Goal: Task Accomplishment & Management: Manage account settings

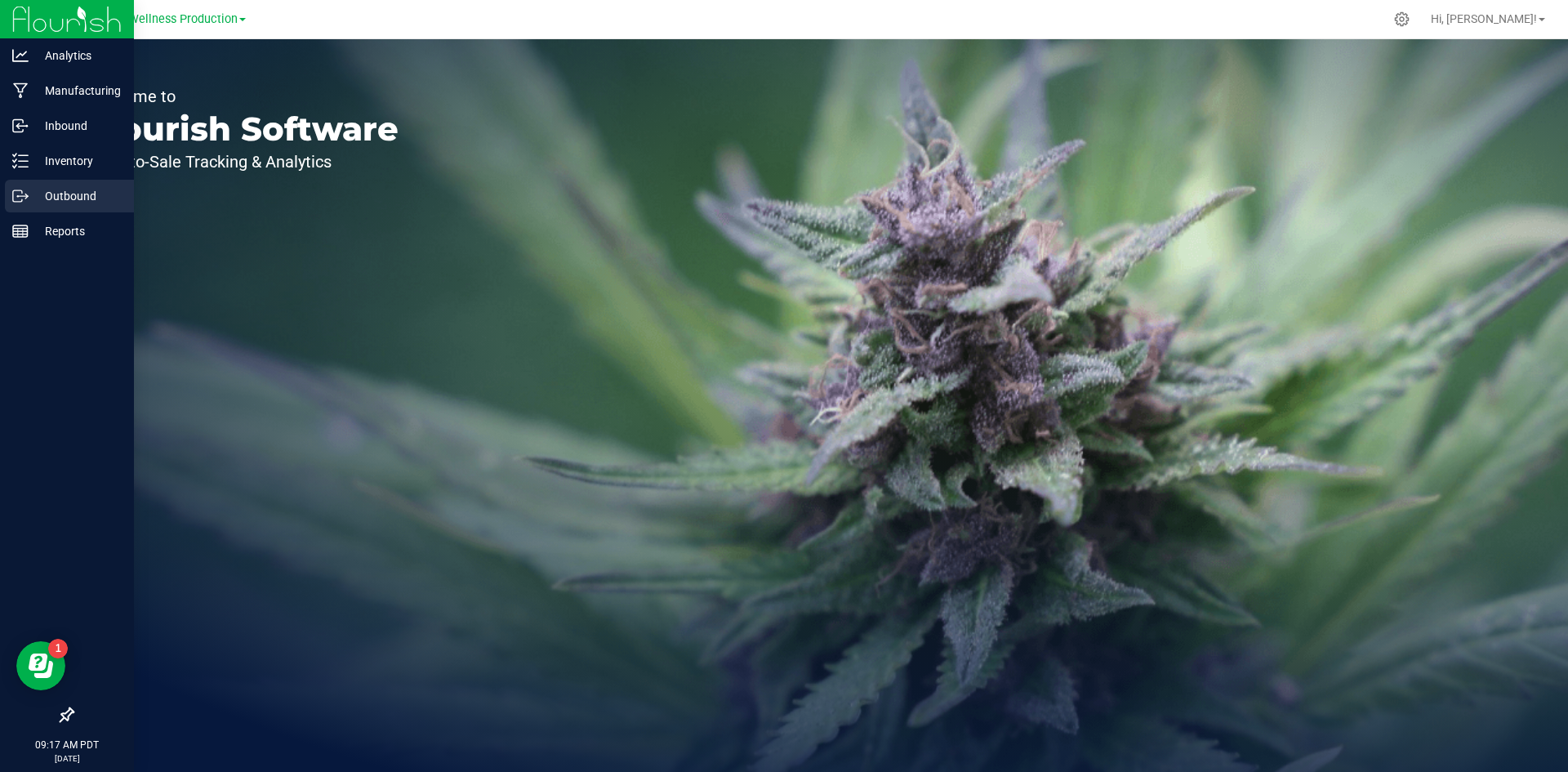
click at [84, 185] on div "Outbound" at bounding box center [70, 195] width 129 height 33
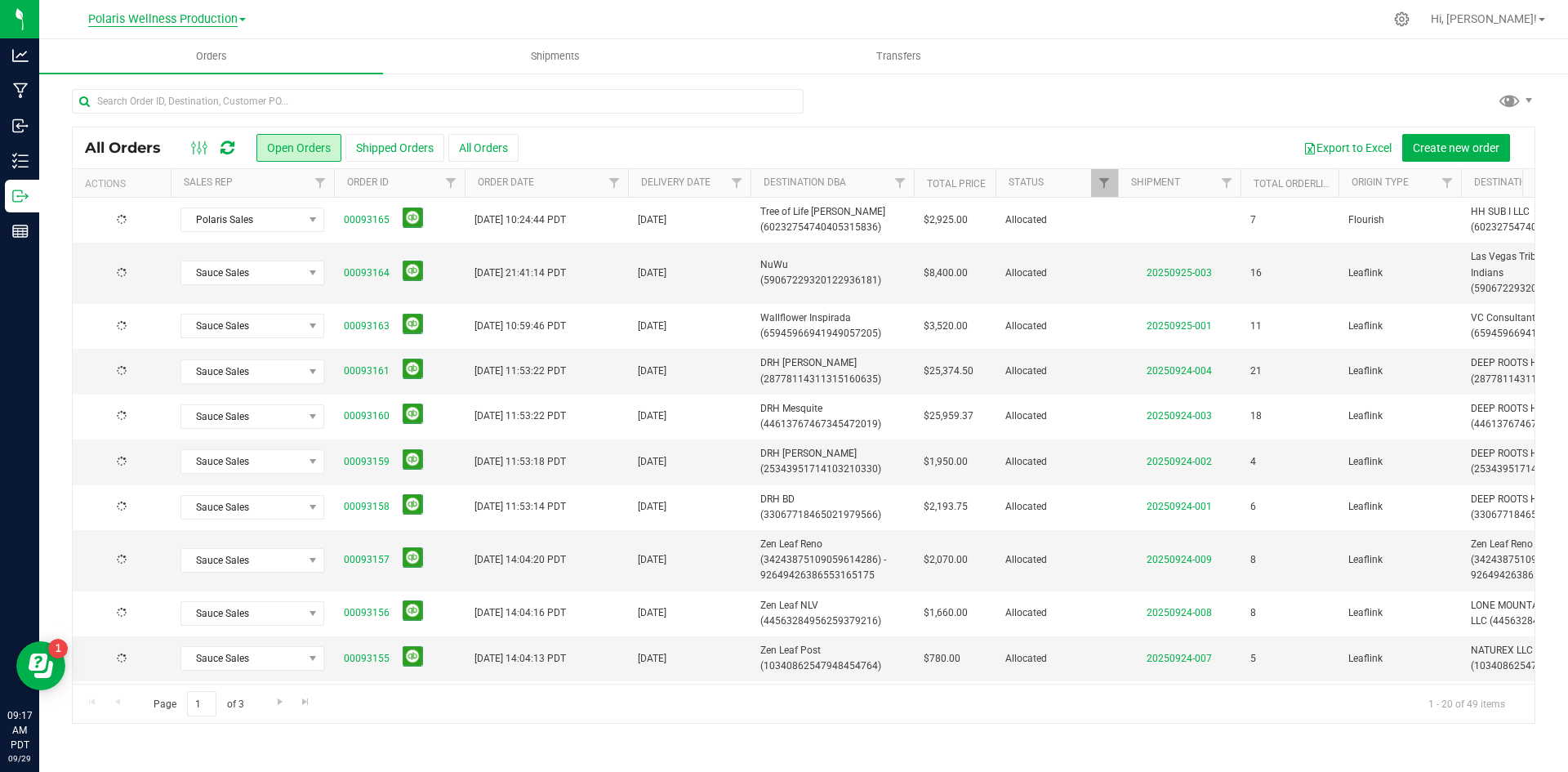
click at [232, 17] on span "Polaris Wellness Production" at bounding box center [163, 19] width 149 height 15
drag, startPoint x: 154, startPoint y: 62, endPoint x: 162, endPoint y: 59, distance: 8.5
click at [162, 59] on link "Polaris Wellness Cultivation" at bounding box center [167, 57] width 239 height 22
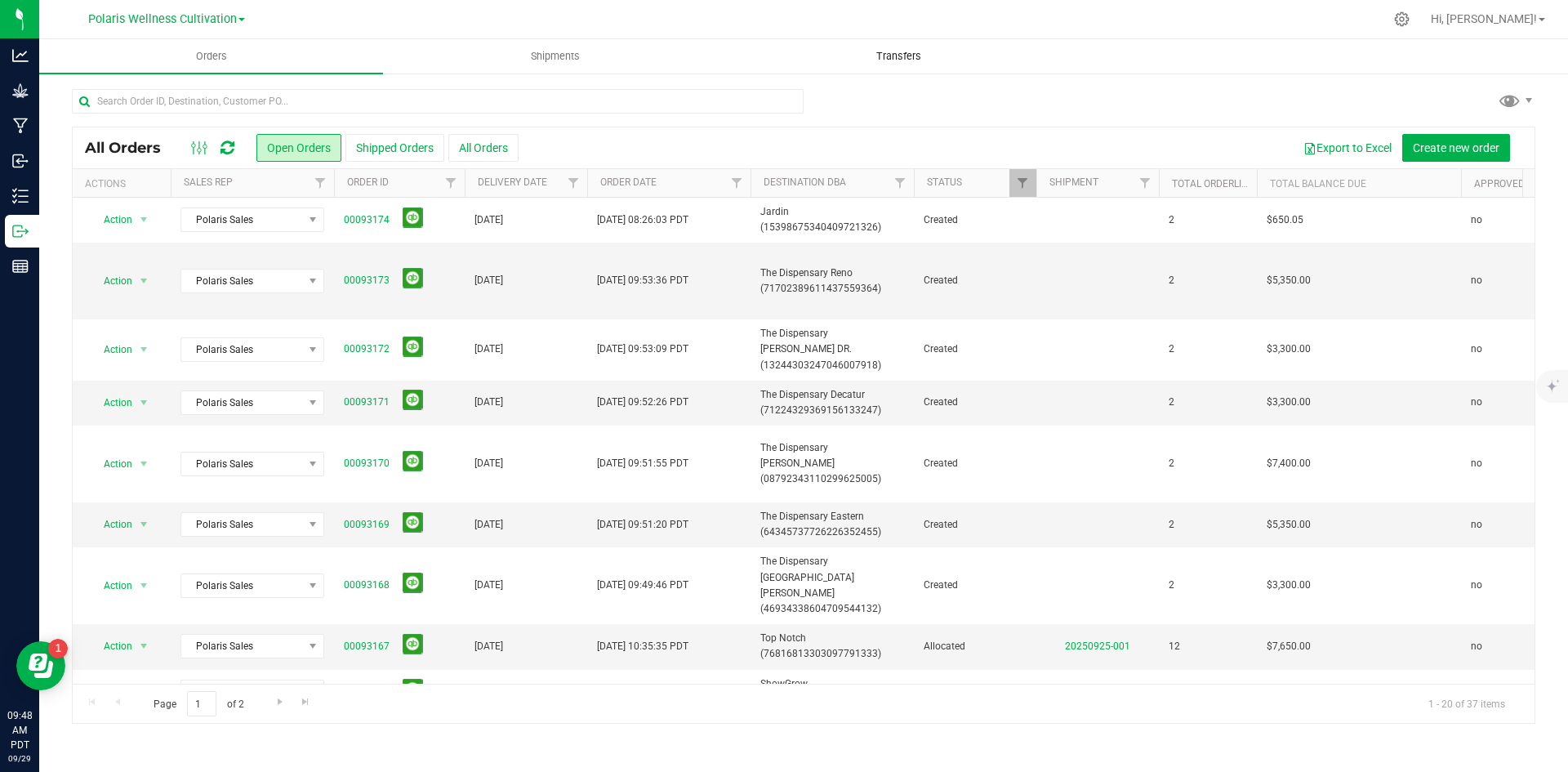
drag, startPoint x: 1105, startPoint y: 114, endPoint x: 753, endPoint y: 52, distance: 357.4
click at [1094, 115] on div at bounding box center [803, 108] width 1464 height 38
click at [301, 83] on div "All Orders Open Orders Shipped Orders All Orders Export to Excel Create new ord…" at bounding box center [803, 406] width 1529 height 669
drag, startPoint x: 301, startPoint y: 86, endPoint x: 297, endPoint y: 103, distance: 17.5
click at [297, 96] on div "All Orders Open Orders Shipped Orders All Orders Export to Excel Create new ord…" at bounding box center [803, 406] width 1529 height 669
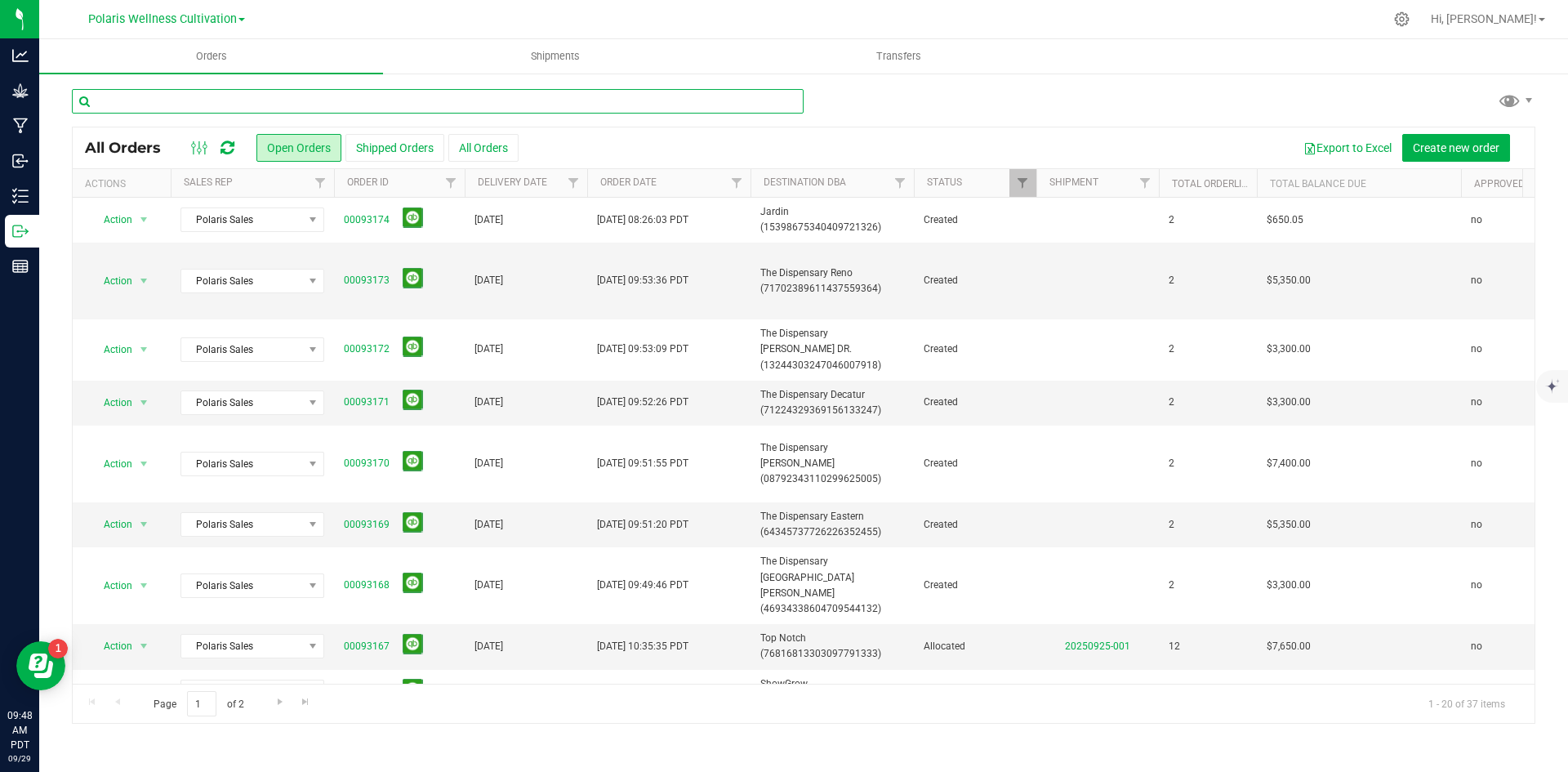
click at [297, 103] on input "text" at bounding box center [438, 102] width 732 height 25
type input "top"
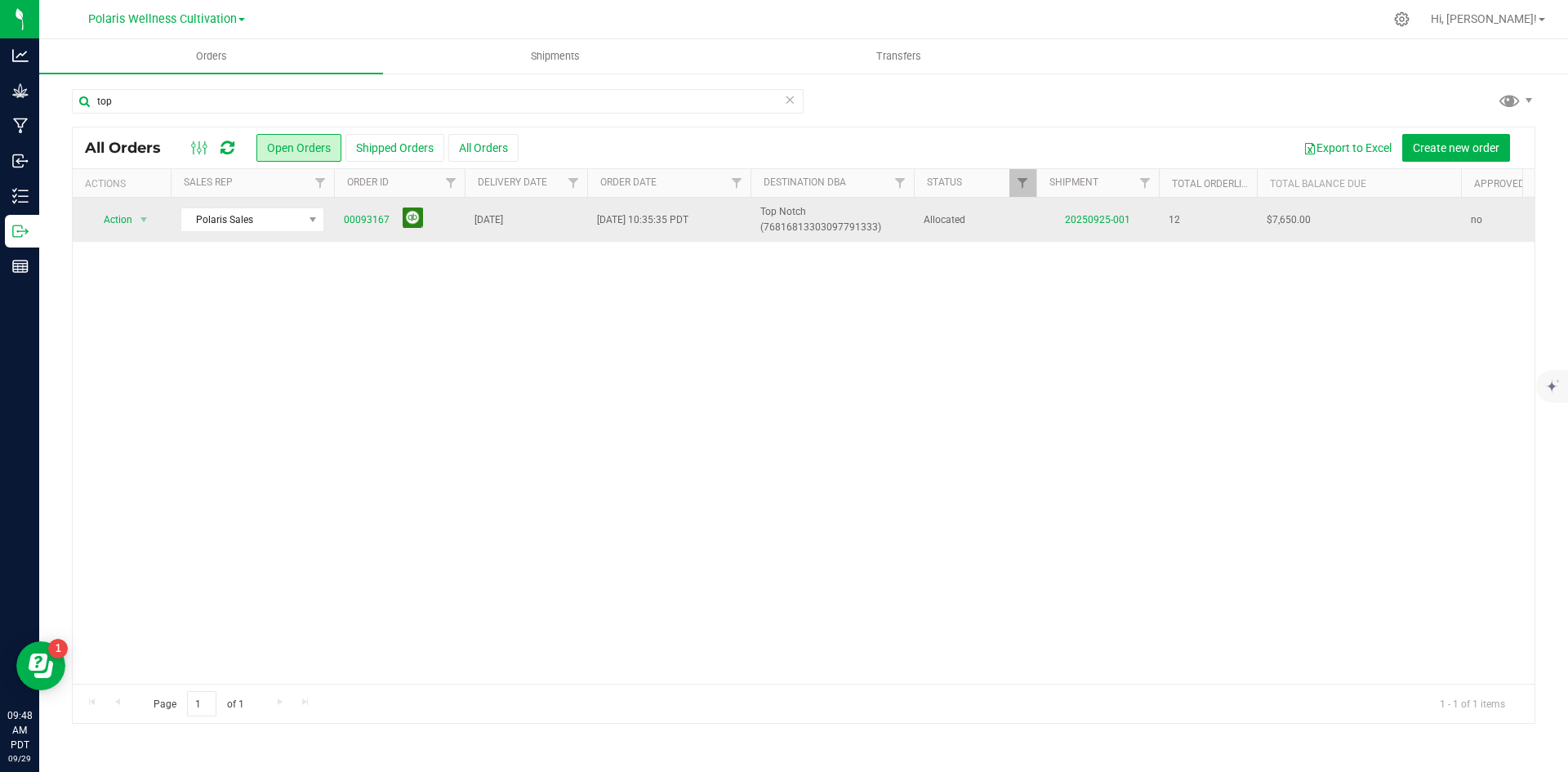
click at [403, 226] on button at bounding box center [413, 218] width 20 height 20
click at [386, 225] on link "00093167" at bounding box center [367, 220] width 46 height 16
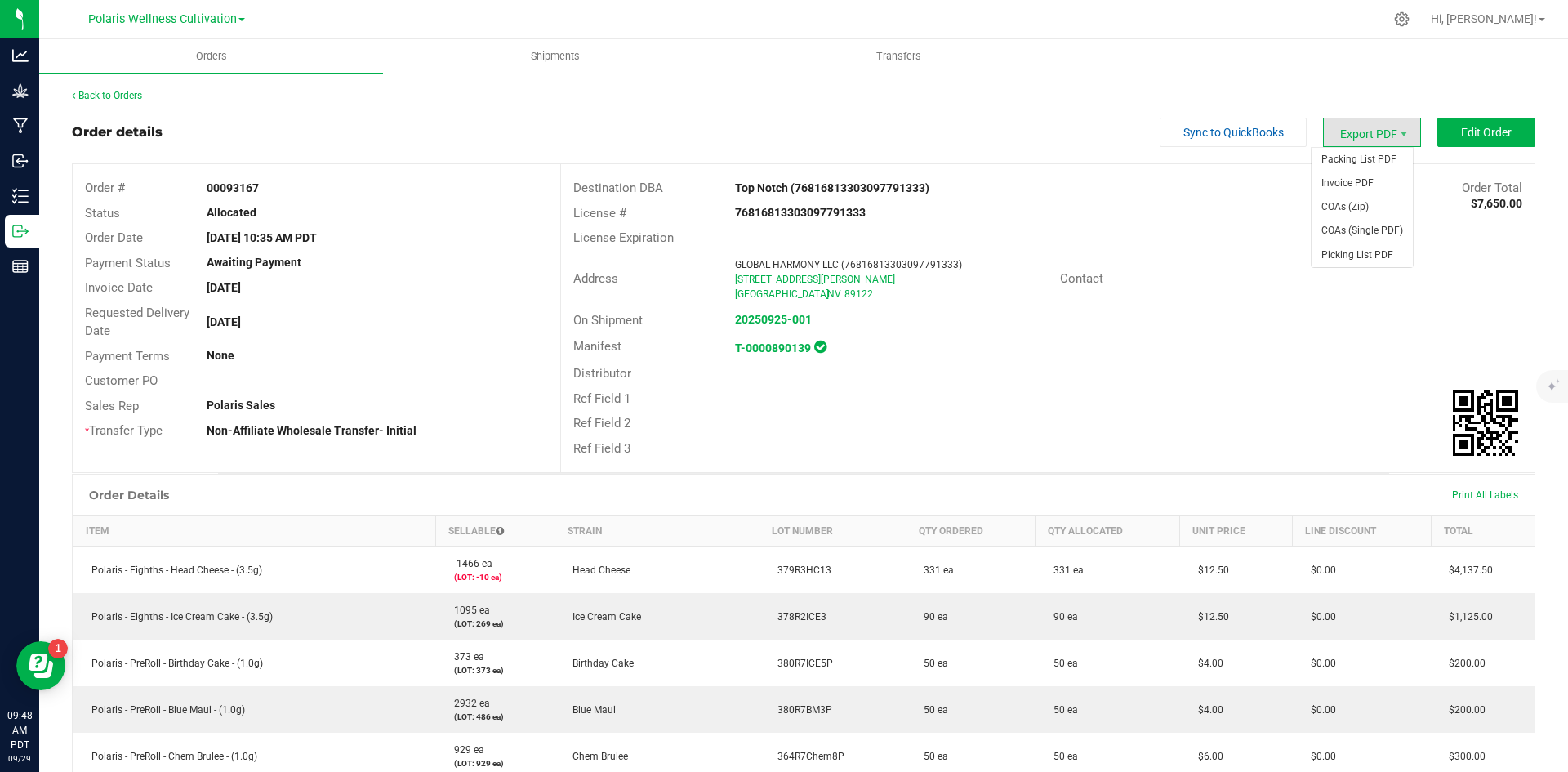
click at [1363, 138] on span "Export PDF" at bounding box center [1372, 132] width 98 height 29
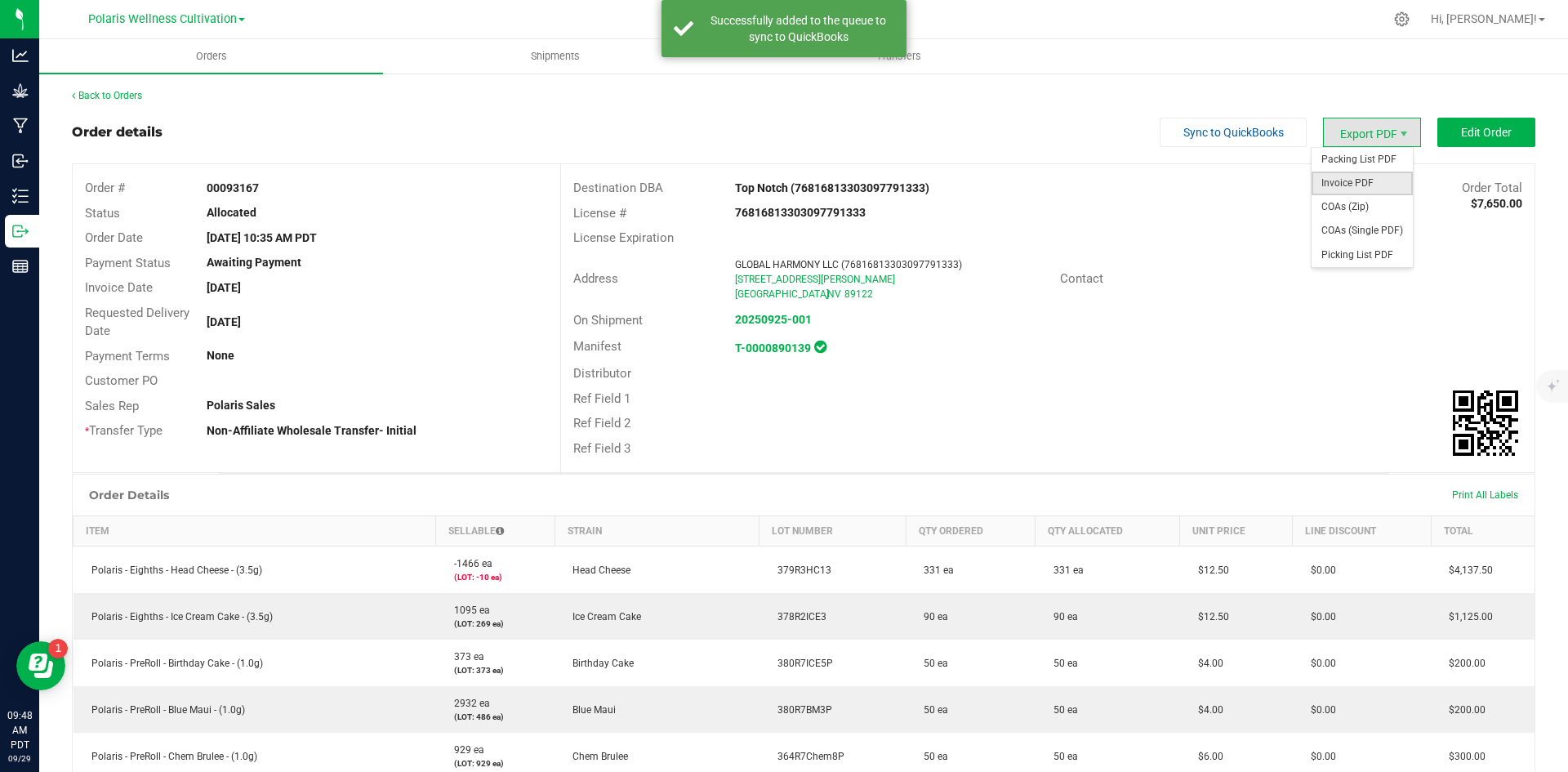
click at [1356, 183] on span "Invoice PDF" at bounding box center [1362, 183] width 102 height 24
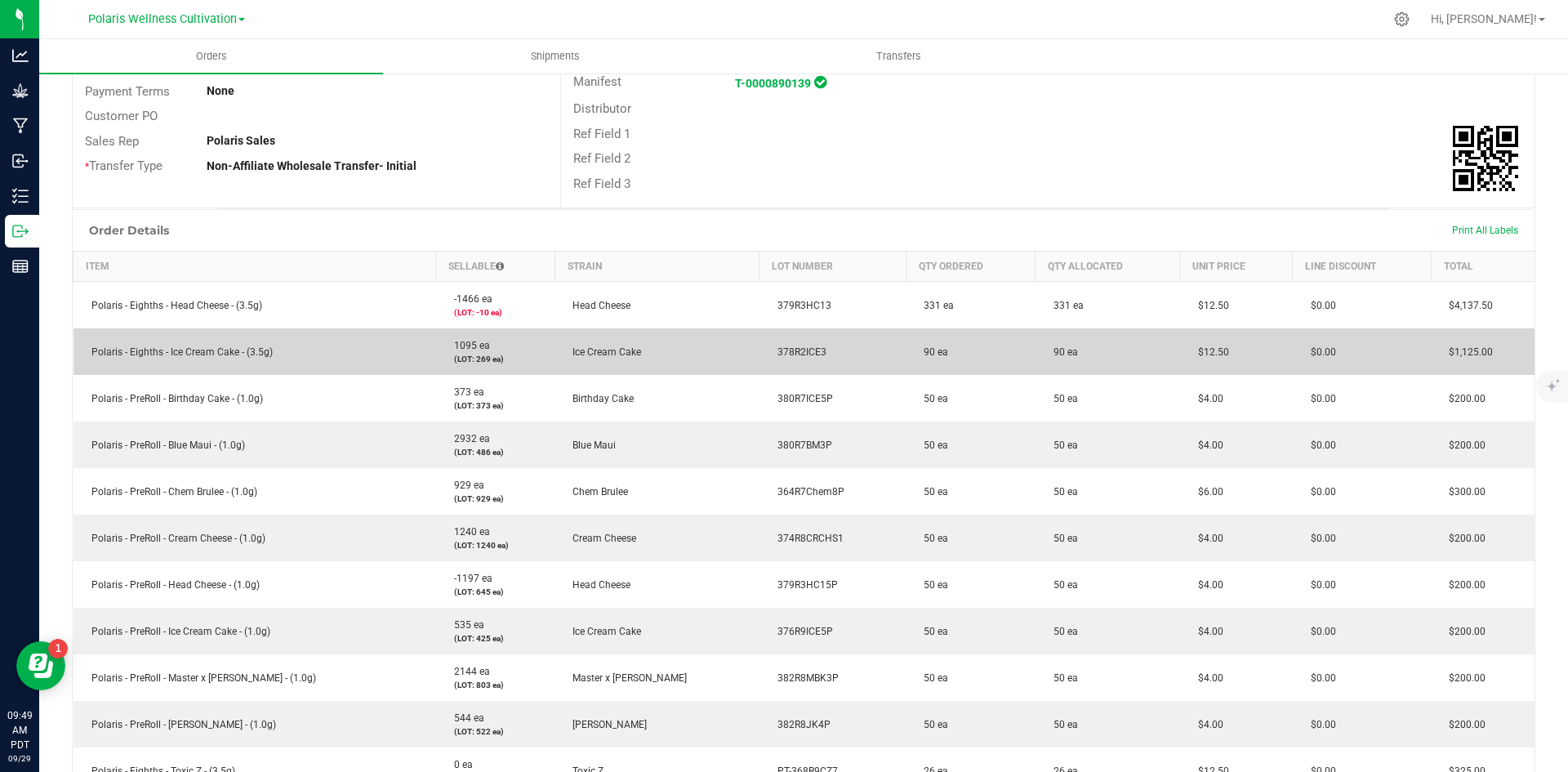
scroll to position [327, 0]
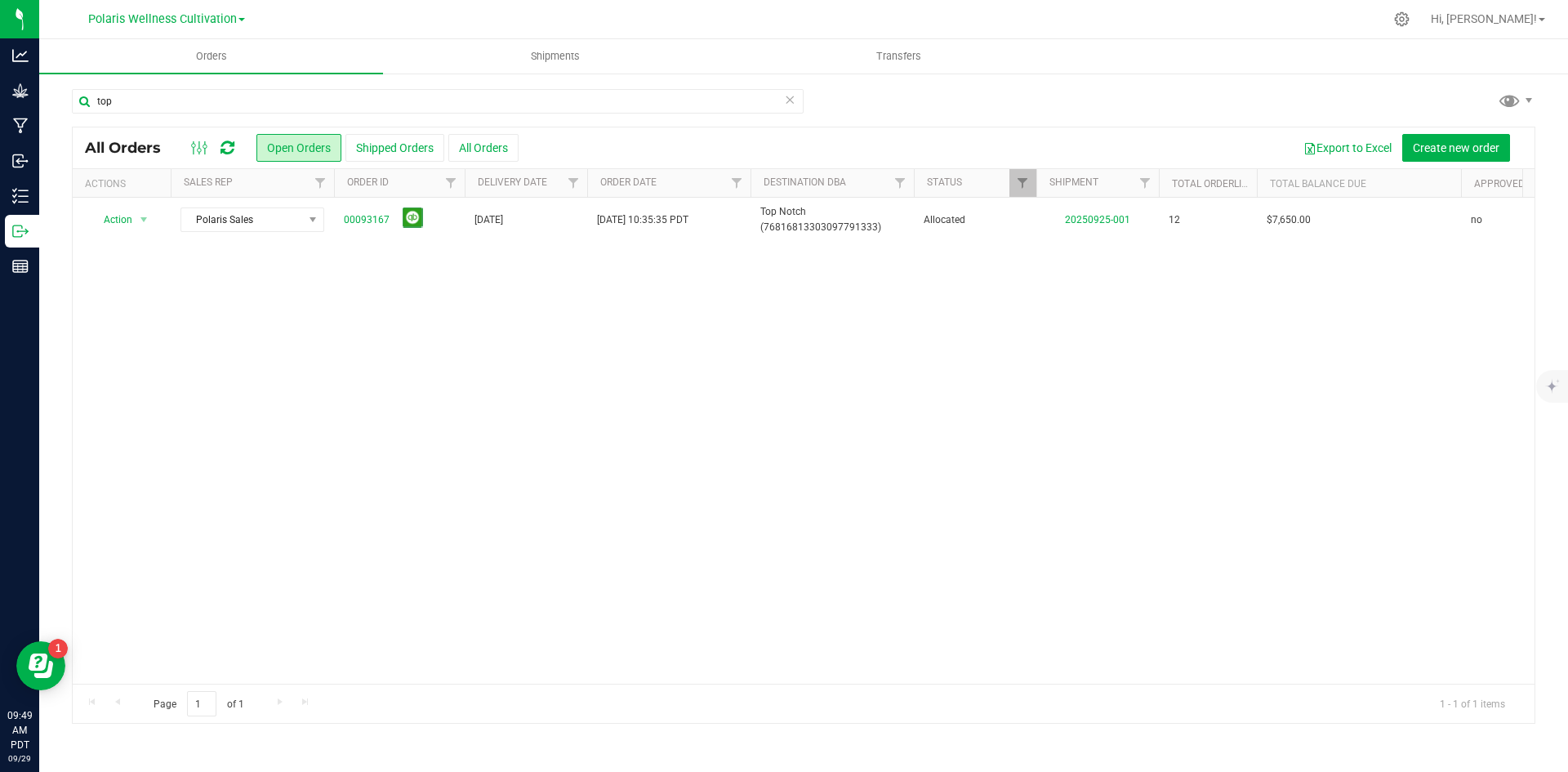
click at [182, 11] on link "Polaris Wellness Cultivation" at bounding box center [166, 19] width 156 height 16
click at [182, 90] on link "Polaris Wellness Production" at bounding box center [167, 80] width 239 height 22
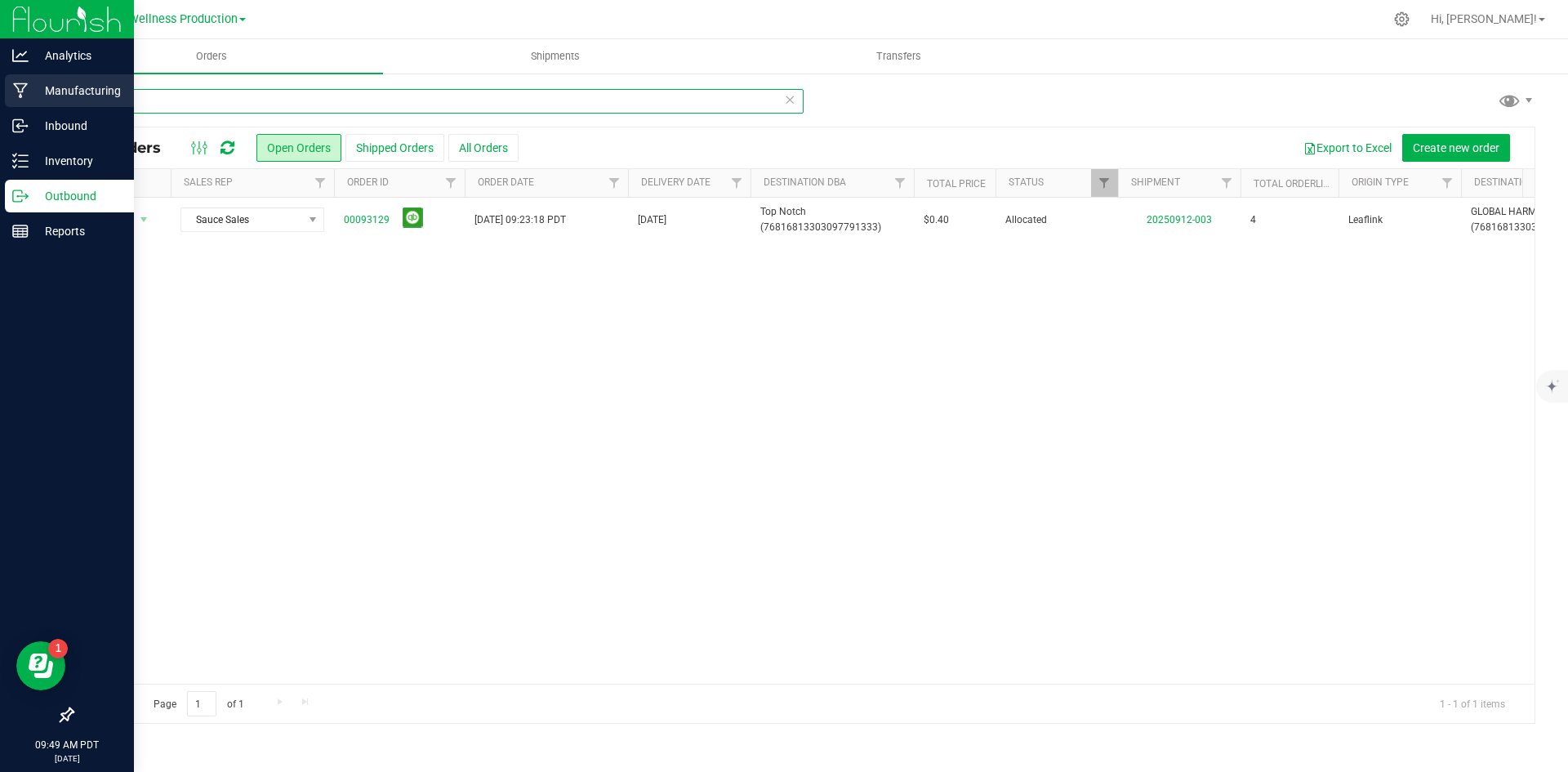
drag, startPoint x: 138, startPoint y: 99, endPoint x: 5, endPoint y: 106, distance: 133.2
click at [5, 106] on div "Analytics Manufacturing Inbound Inventory Outbound Reports 09:49 AM PDT [DATE] …" at bounding box center [784, 386] width 1568 height 772
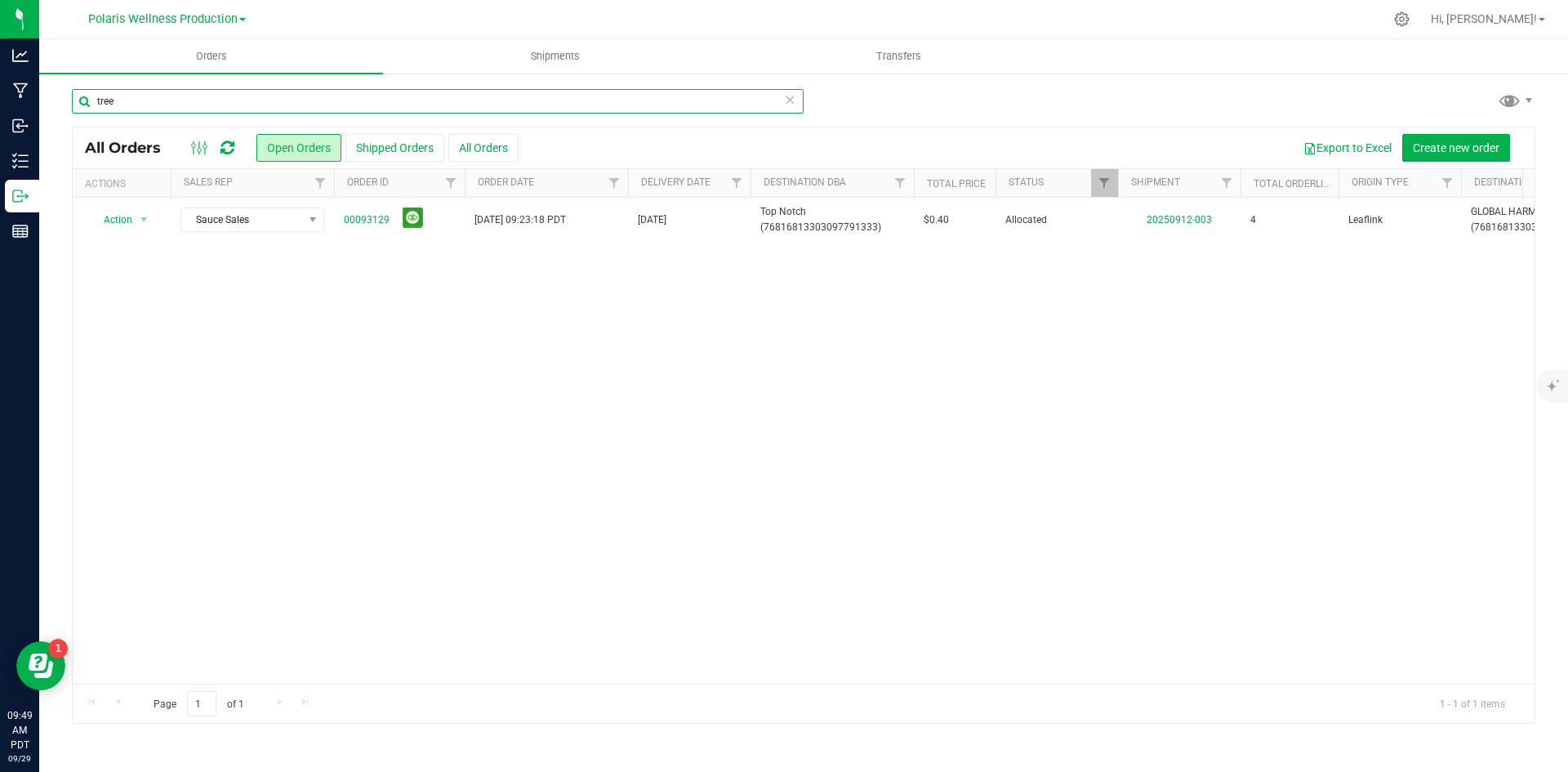
type input "tree"
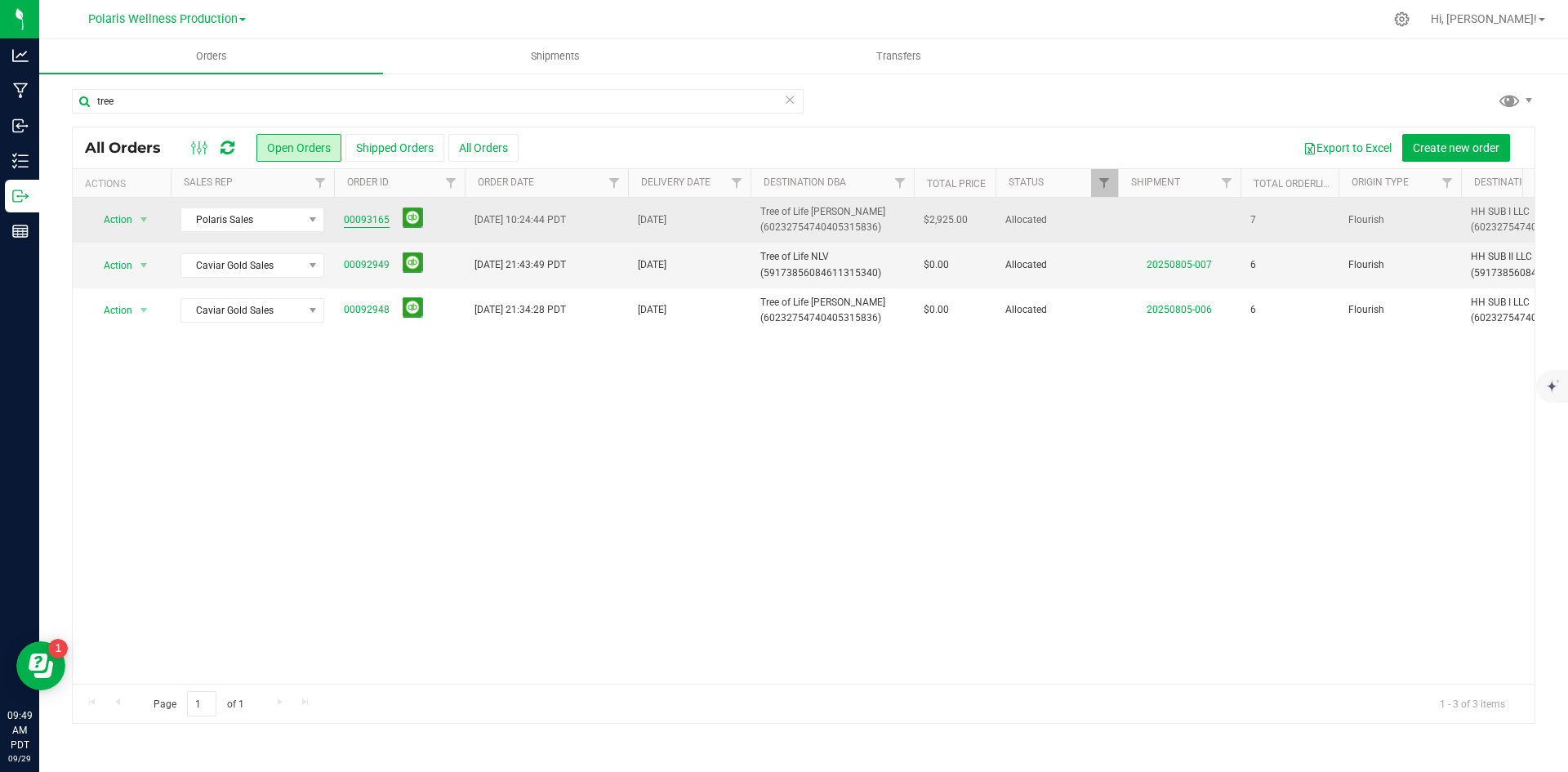
click at [354, 222] on link "00093165" at bounding box center [367, 220] width 46 height 16
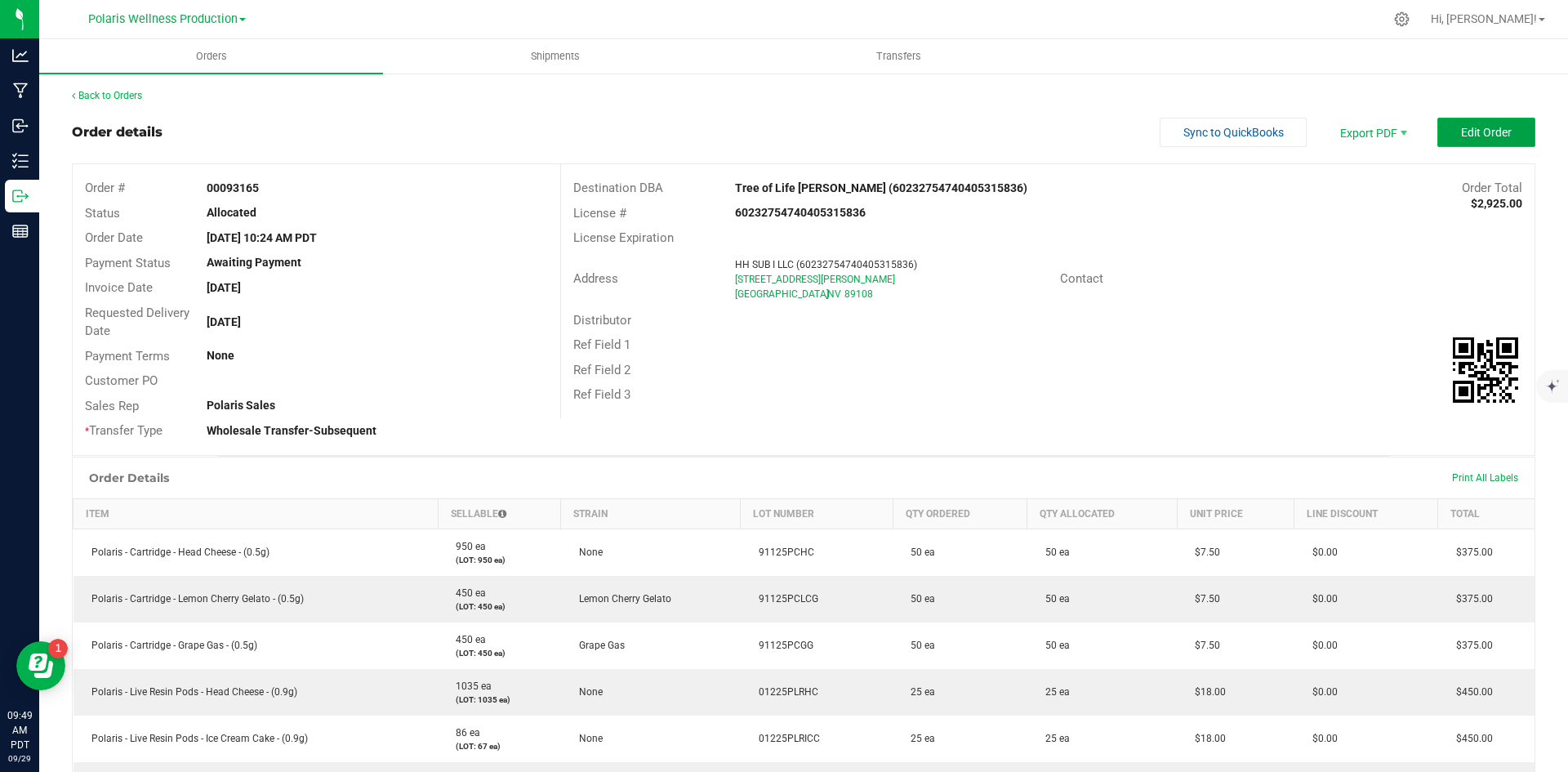
click at [1482, 132] on span "Edit Order" at bounding box center [1486, 132] width 50 height 13
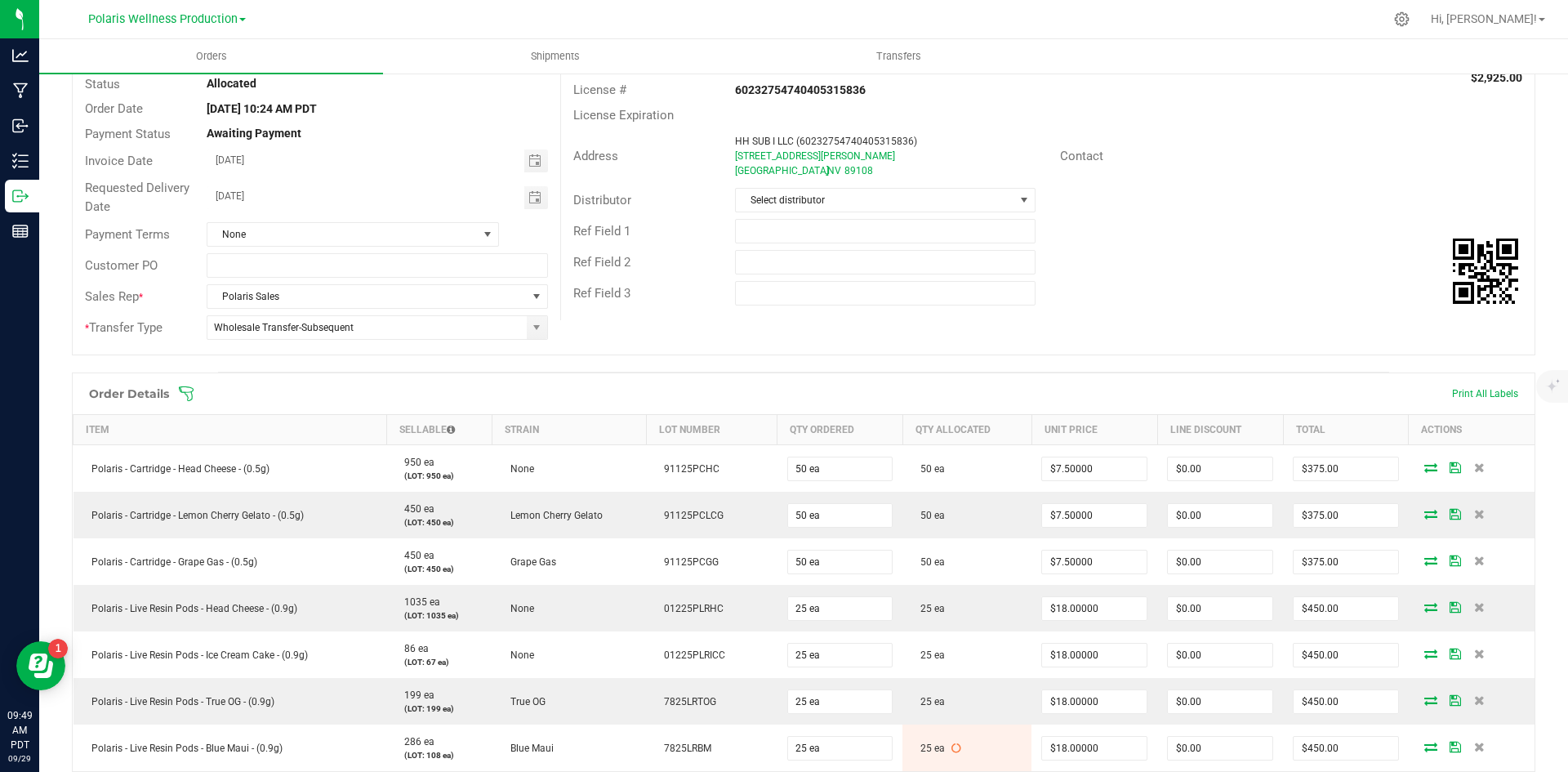
scroll to position [409, 0]
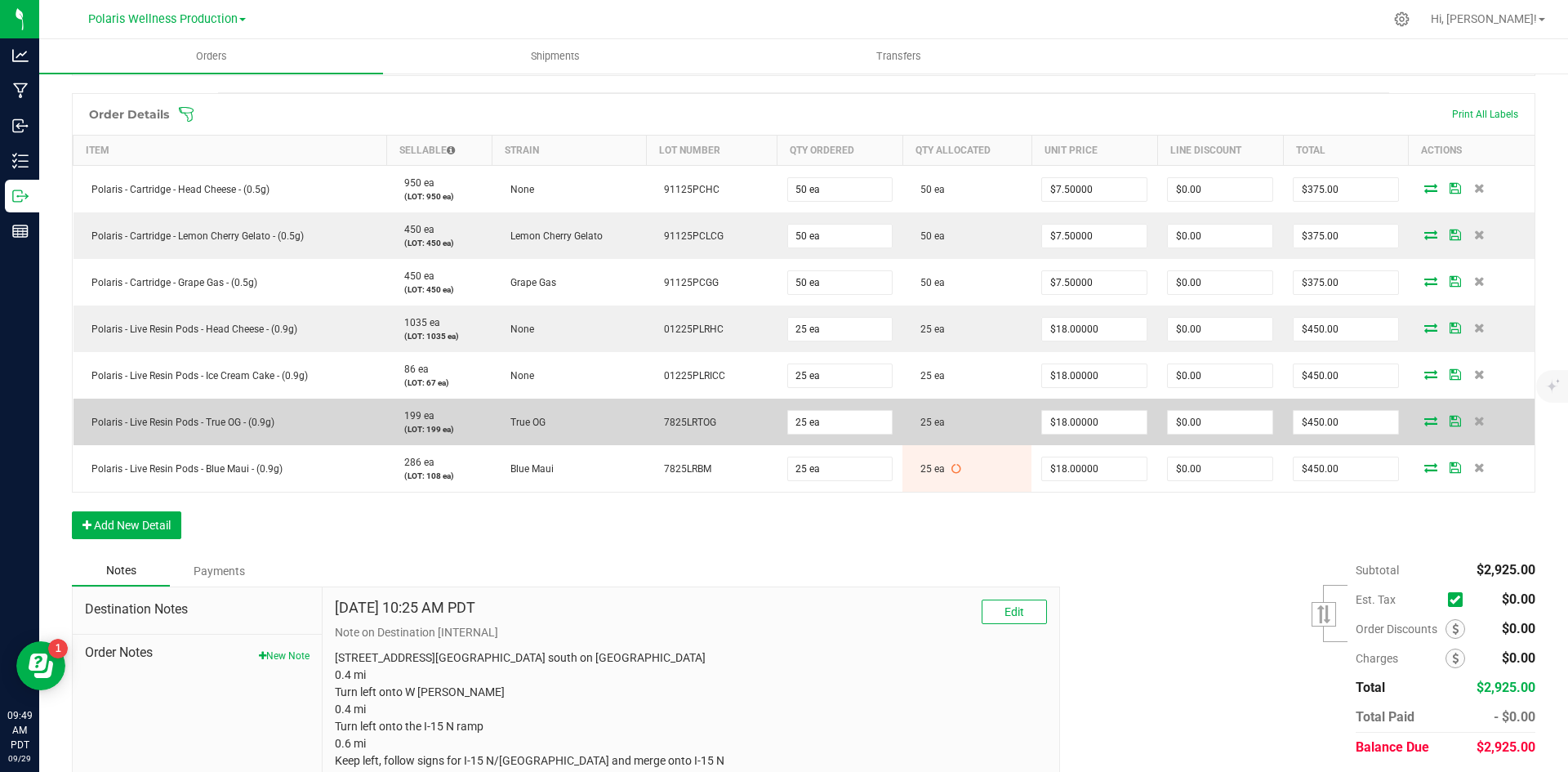
click at [1425, 421] on icon at bounding box center [1431, 420] width 13 height 10
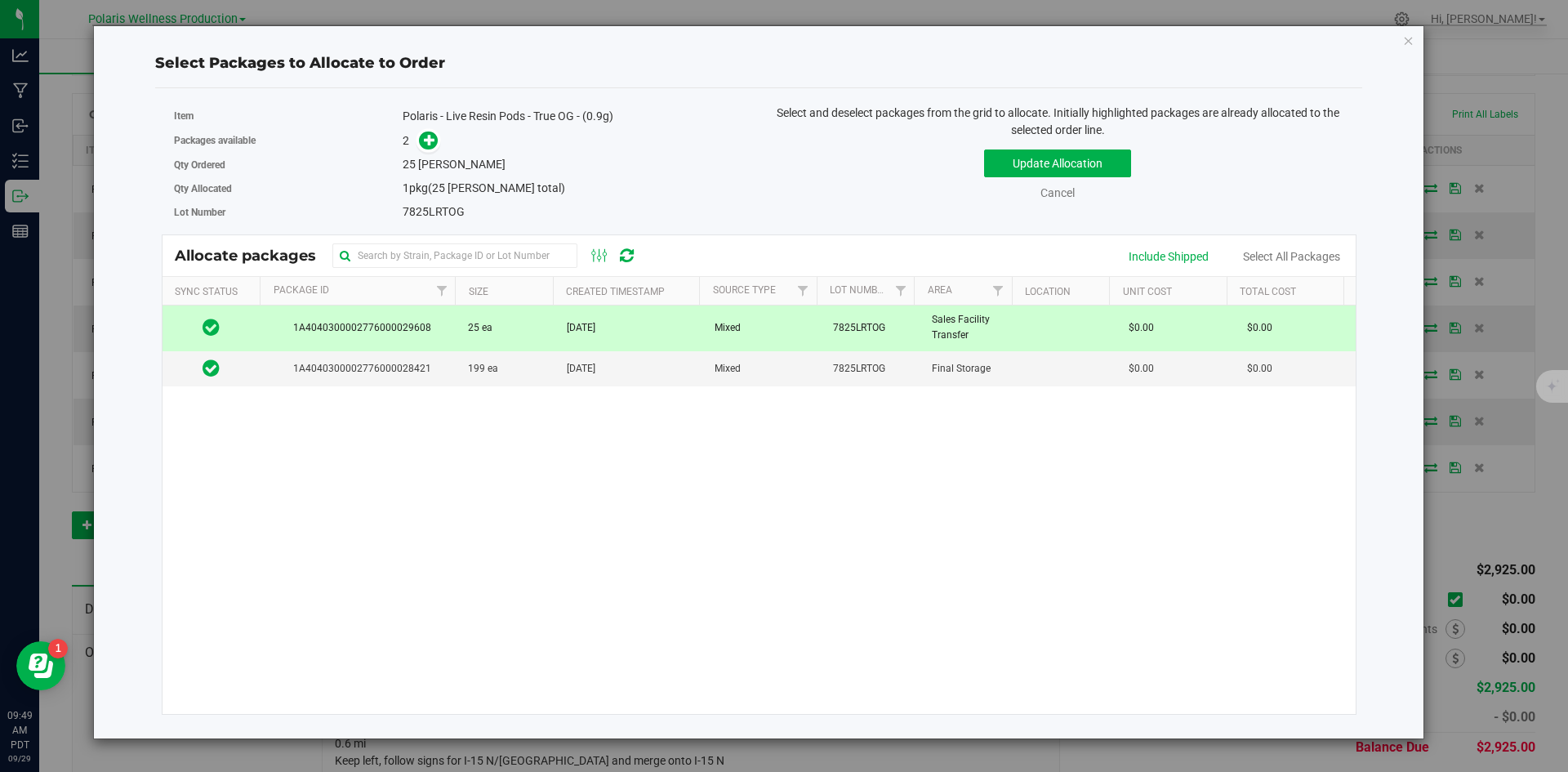
click at [803, 325] on td "Mixed" at bounding box center [765, 328] width 118 height 45
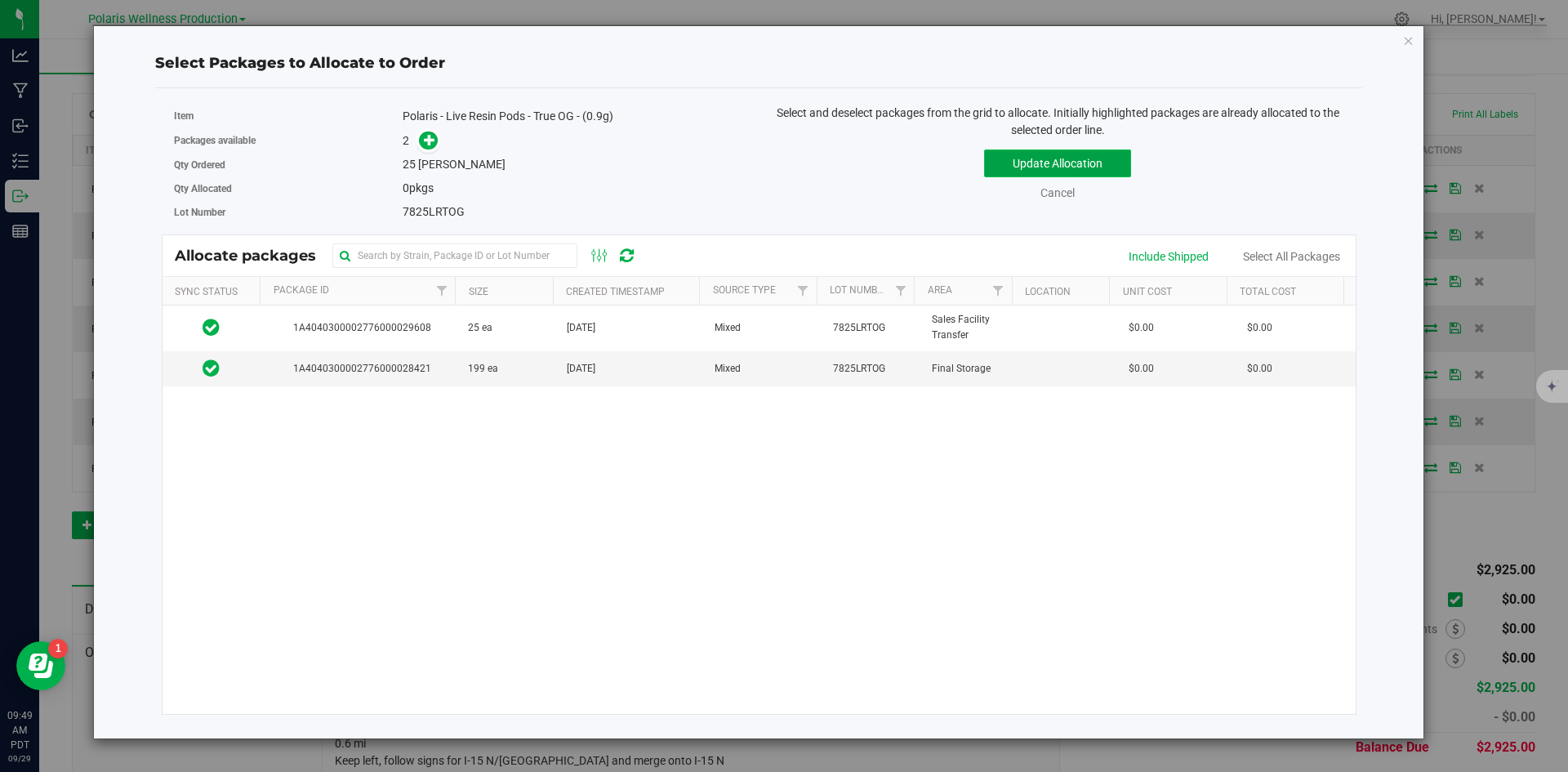
click at [1078, 154] on button "Update Allocation" at bounding box center [1058, 163] width 147 height 27
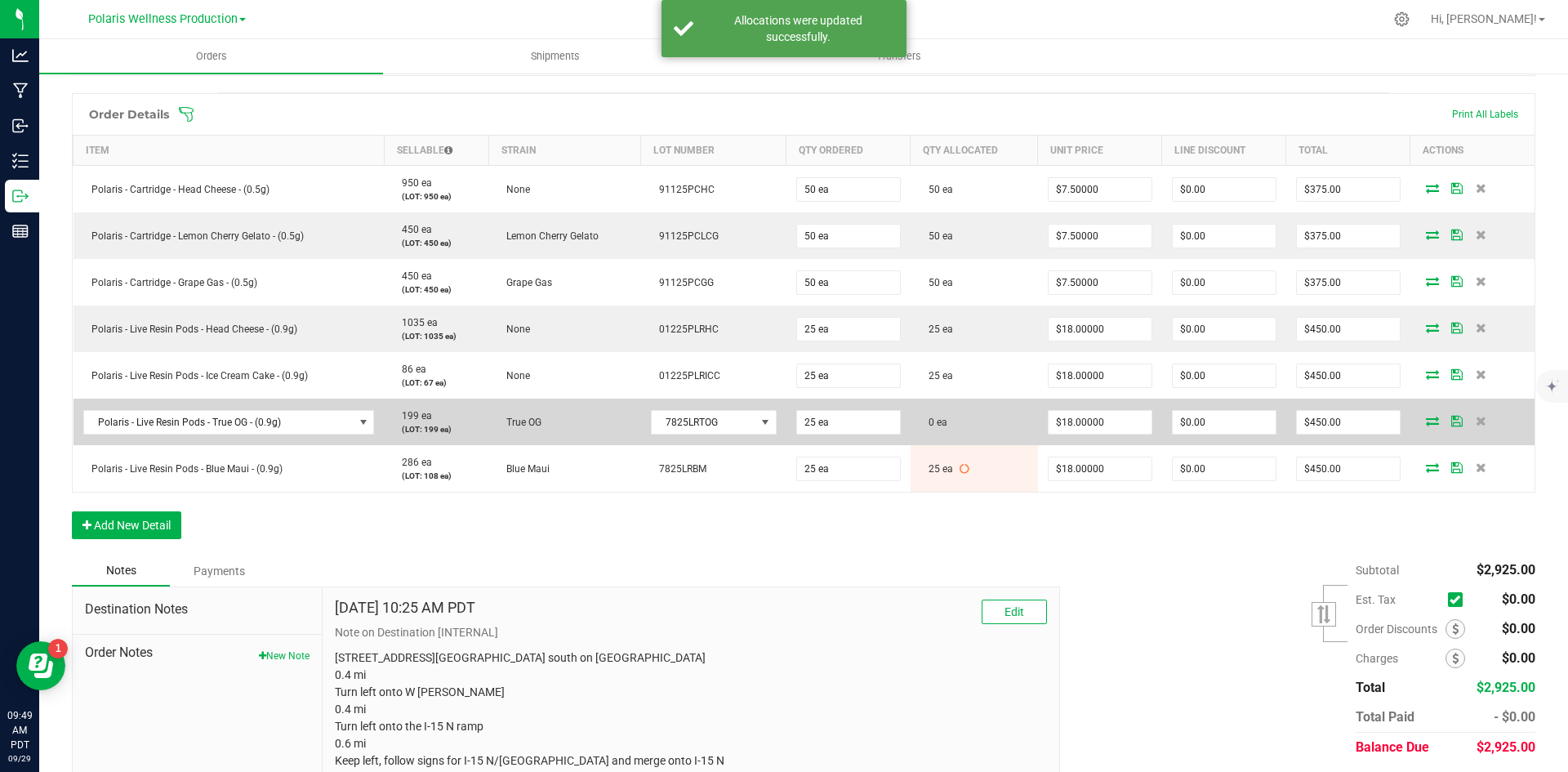
click at [990, 418] on td "0 ea" at bounding box center [974, 422] width 127 height 47
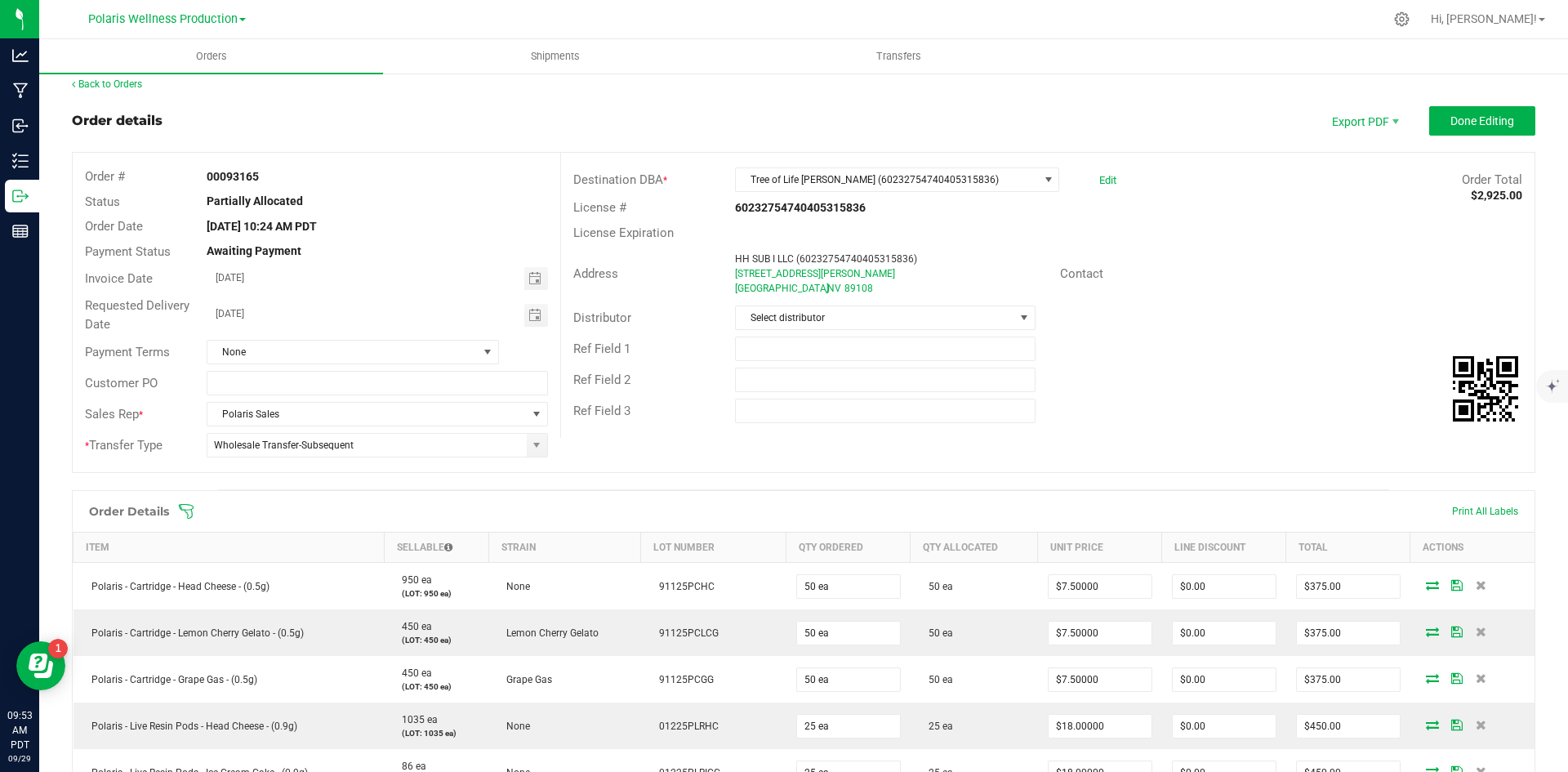
scroll to position [0, 0]
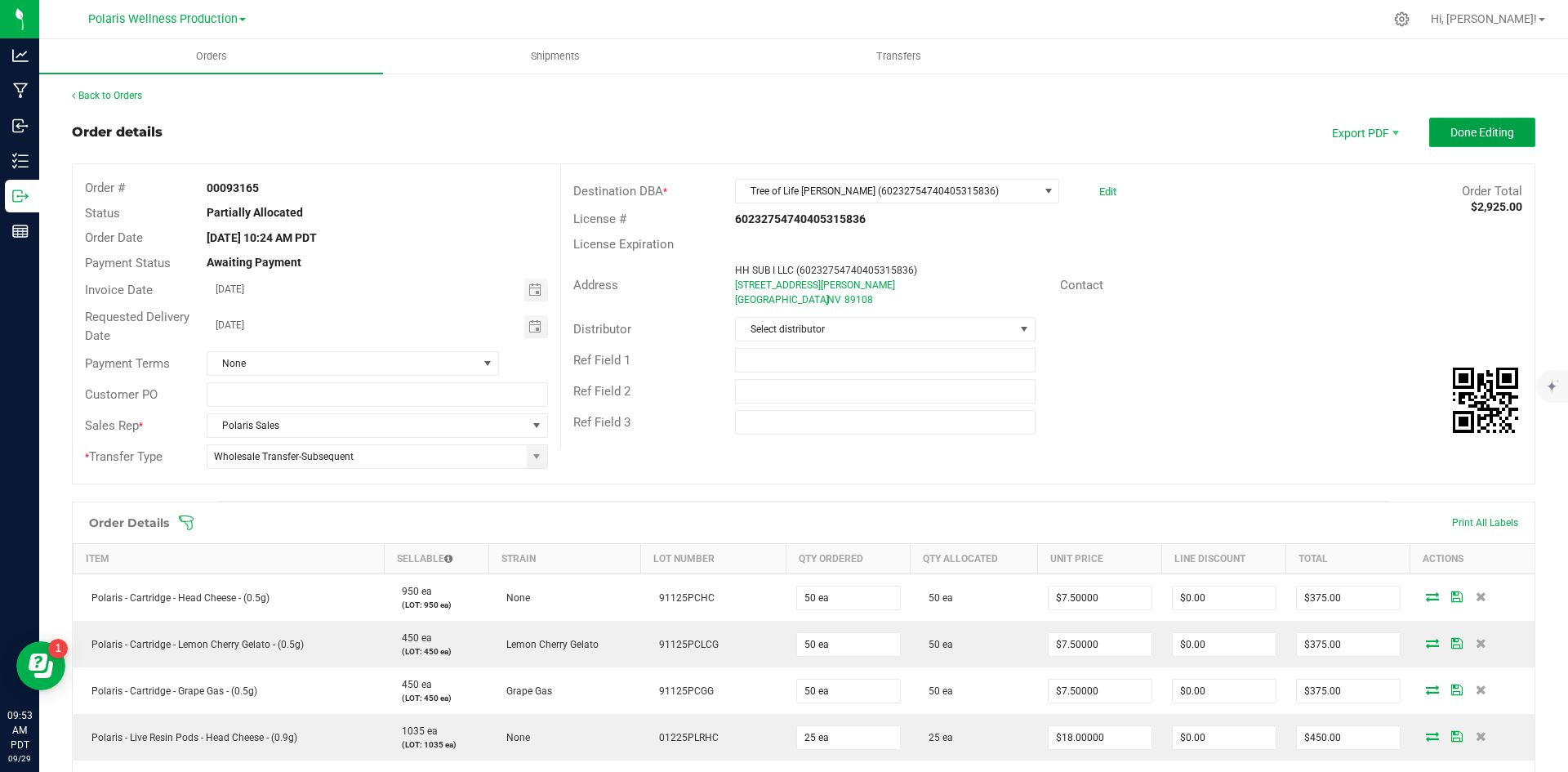
click at [1490, 131] on span "Done Editing" at bounding box center [1482, 132] width 64 height 13
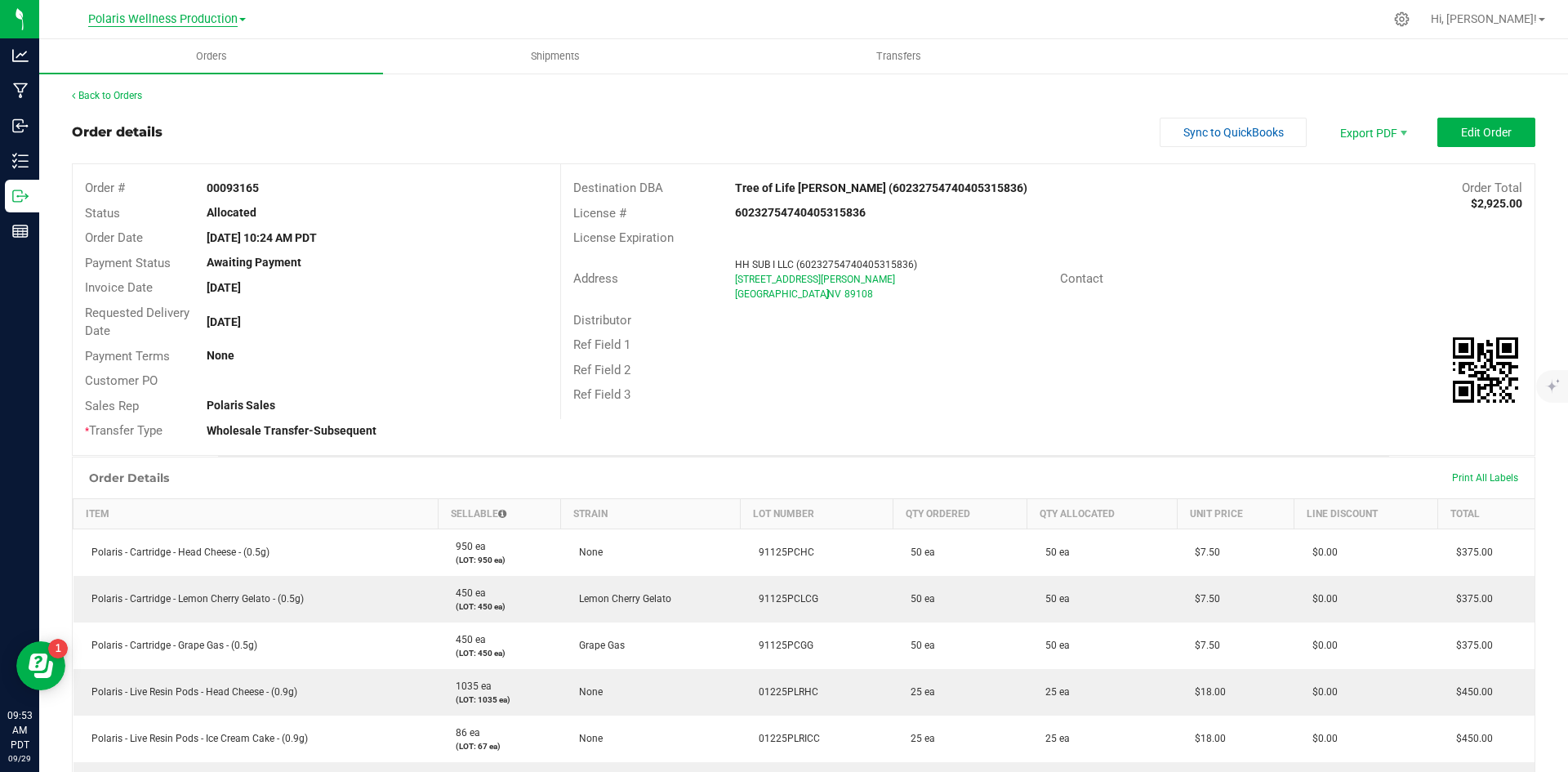
click at [174, 20] on span "Polaris Wellness Production" at bounding box center [163, 19] width 149 height 15
click at [182, 57] on link "Polaris Wellness Cultivation" at bounding box center [167, 57] width 239 height 22
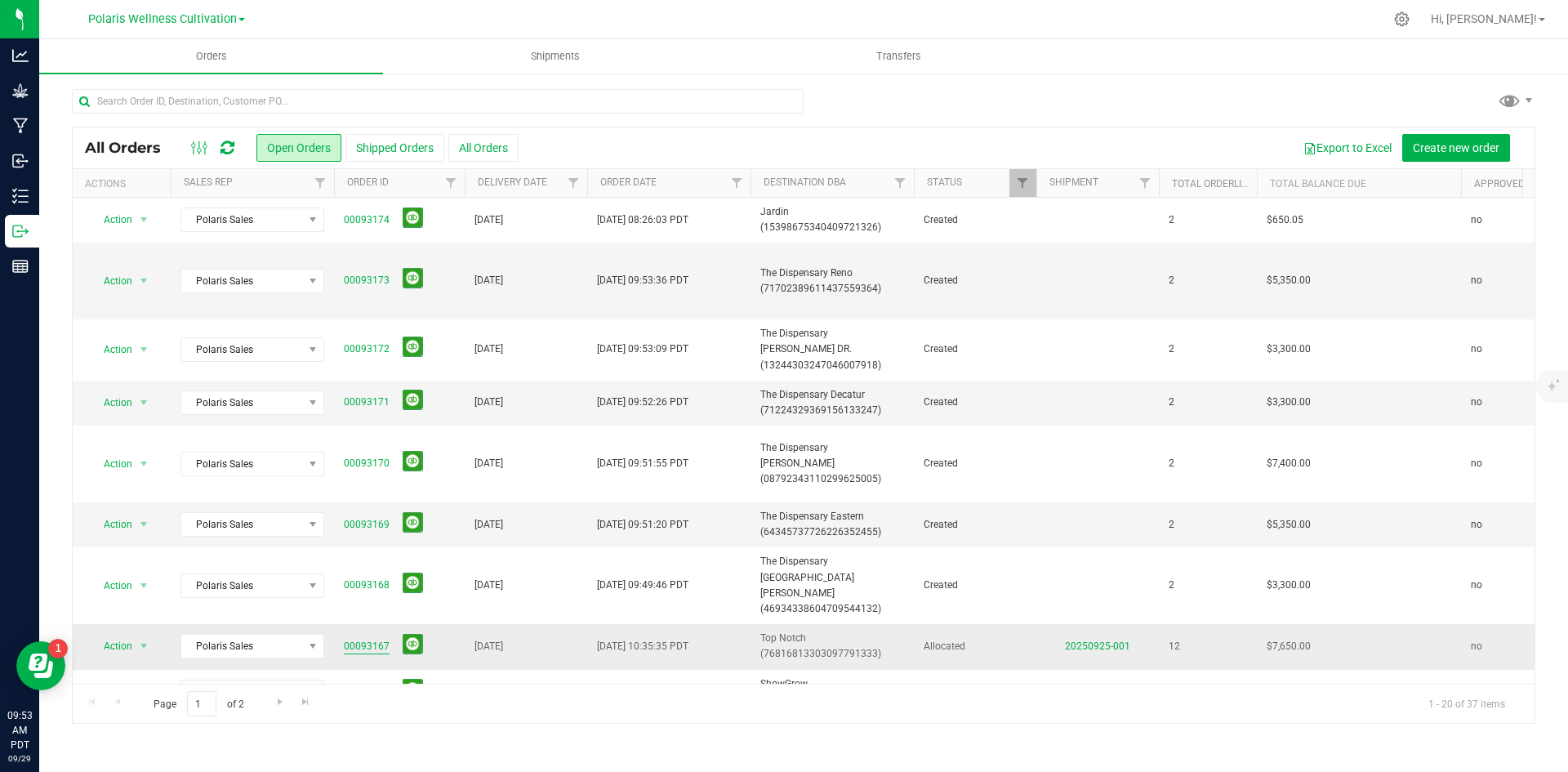
click at [370, 639] on link "00093167" at bounding box center [367, 647] width 46 height 16
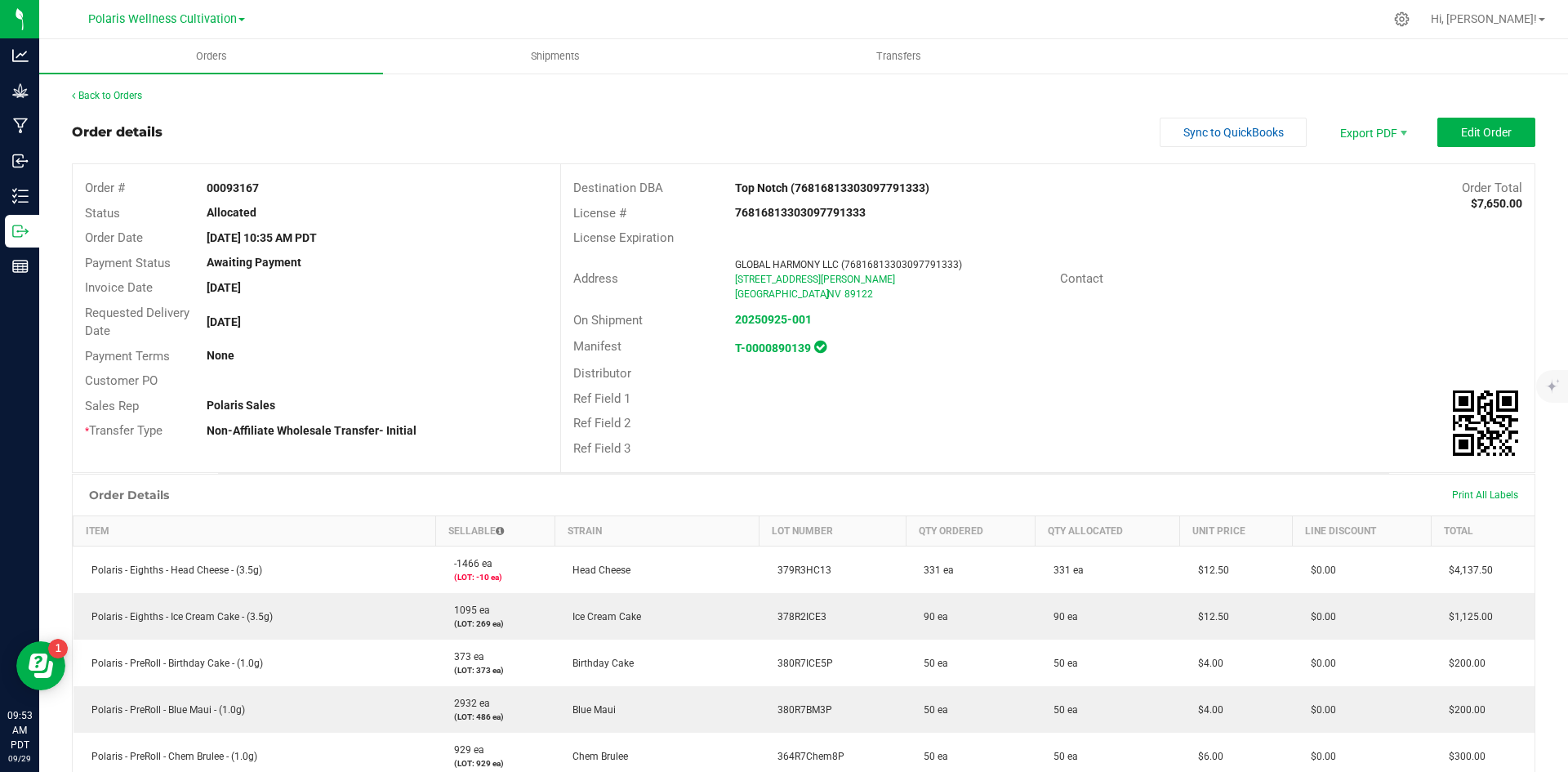
drag, startPoint x: 1051, startPoint y: 194, endPoint x: 1104, endPoint y: 177, distance: 55.7
drag, startPoint x: 1230, startPoint y: 251, endPoint x: 1311, endPoint y: 174, distance: 111.8
click at [1255, 240] on div "Destination DBA Top Notch (76816813303097791333) Order Total $7,650.00 License …" at bounding box center [1047, 318] width 975 height 308
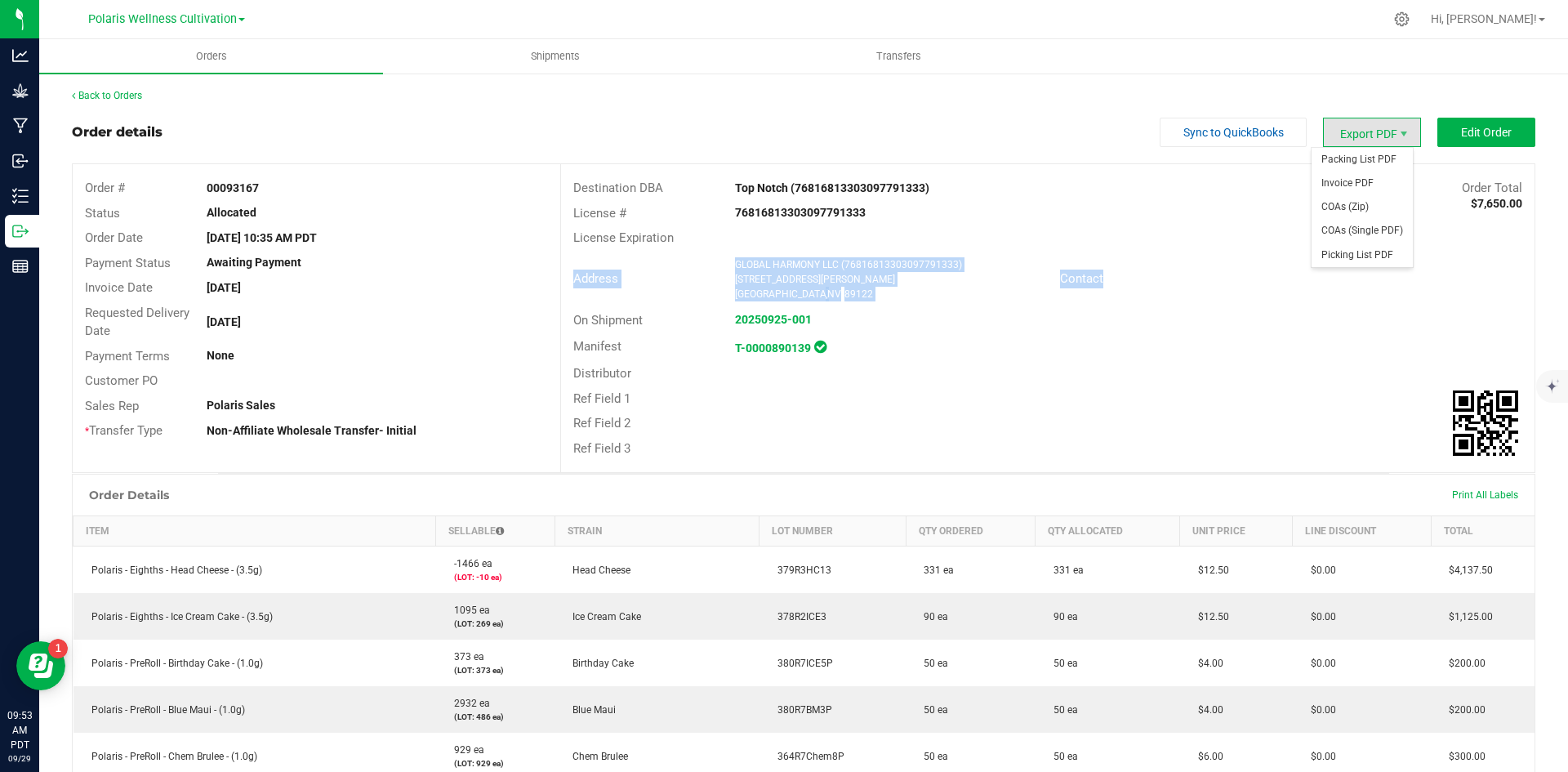
click at [1384, 124] on span "Export PDF" at bounding box center [1372, 132] width 98 height 29
click at [1332, 187] on span "Invoice PDF" at bounding box center [1362, 183] width 102 height 24
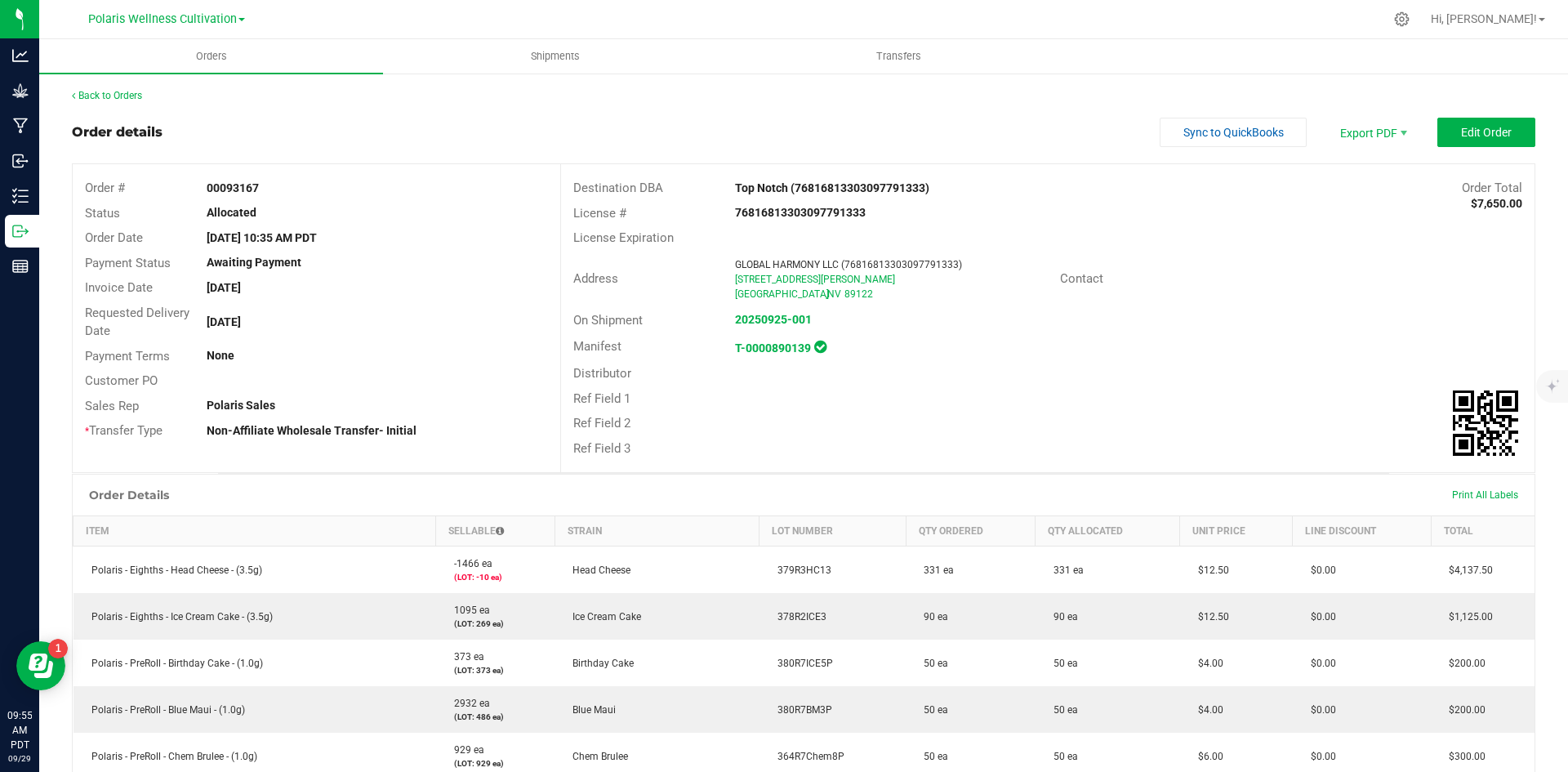
drag, startPoint x: 1004, startPoint y: 109, endPoint x: 1547, endPoint y: 27, distance: 549.2
click at [1357, 159] on span "Packing List PDF" at bounding box center [1362, 159] width 102 height 24
click at [772, 351] on strong "T-0000890139" at bounding box center [773, 348] width 76 height 13
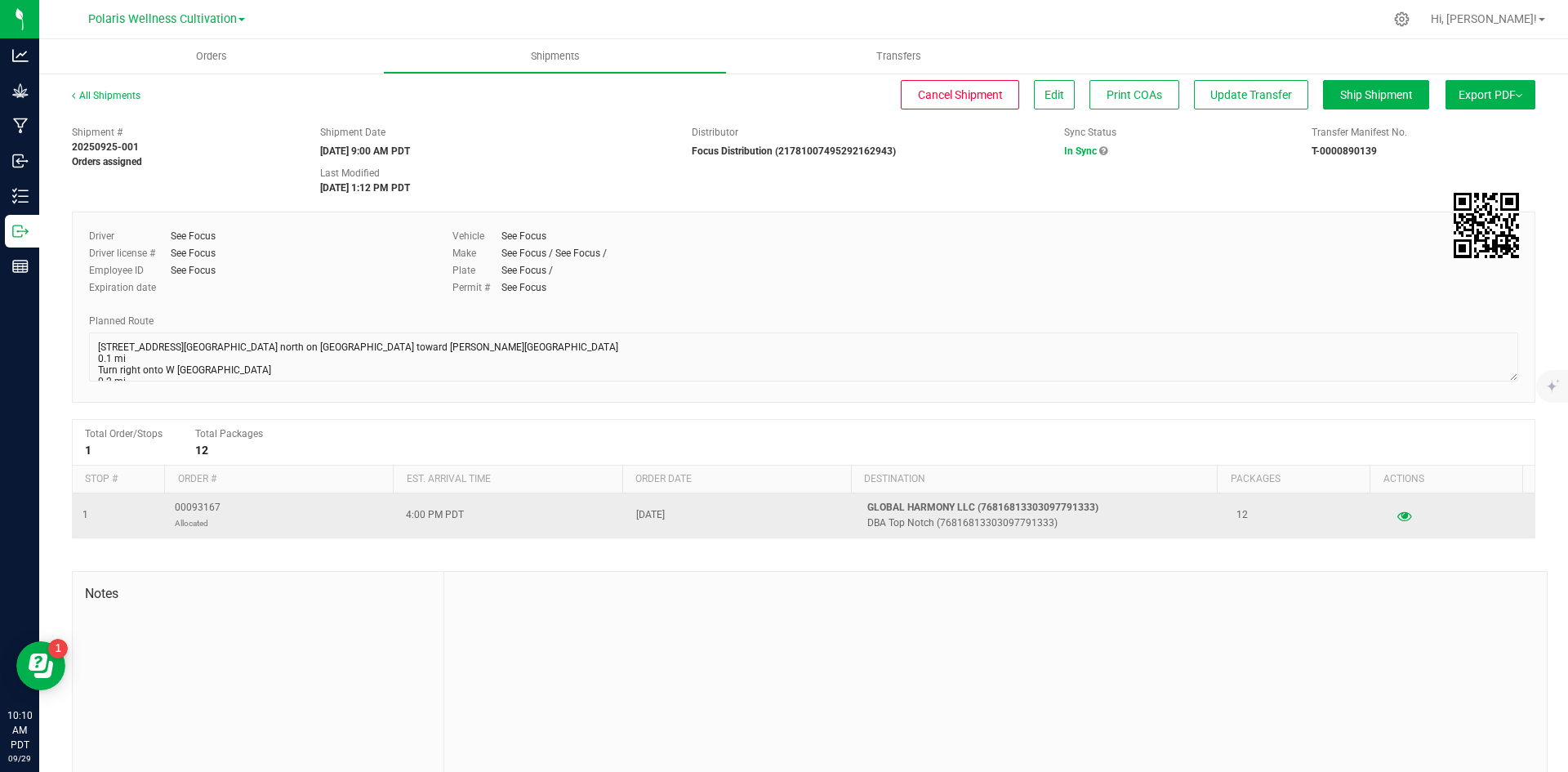
drag, startPoint x: 148, startPoint y: 504, endPoint x: 130, endPoint y: 502, distance: 18.1
click at [130, 502] on tr "1 00093167 Allocated 4:00 PM PDT [DATE] GLOBAL HARMONY LLC (7681681330309779133…" at bounding box center [803, 516] width 1462 height 44
click at [205, 510] on span "00093167 Allocated" at bounding box center [198, 516] width 46 height 31
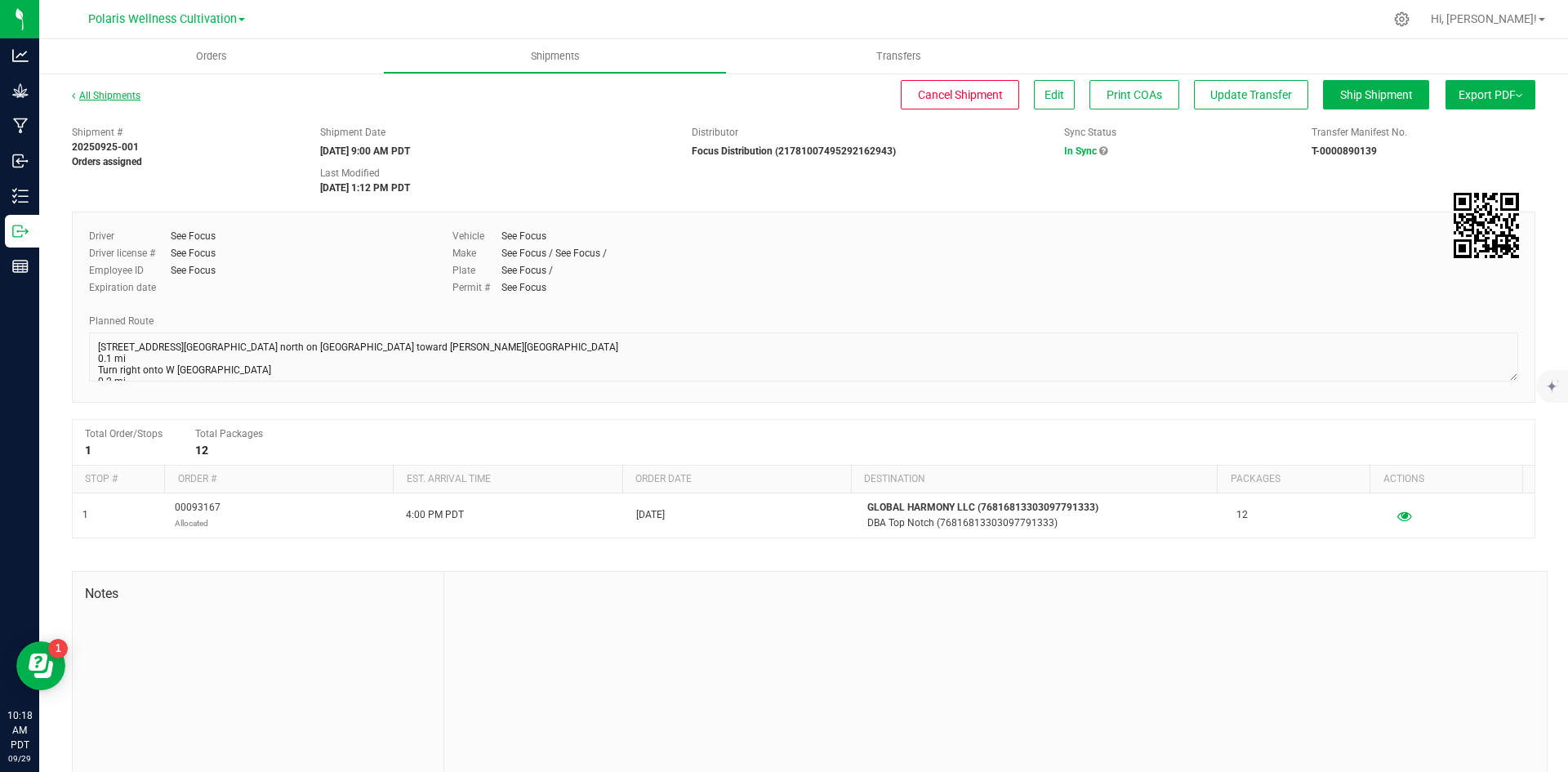
click at [118, 95] on link "All Shipments" at bounding box center [106, 96] width 69 height 11
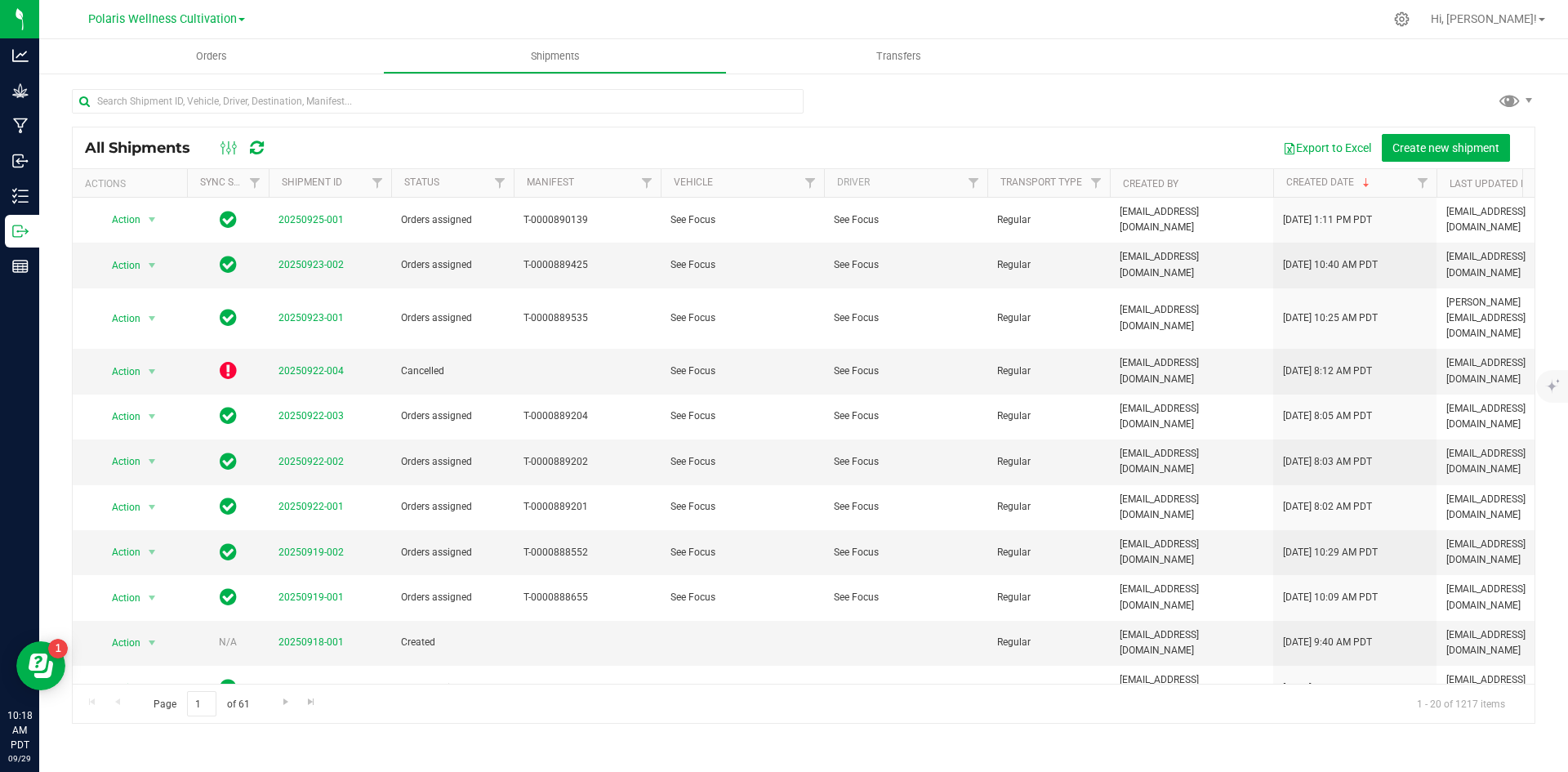
click at [210, 4] on div "Polaris Wellness Cultivation Polaris Wellness Cultivation Polaris Wellness Prod…" at bounding box center [170, 19] width 245 height 32
click at [198, 23] on span "Polaris Wellness Cultivation" at bounding box center [163, 19] width 148 height 15
click at [200, 73] on link "Polaris Wellness Production" at bounding box center [167, 80] width 239 height 22
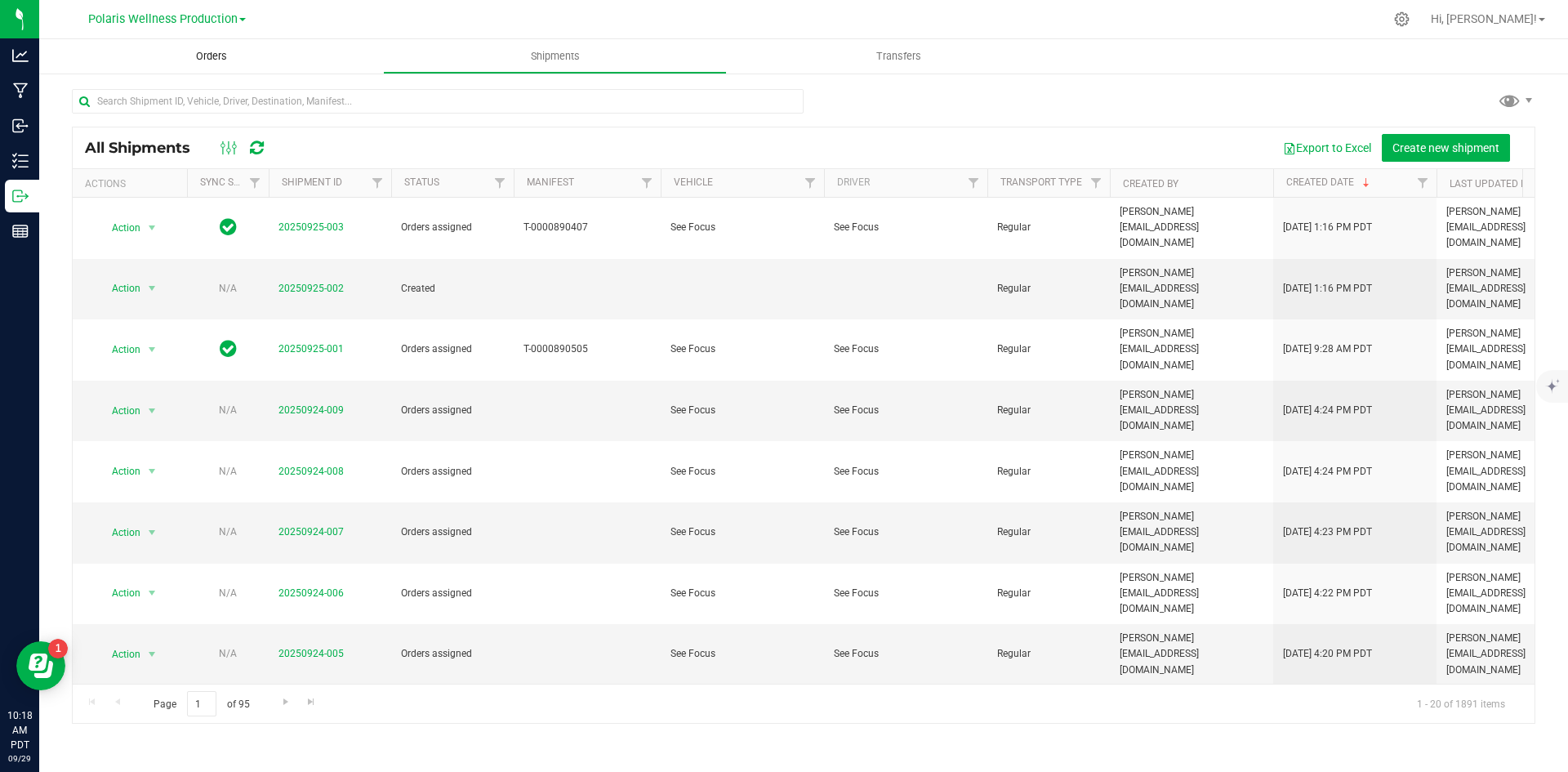
click at [173, 48] on uib-tab-heading "Orders" at bounding box center [210, 56] width 344 height 34
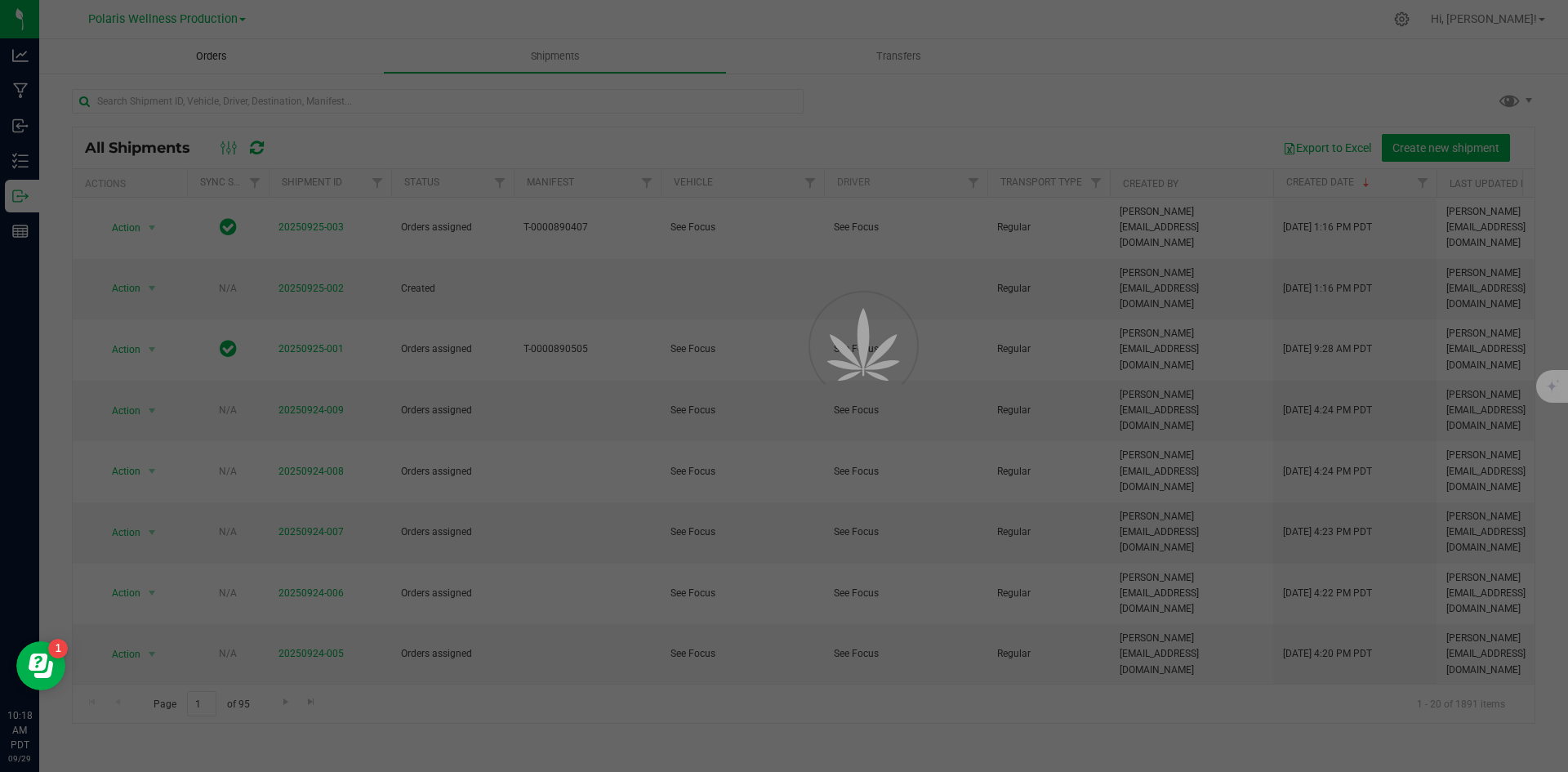
click at [207, 49] on div at bounding box center [784, 386] width 1568 height 772
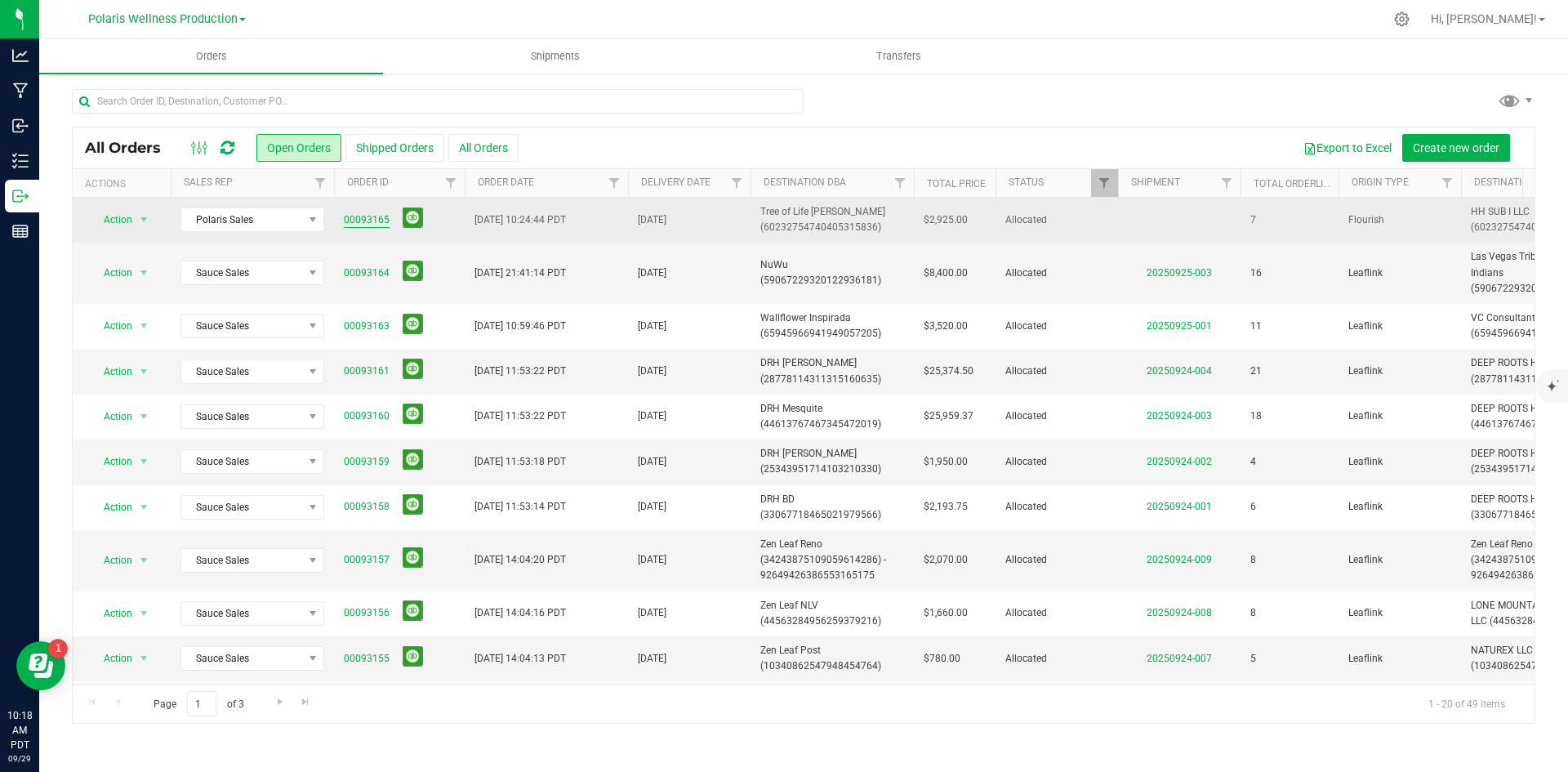
click at [361, 218] on link "00093165" at bounding box center [367, 220] width 46 height 16
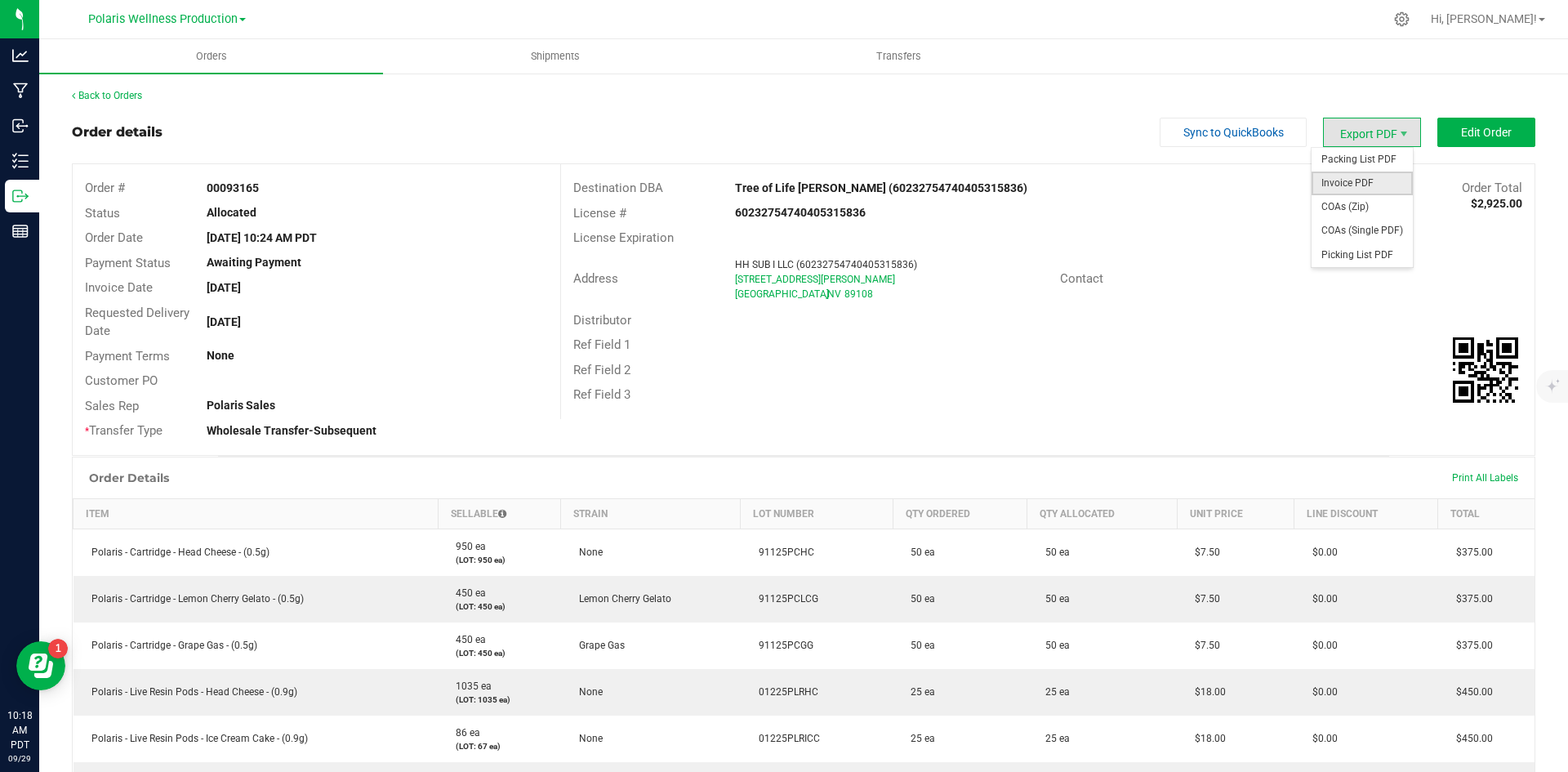
click at [1356, 187] on span "Invoice PDF" at bounding box center [1362, 183] width 102 height 24
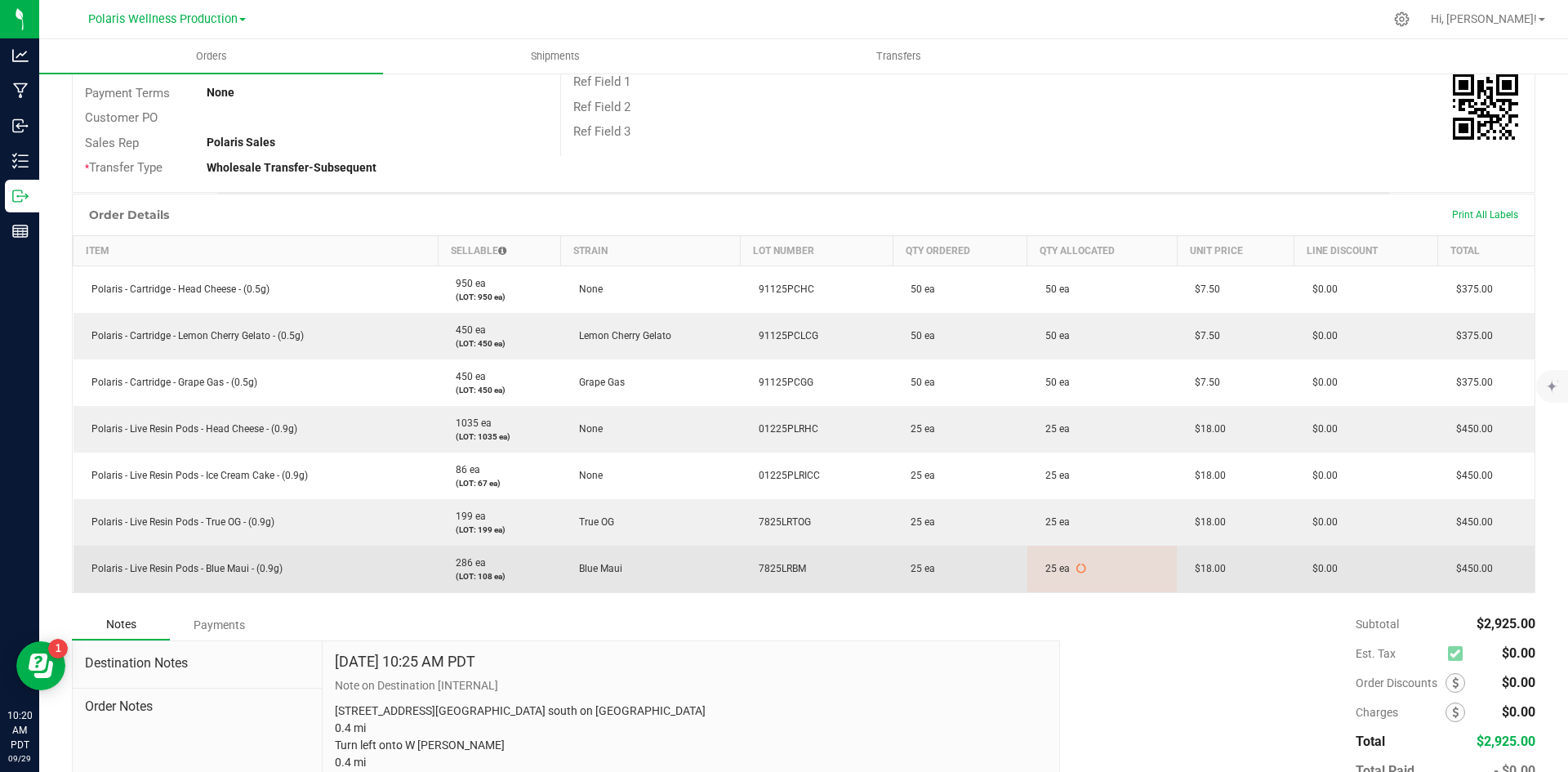
scroll to position [491, 0]
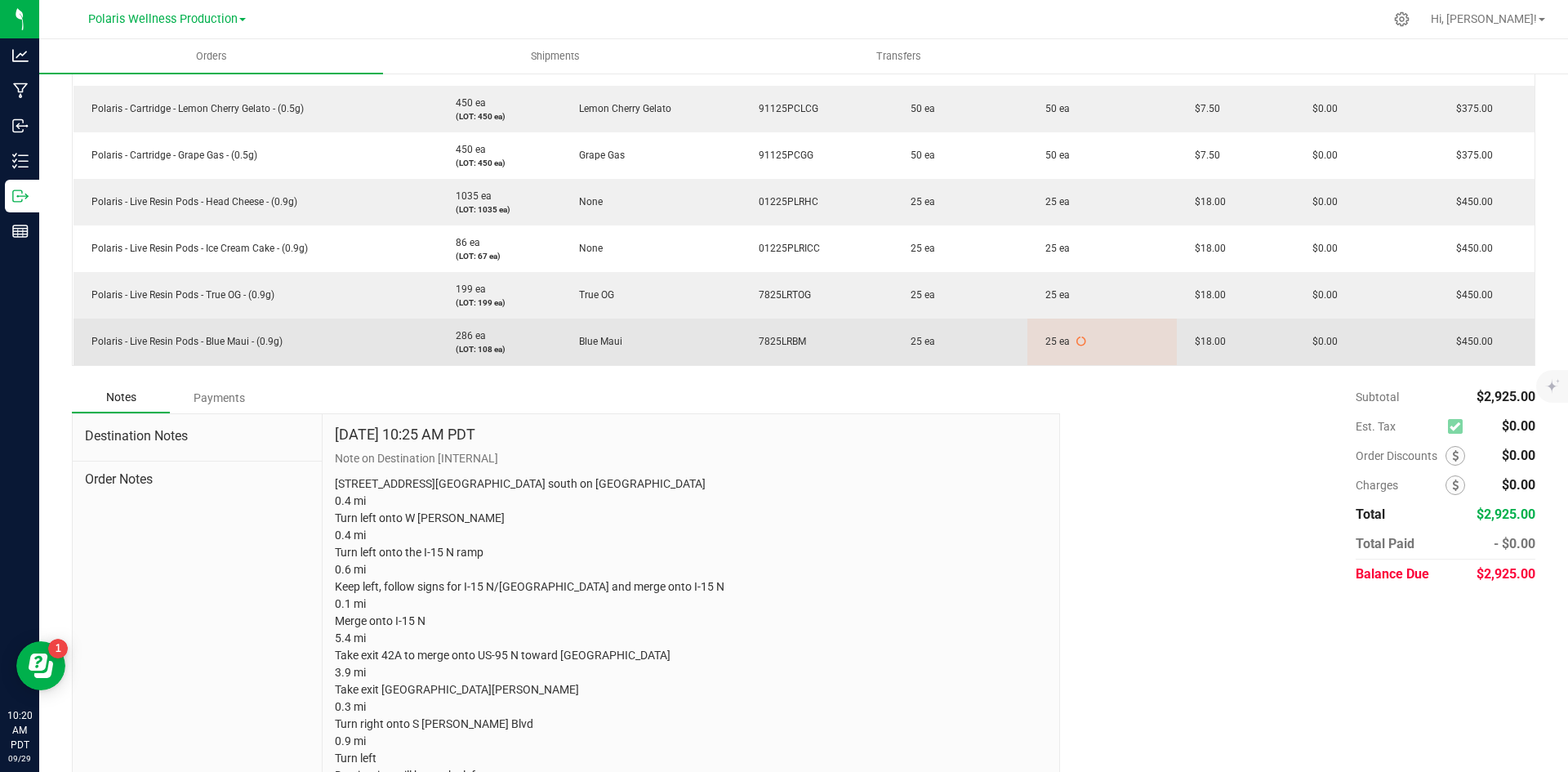
click at [1077, 340] on icon at bounding box center [1081, 341] width 10 height 10
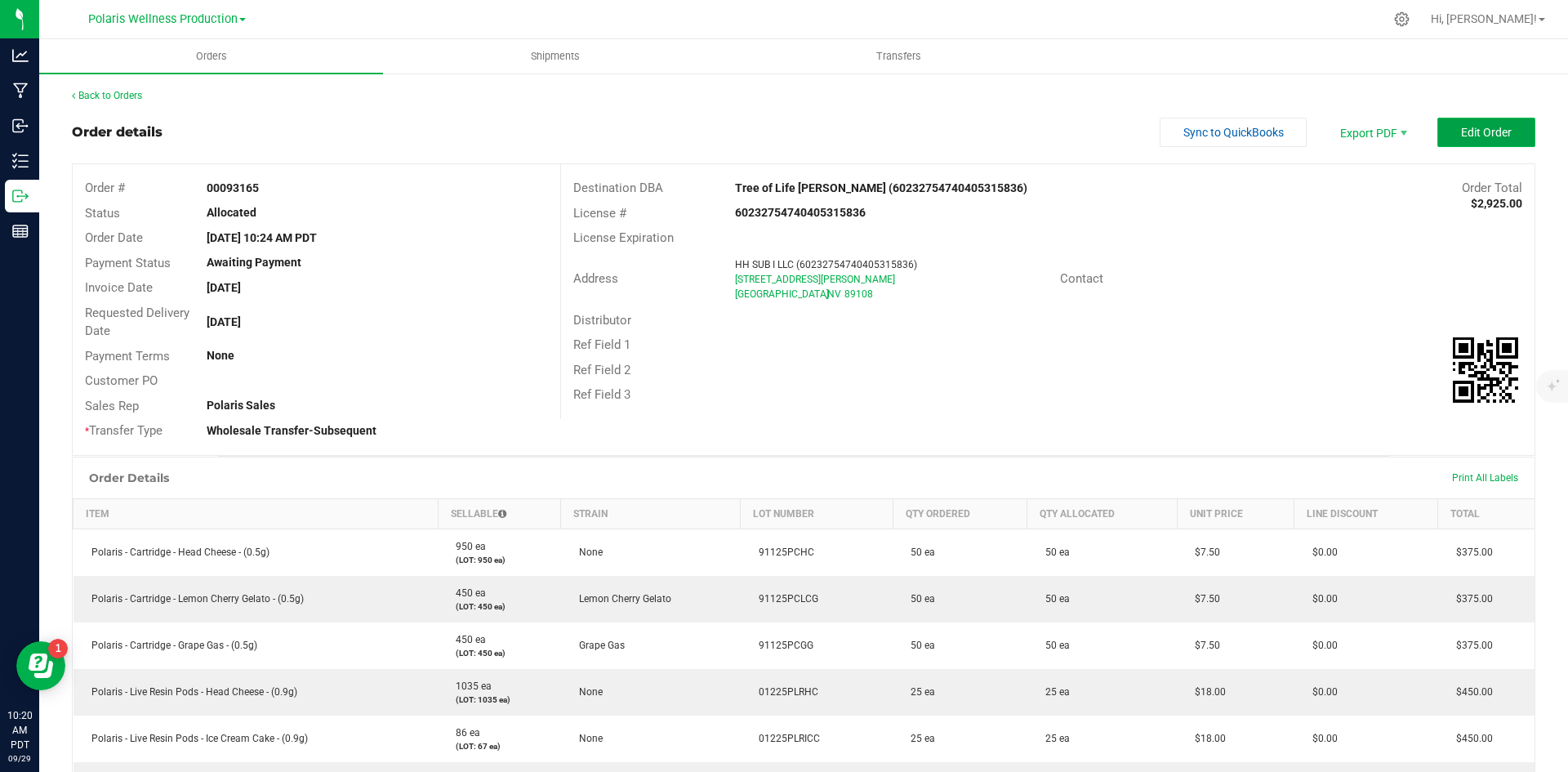
click at [1492, 134] on span "Edit Order" at bounding box center [1486, 132] width 50 height 13
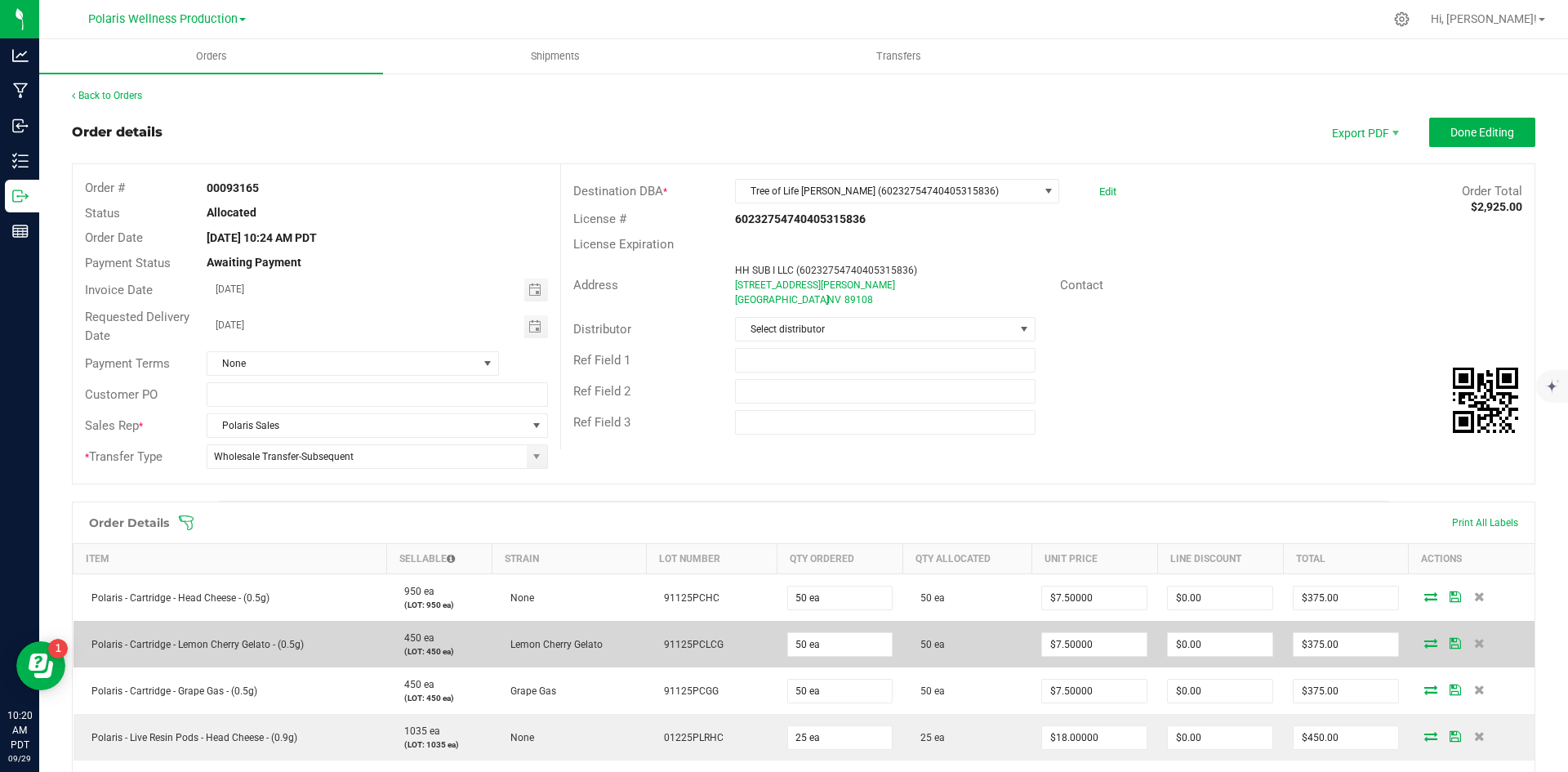
scroll to position [327, 0]
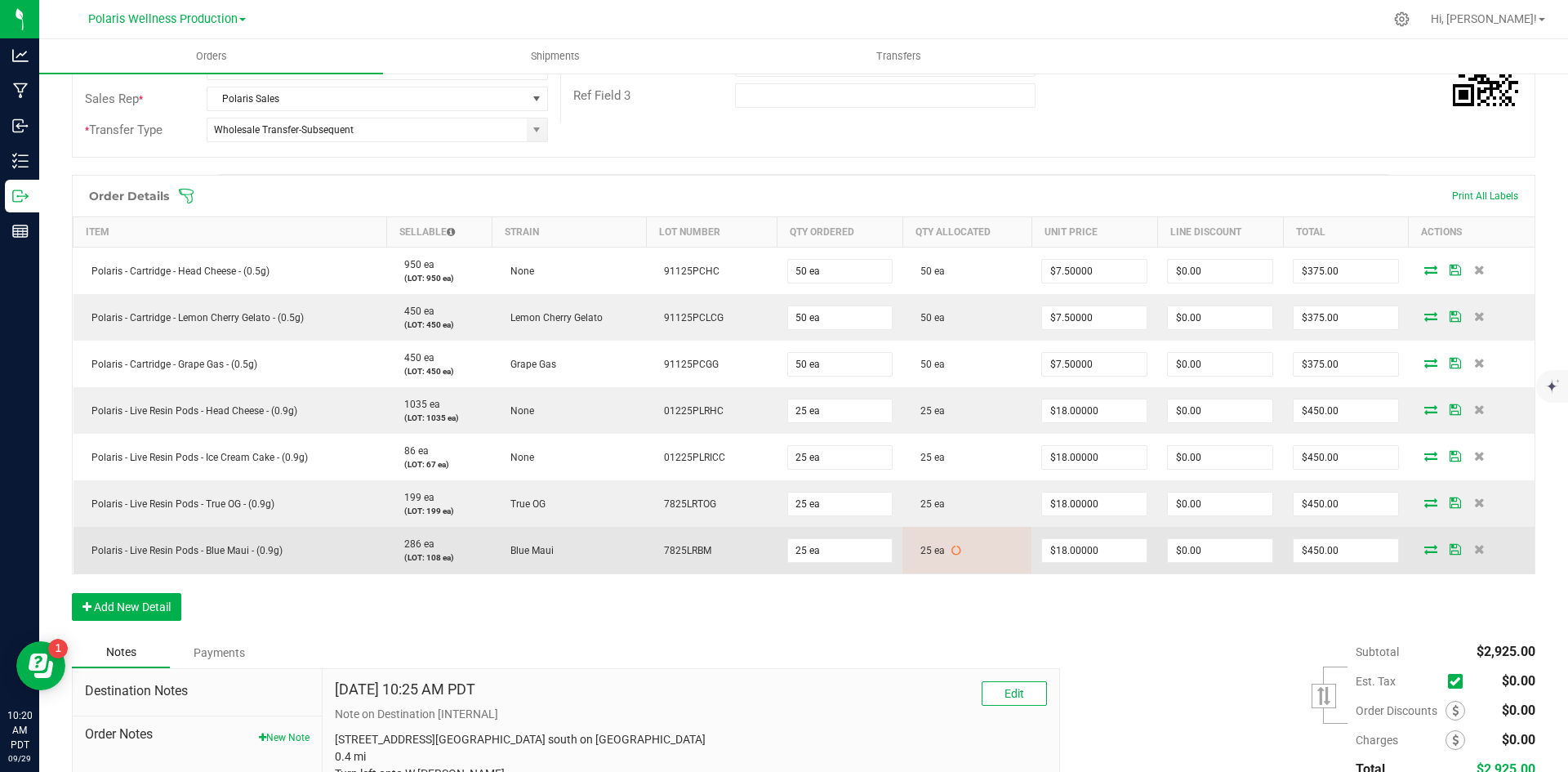
click at [952, 555] on icon at bounding box center [956, 550] width 10 height 10
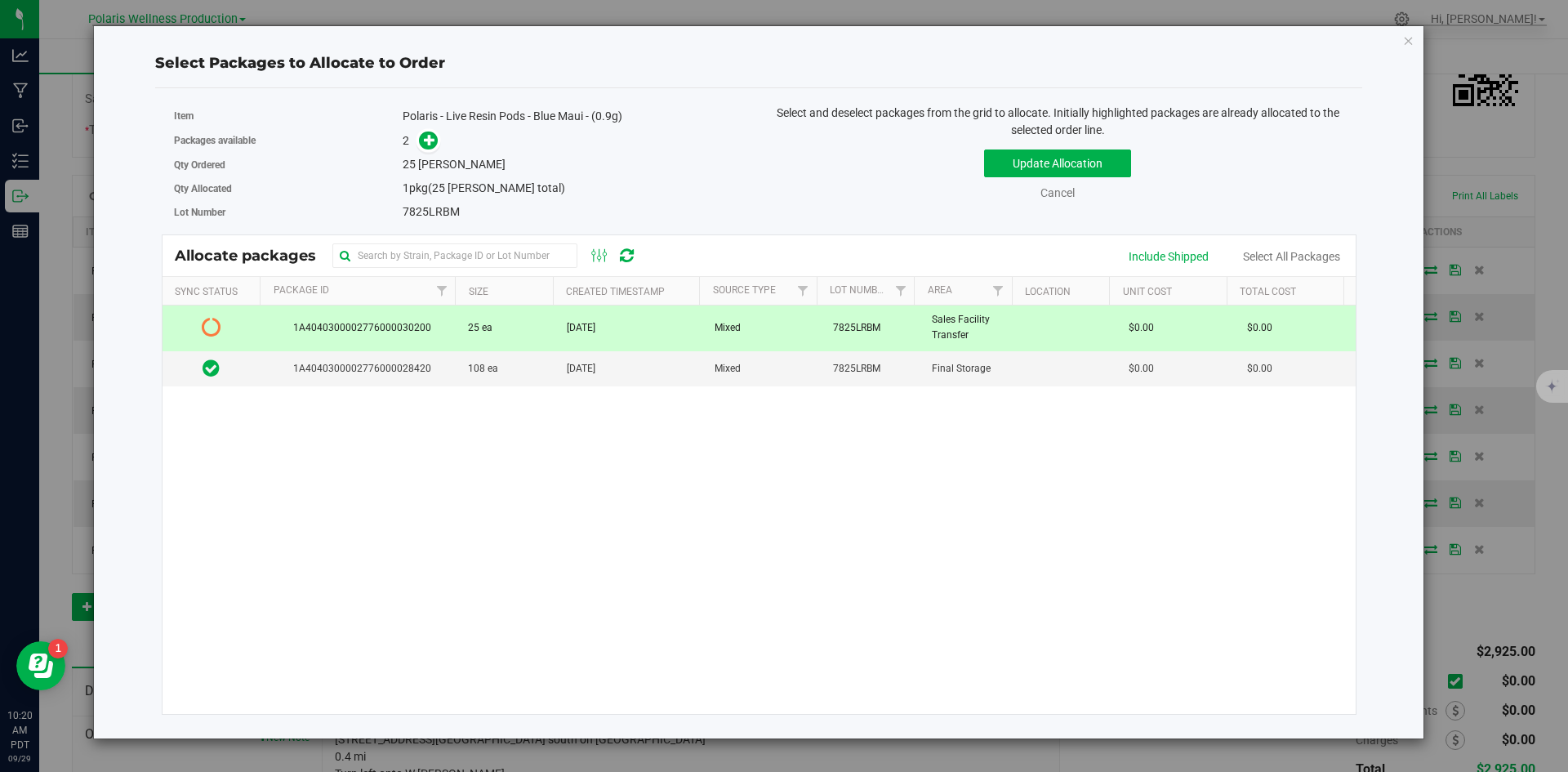
click at [221, 328] on td at bounding box center [212, 328] width 99 height 45
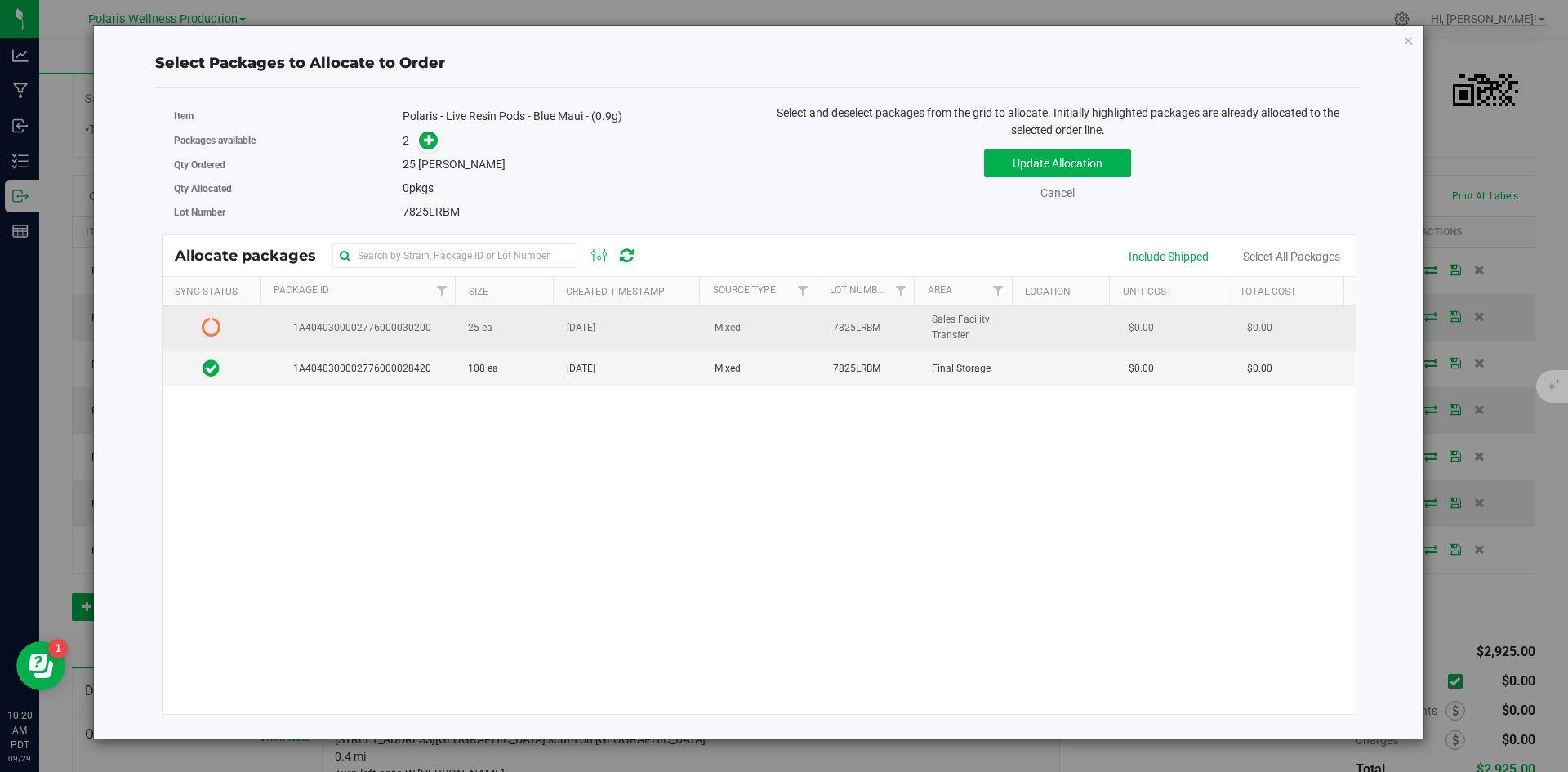
click at [210, 328] on icon at bounding box center [211, 327] width 19 height 19
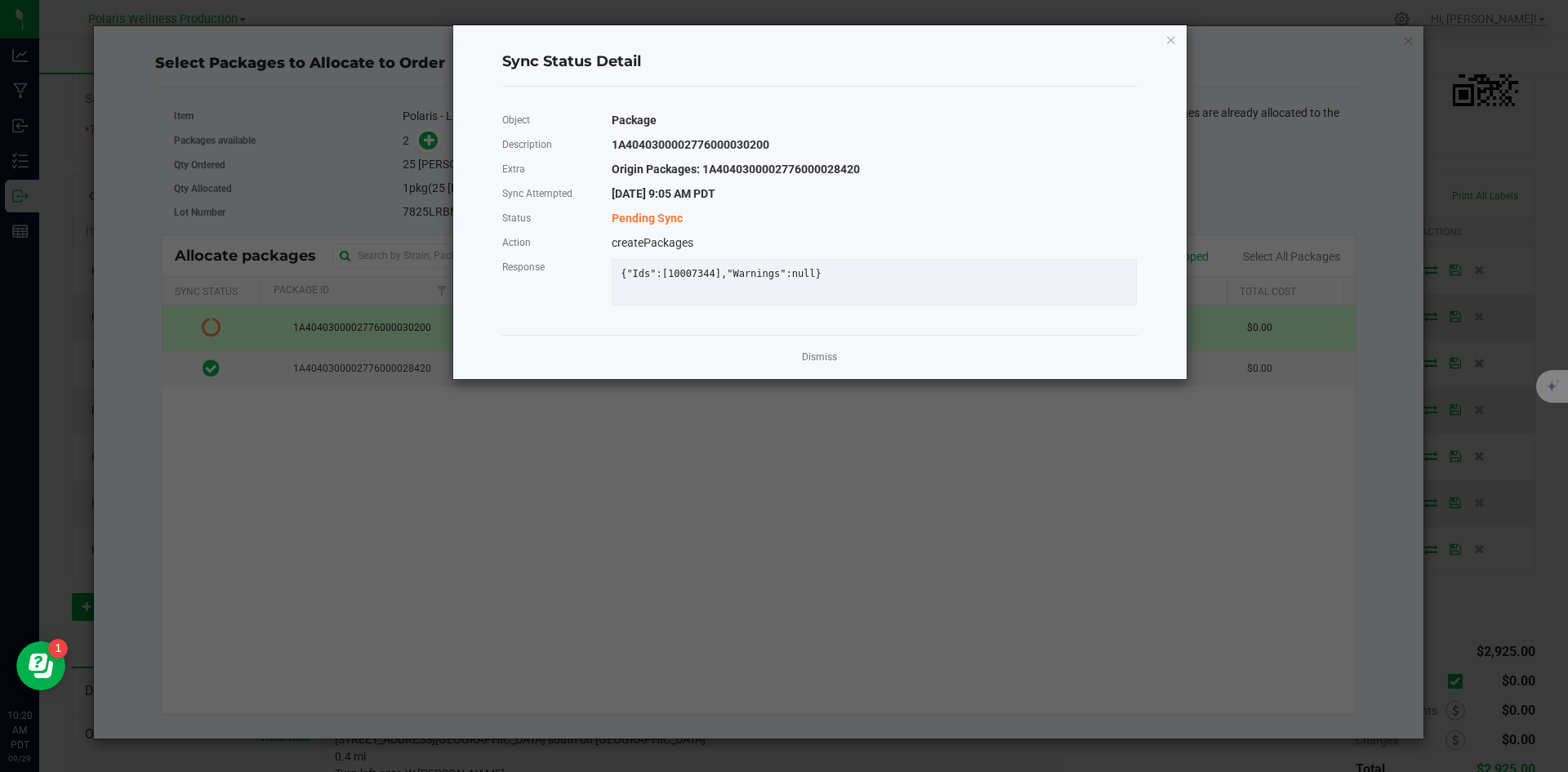
click at [645, 220] on span "Pending Sync" at bounding box center [647, 218] width 71 height 13
click at [810, 364] on link "Dismiss" at bounding box center [820, 357] width 35 height 14
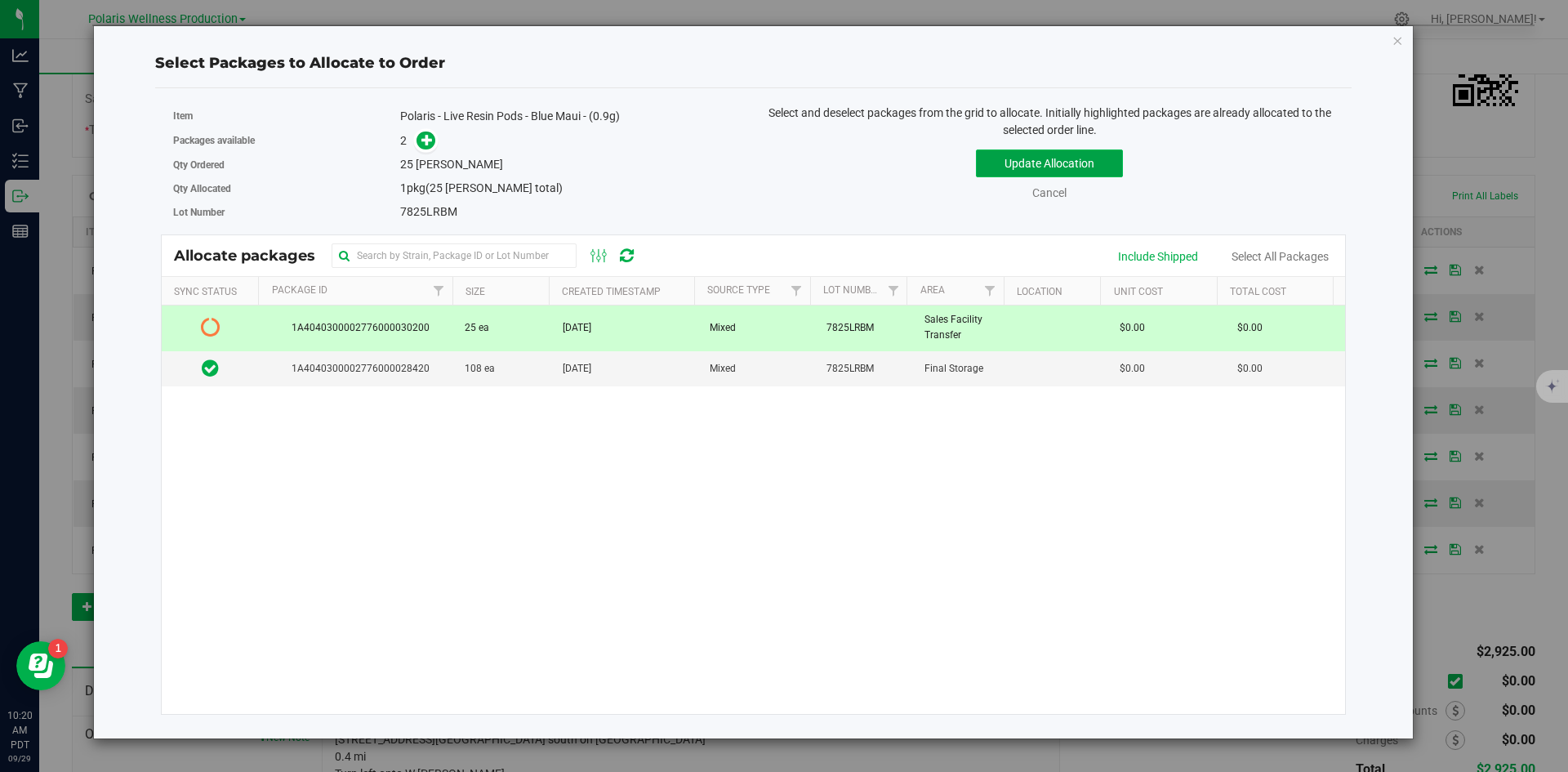
click at [1022, 158] on button "Update Allocation" at bounding box center [1049, 163] width 147 height 27
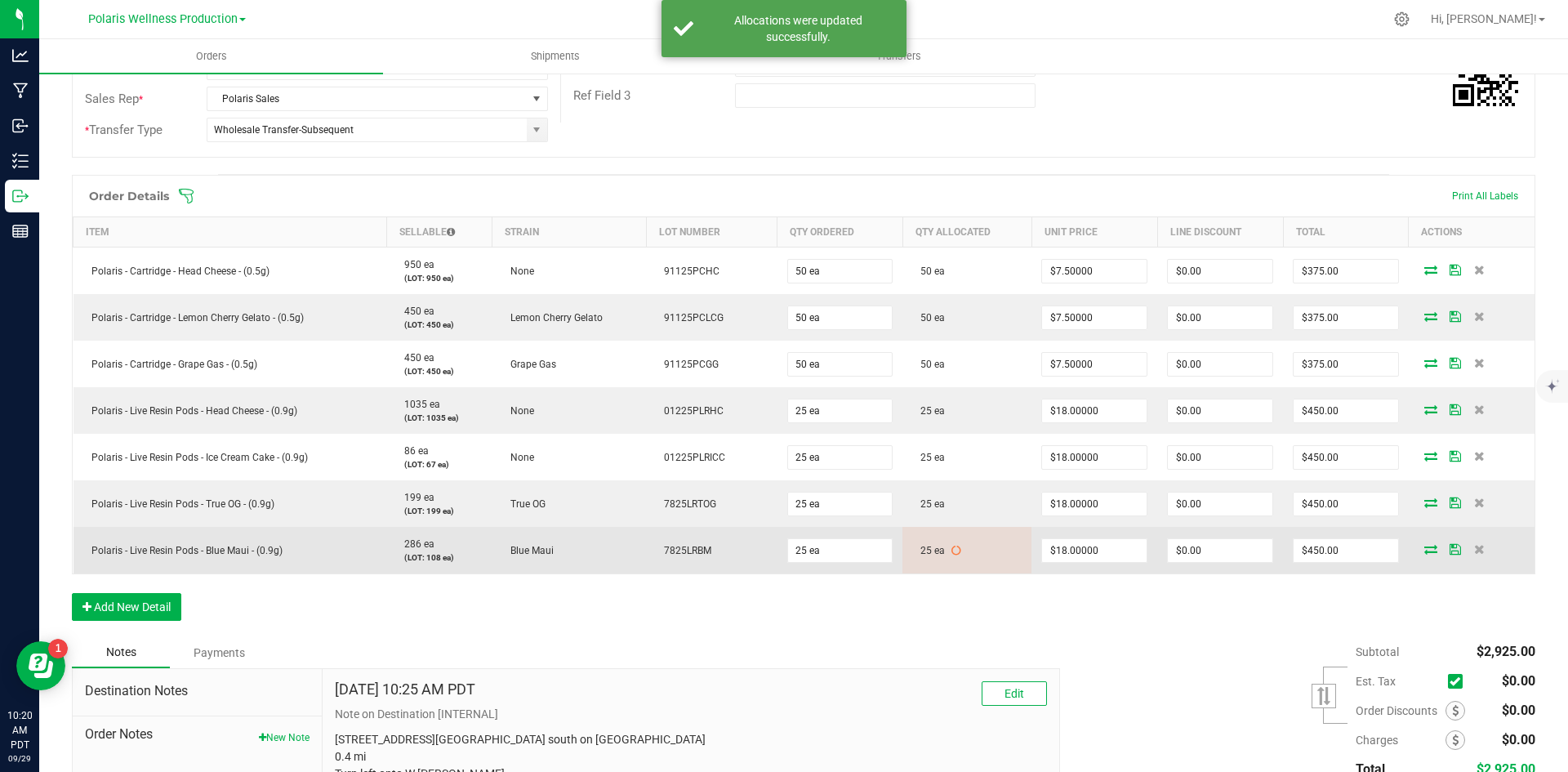
click at [952, 555] on span at bounding box center [956, 550] width 10 height 11
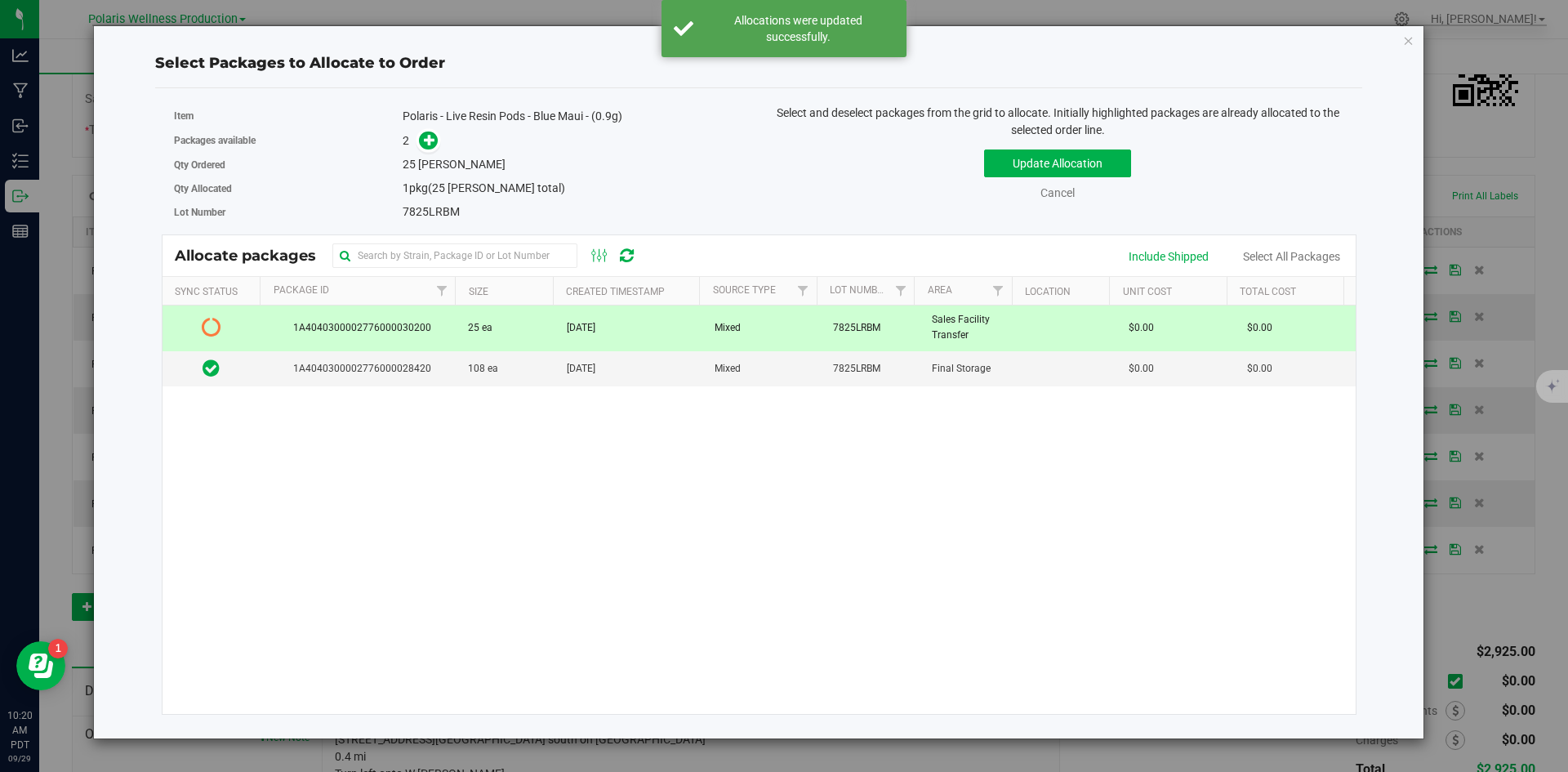
drag, startPoint x: 1409, startPoint y: 45, endPoint x: 1353, endPoint y: 66, distance: 59.8
click at [1407, 44] on icon "button" at bounding box center [1409, 40] width 11 height 19
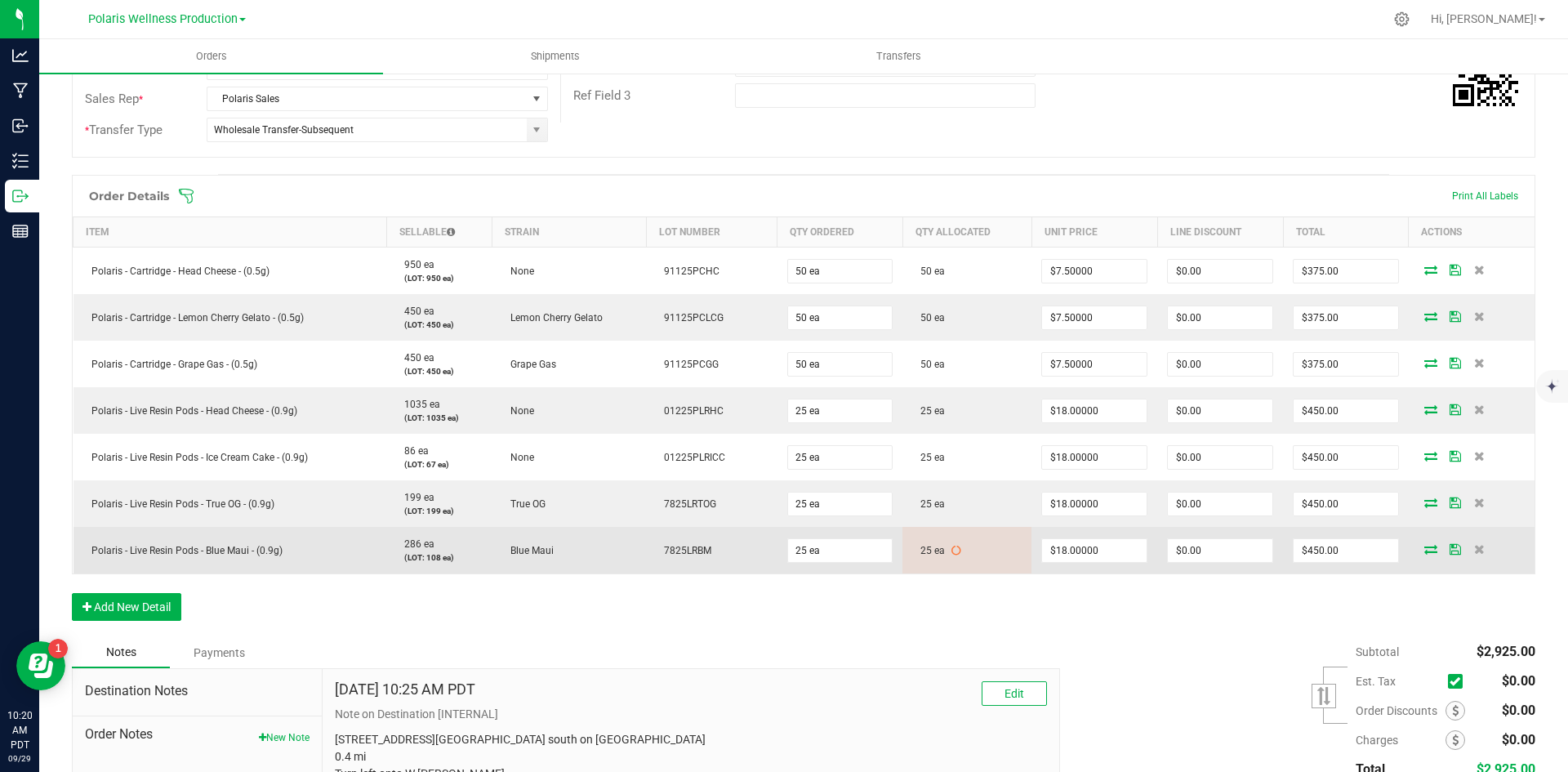
click at [935, 554] on span "25 ea" at bounding box center [928, 550] width 33 height 11
click at [952, 554] on icon at bounding box center [956, 550] width 10 height 10
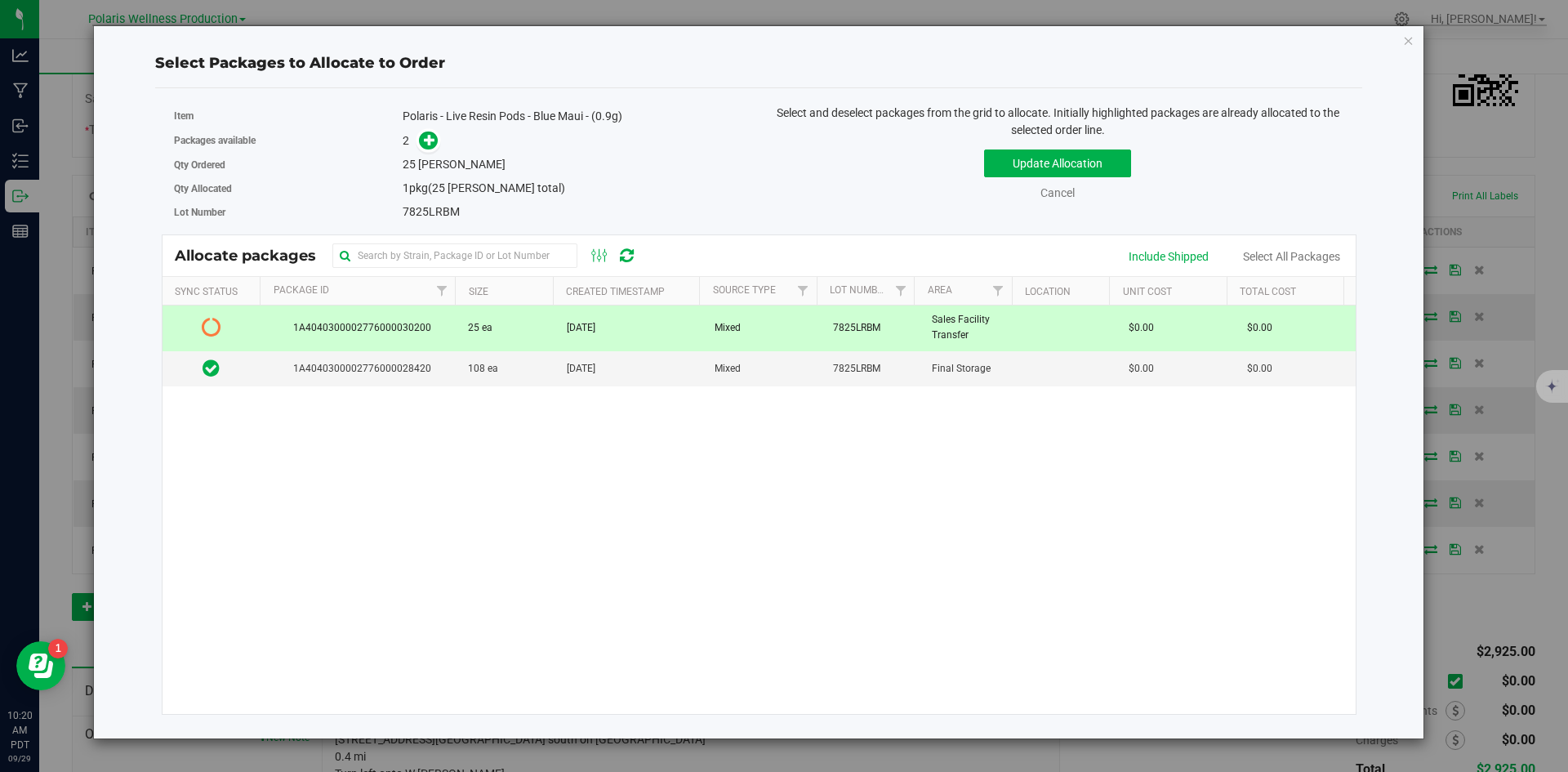
click at [236, 338] on td at bounding box center [212, 328] width 99 height 45
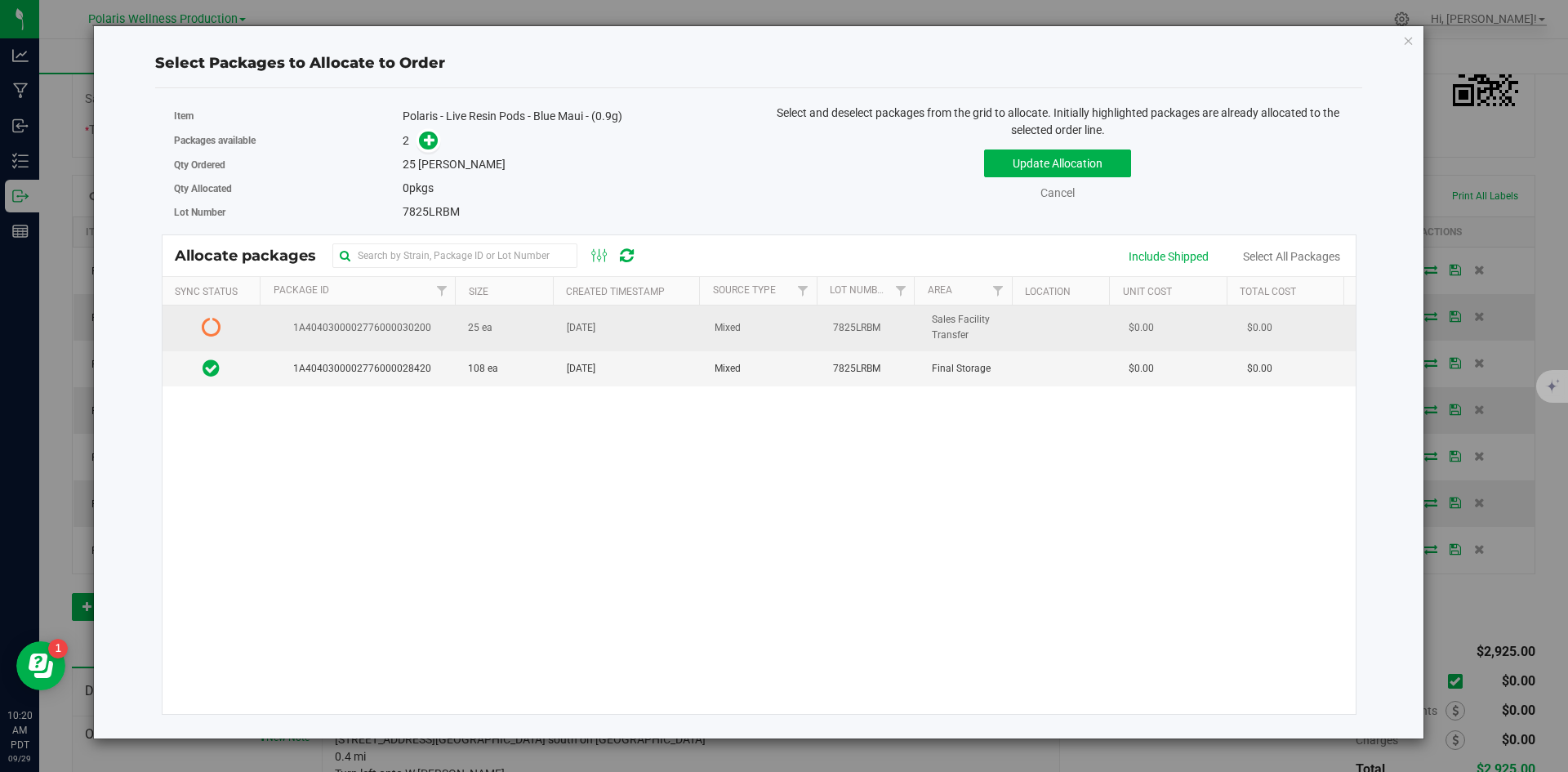
click at [225, 329] on td at bounding box center [212, 328] width 99 height 45
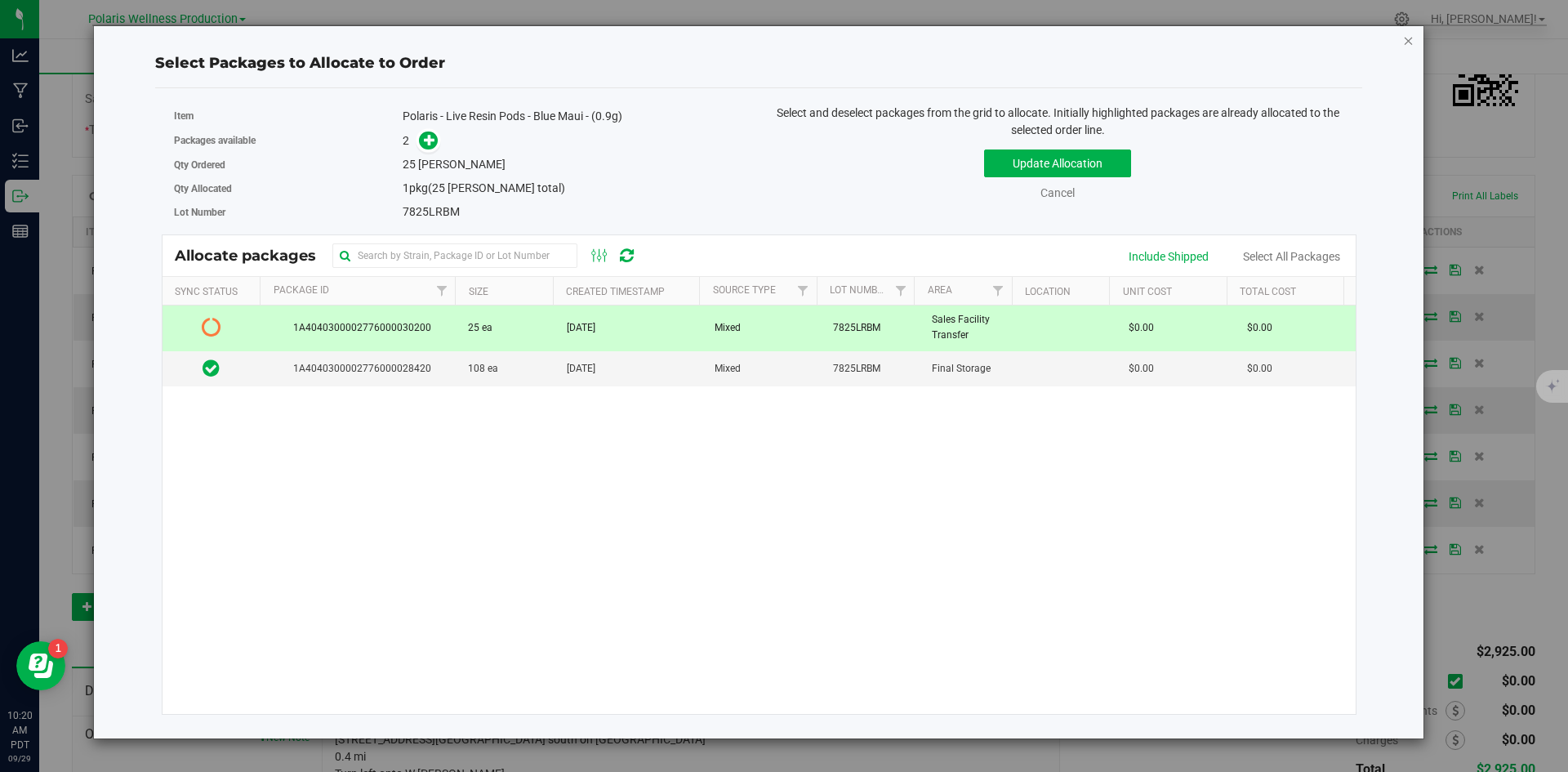
click at [1406, 37] on icon "button" at bounding box center [1409, 40] width 11 height 19
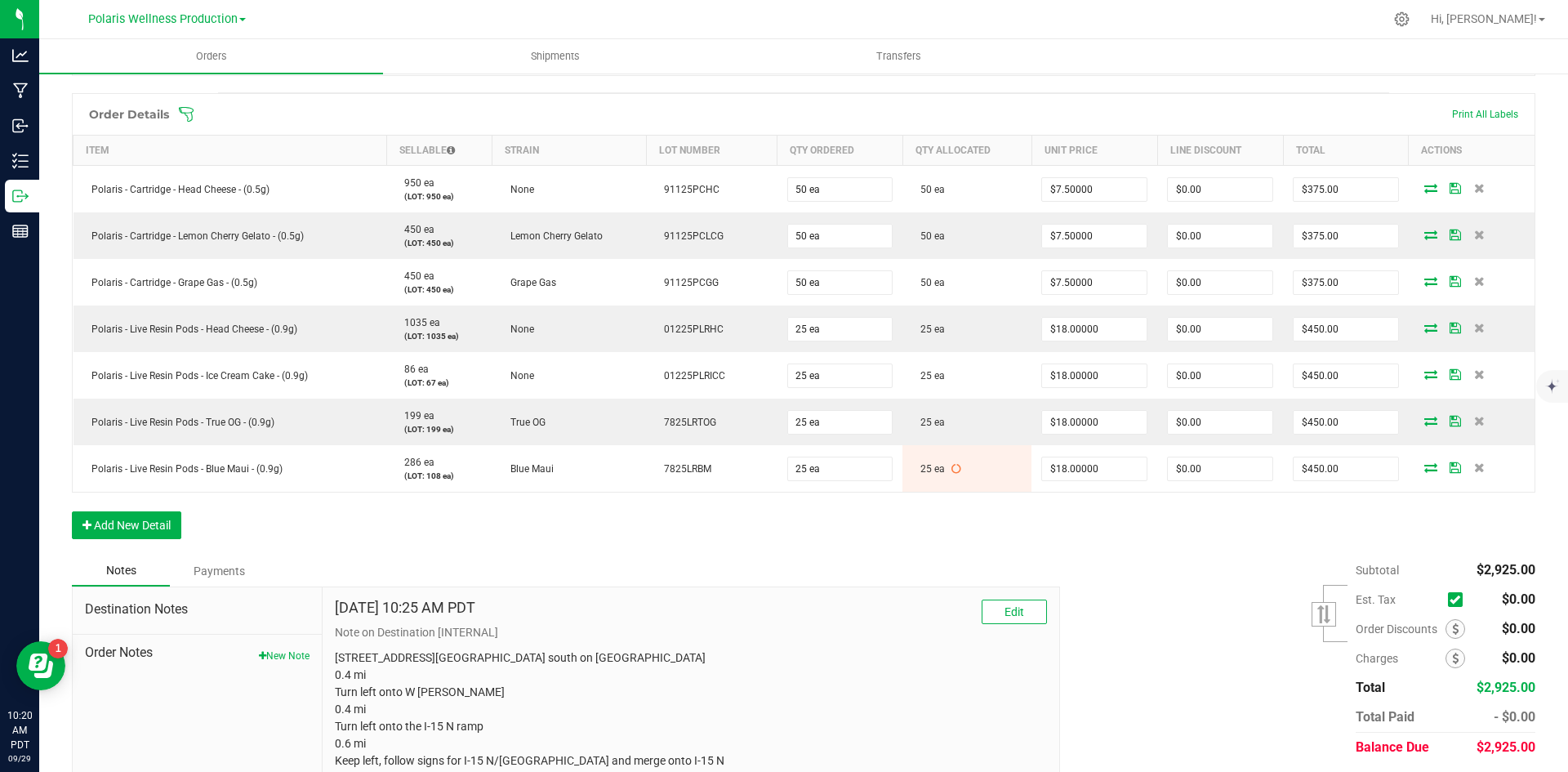
scroll to position [0, 0]
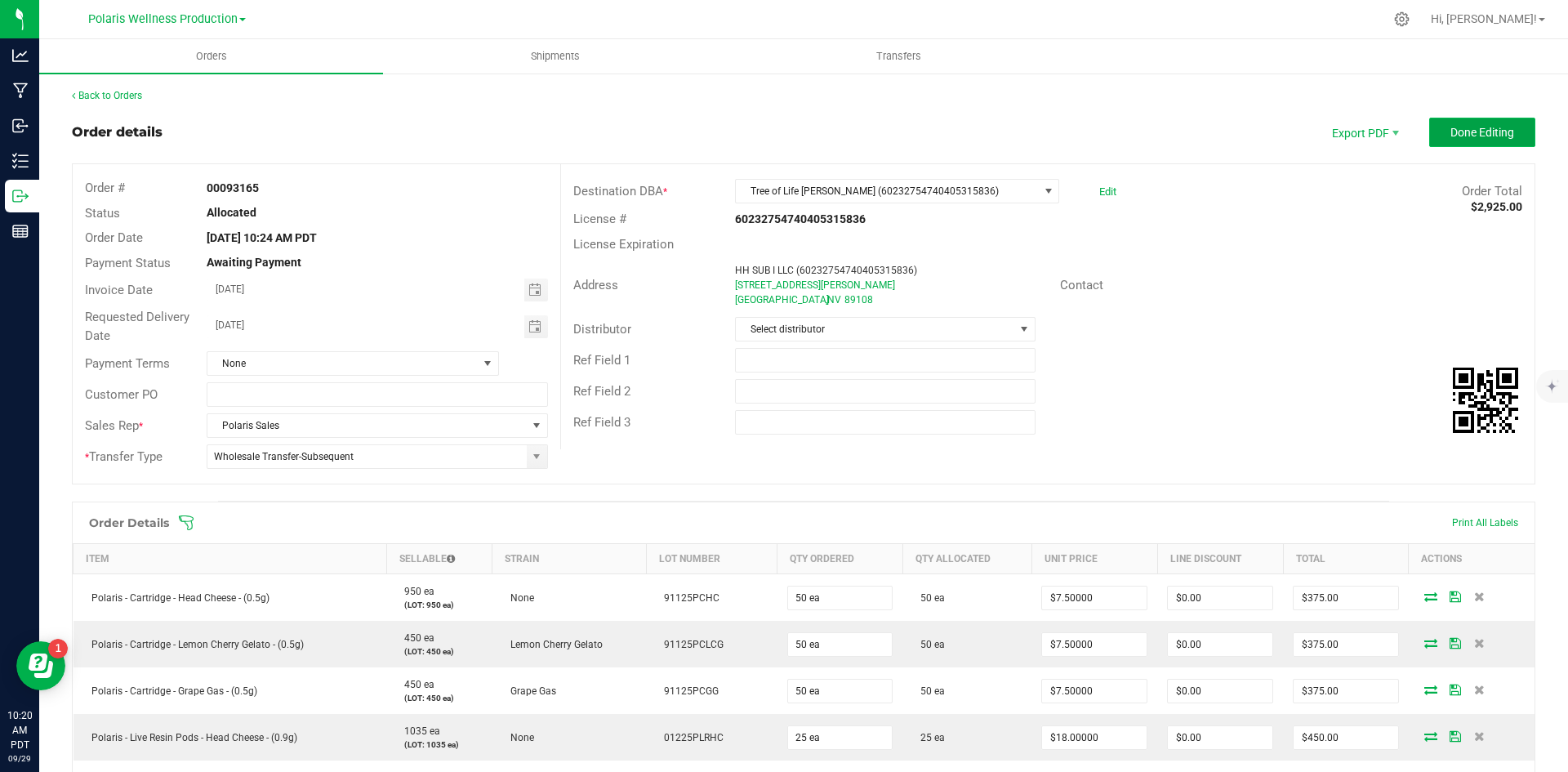
click at [1465, 136] on span "Done Editing" at bounding box center [1482, 132] width 64 height 13
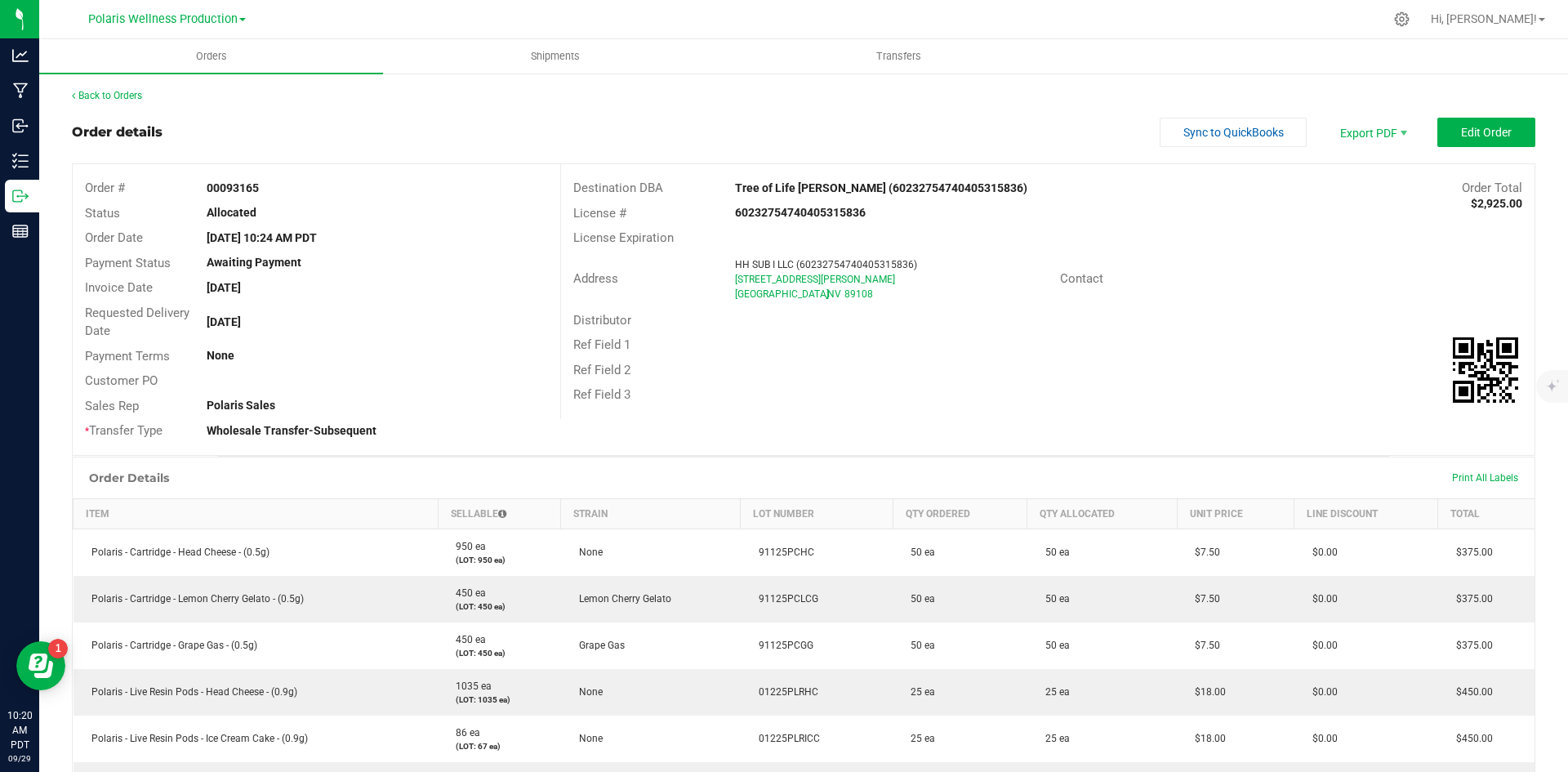
click at [1047, 101] on div "Back to Orders" at bounding box center [803, 96] width 1464 height 15
click at [1383, 160] on span "Packing List PDF" at bounding box center [1362, 159] width 102 height 24
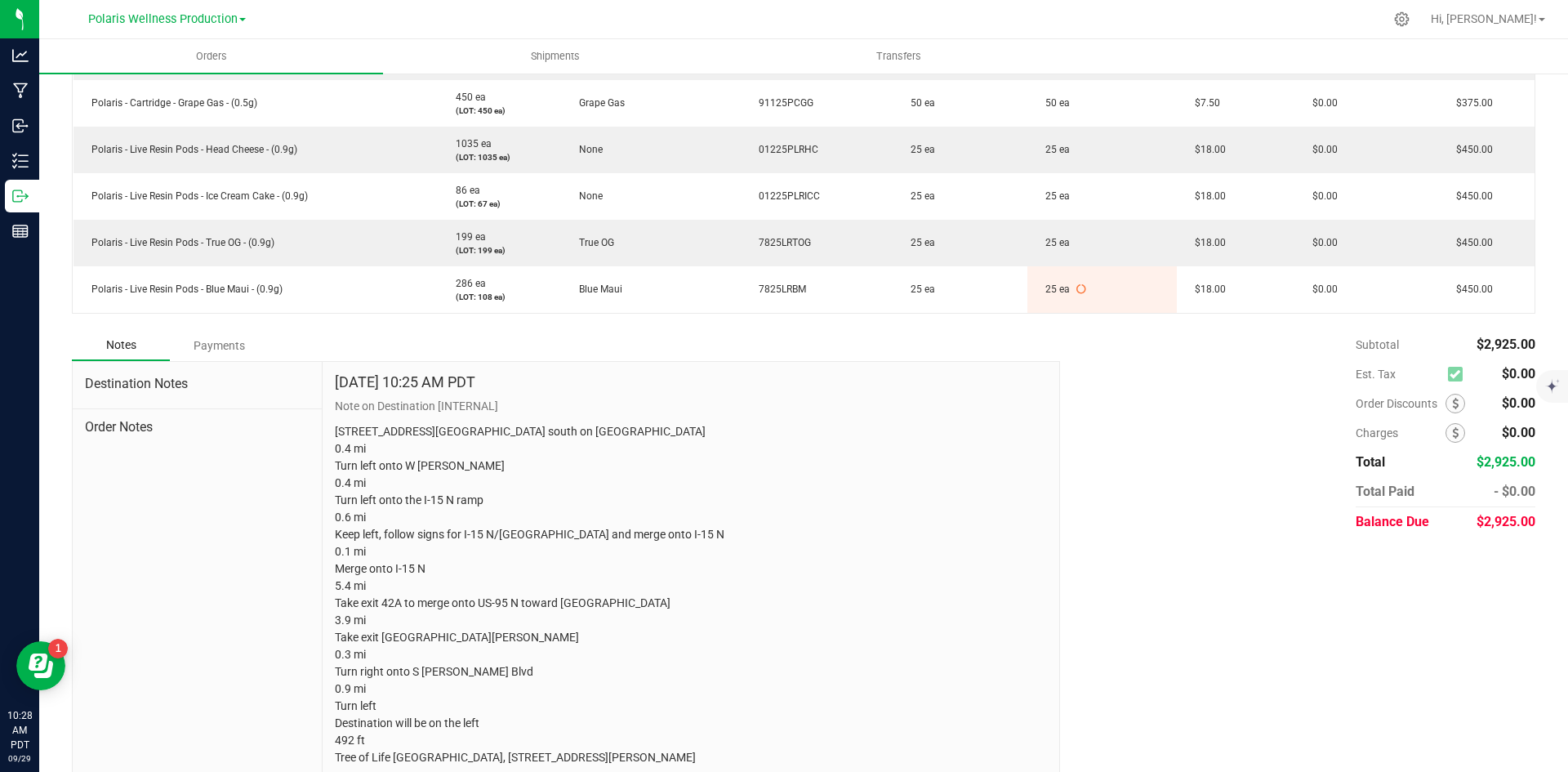
scroll to position [584, 0]
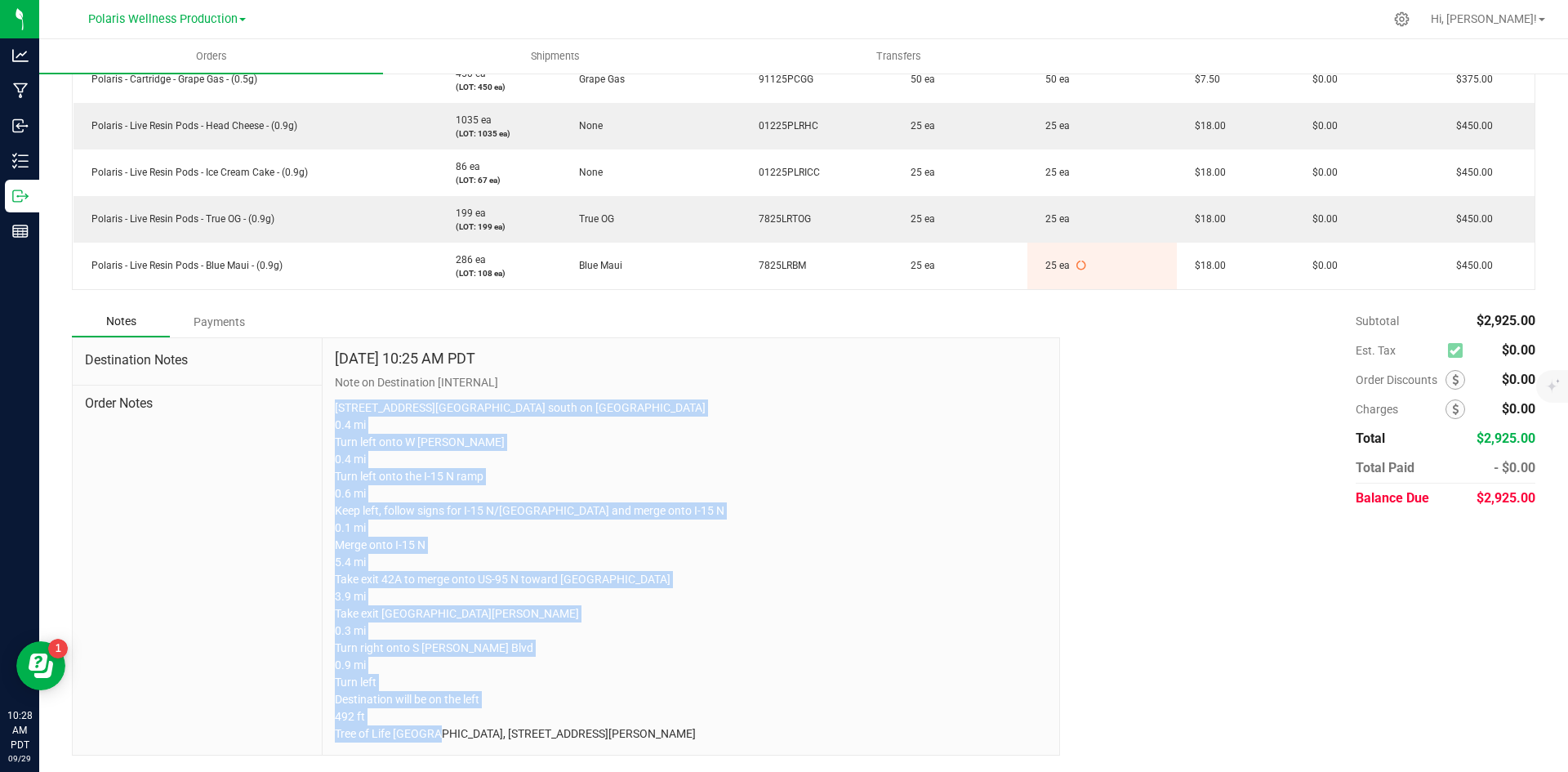
drag, startPoint x: 753, startPoint y: 734, endPoint x: 327, endPoint y: 395, distance: 544.4
click at [327, 395] on div "[DATE] 10:25 AM PDT Note on Destination [INTERNAL] [STREET_ADDRESS][GEOGRAPHIC_…" at bounding box center [691, 547] width 737 height 417
copy p "[STREET_ADDRESS][GEOGRAPHIC_DATA] south on [GEOGRAPHIC_DATA] 0.4 mi Turn left o…"
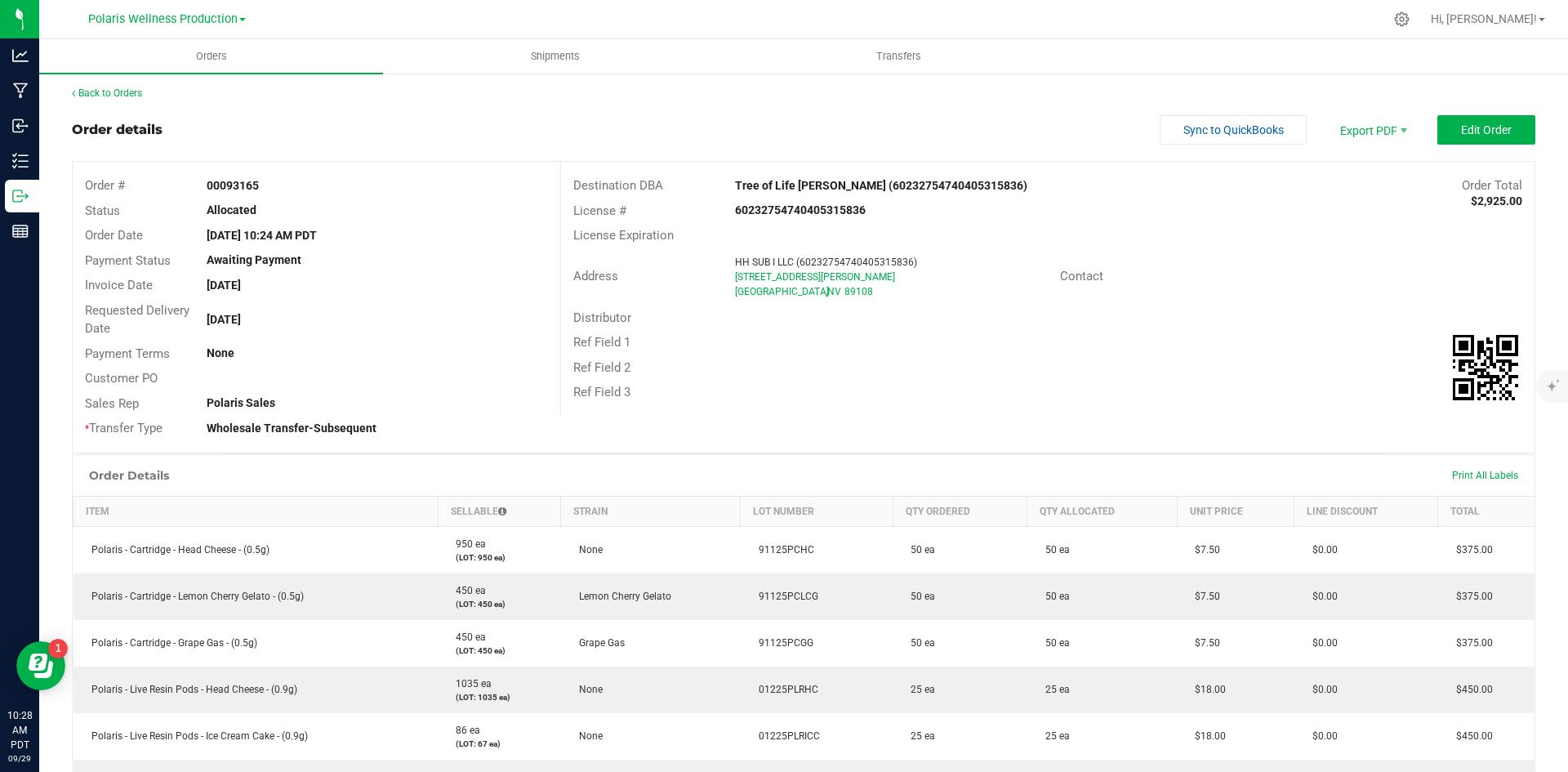
scroll to position [0, 0]
click at [534, 51] on span "Shipments" at bounding box center [555, 56] width 93 height 15
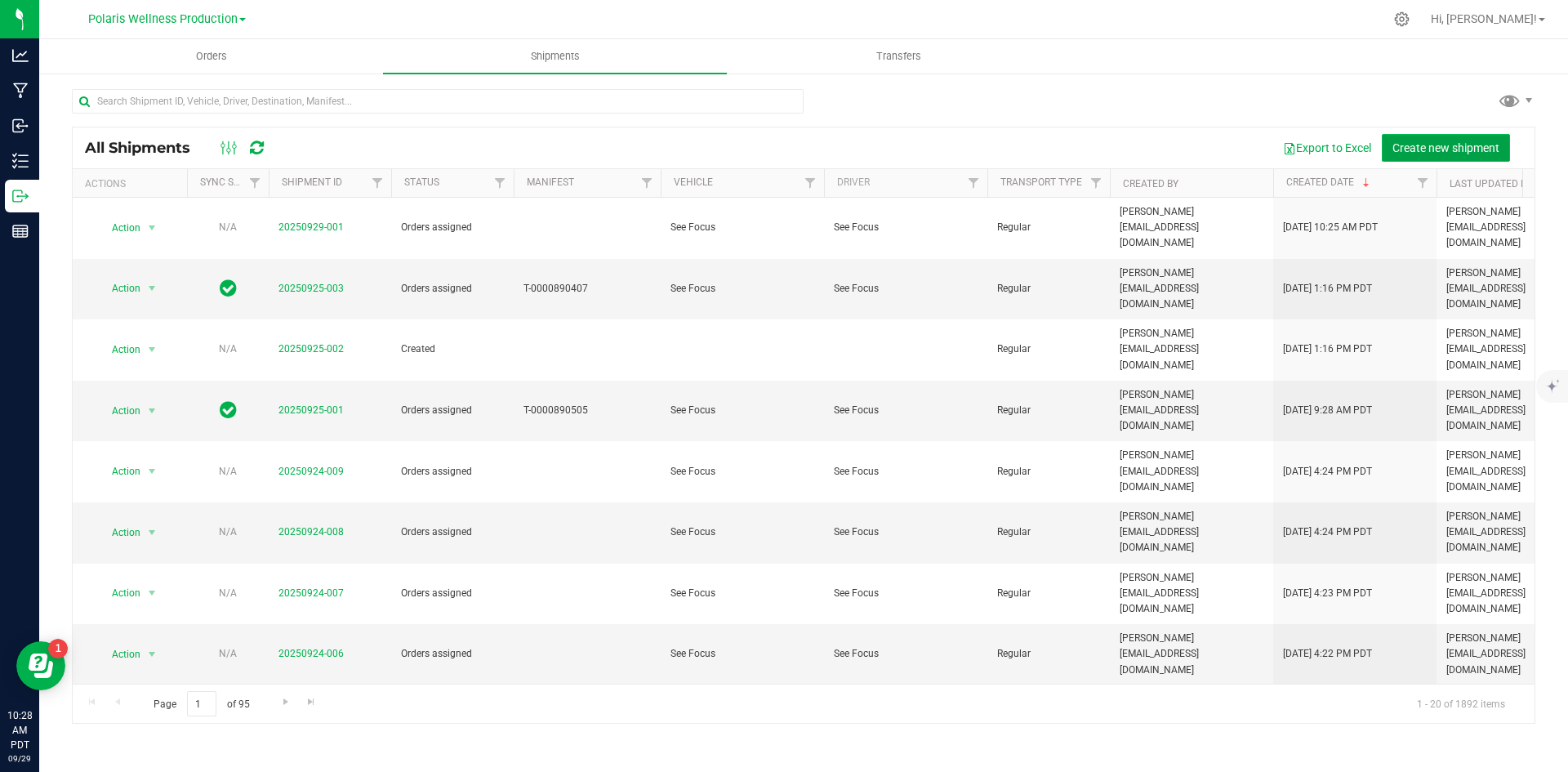
click at [1438, 137] on button "Create new shipment" at bounding box center [1446, 148] width 128 height 27
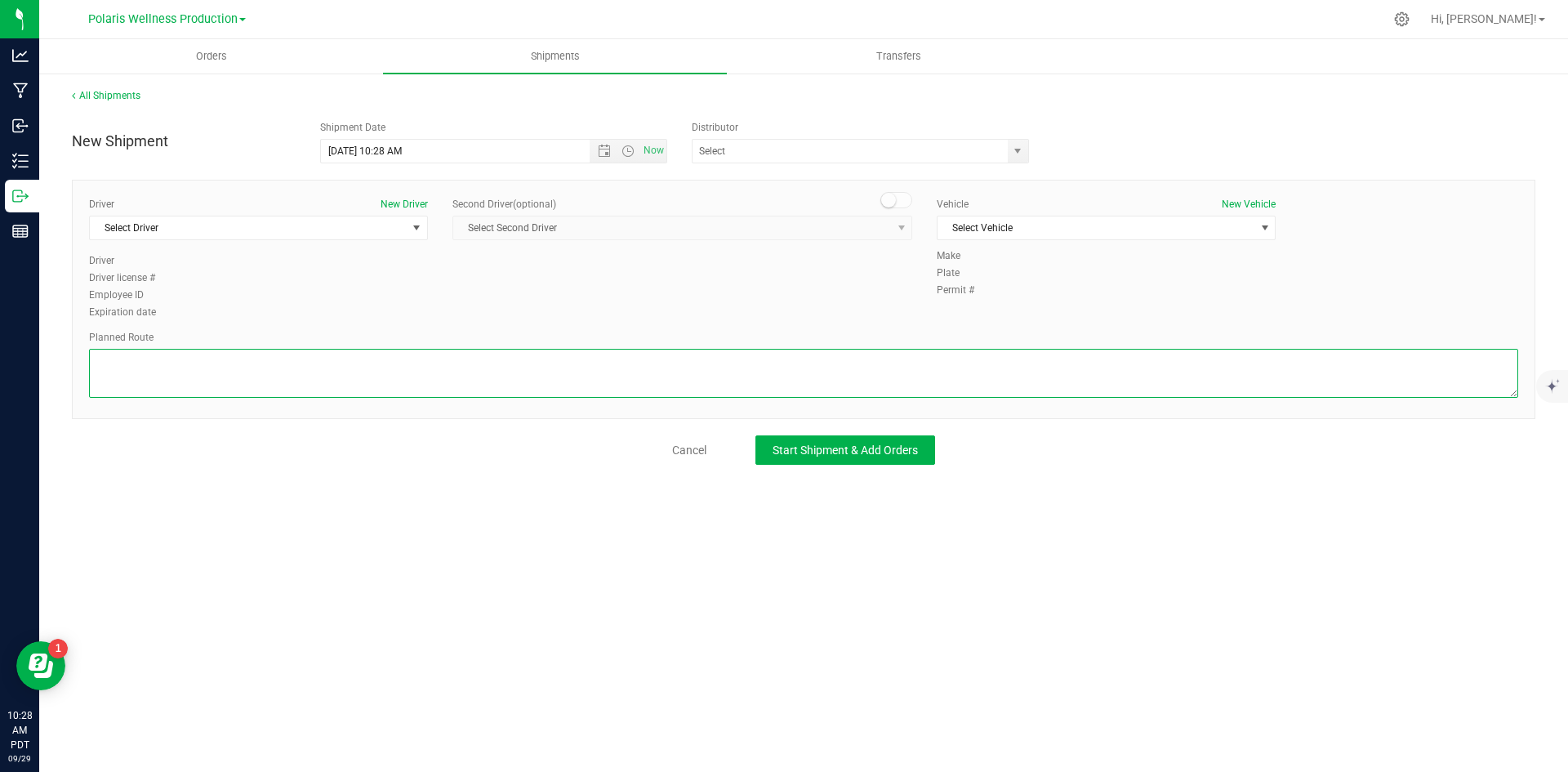
click at [366, 369] on textarea at bounding box center [803, 373] width 1429 height 49
paste textarea "[STREET_ADDRESS][GEOGRAPHIC_DATA] south on [GEOGRAPHIC_DATA] 0.4 mi Turn left o…"
click at [118, 362] on textarea at bounding box center [803, 373] width 1429 height 49
click at [599, 151] on span "Open the date view" at bounding box center [605, 151] width 13 height 13
type textarea "[STREET_ADDRESS][GEOGRAPHIC_DATA] south on [GEOGRAPHIC_DATA] 0.4 mi Turn left o…"
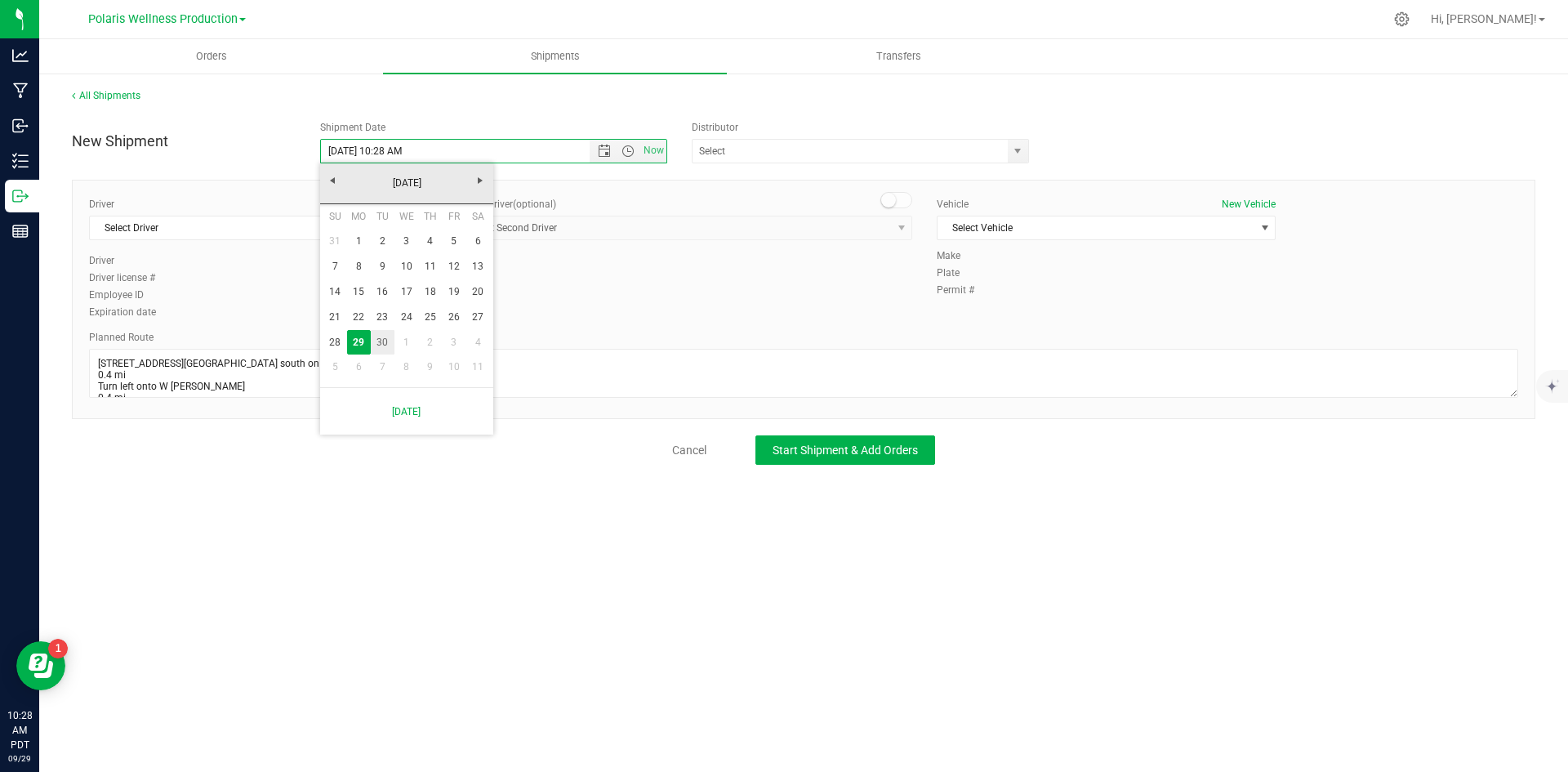
click at [383, 340] on link "30" at bounding box center [383, 342] width 24 height 26
click at [626, 147] on span "Open the time view" at bounding box center [628, 151] width 13 height 13
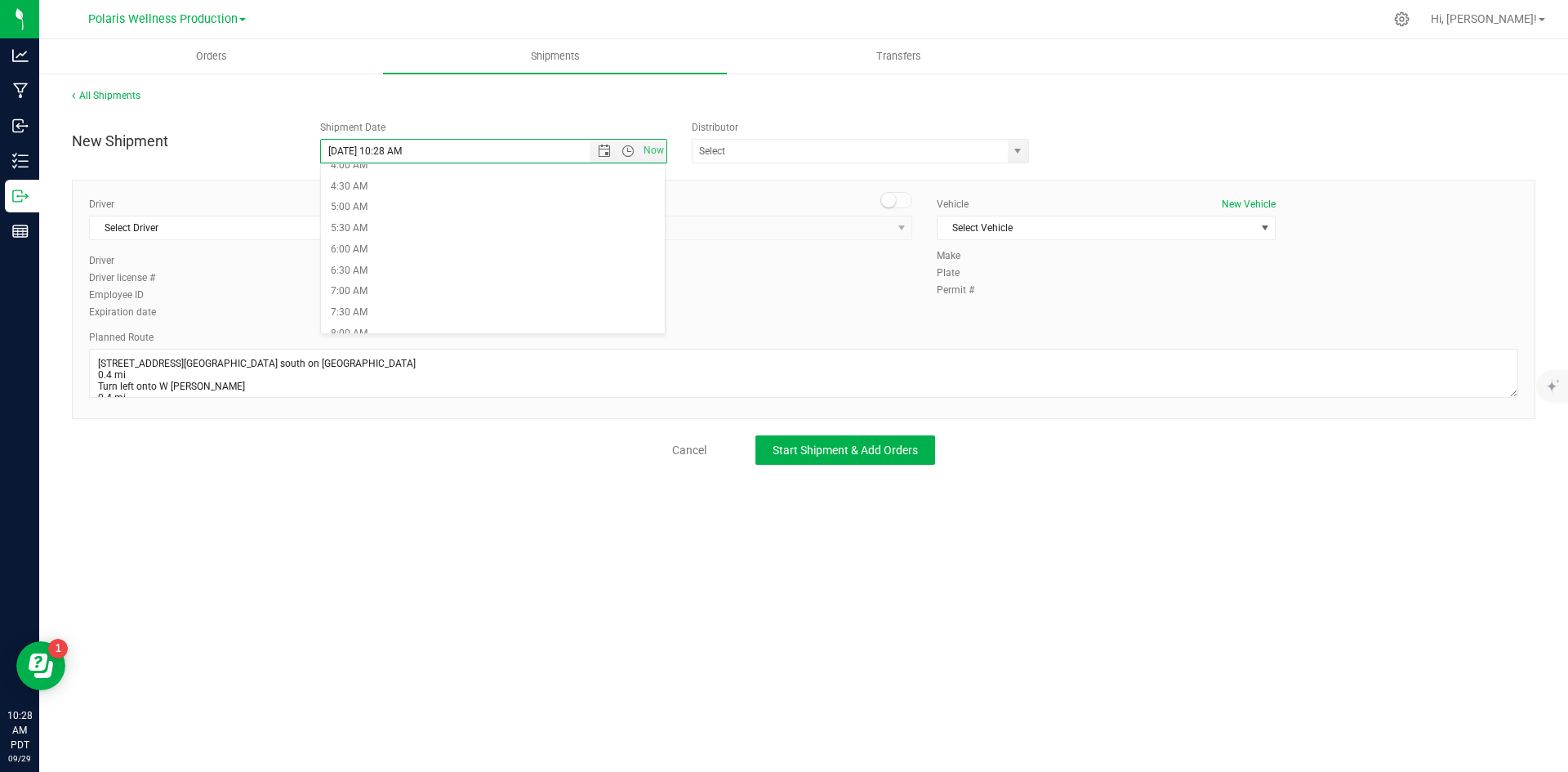
scroll to position [327, 0]
click at [385, 210] on li "8:30 AM" at bounding box center [493, 208] width 345 height 21
type input "[DATE] 8:30 AM"
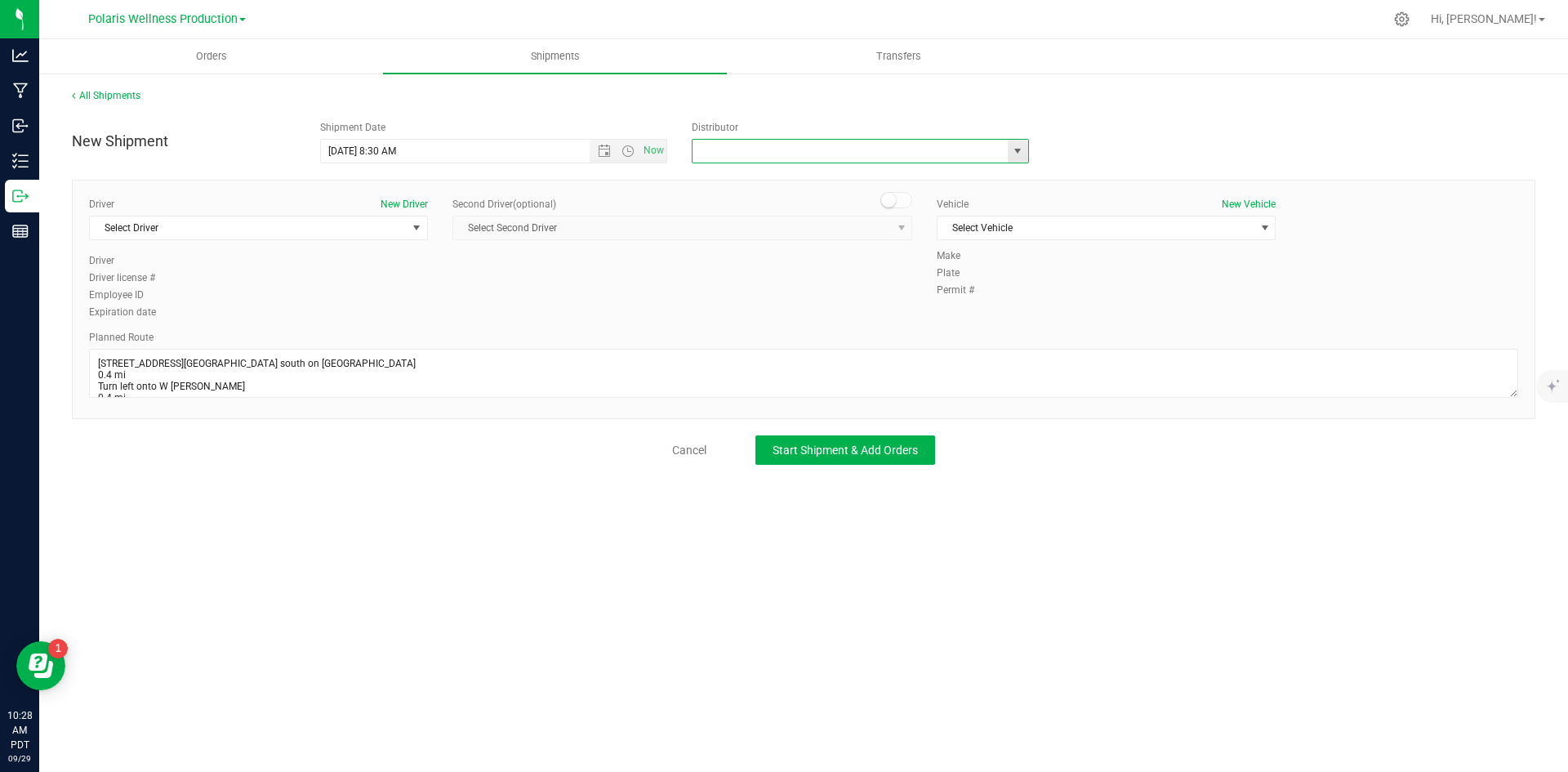
click at [886, 148] on input "text" at bounding box center [846, 151] width 306 height 23
drag, startPoint x: 1022, startPoint y: 145, endPoint x: 960, endPoint y: 219, distance: 96.5
click at [1022, 147] on span "select" at bounding box center [1017, 151] width 13 height 13
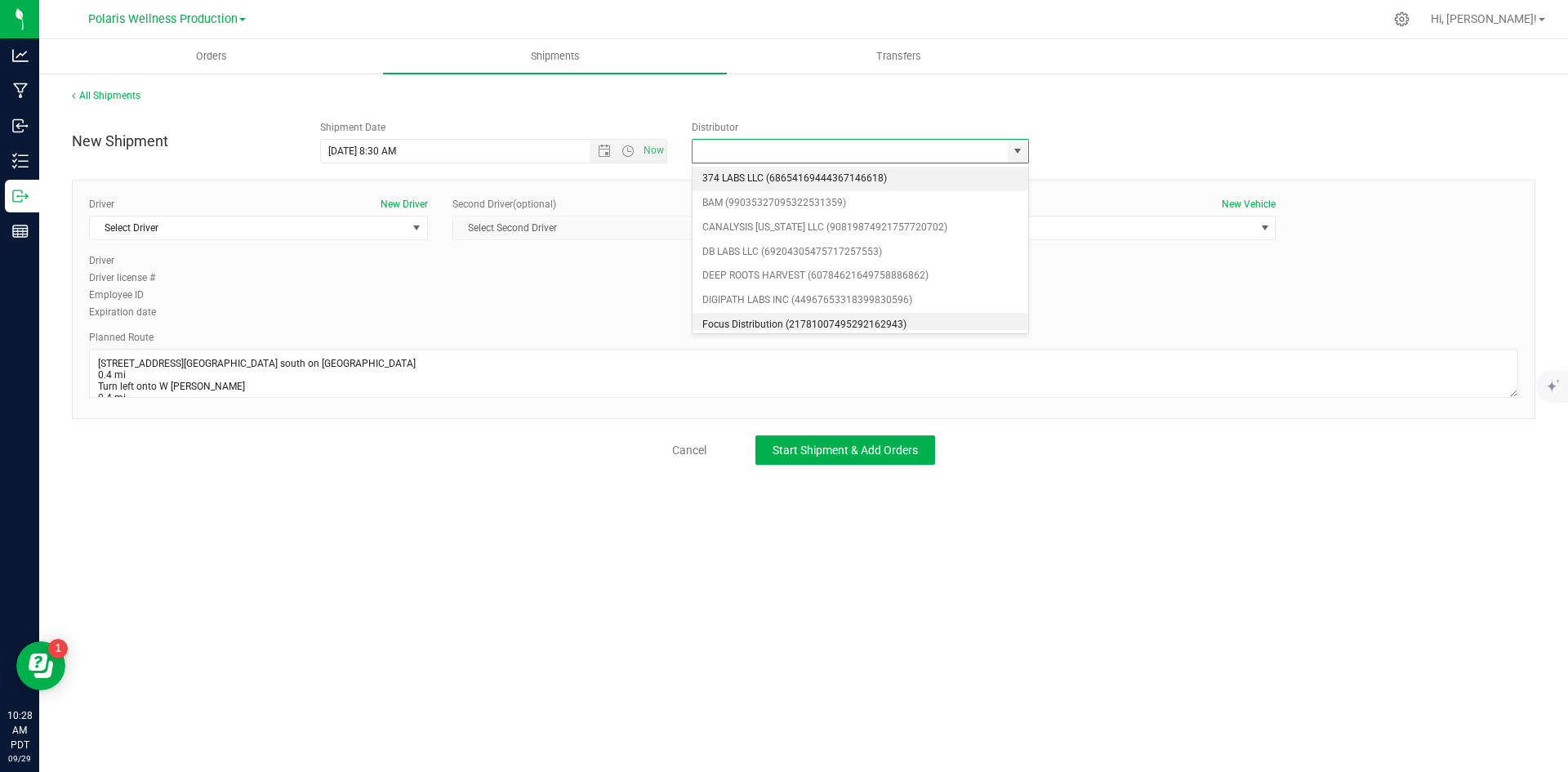
click at [782, 317] on li "Focus Distribution (21781007495292162943)" at bounding box center [861, 325] width 336 height 25
type input "Focus Distribution (21781007495292162943)"
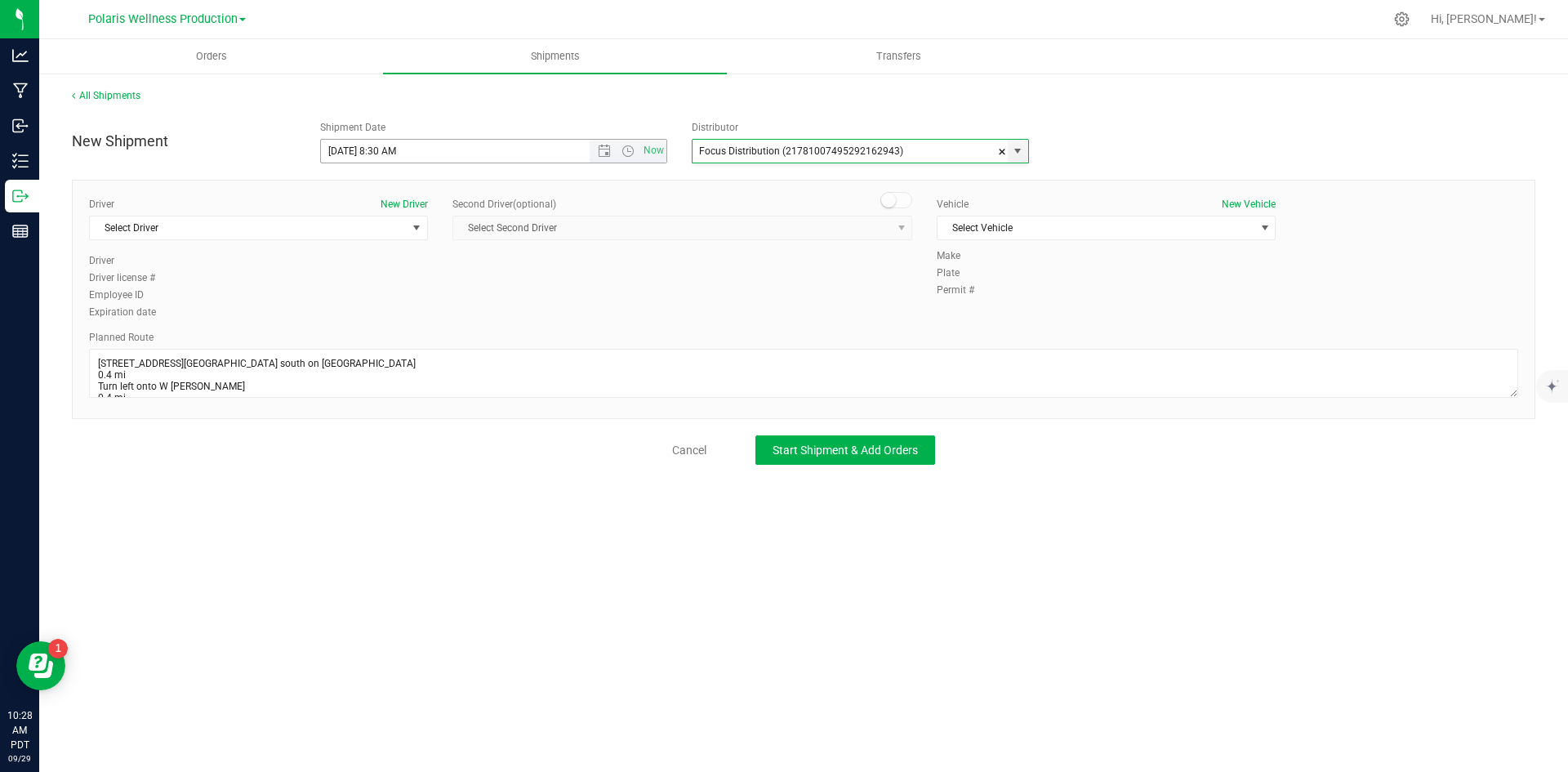
scroll to position [6, 0]
drag, startPoint x: 415, startPoint y: 228, endPoint x: 404, endPoint y: 249, distance: 23.7
click at [415, 229] on span "select" at bounding box center [416, 227] width 13 height 13
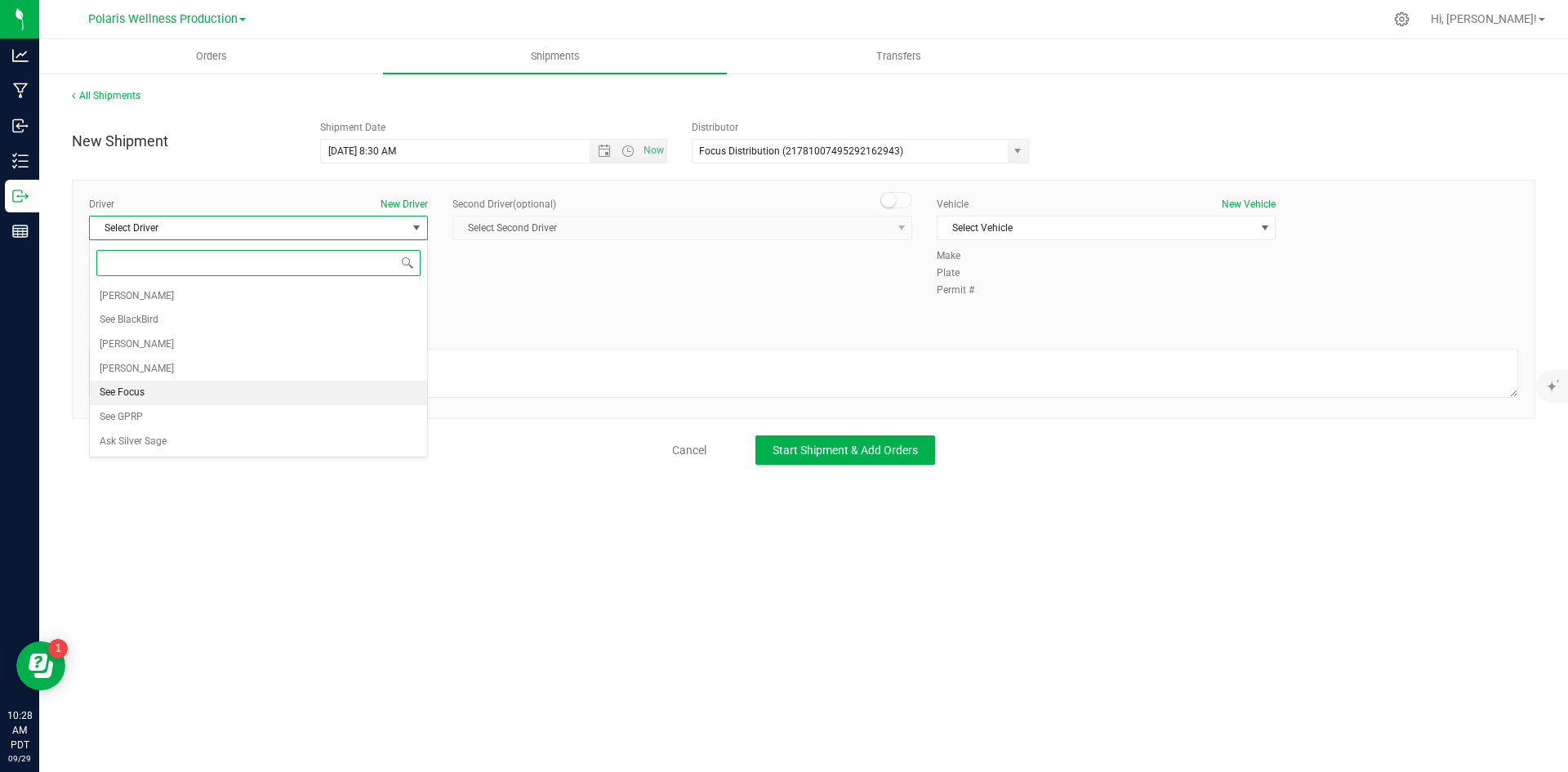
click at [159, 396] on li "See Focus" at bounding box center [259, 394] width 338 height 25
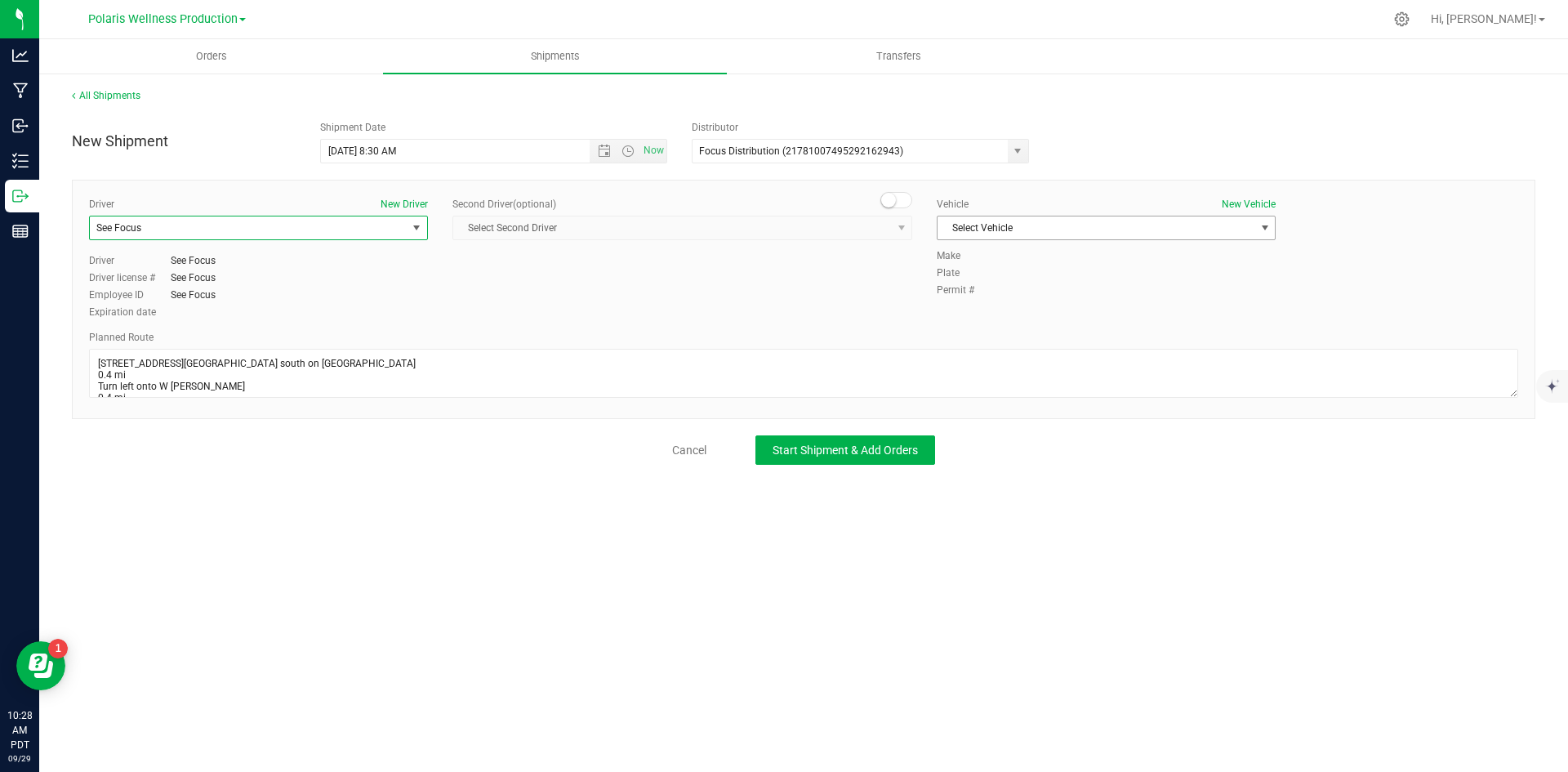
drag, startPoint x: 1250, startPoint y: 230, endPoint x: 1248, endPoint y: 241, distance: 11.2
click at [1249, 233] on span "Select Vehicle" at bounding box center [1096, 228] width 317 height 23
click at [1005, 303] on li "See Focus" at bounding box center [1107, 305] width 338 height 25
drag, startPoint x: 629, startPoint y: 298, endPoint x: 316, endPoint y: 271, distance: 314.2
click at [625, 298] on div "Driver New Driver See Focus Select Driver [PERSON_NAME] See BlackBird [PERSON_N…" at bounding box center [803, 259] width 1454 height 125
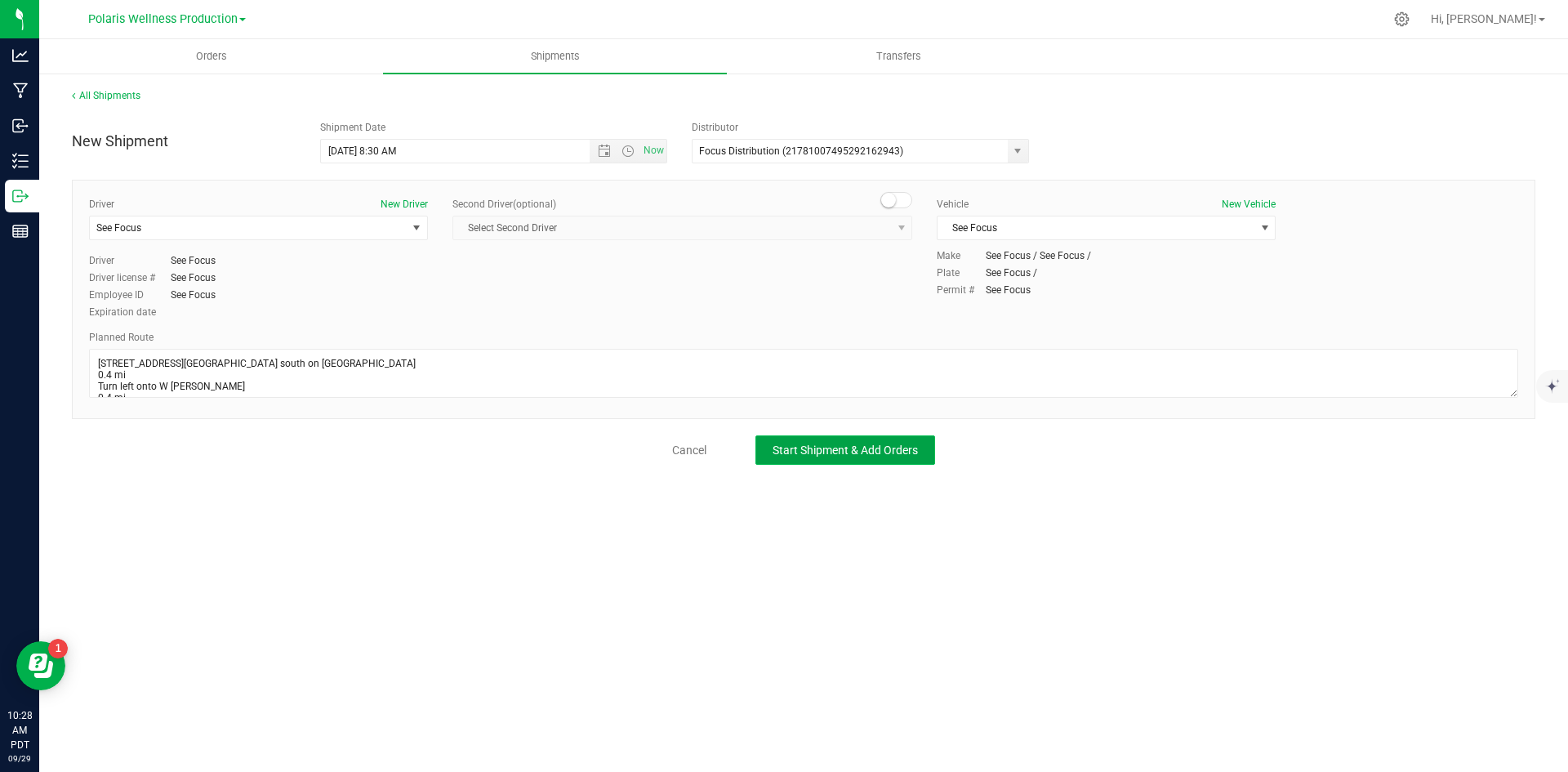
click at [850, 447] on span "Start Shipment & Add Orders" at bounding box center [845, 450] width 146 height 13
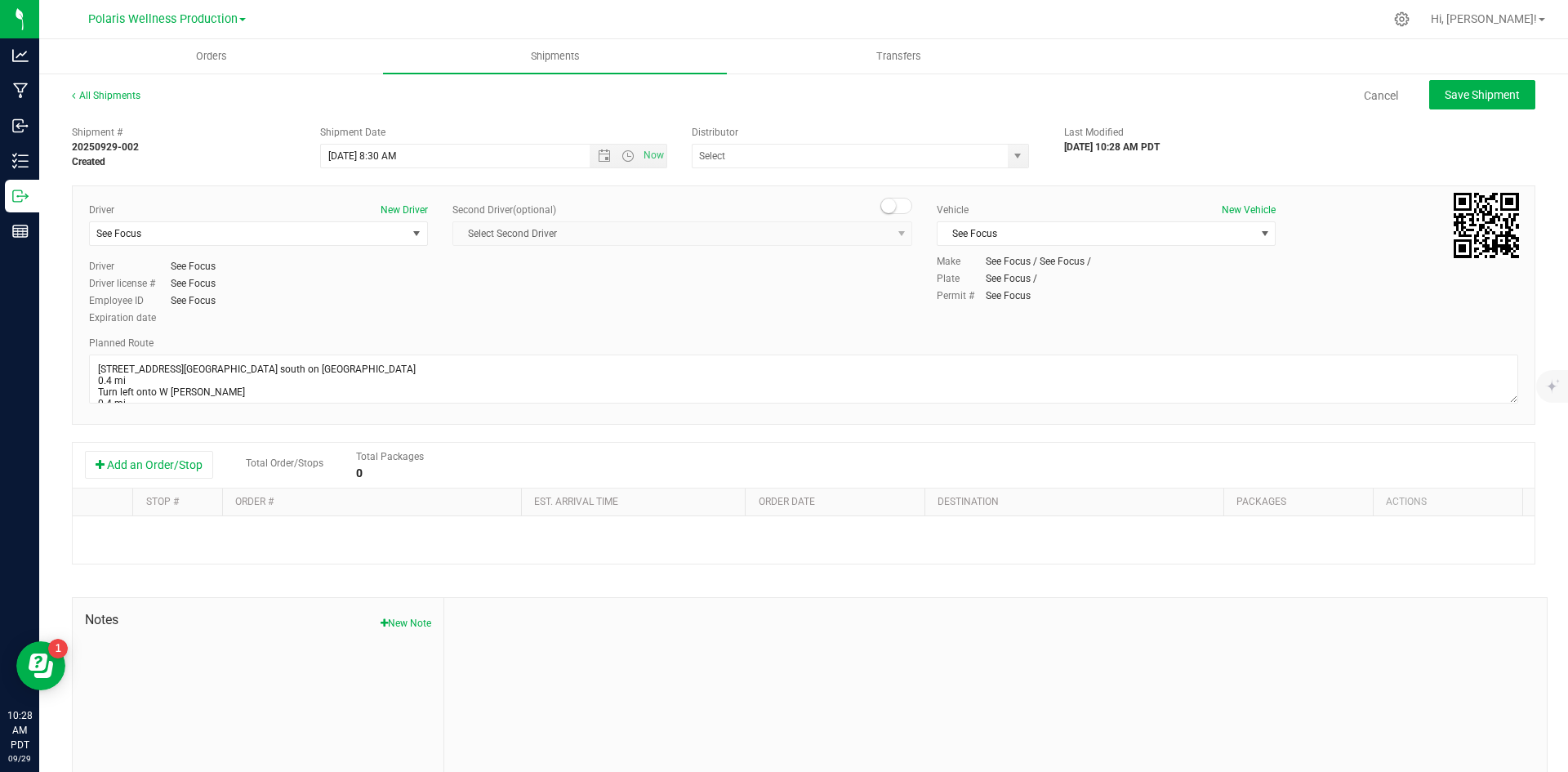
type input "Focus Distribution (21781007495292162943)"
click at [181, 462] on button "Add an Order/Stop" at bounding box center [148, 464] width 128 height 27
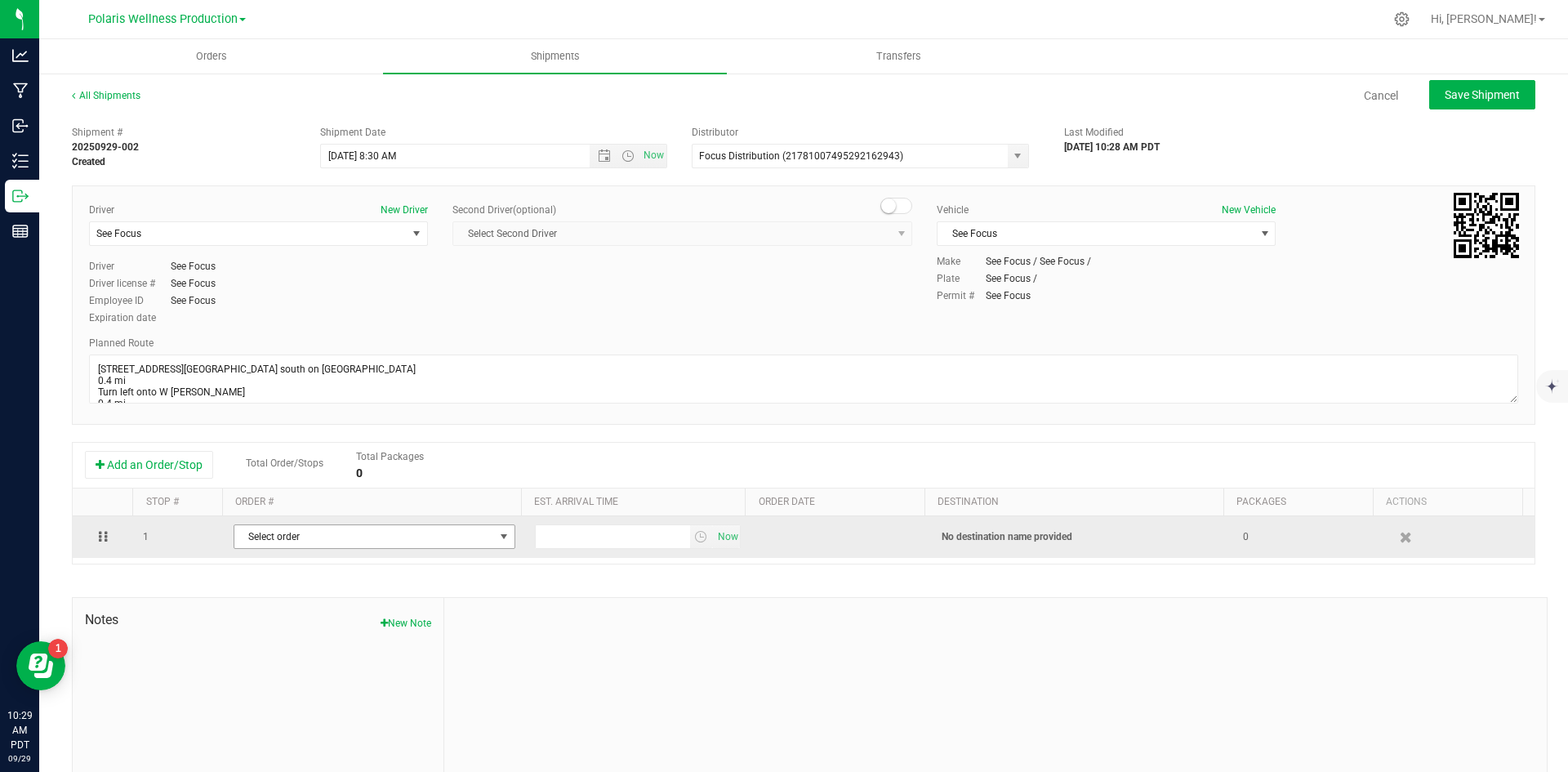
click at [384, 531] on span "Select order" at bounding box center [364, 537] width 260 height 23
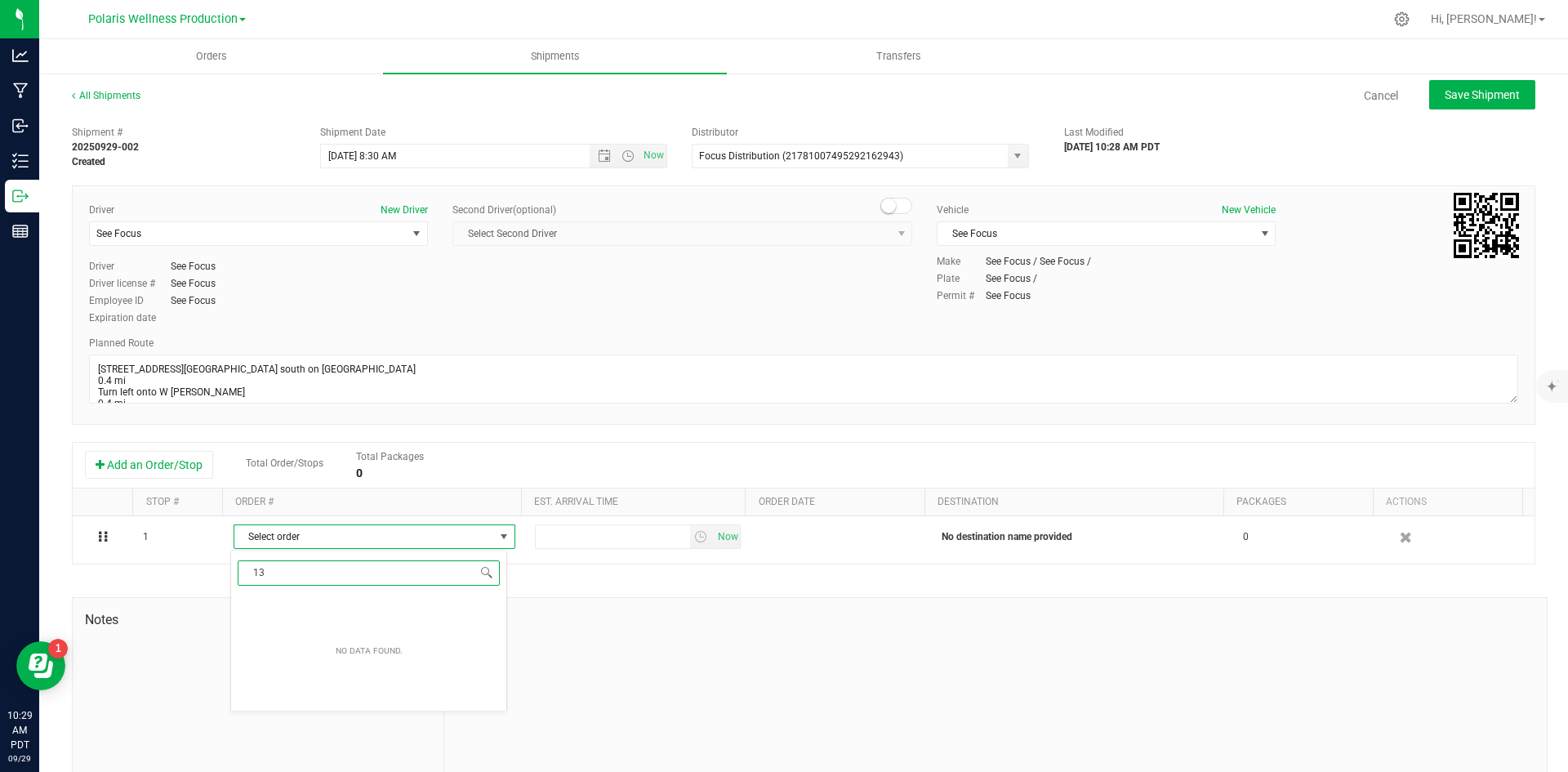
type input "1"
type input "3"
type input "5836"
click at [111, 96] on link "All Shipments" at bounding box center [106, 96] width 69 height 11
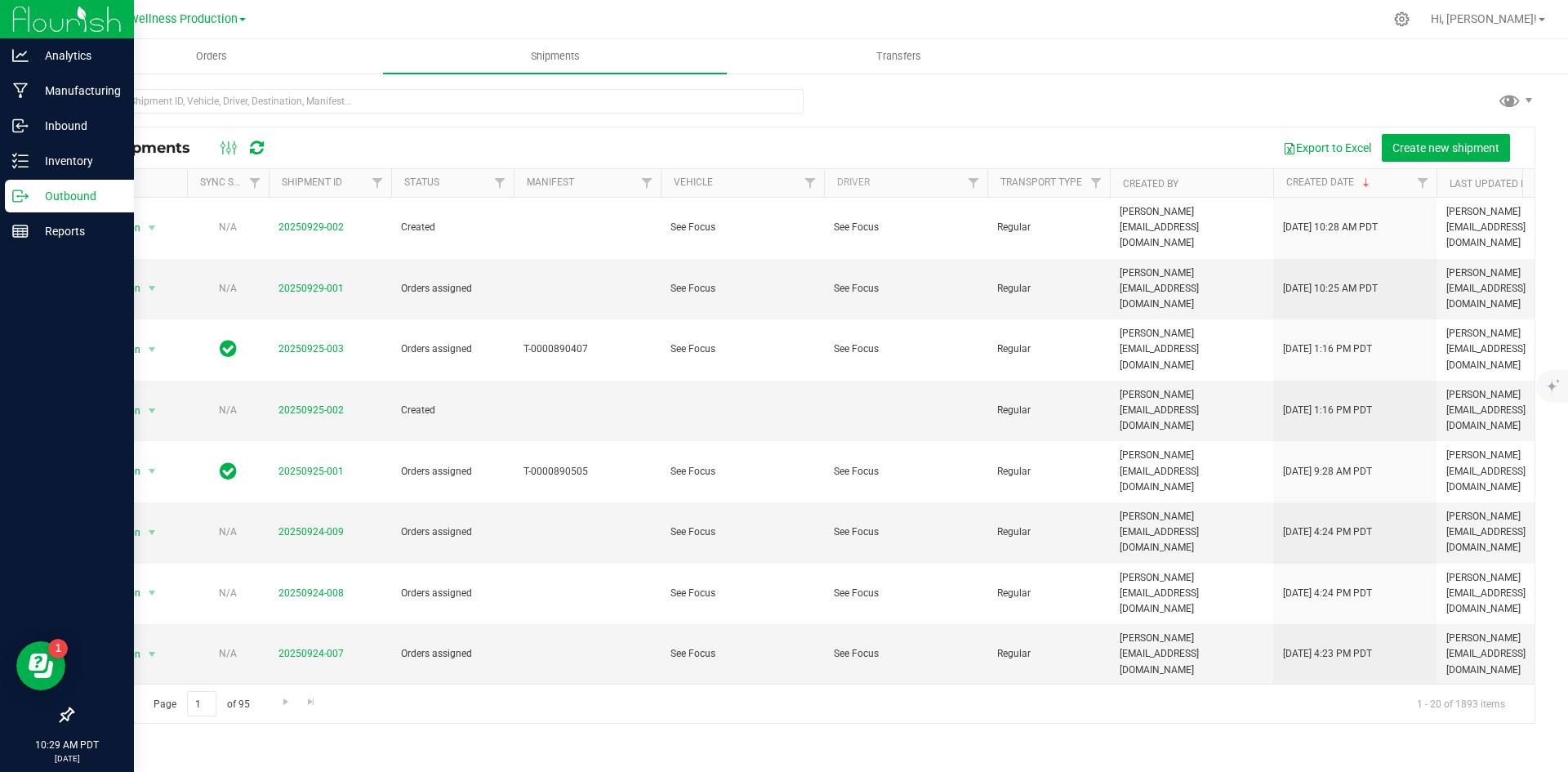
click at [94, 199] on p "Outbound" at bounding box center [77, 196] width 98 height 19
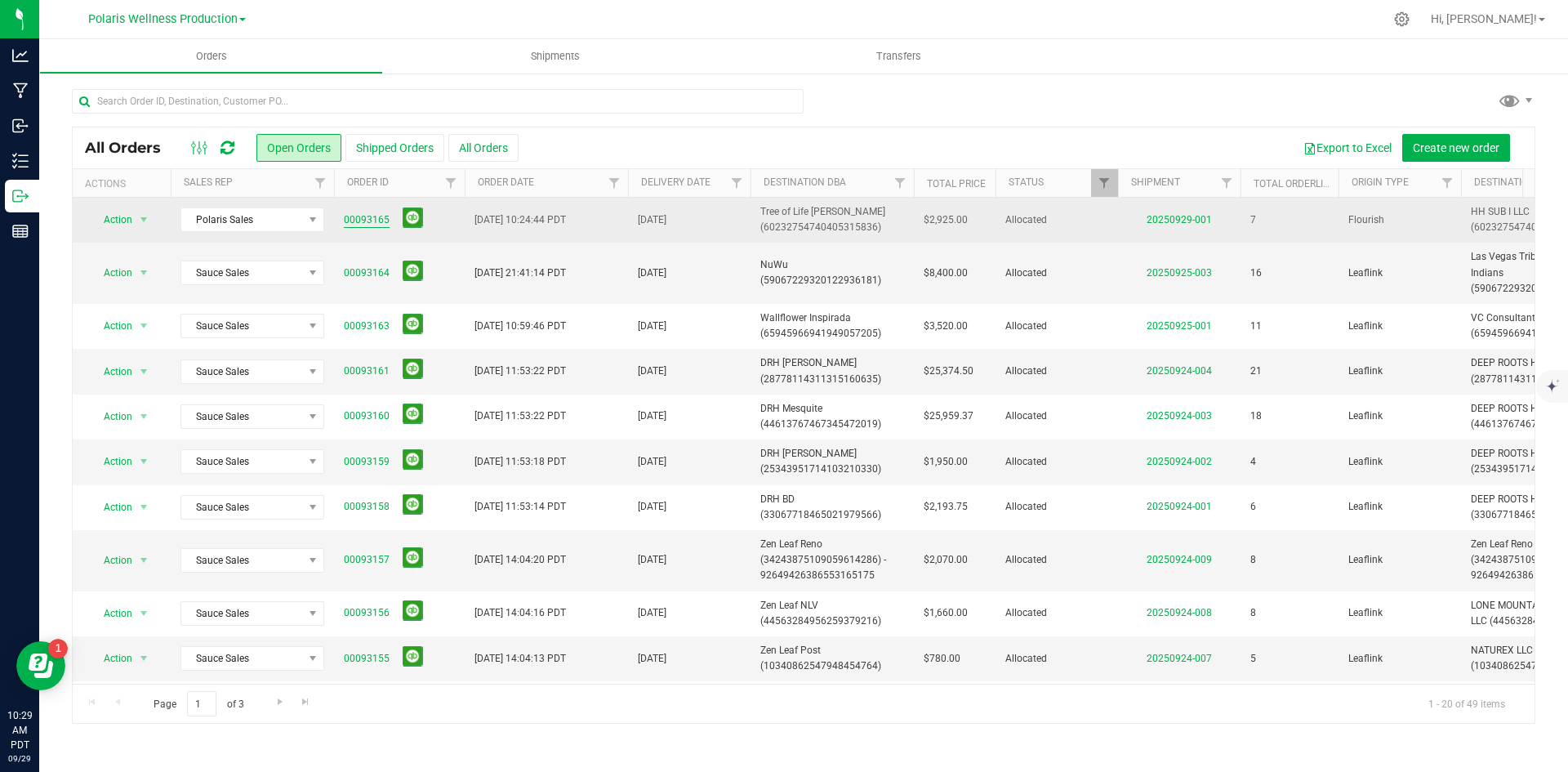
click at [365, 216] on link "00093165" at bounding box center [367, 220] width 46 height 16
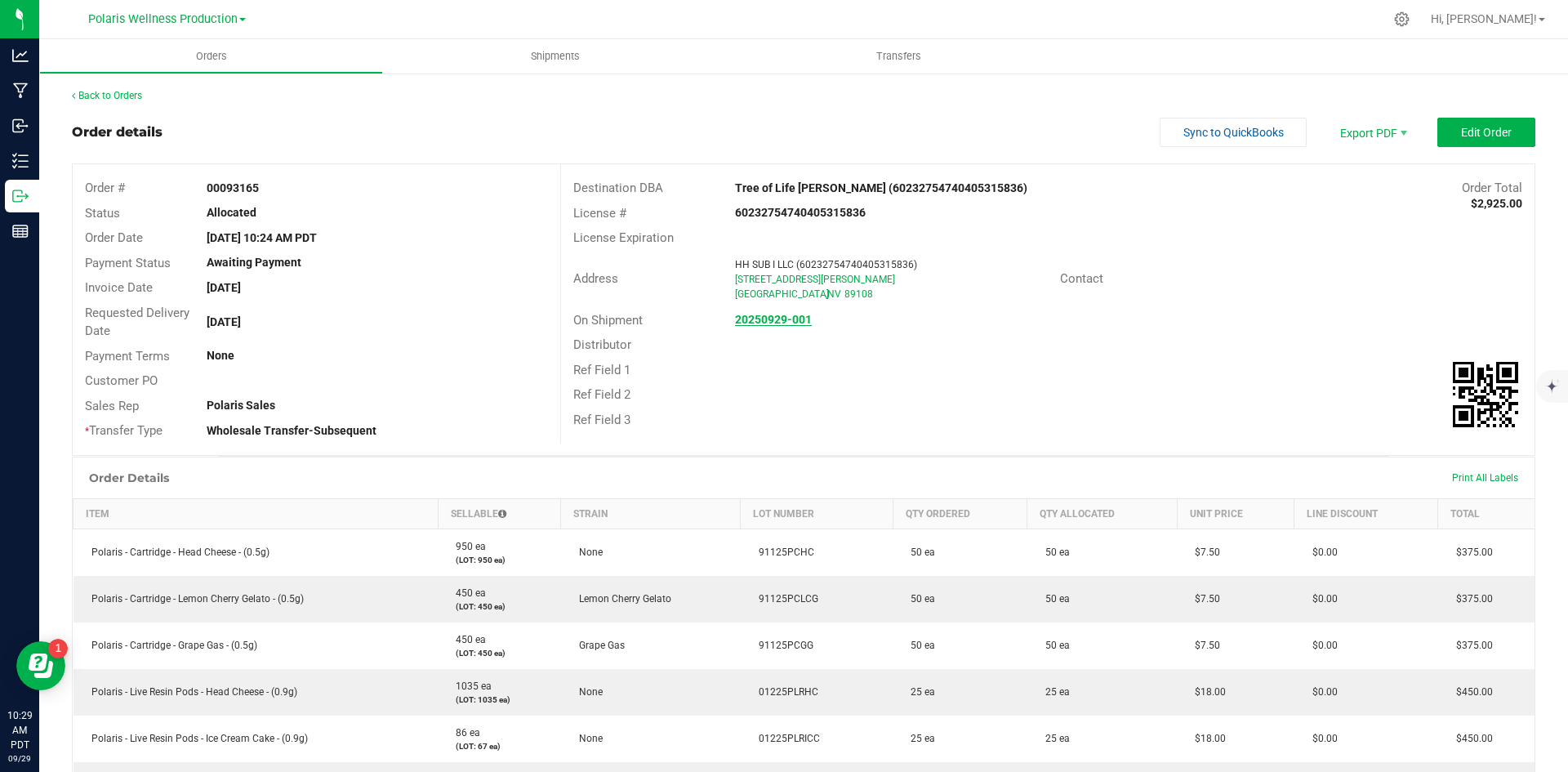
click at [769, 316] on strong "20250929-001" at bounding box center [773, 319] width 77 height 13
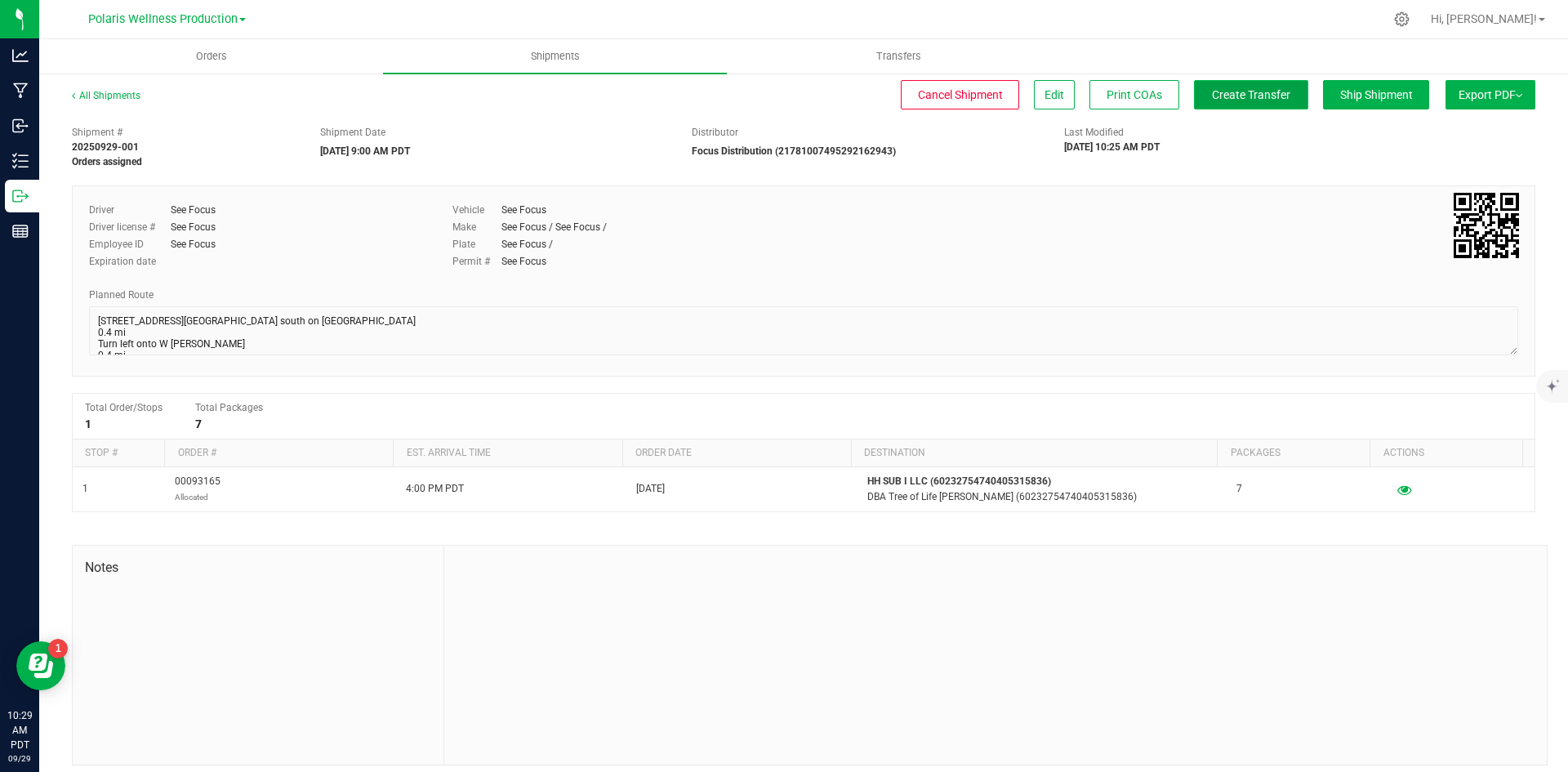
click at [1229, 103] on button "Create Transfer" at bounding box center [1251, 95] width 114 height 29
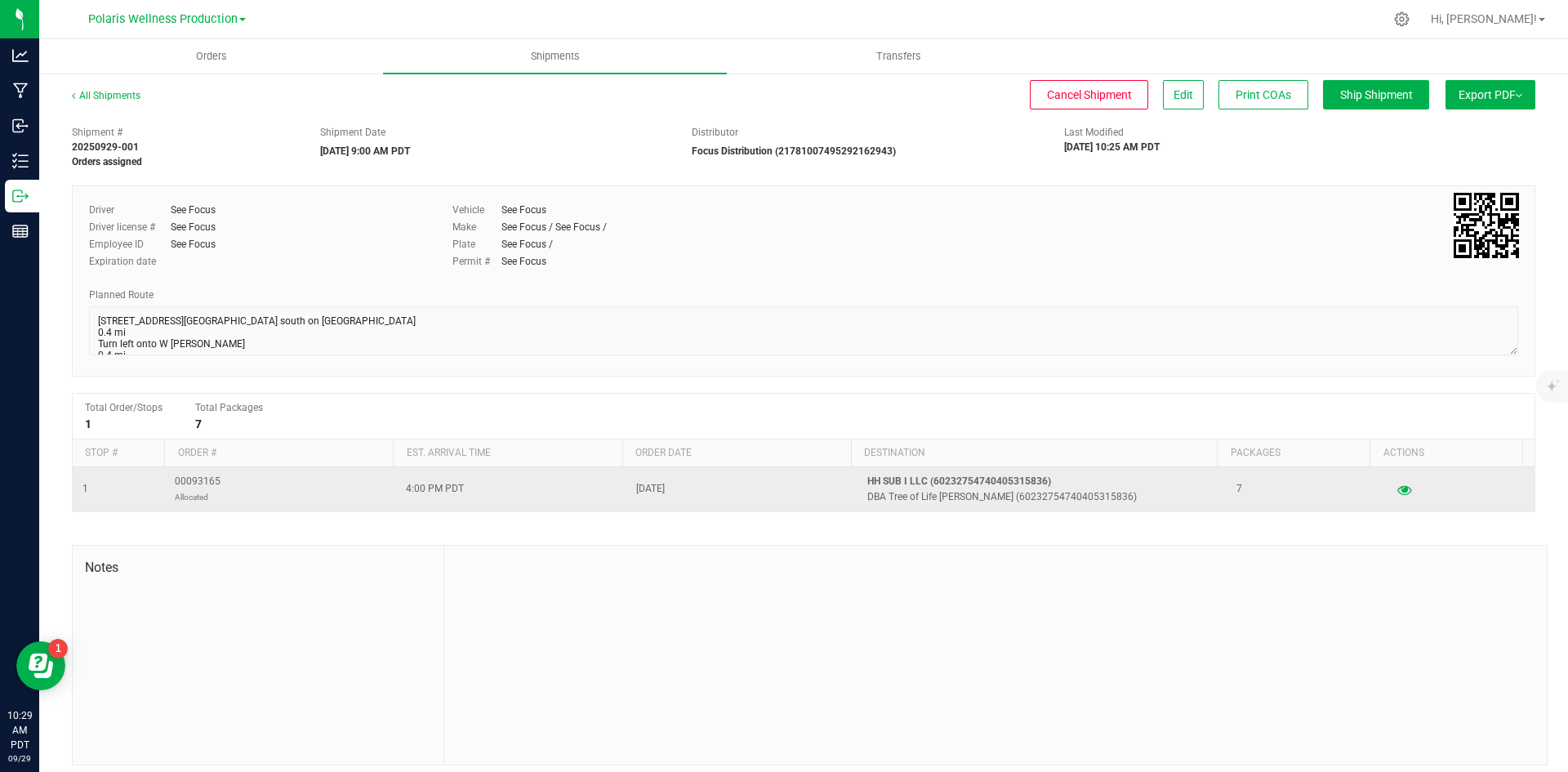
drag, startPoint x: 221, startPoint y: 482, endPoint x: 166, endPoint y: 483, distance: 55.0
click at [166, 483] on td "00093165 Allocated" at bounding box center [281, 490] width 232 height 44
click at [197, 491] on p "Allocated" at bounding box center [198, 498] width 46 height 16
click at [220, 478] on td "00093165 Allocated" at bounding box center [281, 490] width 232 height 44
drag, startPoint x: 180, startPoint y: 478, endPoint x: 186, endPoint y: 486, distance: 10.0
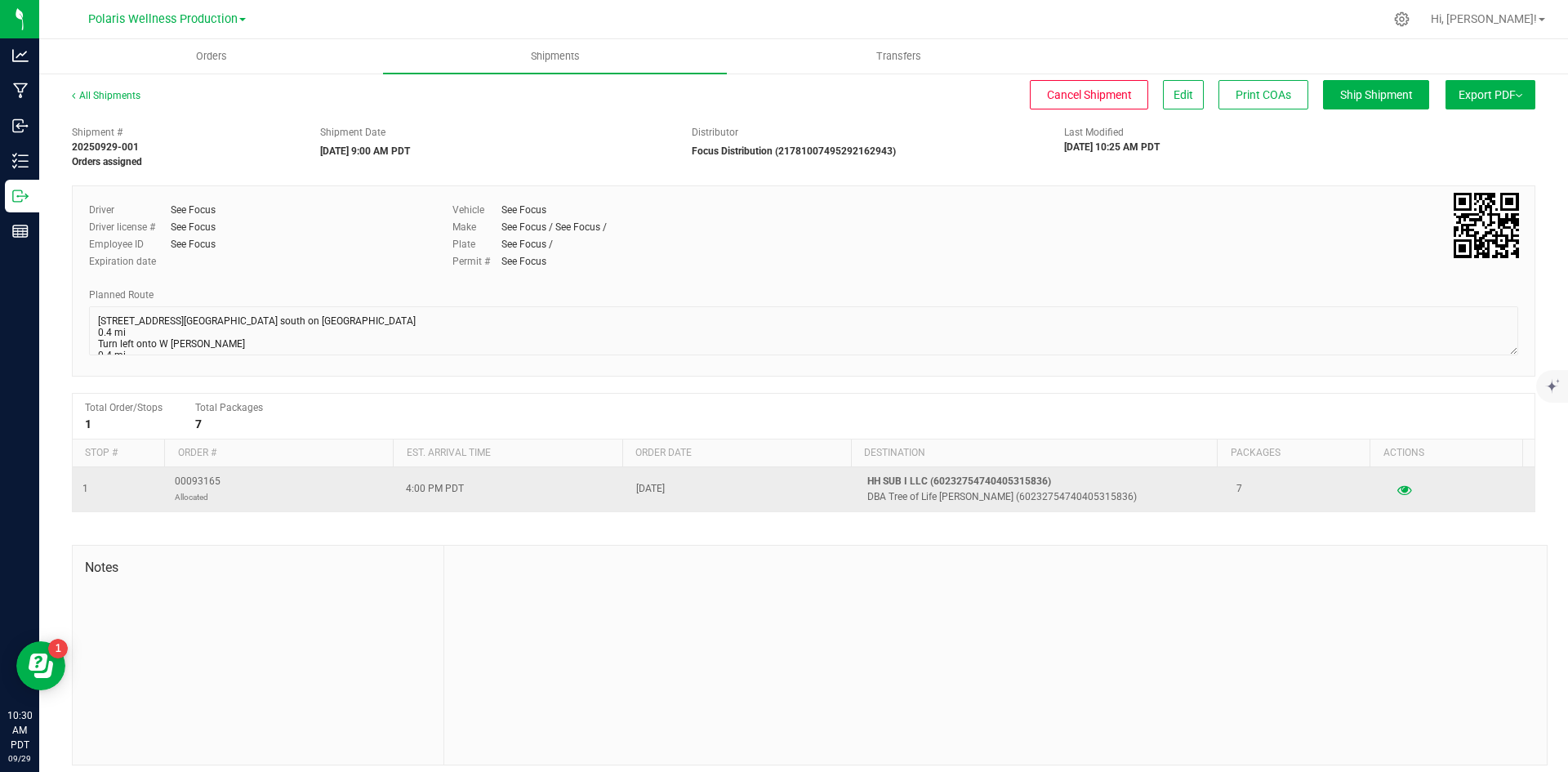
click at [179, 478] on span "00093165 Allocated" at bounding box center [198, 489] width 46 height 31
click at [188, 488] on span "00093165 Allocated" at bounding box center [198, 489] width 46 height 31
click at [194, 485] on span "00093165 Allocated" at bounding box center [198, 489] width 46 height 31
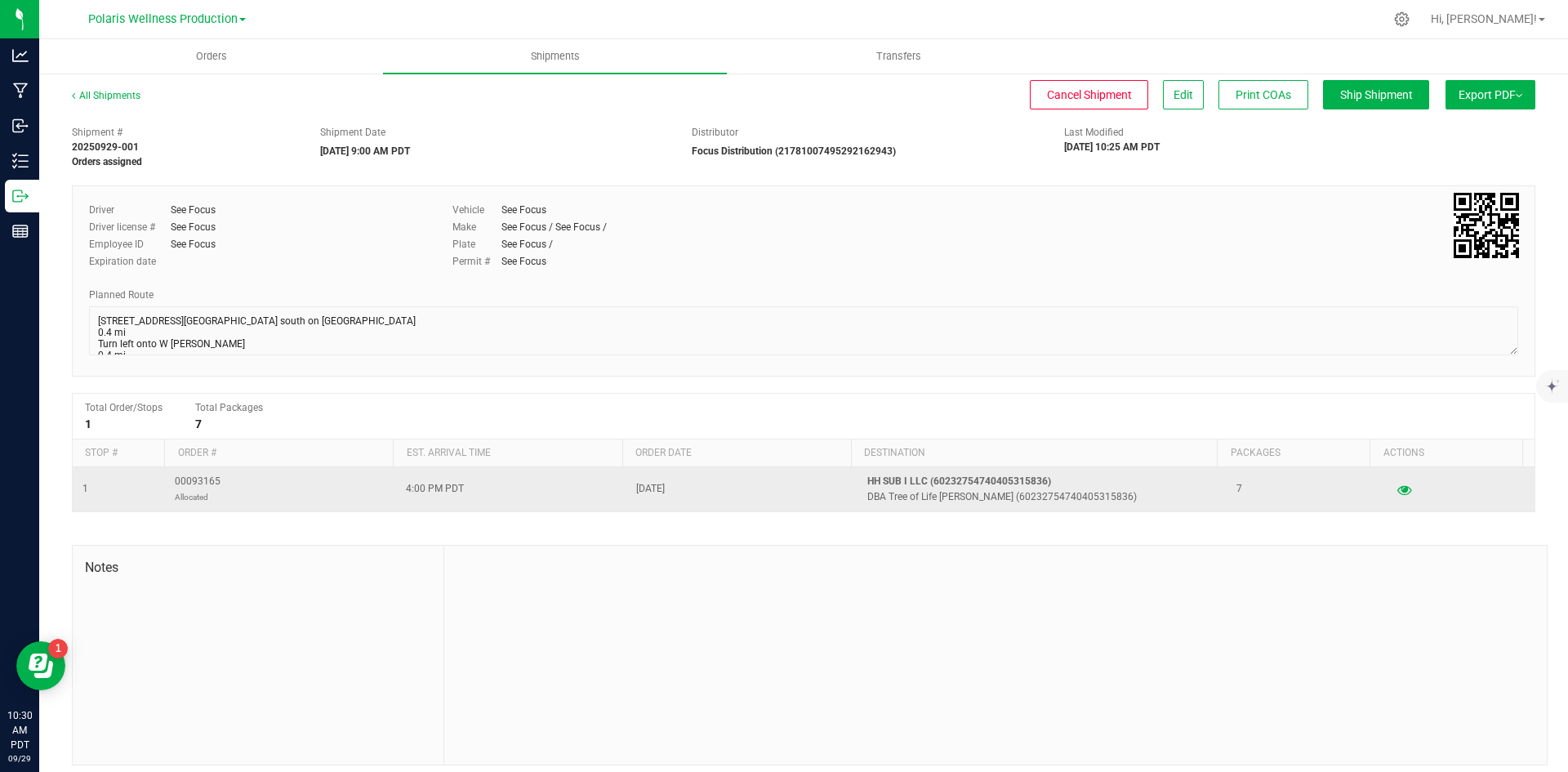
copy span "00093165"
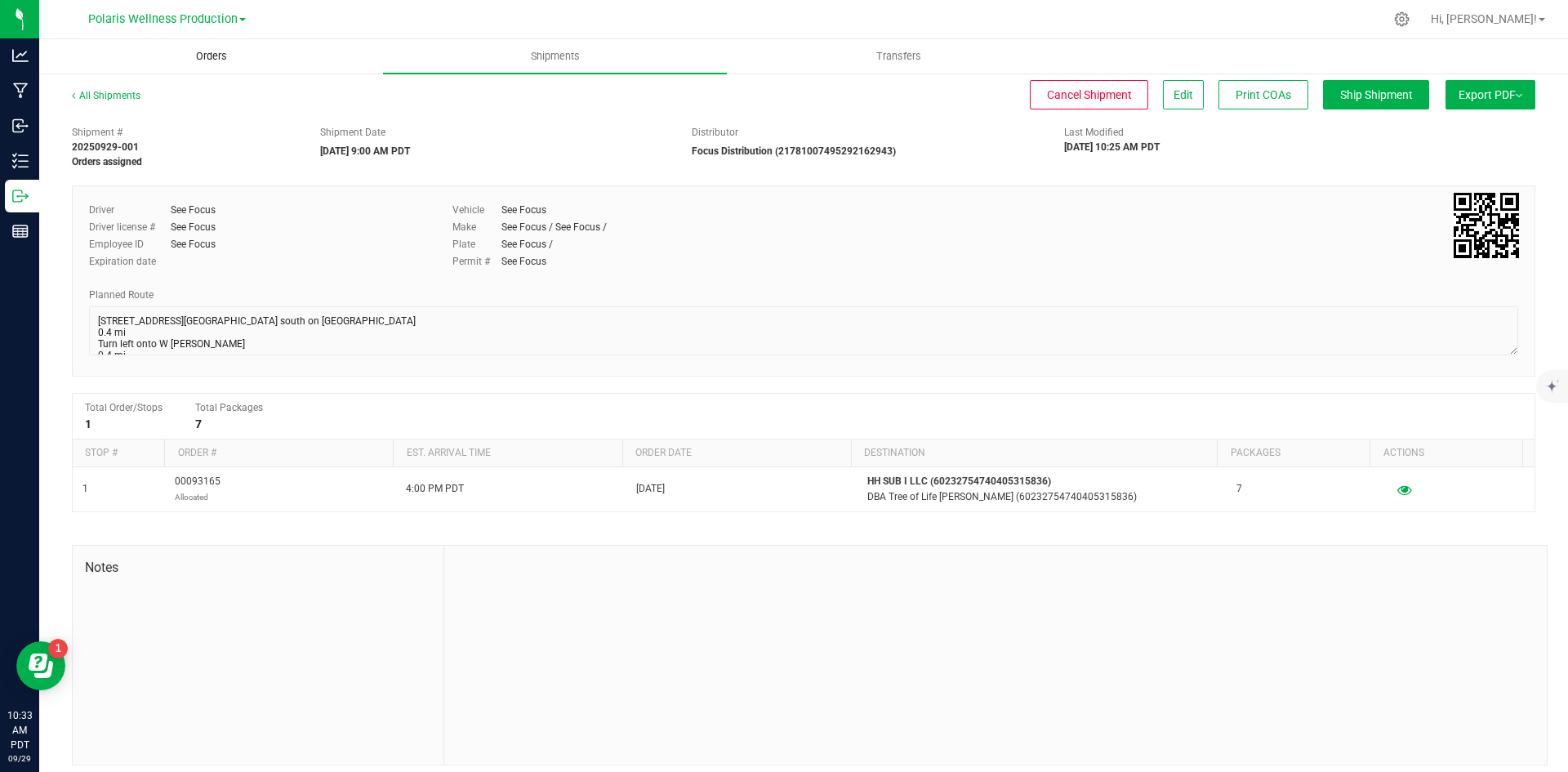
click at [209, 50] on span "Orders" at bounding box center [211, 56] width 75 height 15
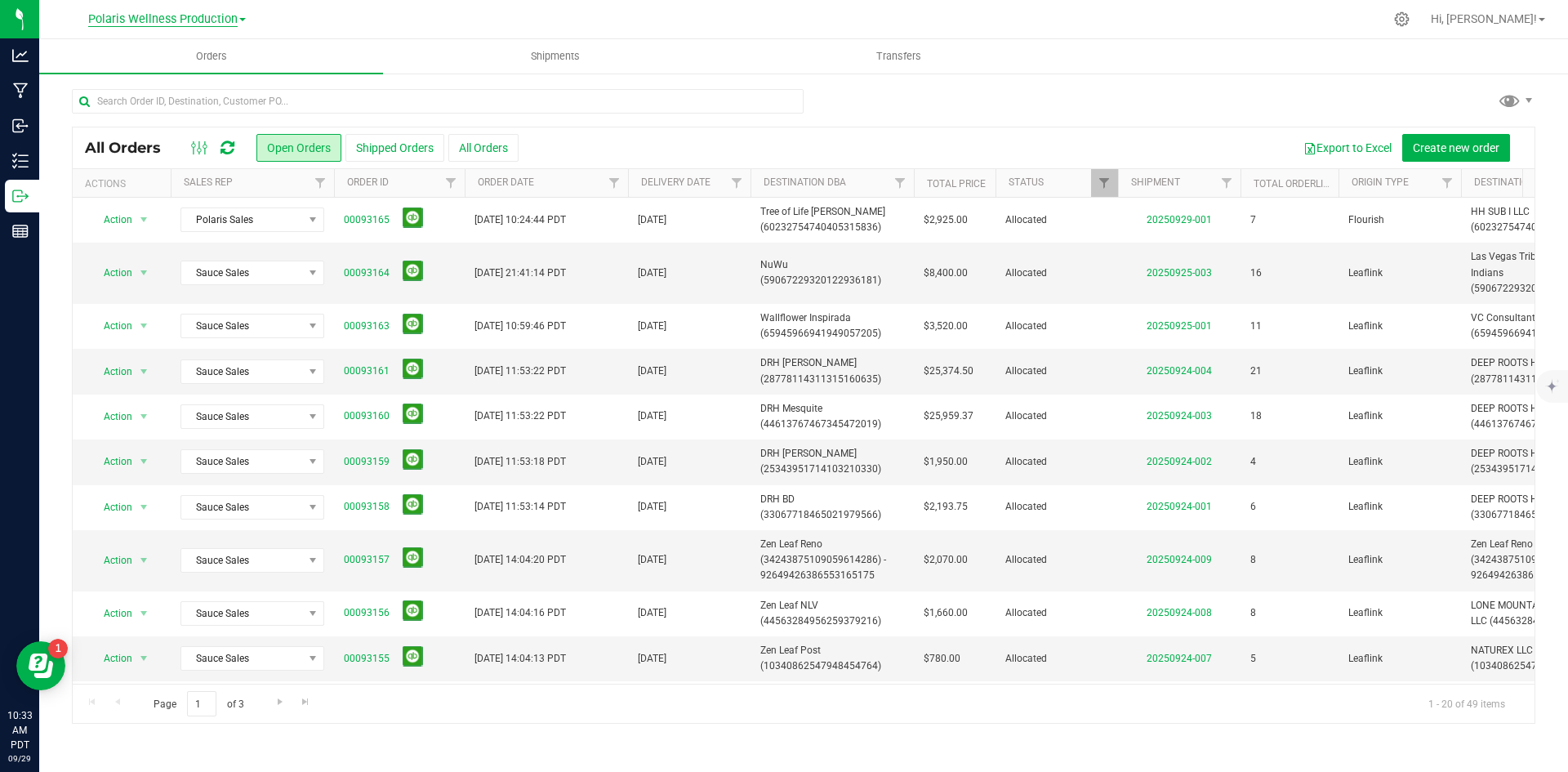
click at [216, 16] on span "Polaris Wellness Production" at bounding box center [163, 19] width 149 height 15
click at [200, 50] on link "Polaris Wellness Cultivation" at bounding box center [167, 57] width 239 height 22
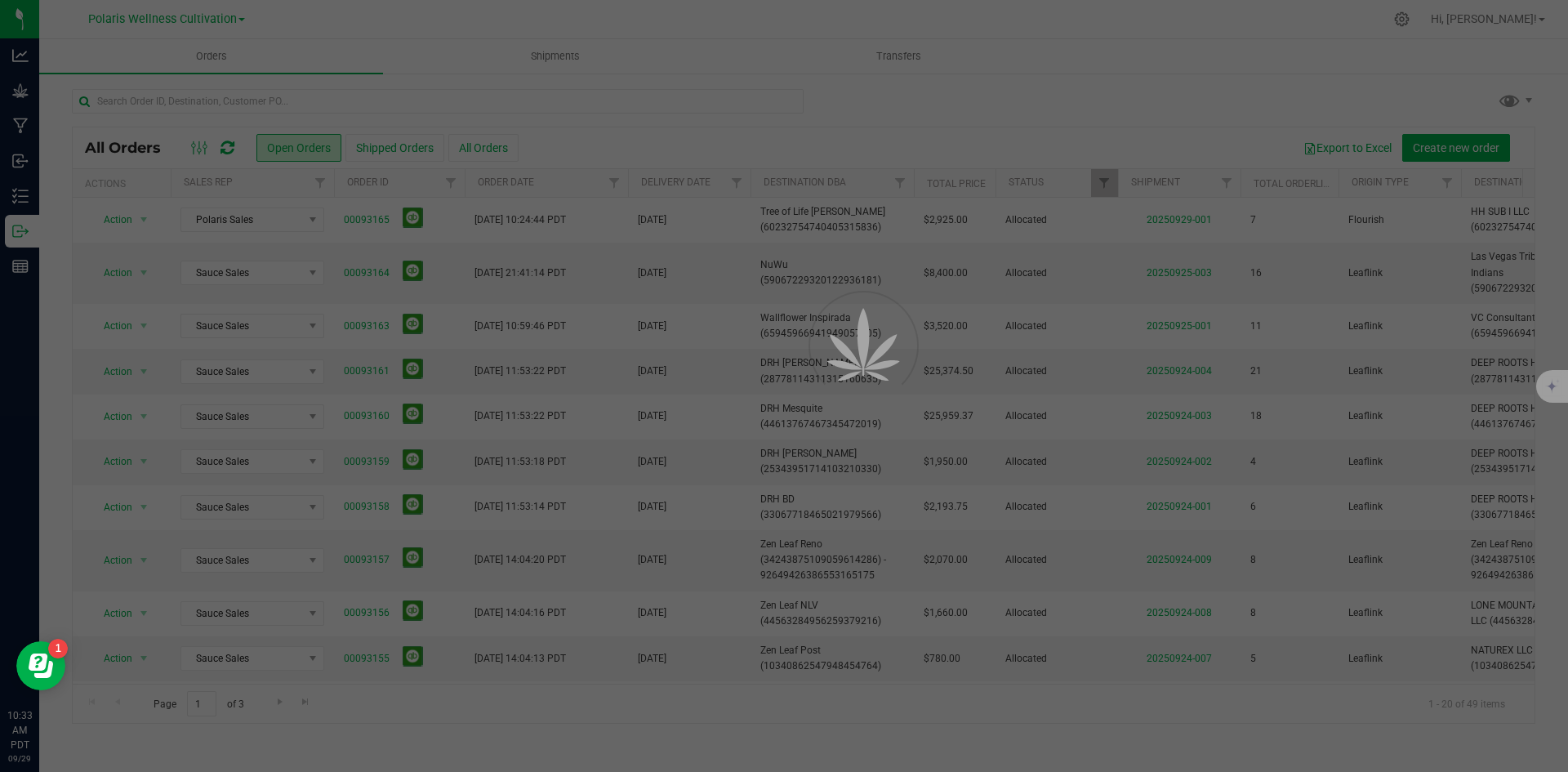
click at [323, 99] on div at bounding box center [784, 386] width 1568 height 772
click at [322, 99] on div at bounding box center [784, 386] width 1568 height 772
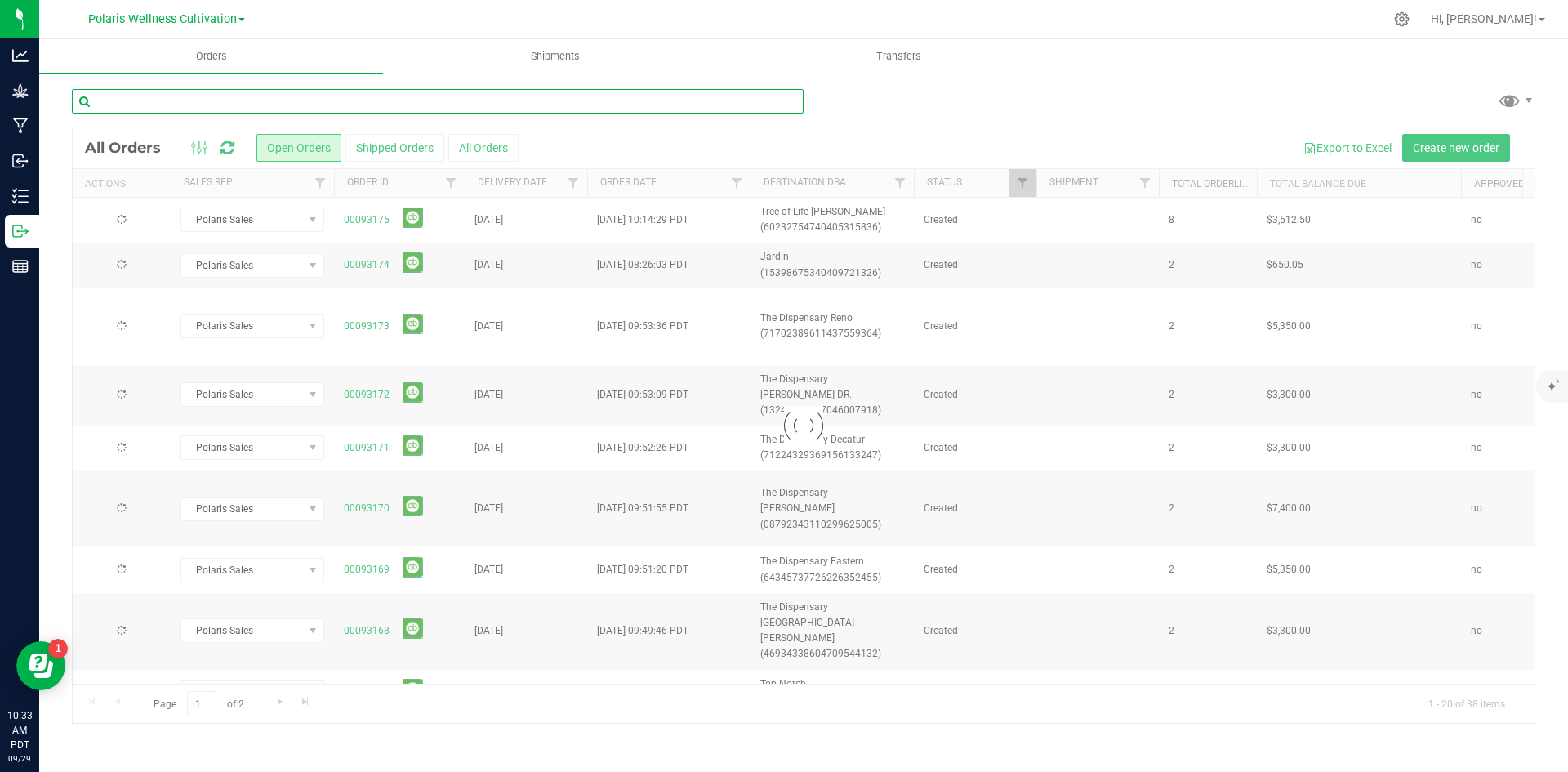
click at [322, 99] on input "text" at bounding box center [438, 102] width 732 height 25
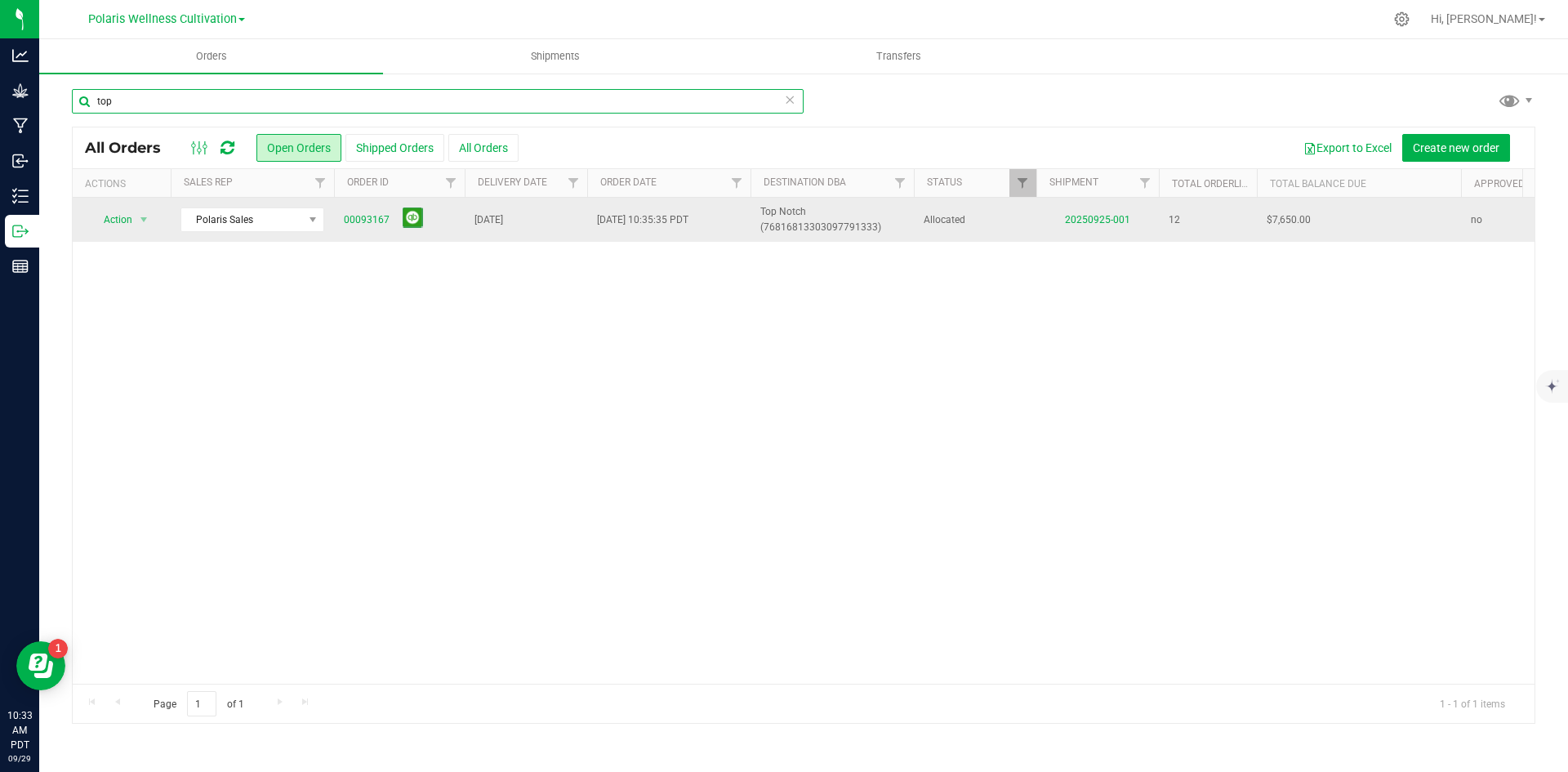
type input "top"
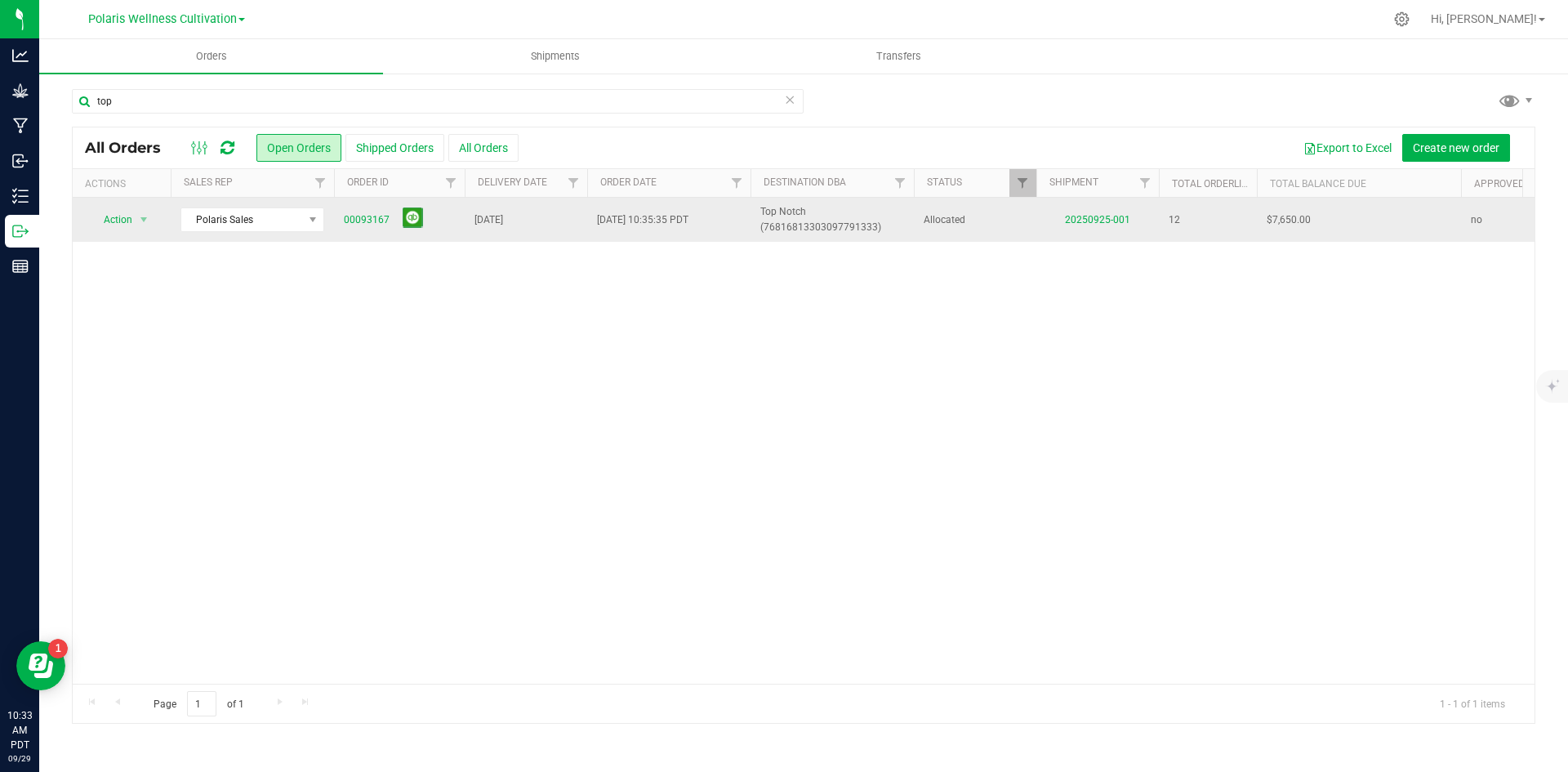
click at [339, 216] on td "00093167" at bounding box center [400, 220] width 131 height 44
click at [344, 218] on link "00093167" at bounding box center [367, 220] width 46 height 16
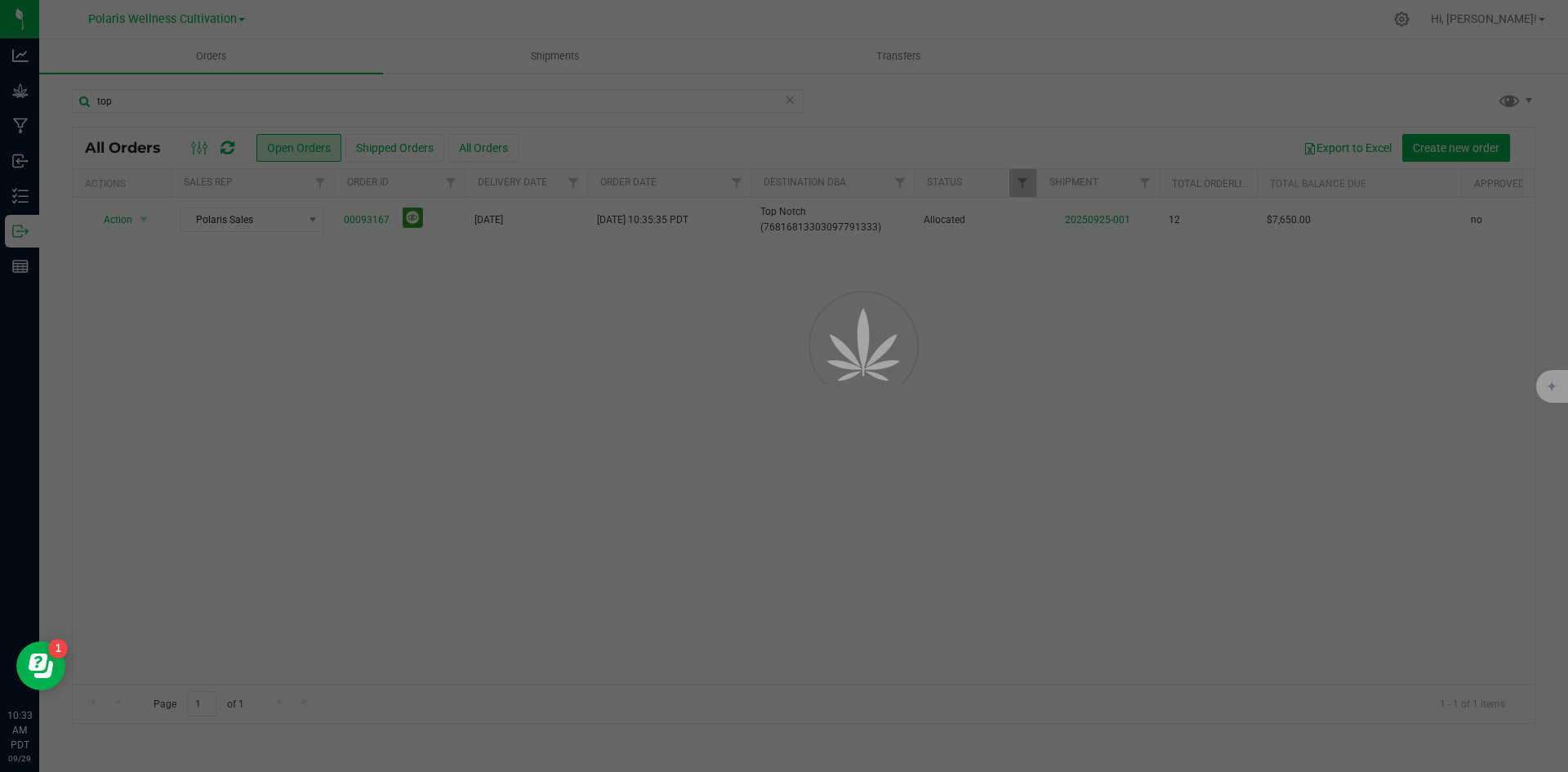
click at [653, 219] on div at bounding box center [784, 386] width 1568 height 772
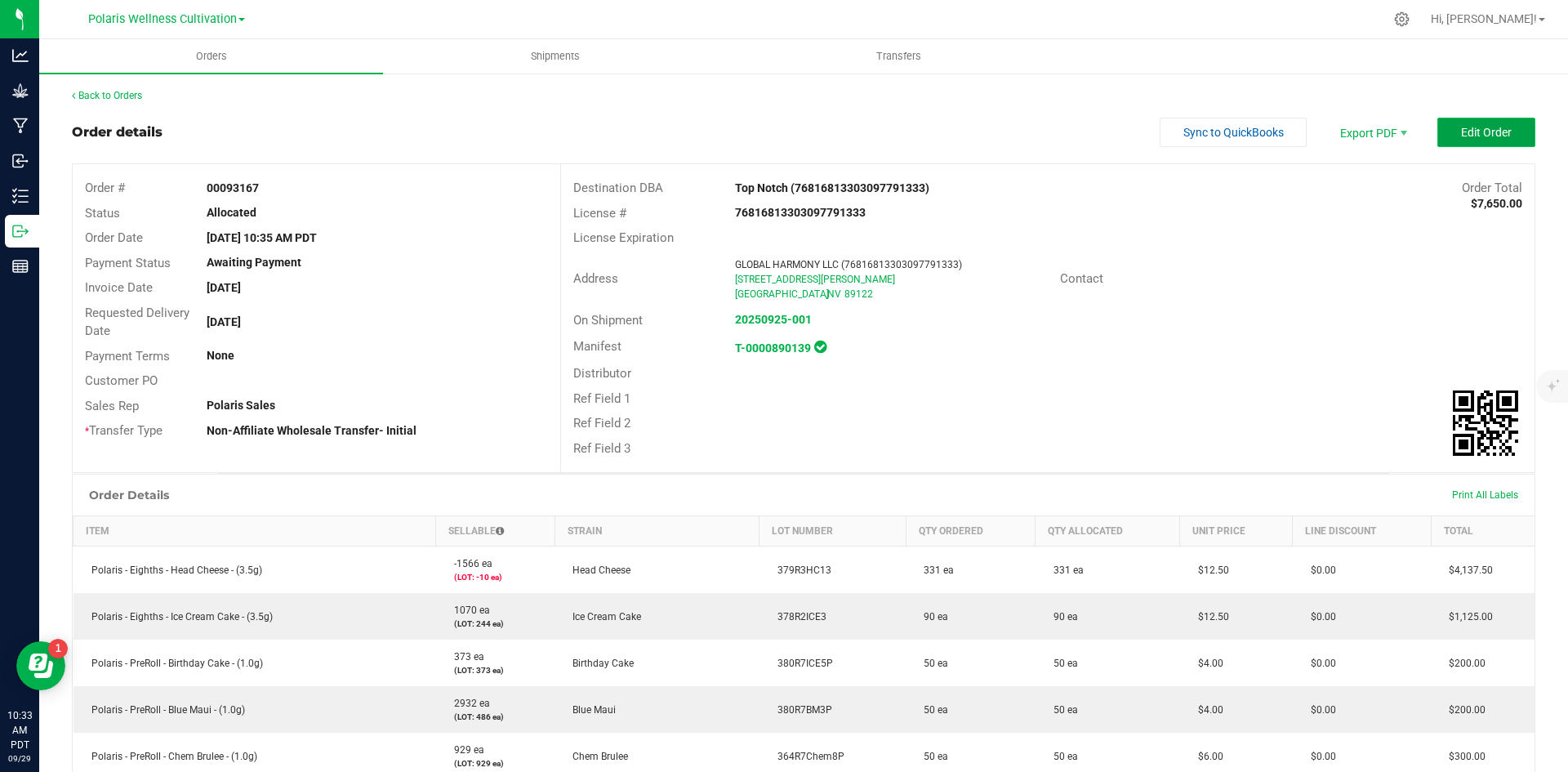
click at [1504, 137] on button "Edit Order" at bounding box center [1487, 132] width 98 height 29
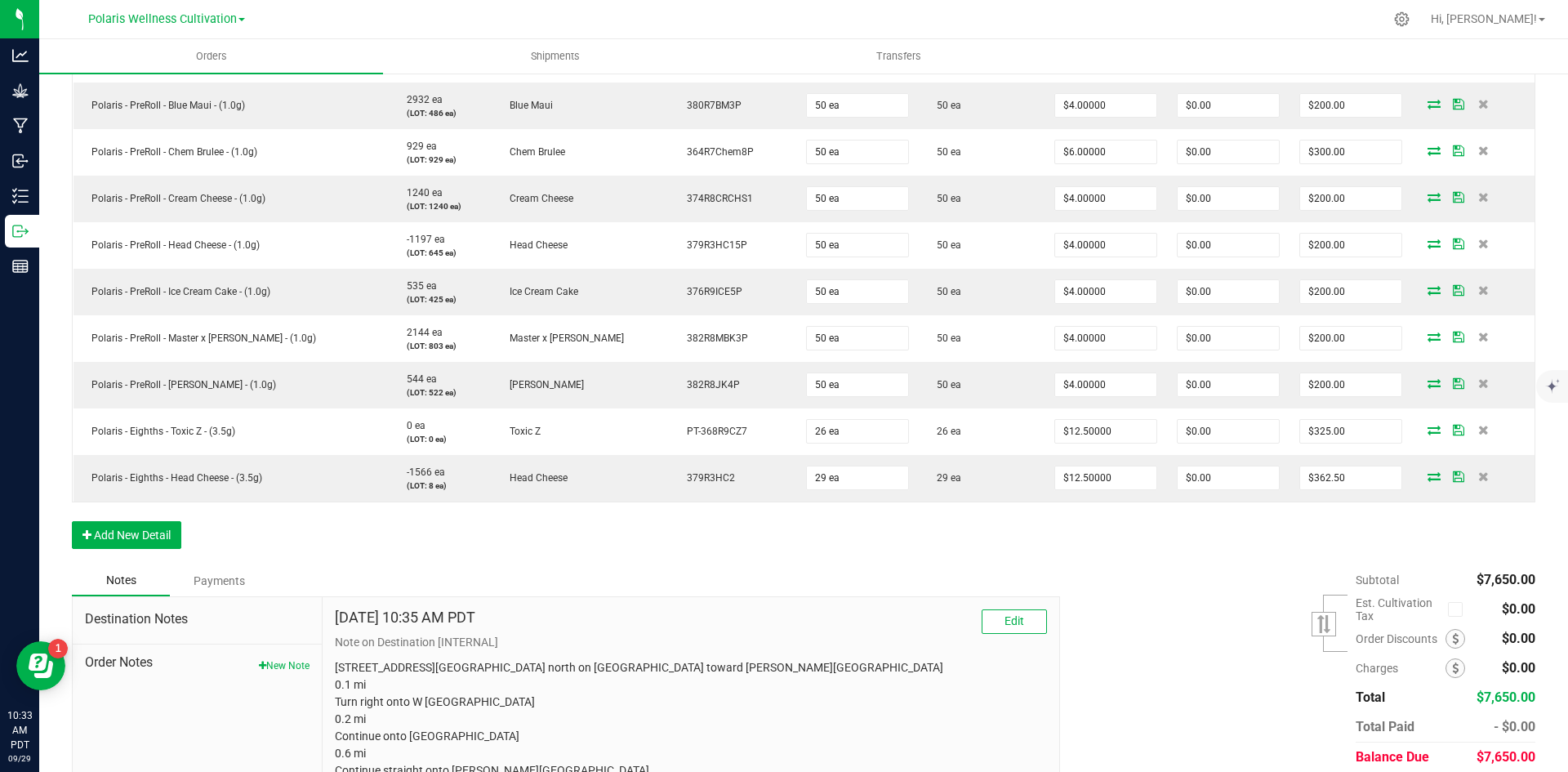
scroll to position [654, 0]
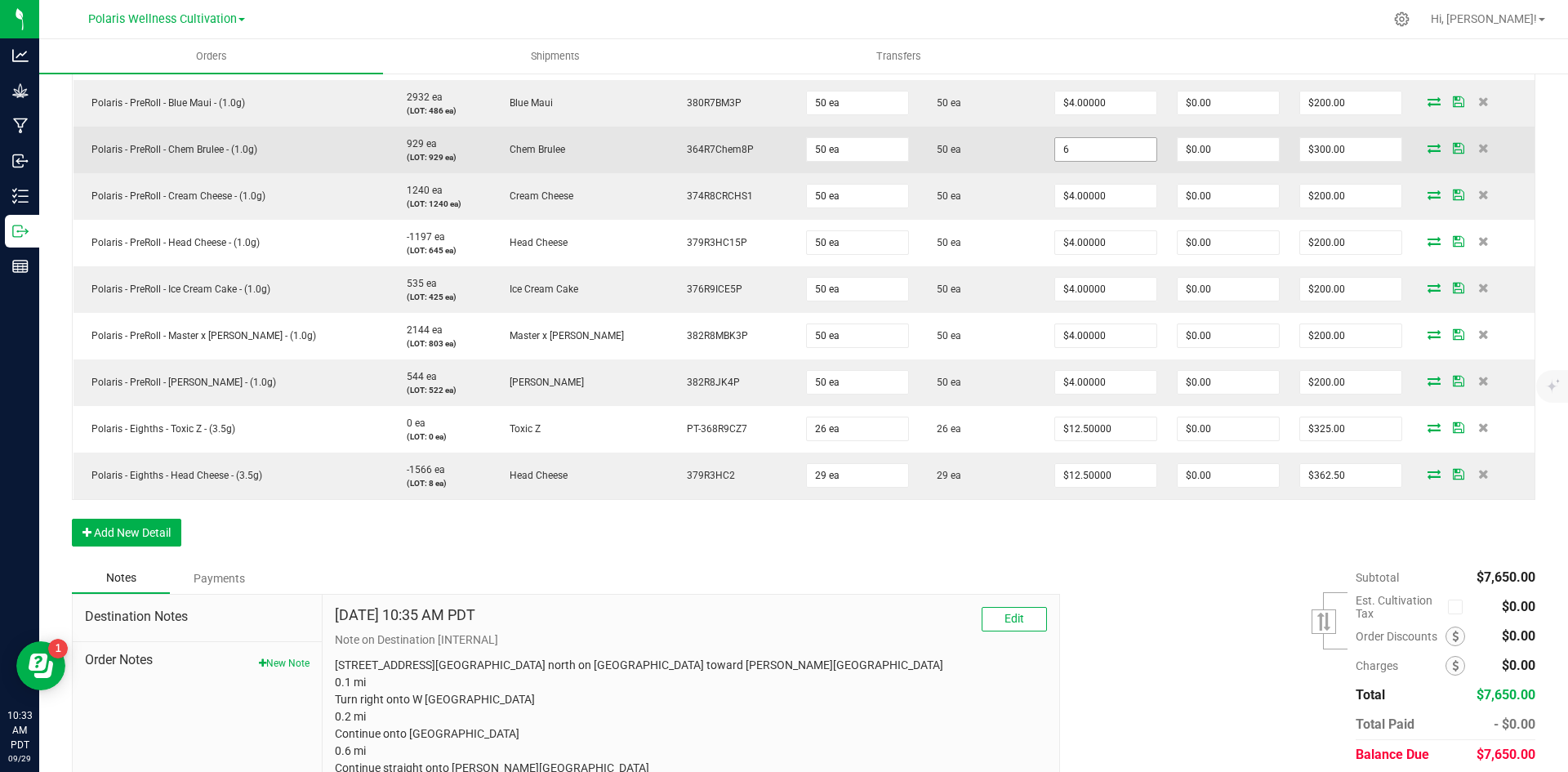
click at [1055, 148] on input "6" at bounding box center [1106, 149] width 102 height 23
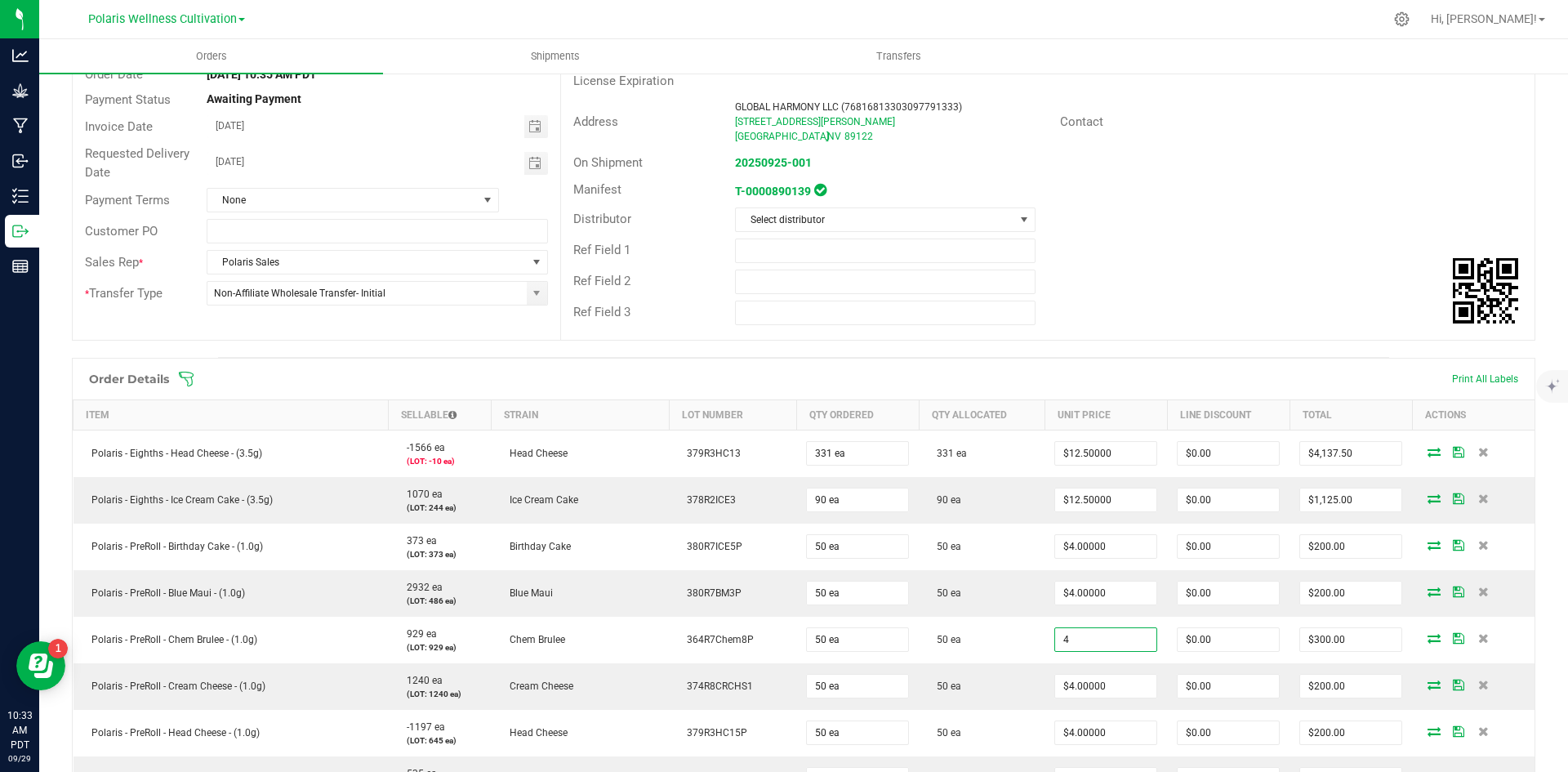
scroll to position [0, 0]
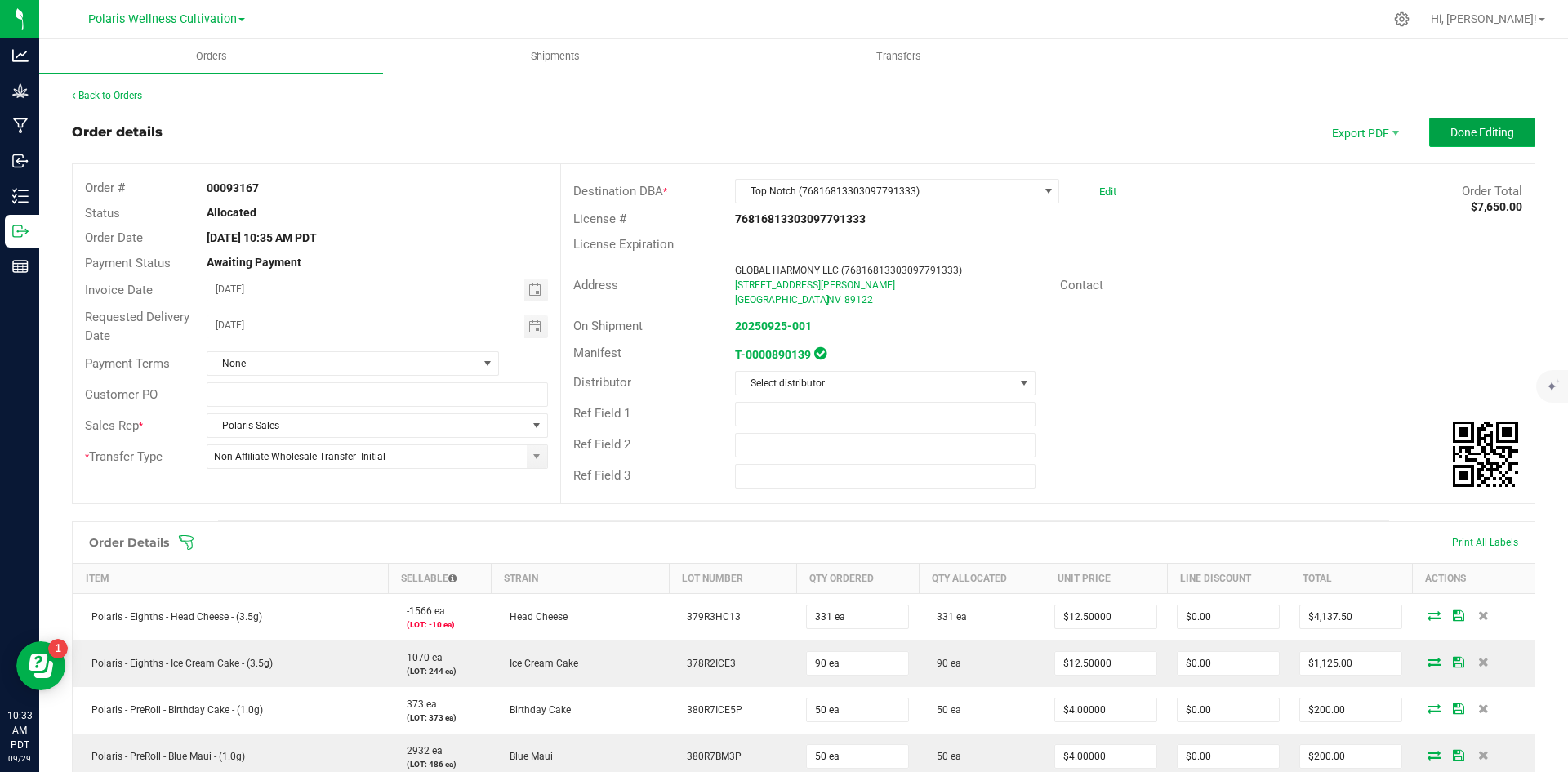
type input "$4.00000"
type input "$200.00"
click at [1480, 121] on button "Done Editing" at bounding box center [1482, 132] width 106 height 29
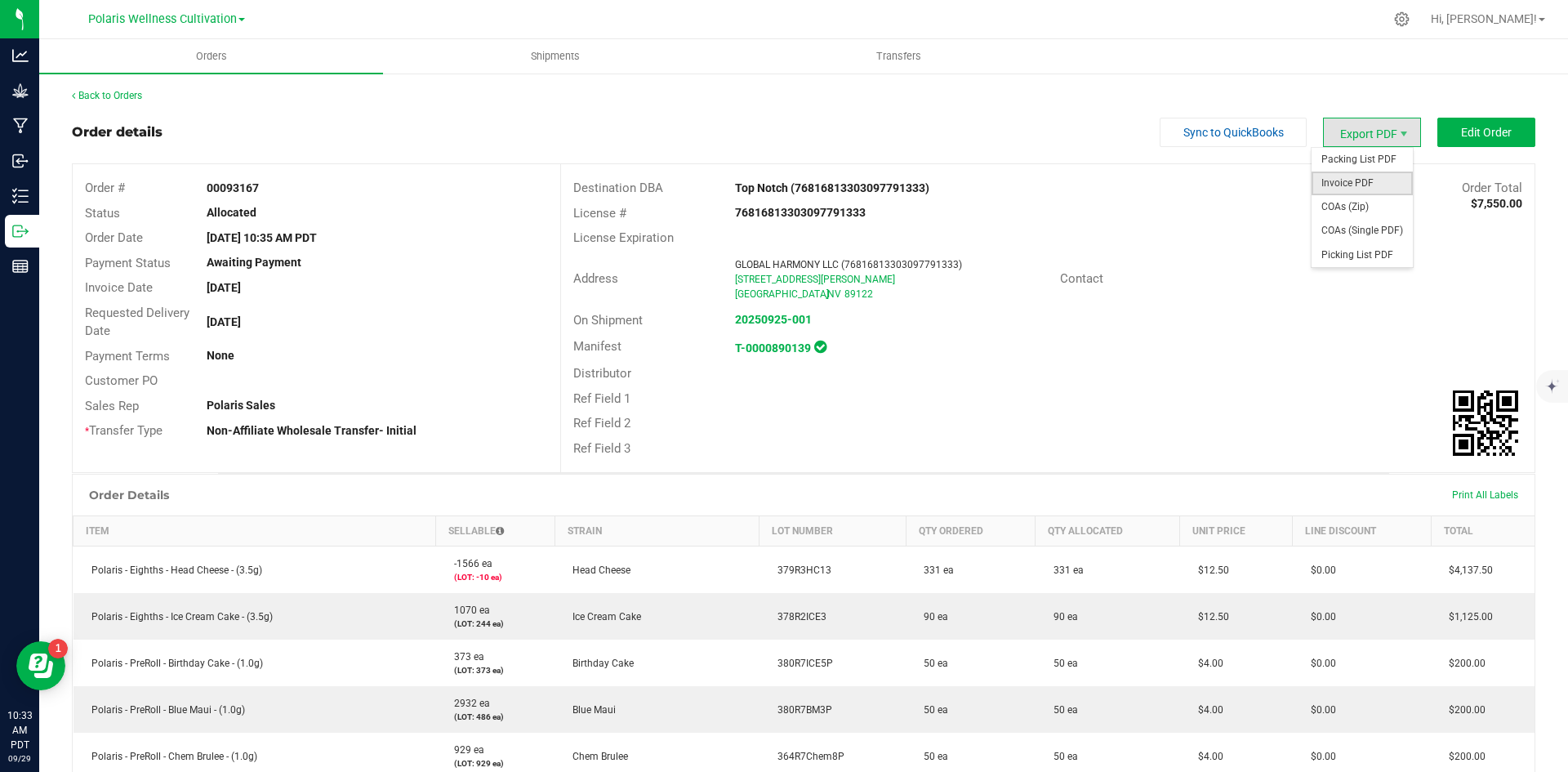
click at [1357, 178] on span "Invoice PDF" at bounding box center [1362, 183] width 102 height 24
drag, startPoint x: 500, startPoint y: 140, endPoint x: 441, endPoint y: 123, distance: 61.4
click at [500, 140] on div "Order details Sync to QuickBooks Export PDF Edit Order" at bounding box center [803, 132] width 1464 height 29
click at [226, 58] on span "Orders" at bounding box center [211, 56] width 75 height 15
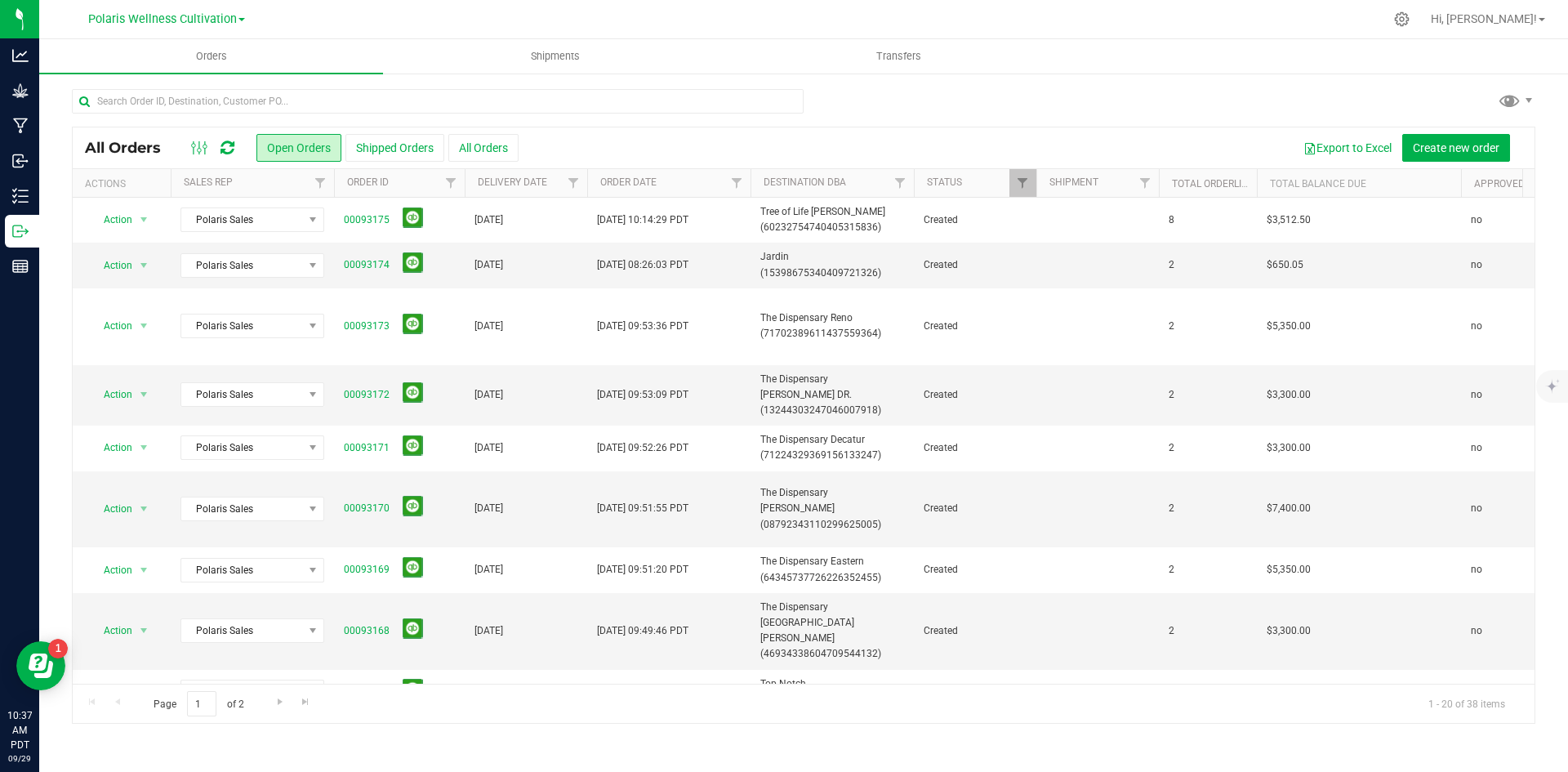
drag, startPoint x: 182, startPoint y: 27, endPoint x: 197, endPoint y: 27, distance: 15.0
click at [182, 27] on div "Polaris Wellness Cultivation Polaris Wellness Cultivation Polaris Wellness Prod…" at bounding box center [166, 19] width 156 height 19
click at [214, 18] on span "Polaris Wellness Cultivation" at bounding box center [163, 19] width 148 height 15
click at [199, 84] on link "Polaris Wellness Production" at bounding box center [167, 80] width 239 height 22
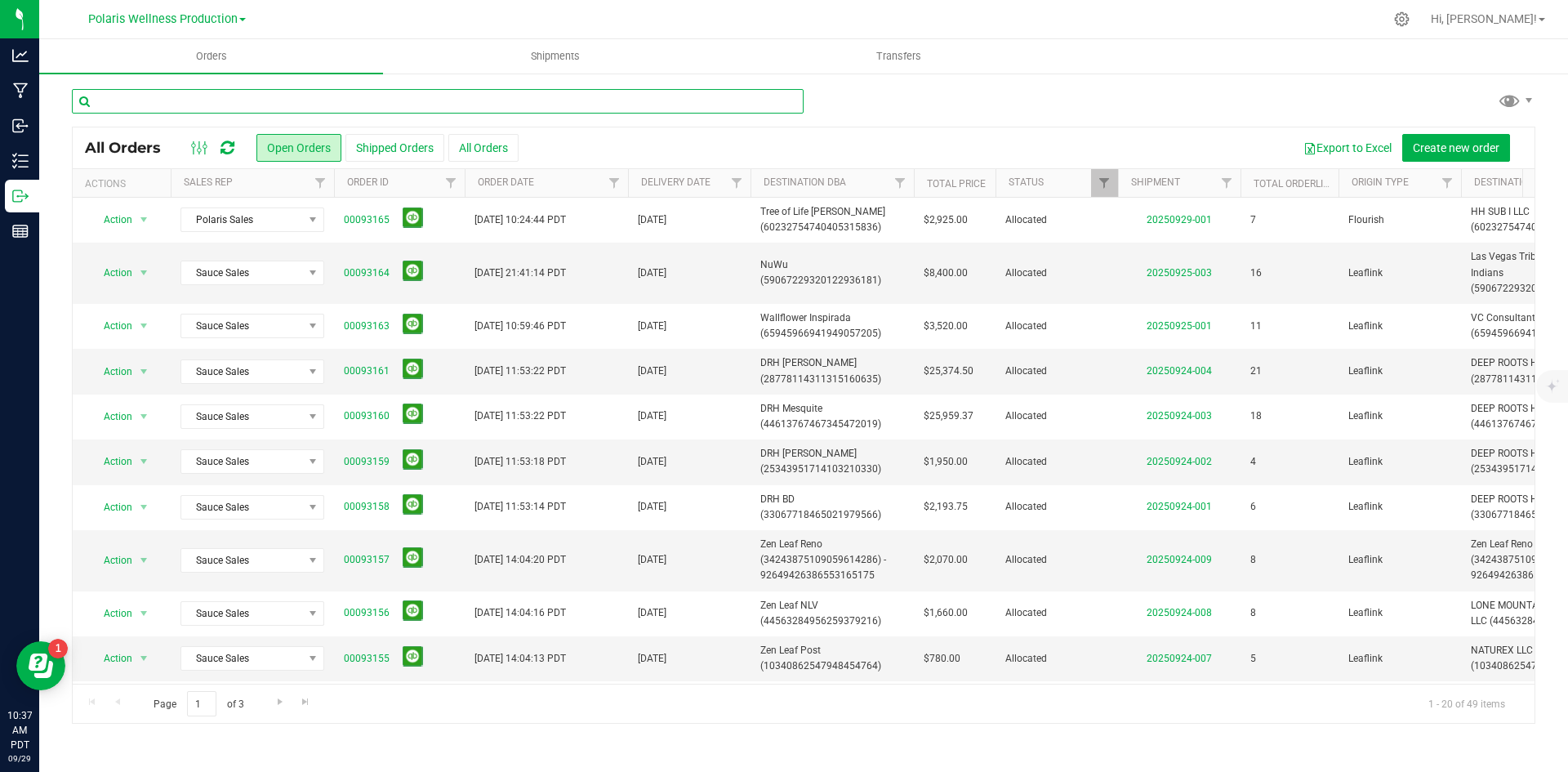
click at [552, 109] on input "text" at bounding box center [438, 102] width 732 height 25
type input "[DEMOGRAPHIC_DATA]"
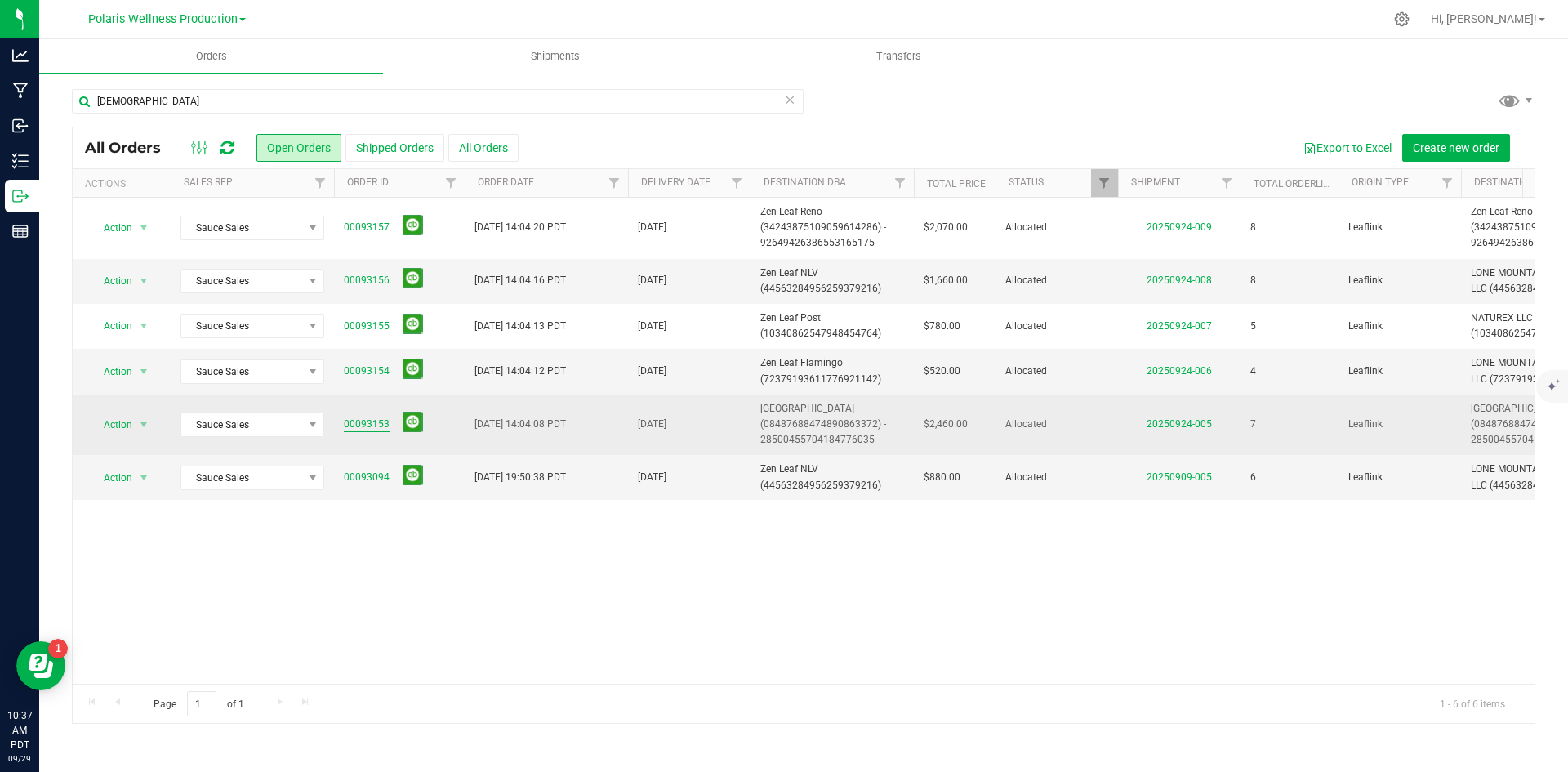
click at [374, 427] on link "00093153" at bounding box center [367, 424] width 46 height 16
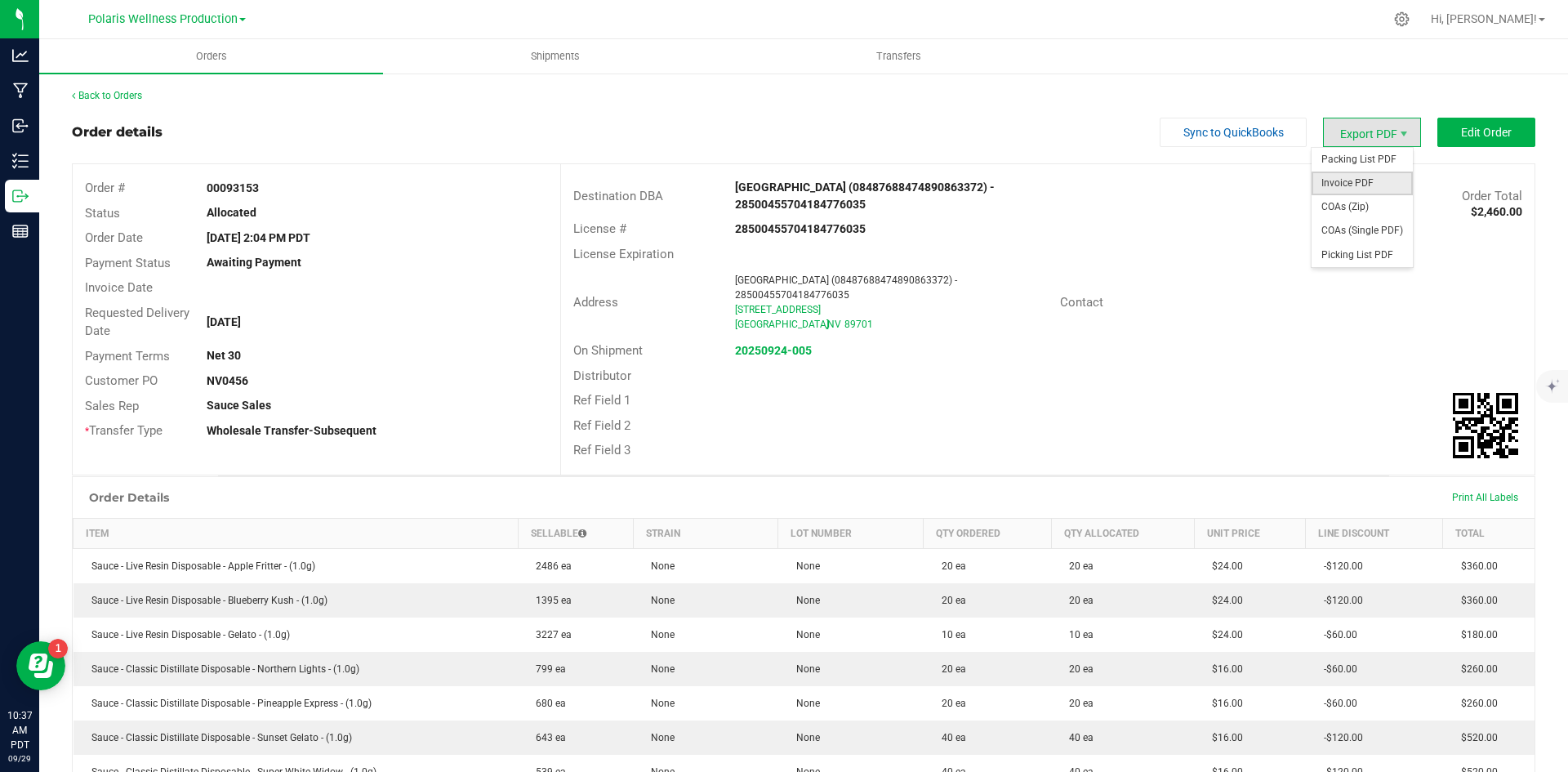
click at [1359, 174] on span "Invoice PDF" at bounding box center [1362, 183] width 102 height 24
click at [1464, 134] on span "Edit Order" at bounding box center [1486, 132] width 50 height 13
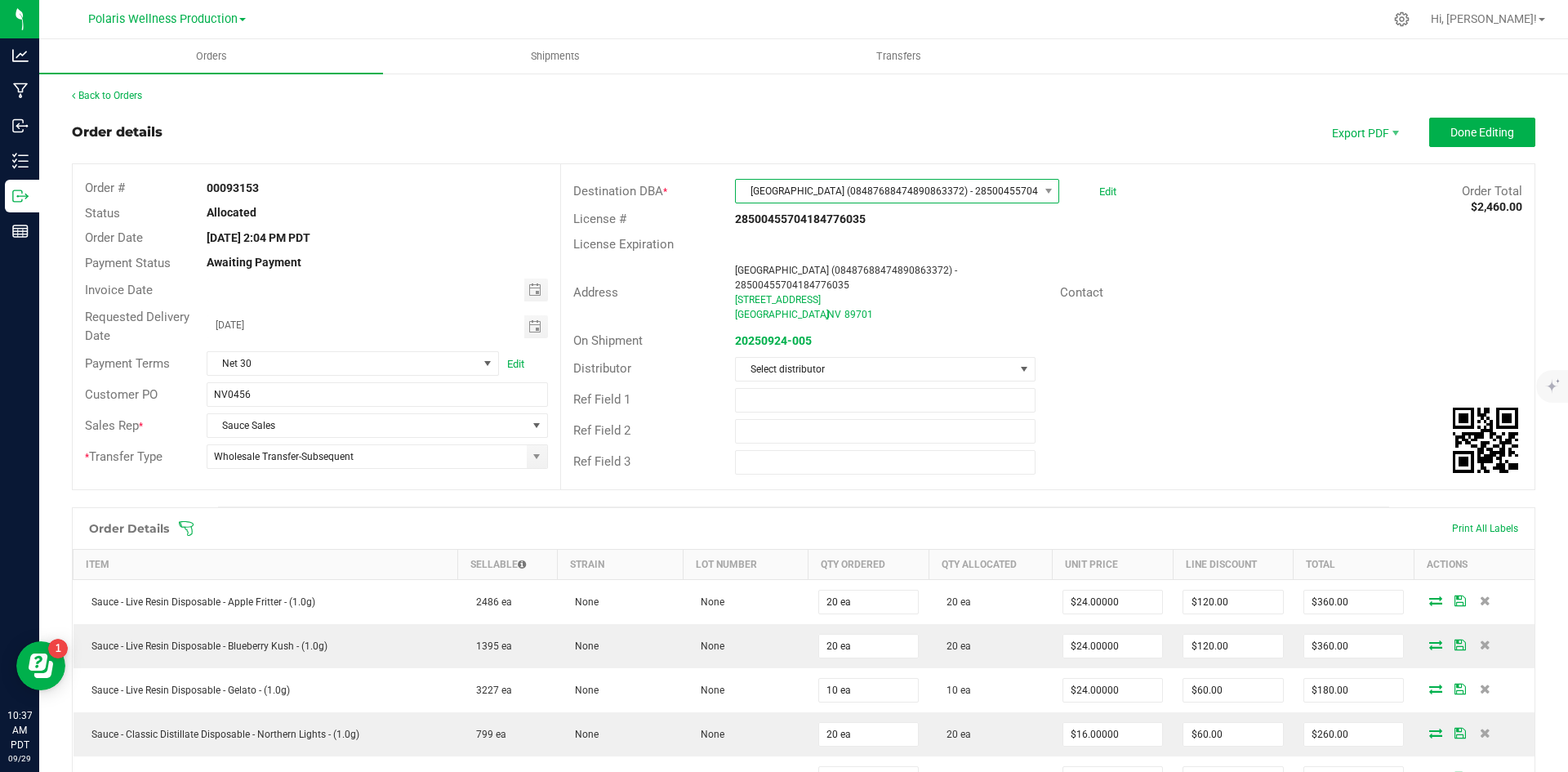
click at [1039, 193] on span at bounding box center [1048, 191] width 20 height 23
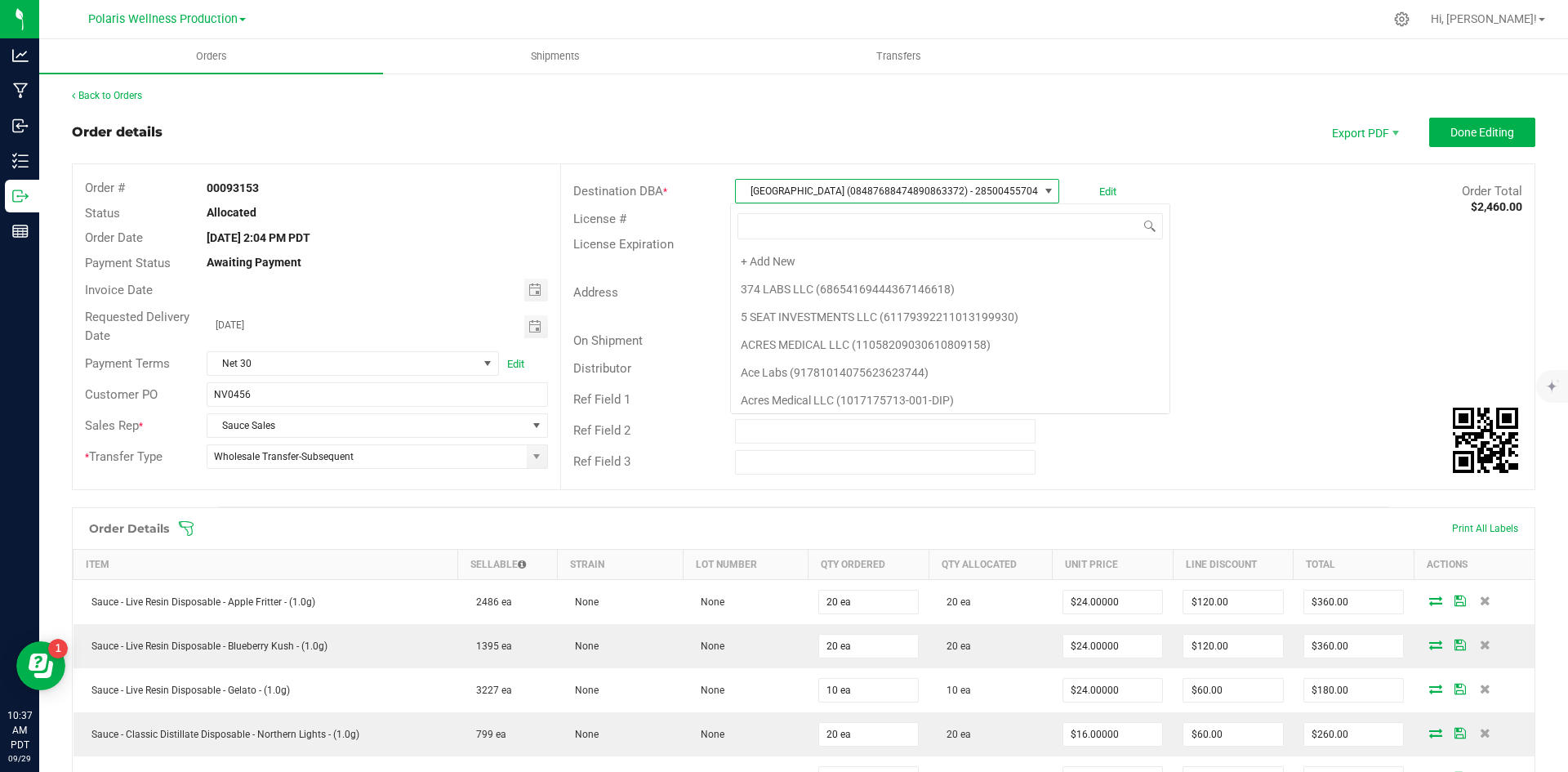
scroll to position [25, 321]
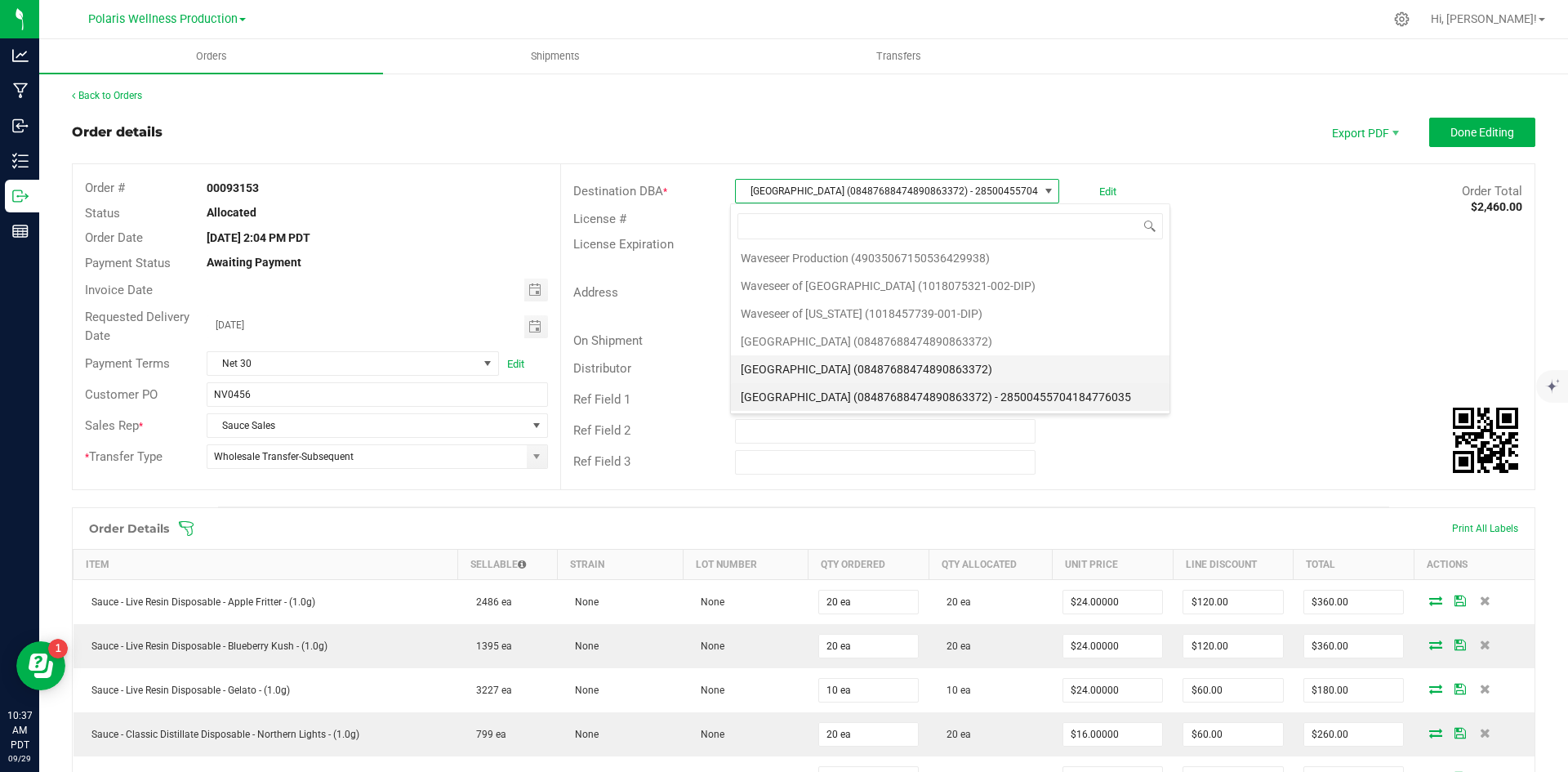
click at [955, 371] on li "[GEOGRAPHIC_DATA] (08487688474890863372)" at bounding box center [950, 369] width 438 height 27
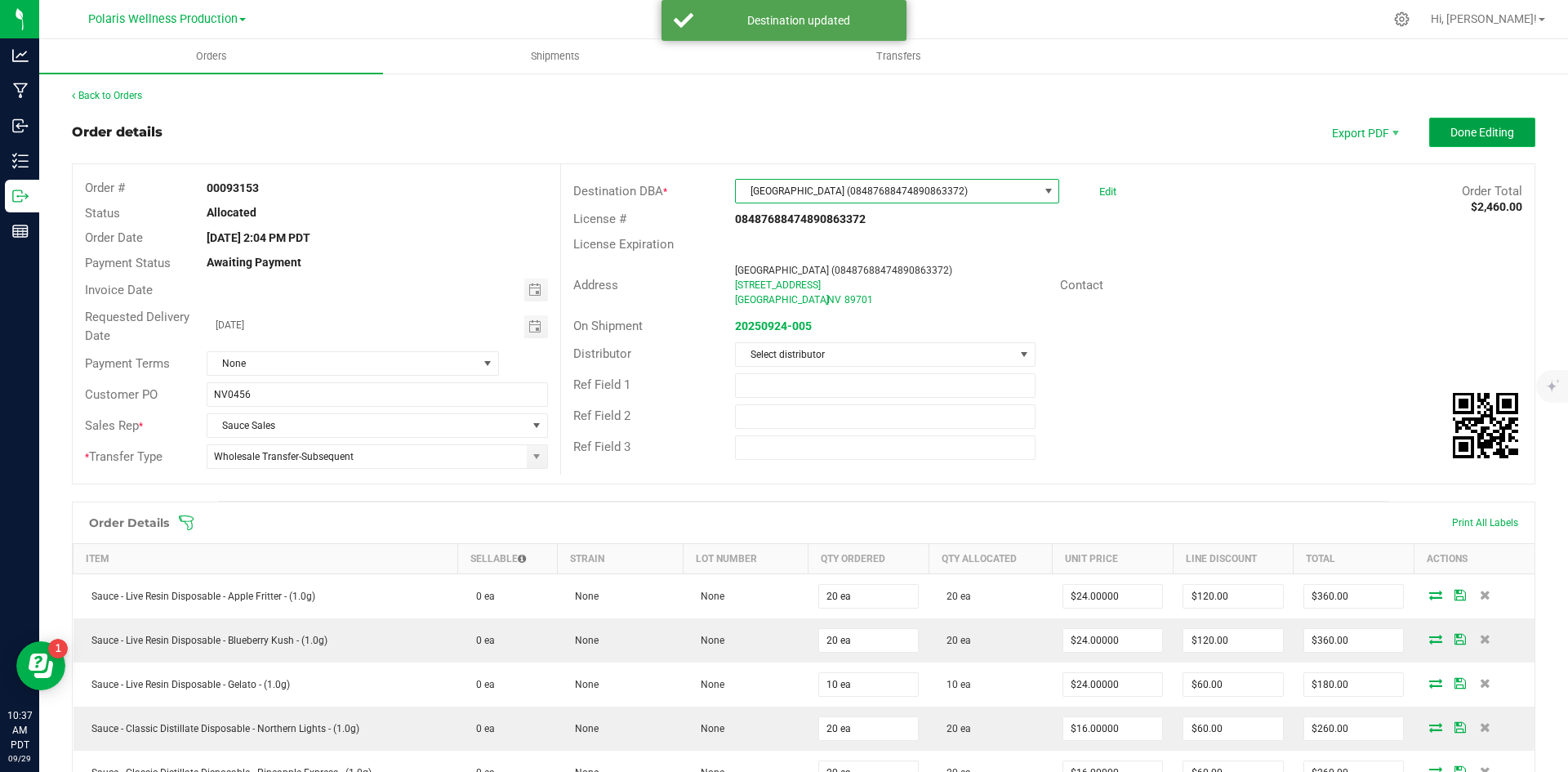
click at [1461, 138] on span "Done Editing" at bounding box center [1482, 132] width 64 height 13
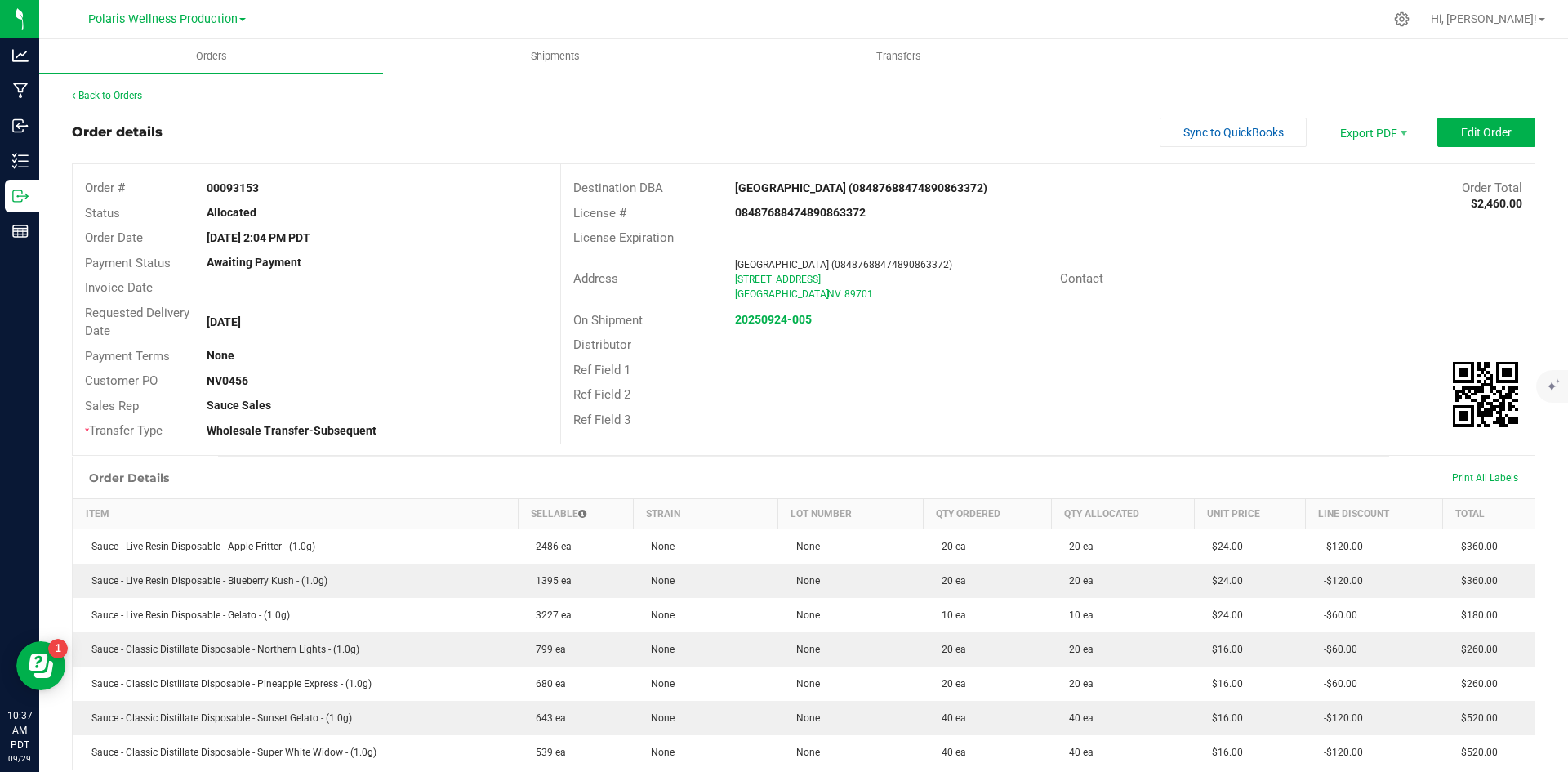
click at [783, 331] on div "On Shipment 20250924-005" at bounding box center [1048, 320] width 974 height 26
click at [788, 317] on strong "20250924-005" at bounding box center [773, 319] width 77 height 13
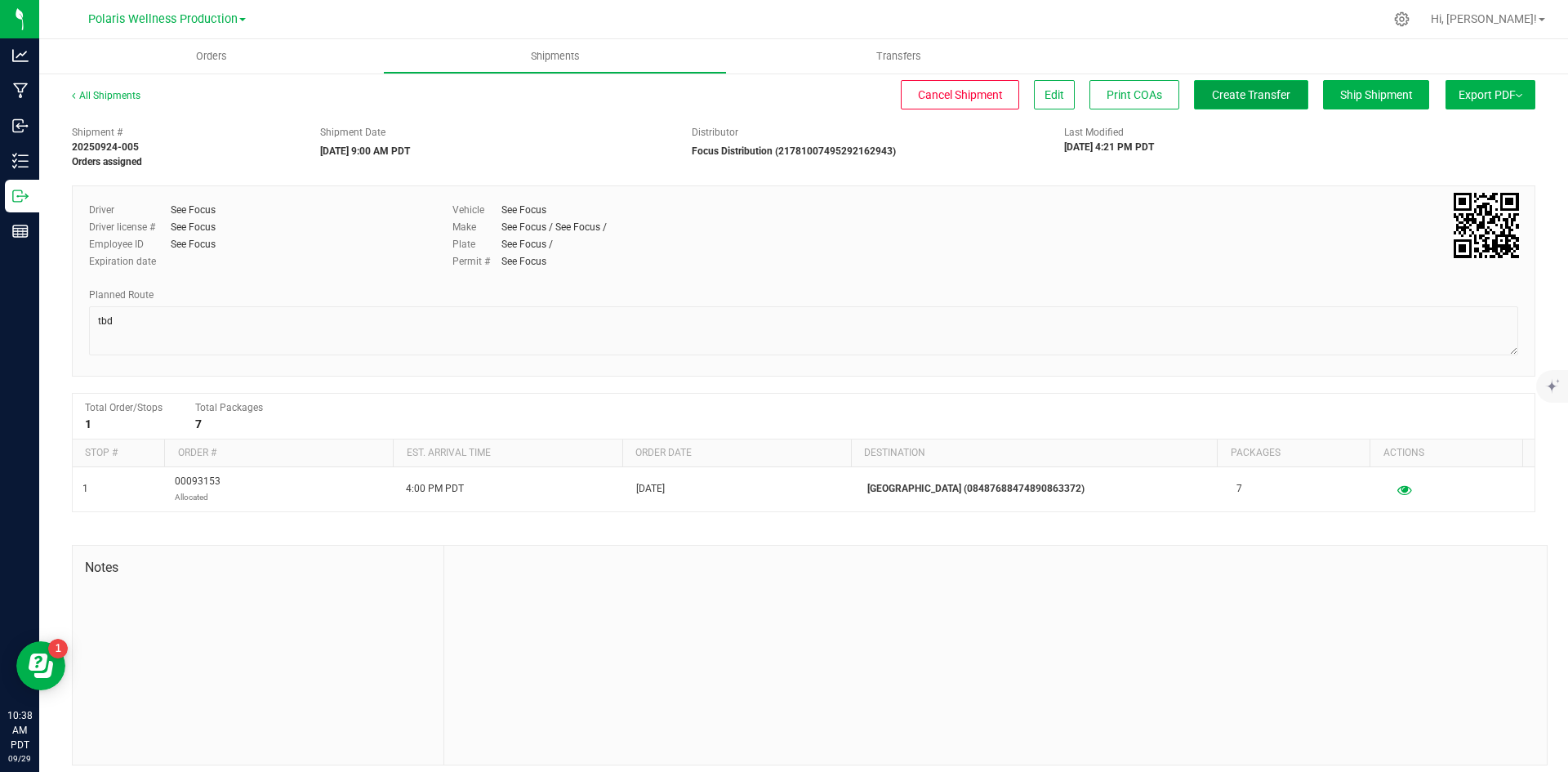
click at [1223, 104] on button "Create Transfer" at bounding box center [1251, 95] width 114 height 29
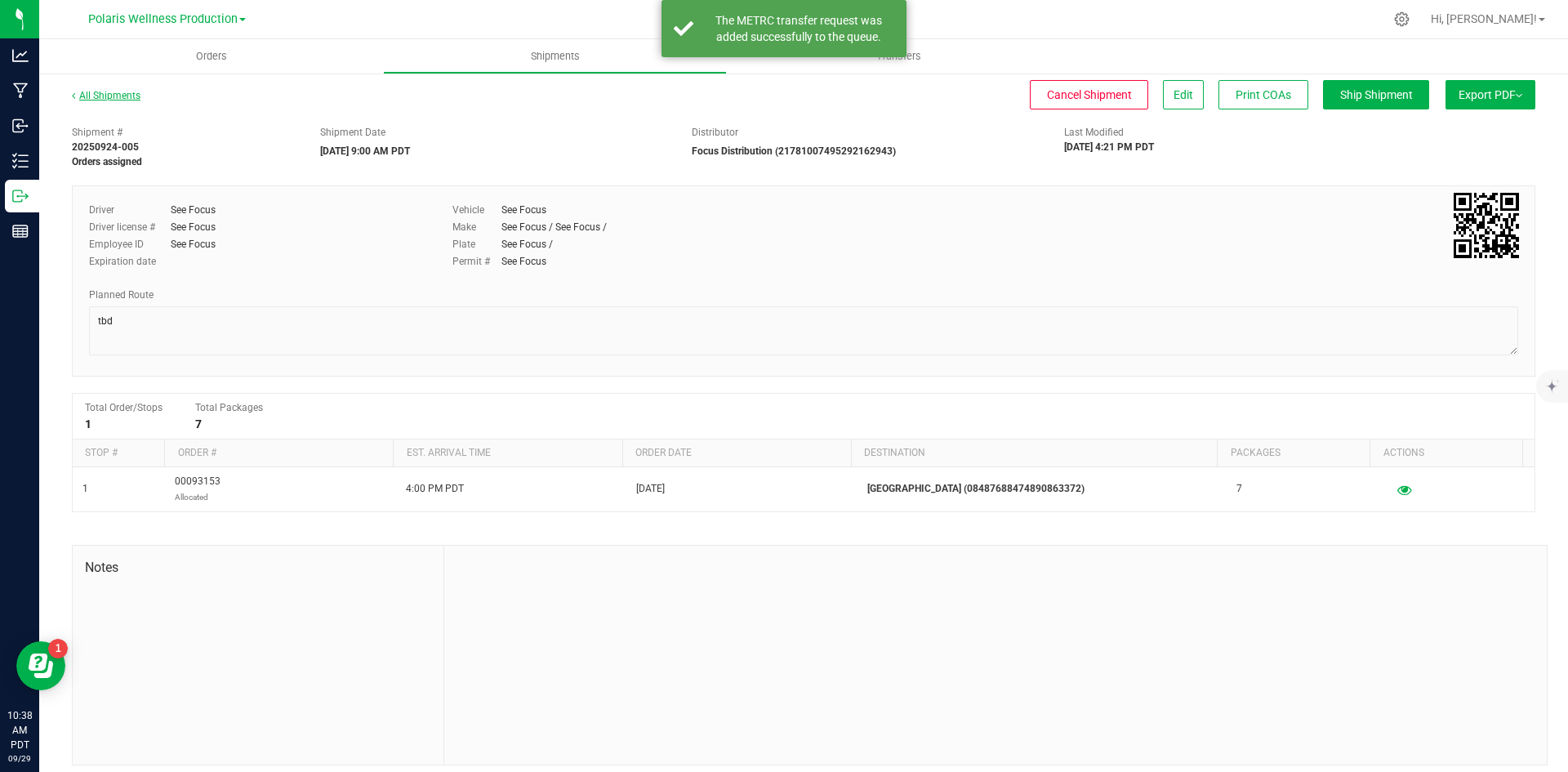
click at [126, 95] on link "All Shipments" at bounding box center [106, 96] width 69 height 11
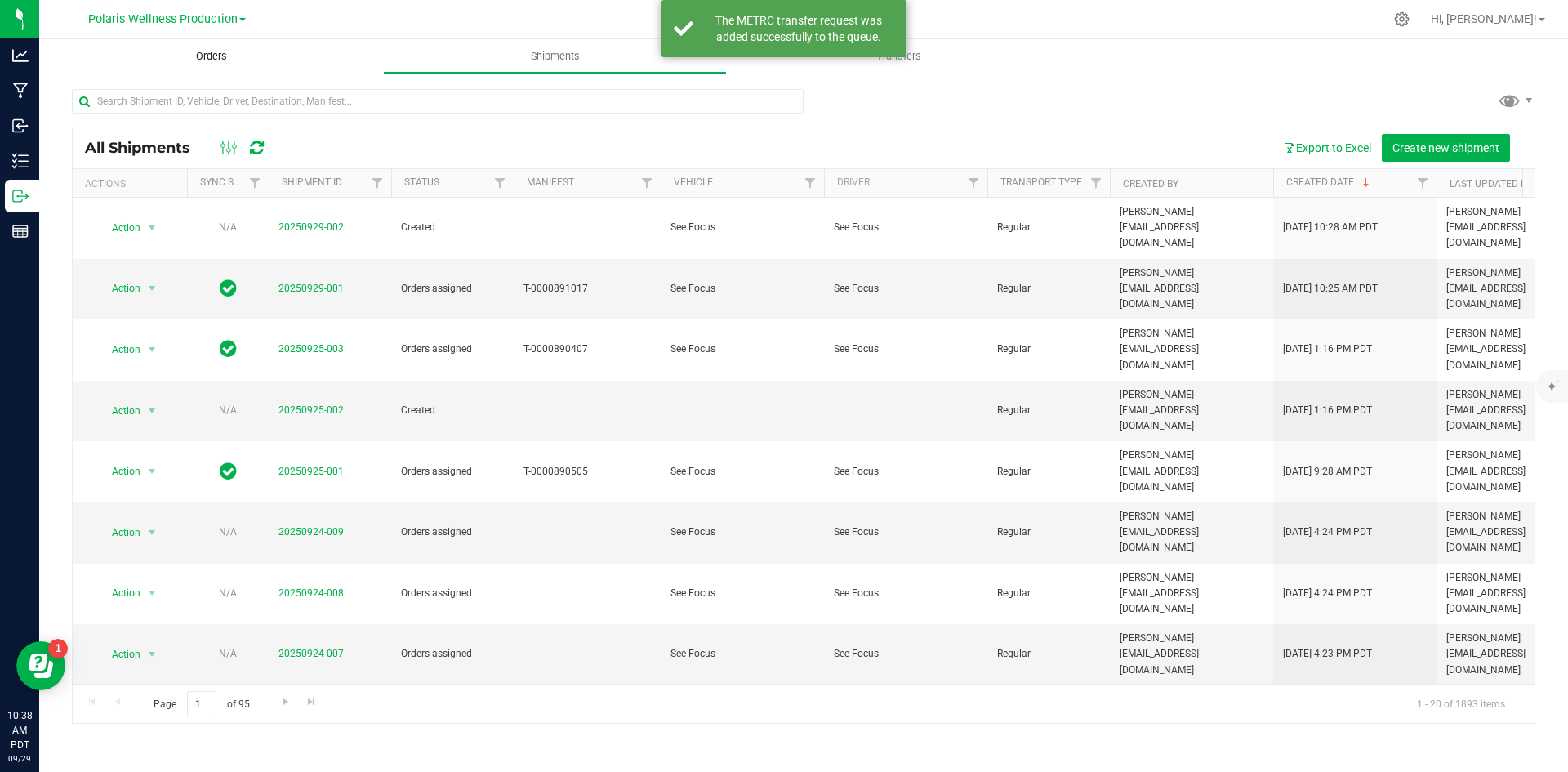
click at [211, 54] on span "Orders" at bounding box center [211, 56] width 75 height 15
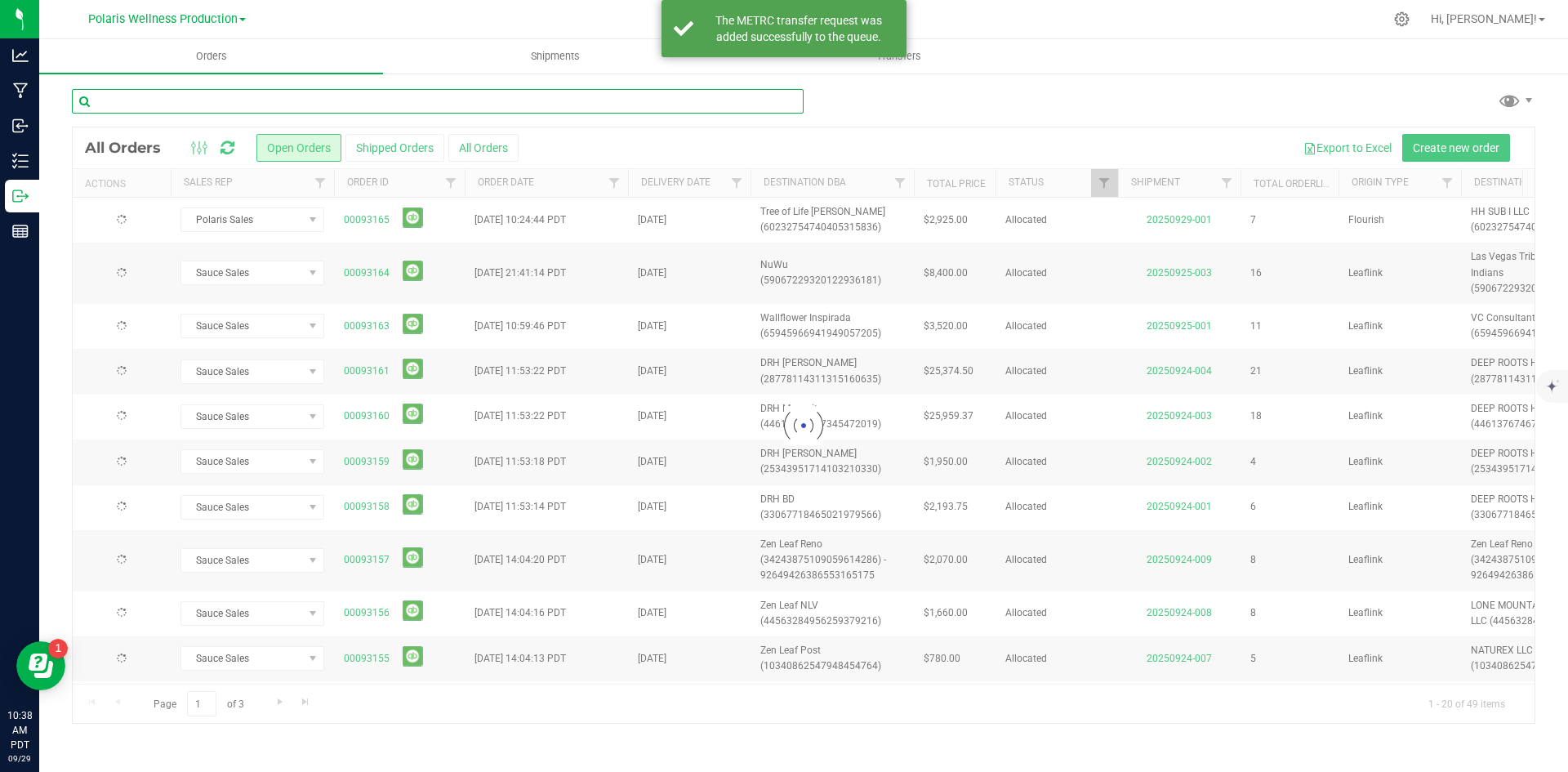
click at [269, 103] on input "text" at bounding box center [438, 102] width 732 height 25
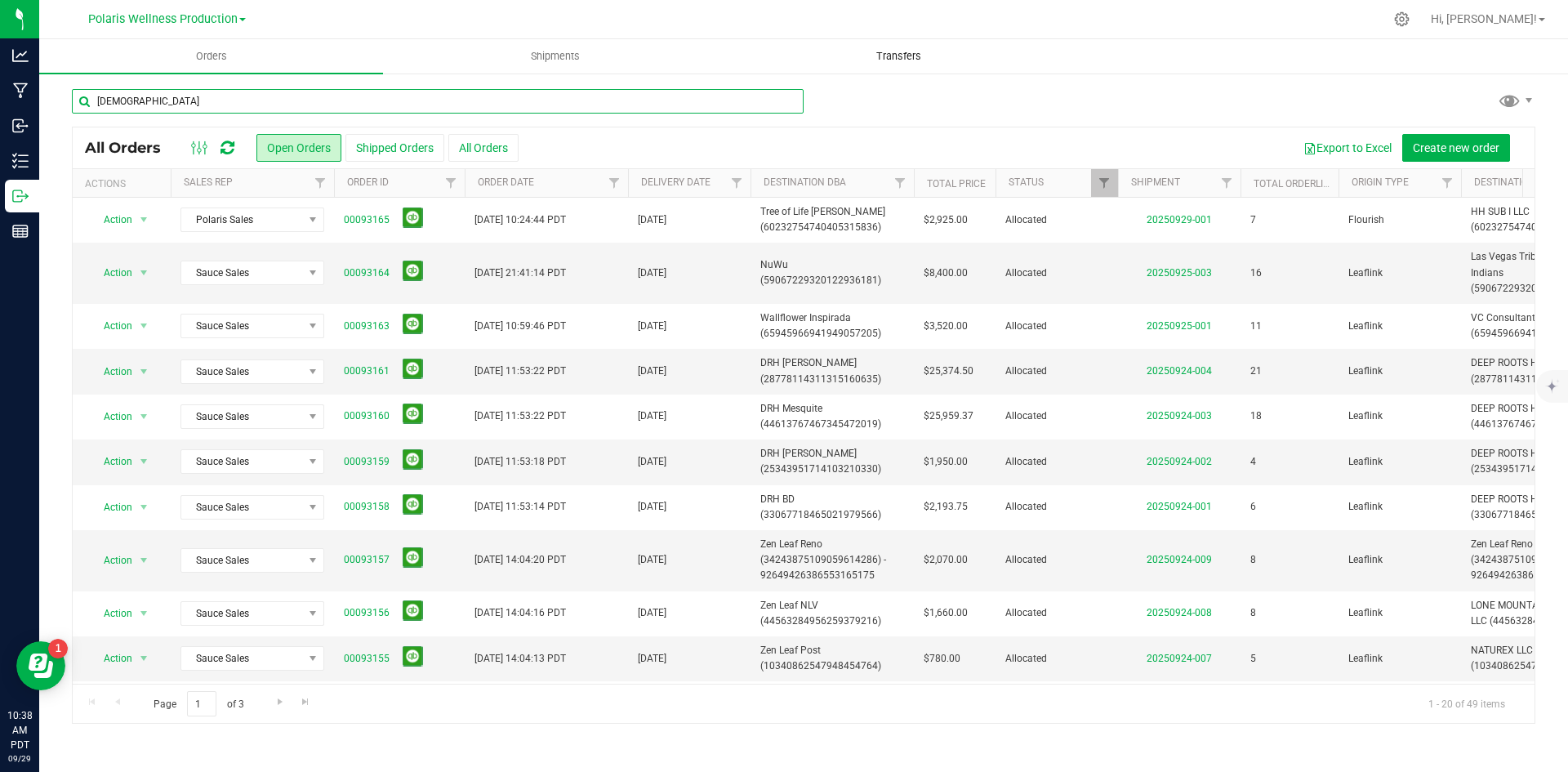
type input "[DEMOGRAPHIC_DATA]"
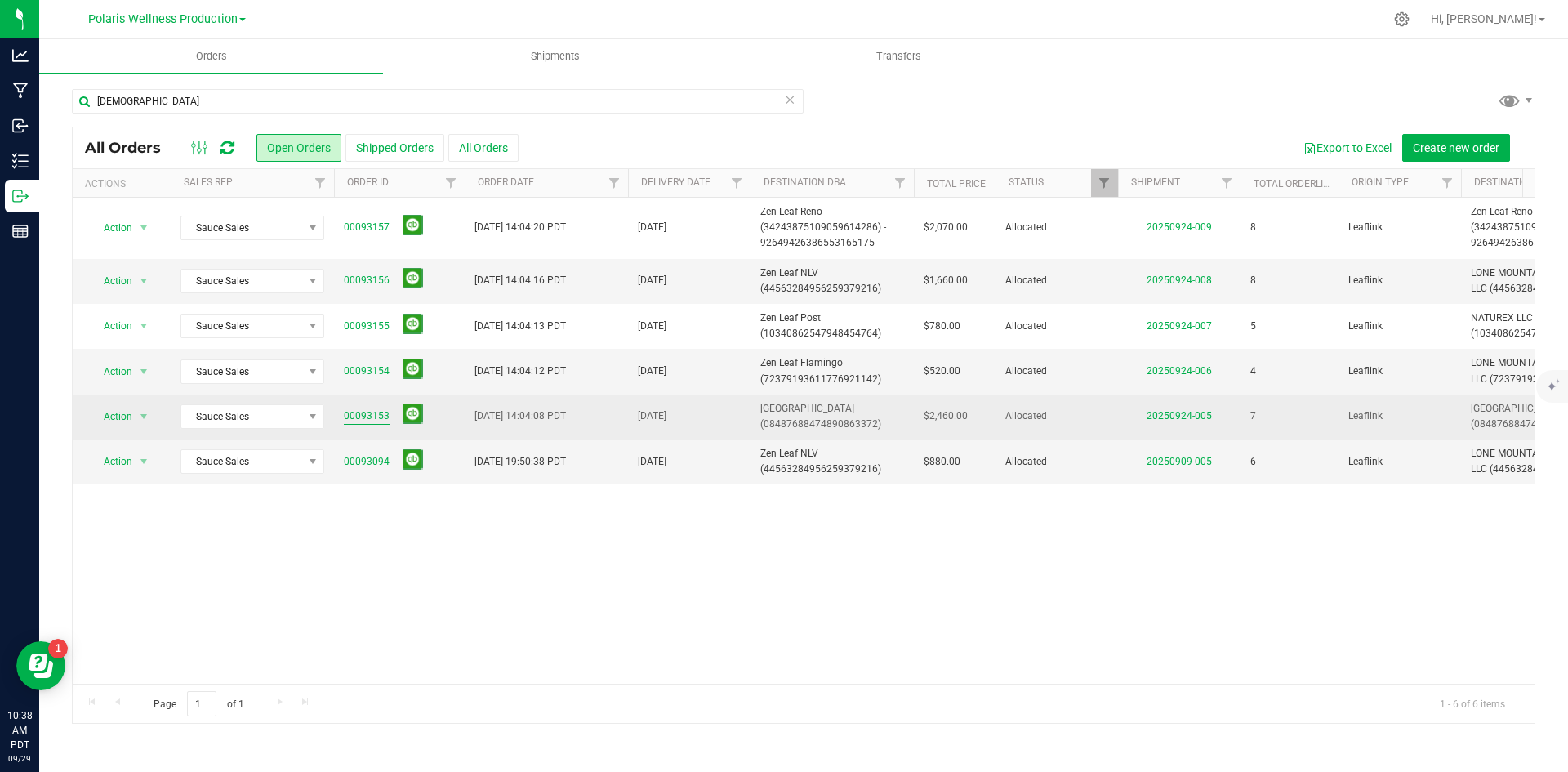
click at [369, 416] on link "00093153" at bounding box center [367, 417] width 46 height 16
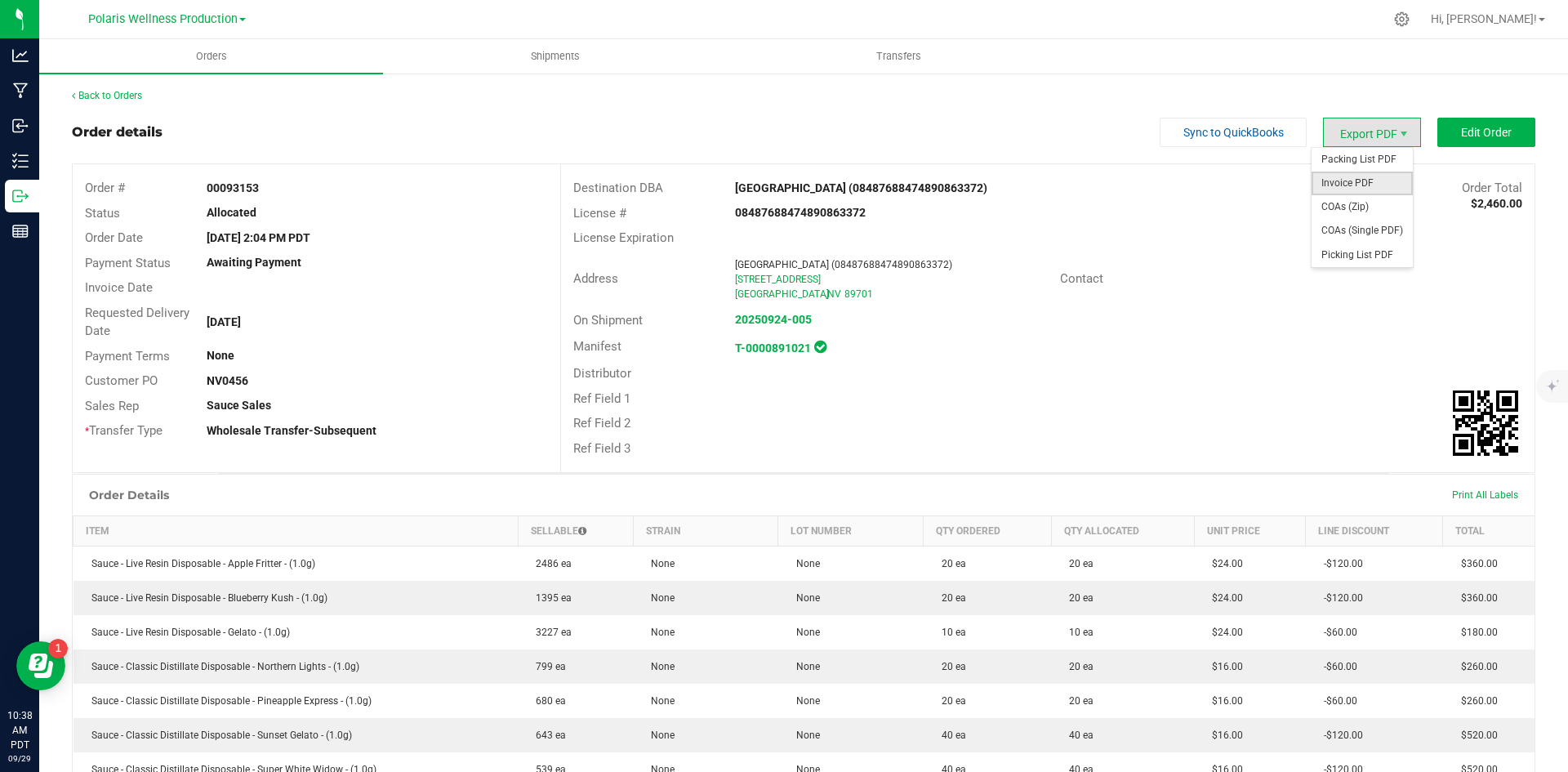
click at [1371, 182] on span "Invoice PDF" at bounding box center [1362, 183] width 102 height 24
click at [125, 97] on link "Back to Orders" at bounding box center [106, 96] width 70 height 11
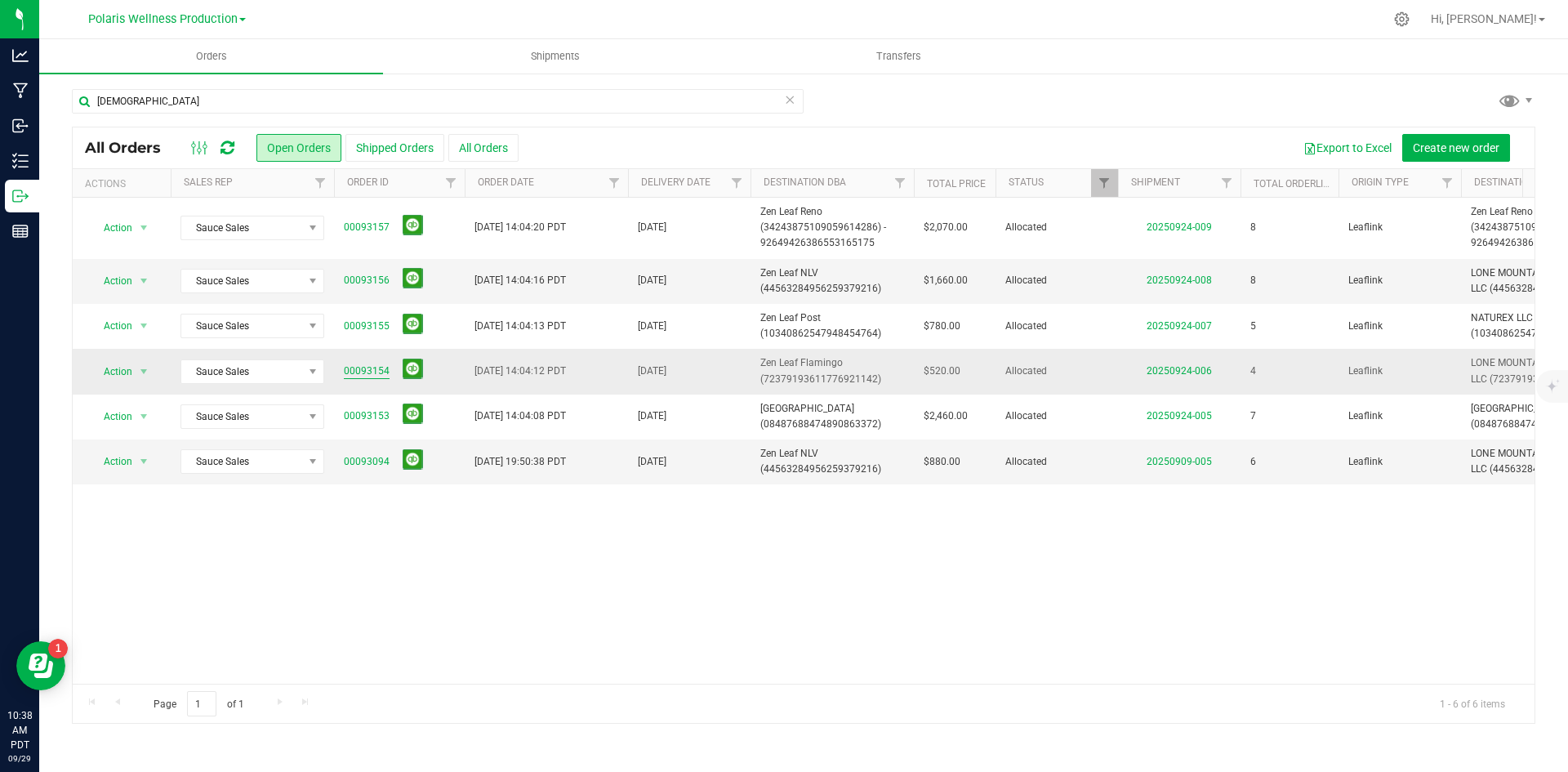
click at [367, 363] on link "00093154" at bounding box center [367, 371] width 46 height 16
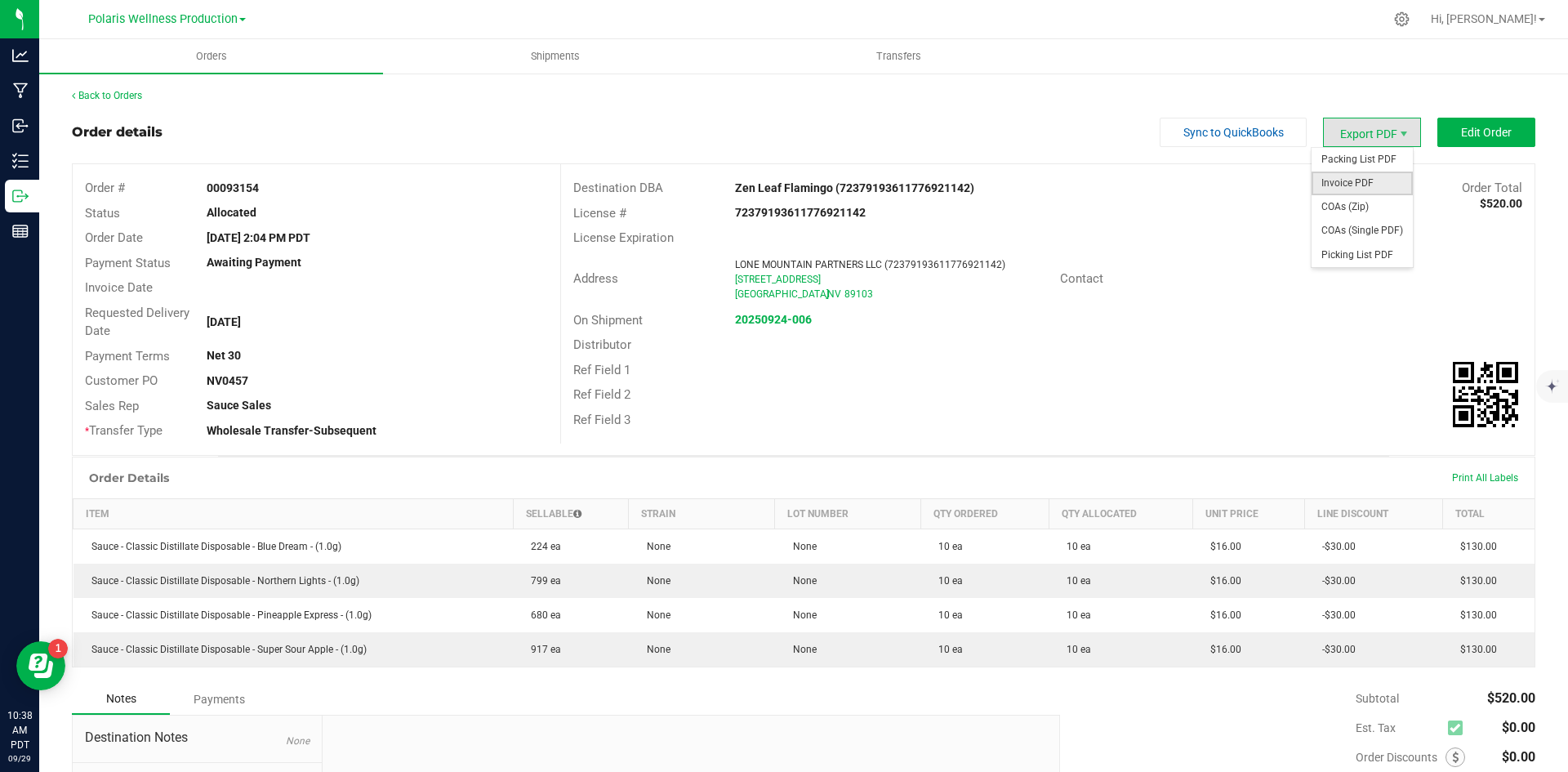
click at [1354, 178] on span "Invoice PDF" at bounding box center [1362, 183] width 102 height 24
click at [95, 80] on div "Back to Orders Order details Sync to QuickBooks Export PDF Edit Order Order # 0…" at bounding box center [803, 511] width 1529 height 880
click at [95, 94] on link "Back to Orders" at bounding box center [106, 96] width 70 height 11
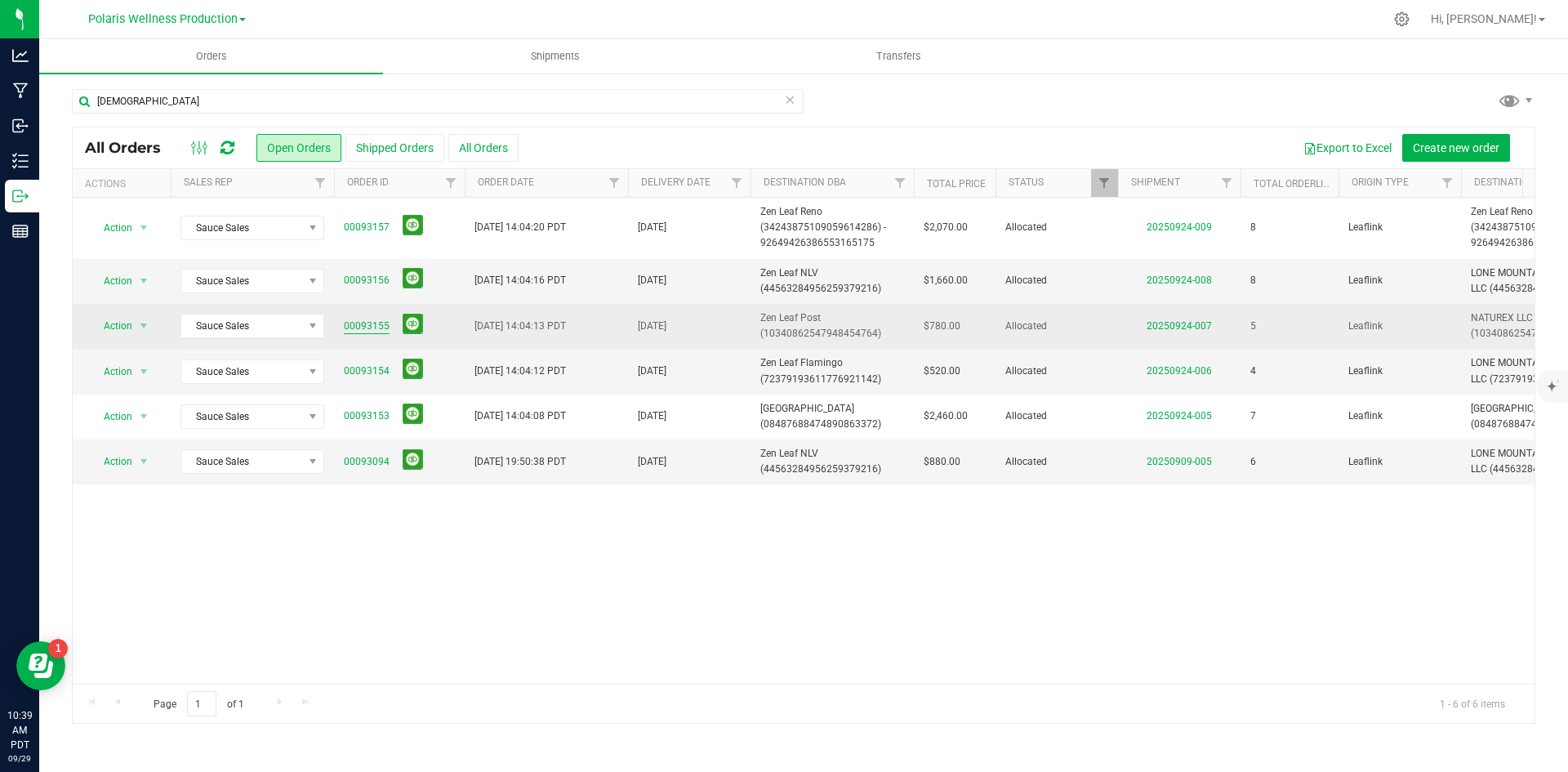
click at [351, 320] on link "00093155" at bounding box center [367, 326] width 46 height 16
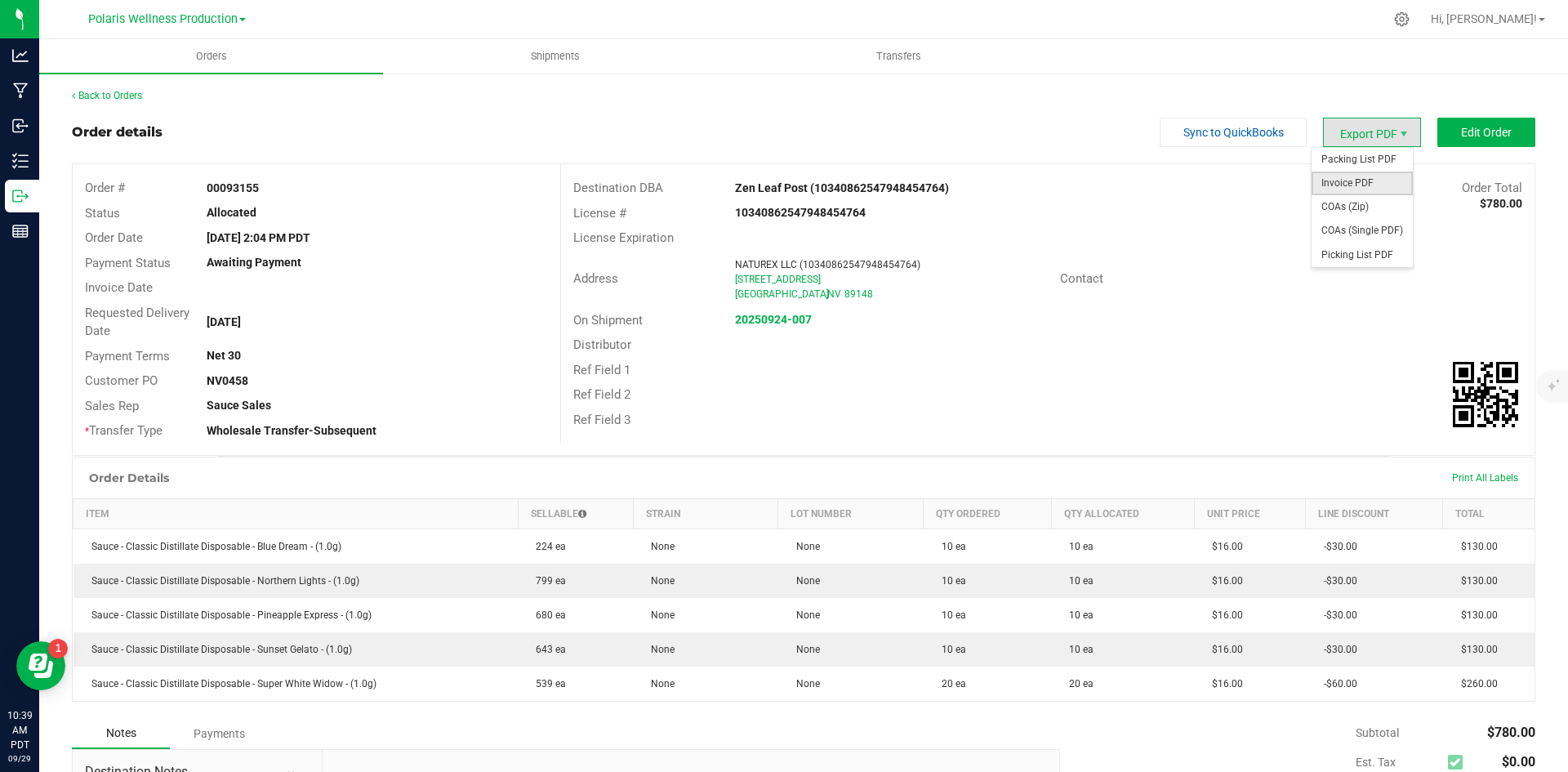
click at [1364, 185] on span "Invoice PDF" at bounding box center [1362, 183] width 102 height 24
click at [126, 99] on link "Back to Orders" at bounding box center [106, 96] width 70 height 11
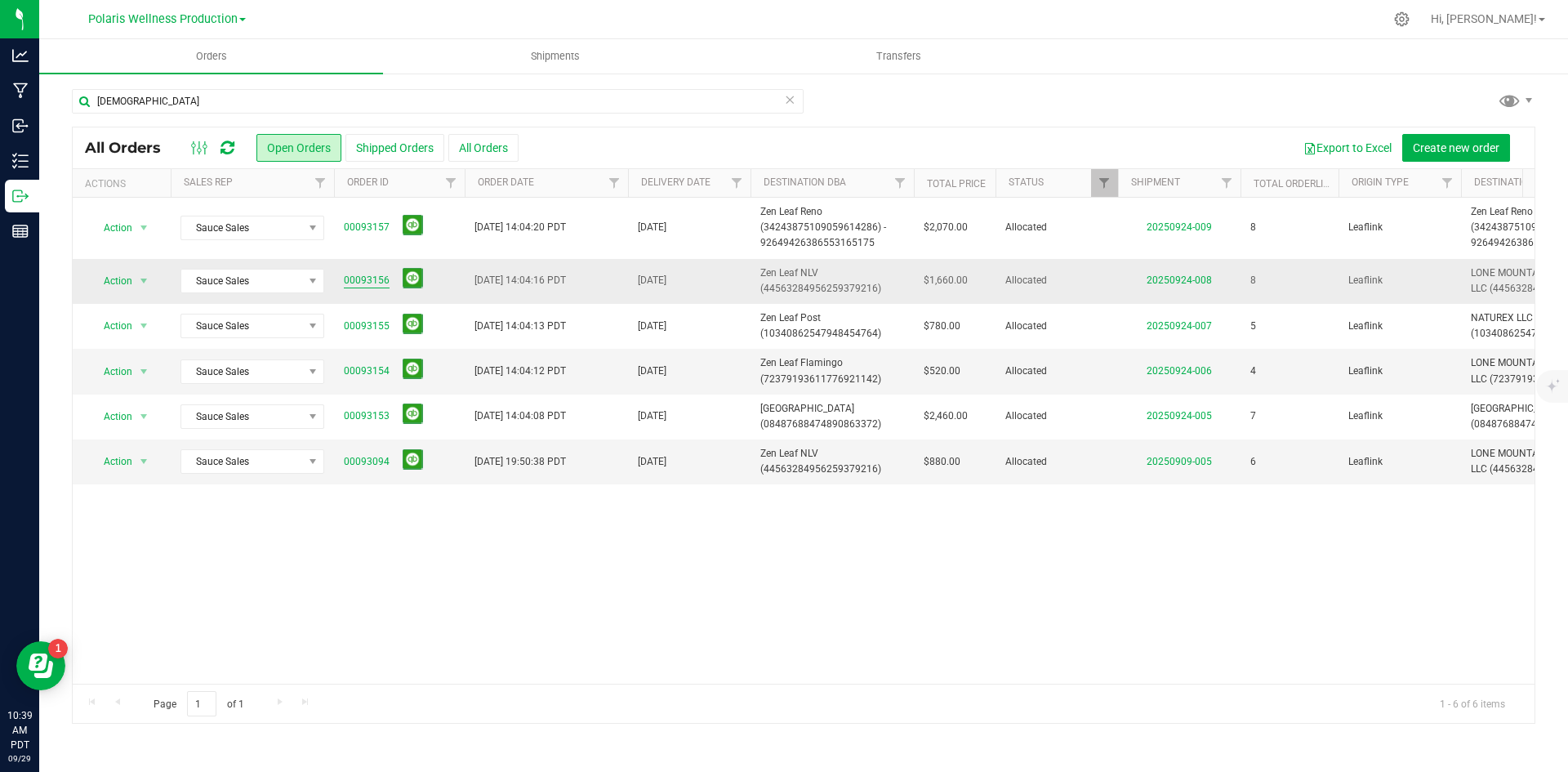
click at [359, 285] on link "00093156" at bounding box center [367, 281] width 46 height 16
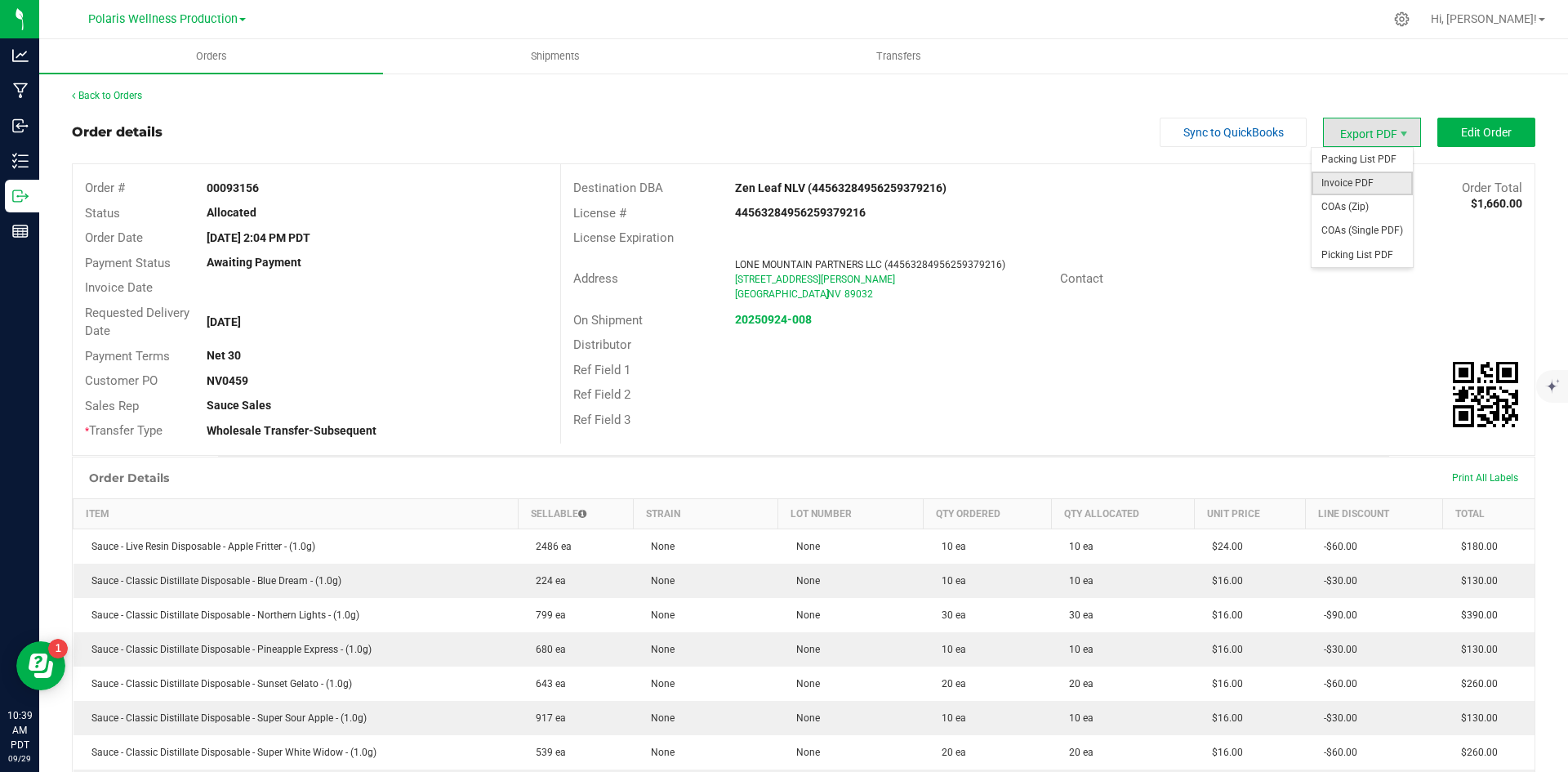
click at [1352, 180] on span "Invoice PDF" at bounding box center [1362, 183] width 102 height 24
click at [119, 88] on div "Back to Orders Order details Sync to QuickBooks Export PDF Edit Order Order # 0…" at bounding box center [803, 580] width 1529 height 1018
click at [118, 97] on link "Back to Orders" at bounding box center [106, 96] width 70 height 11
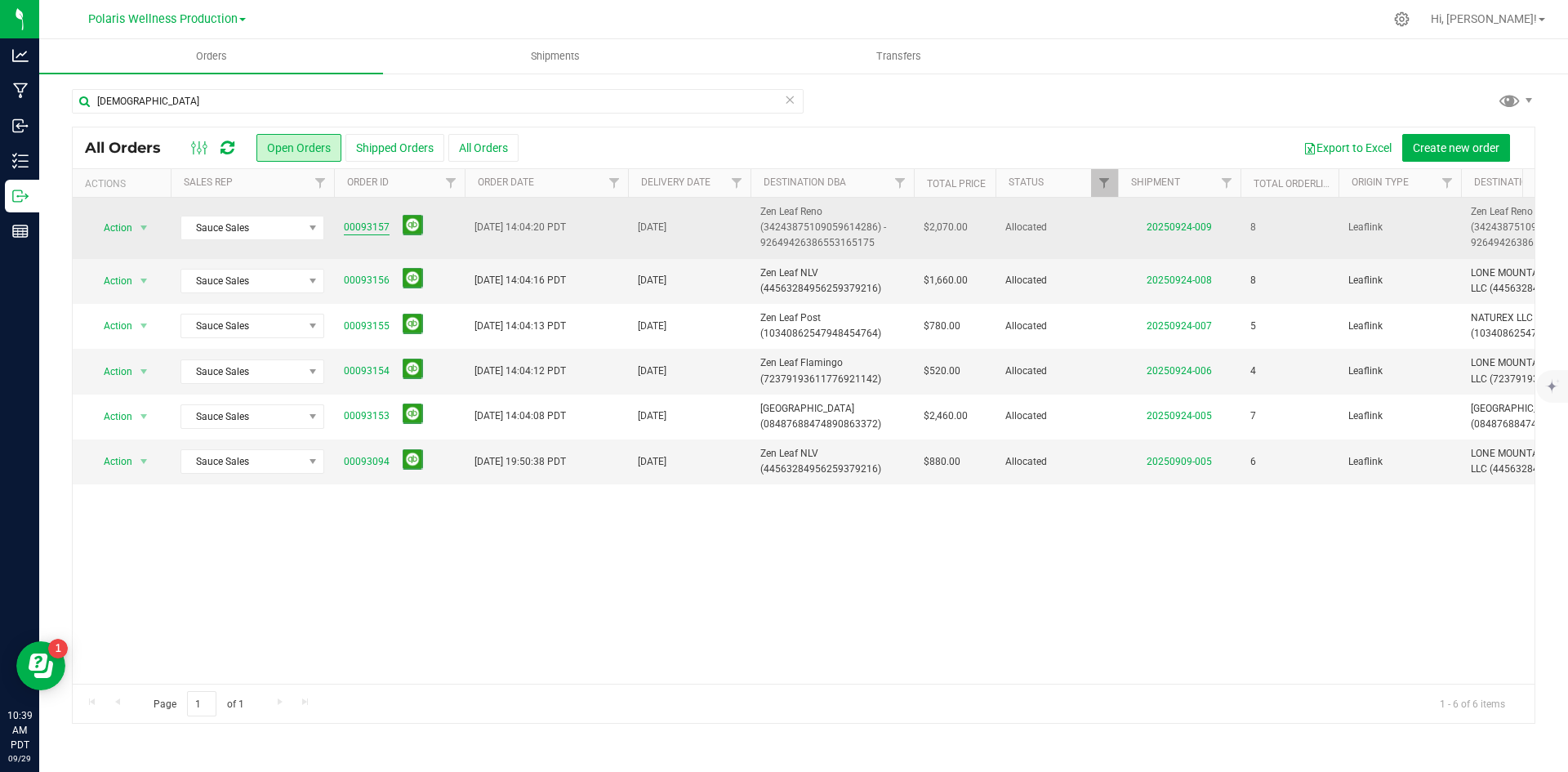
click at [352, 225] on link "00093157" at bounding box center [367, 228] width 46 height 16
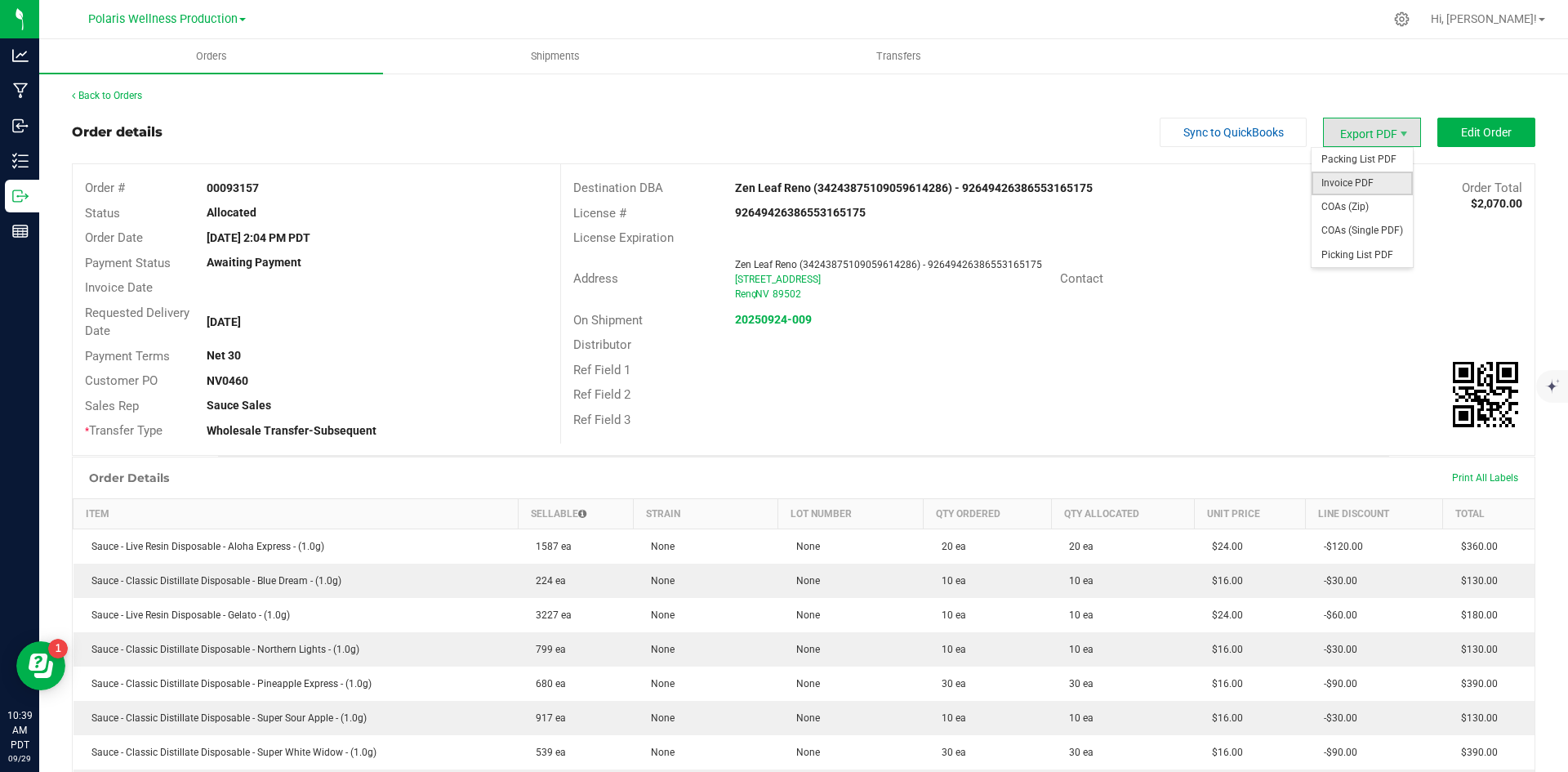
click at [1367, 181] on span "Invoice PDF" at bounding box center [1362, 183] width 102 height 24
click at [1479, 131] on span "Edit Order" at bounding box center [1486, 132] width 50 height 13
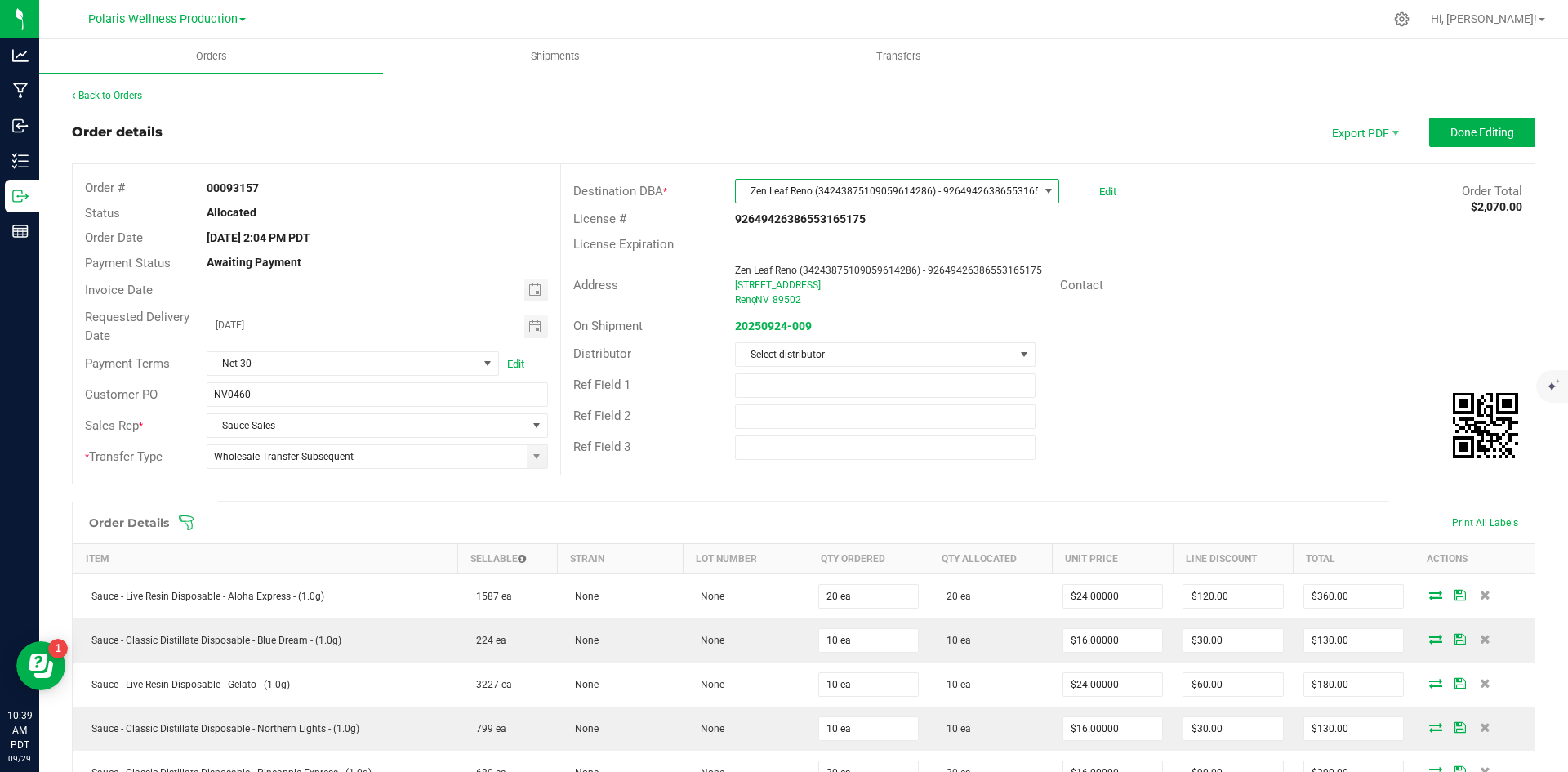
click at [1042, 189] on span at bounding box center [1048, 191] width 13 height 13
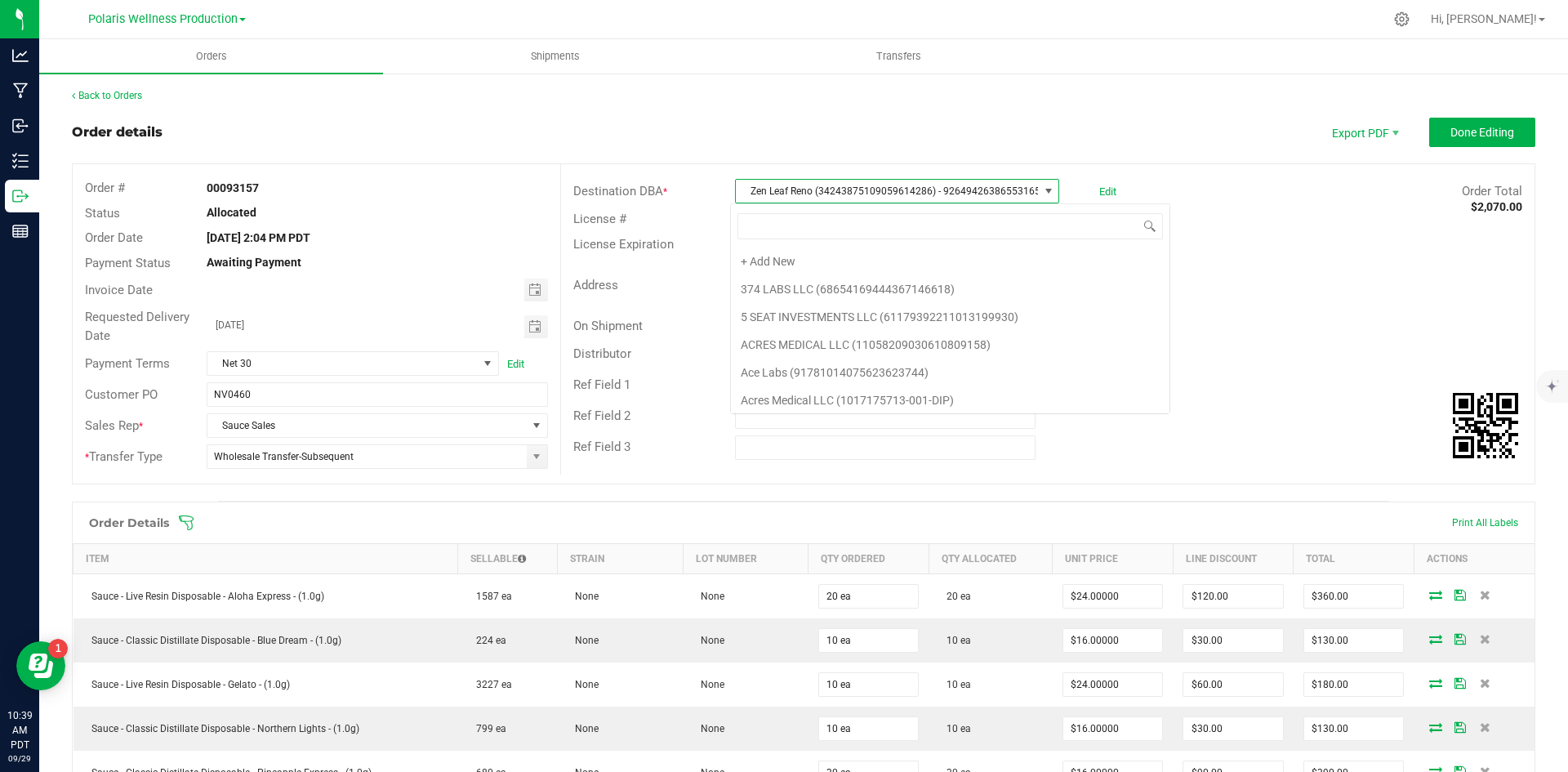
scroll to position [5645, 0]
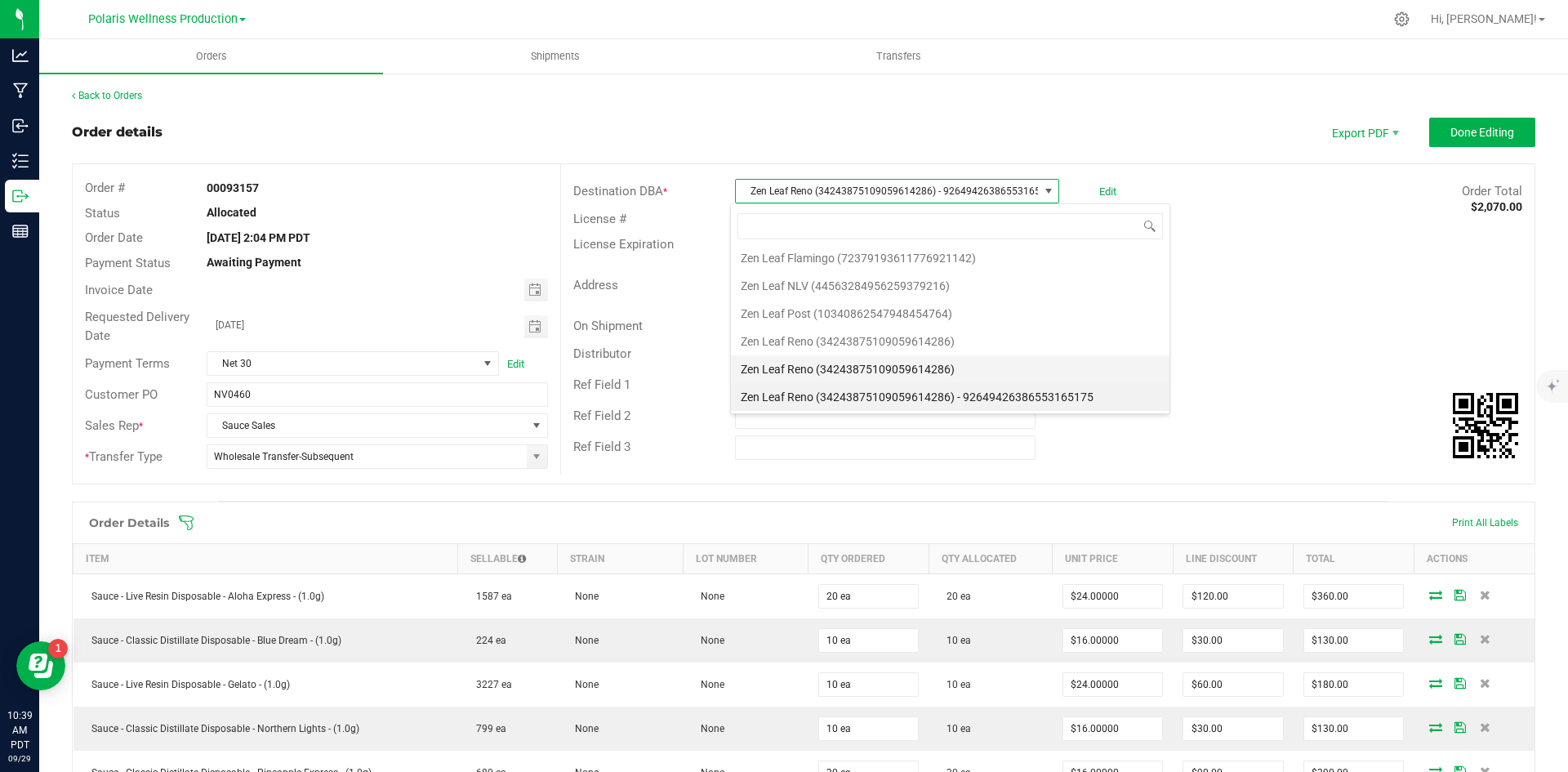
click at [922, 373] on li "Zen Leaf Reno (34243875109059614286)" at bounding box center [950, 369] width 438 height 27
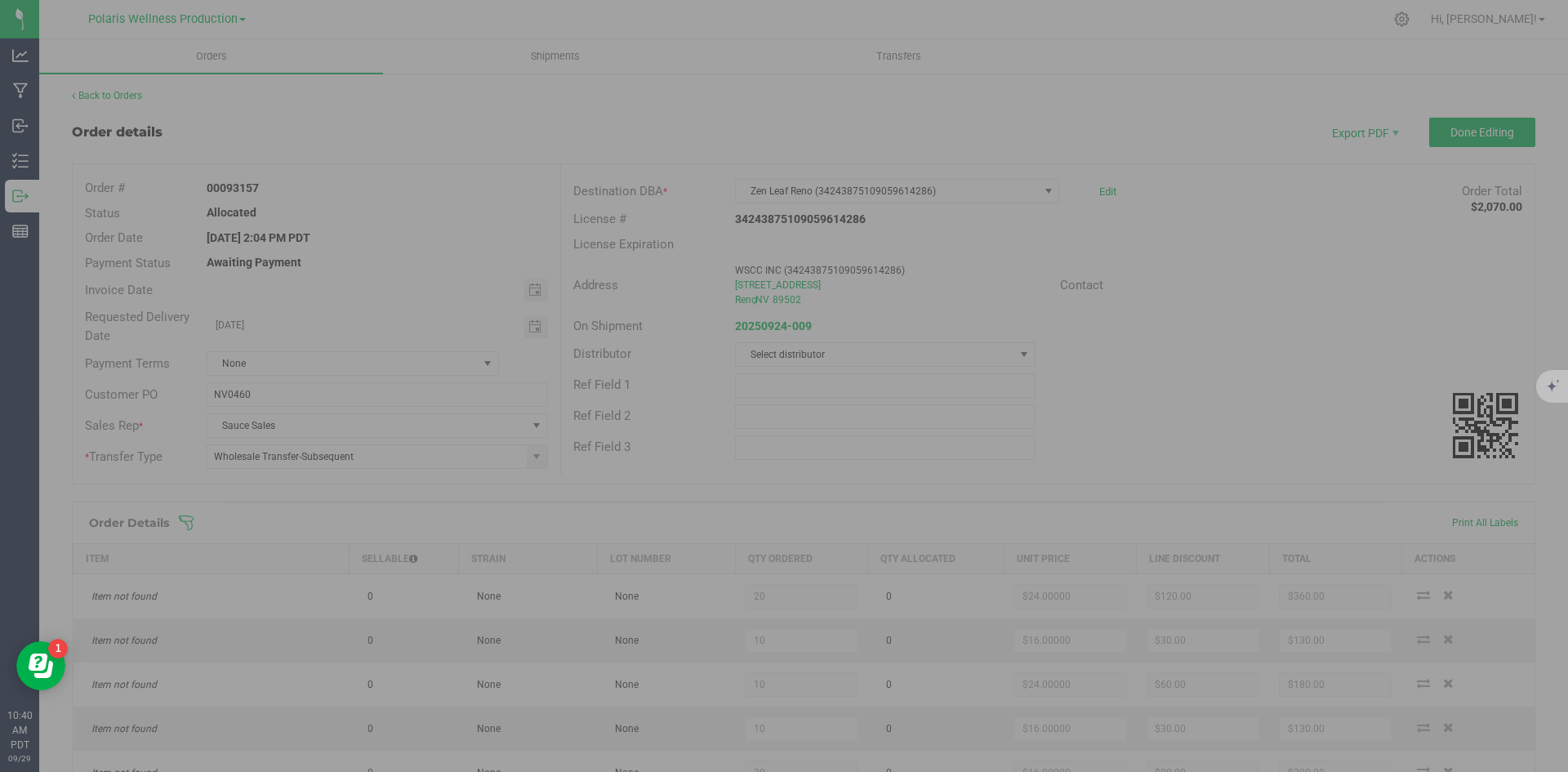
click at [1098, 112] on div at bounding box center [784, 386] width 1568 height 772
click at [1446, 125] on div at bounding box center [784, 386] width 1568 height 772
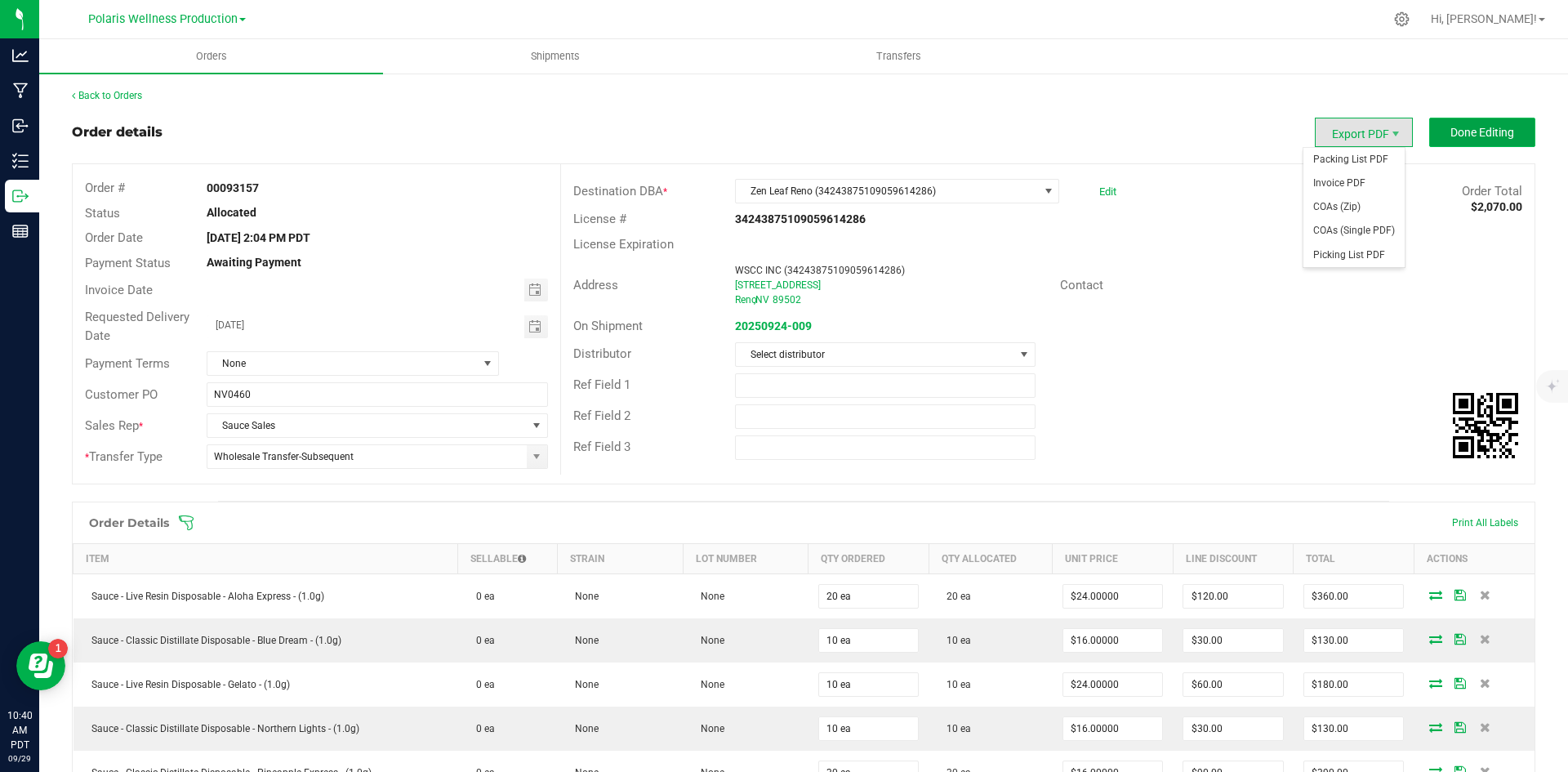
click at [1466, 134] on span "Done Editing" at bounding box center [1482, 132] width 64 height 13
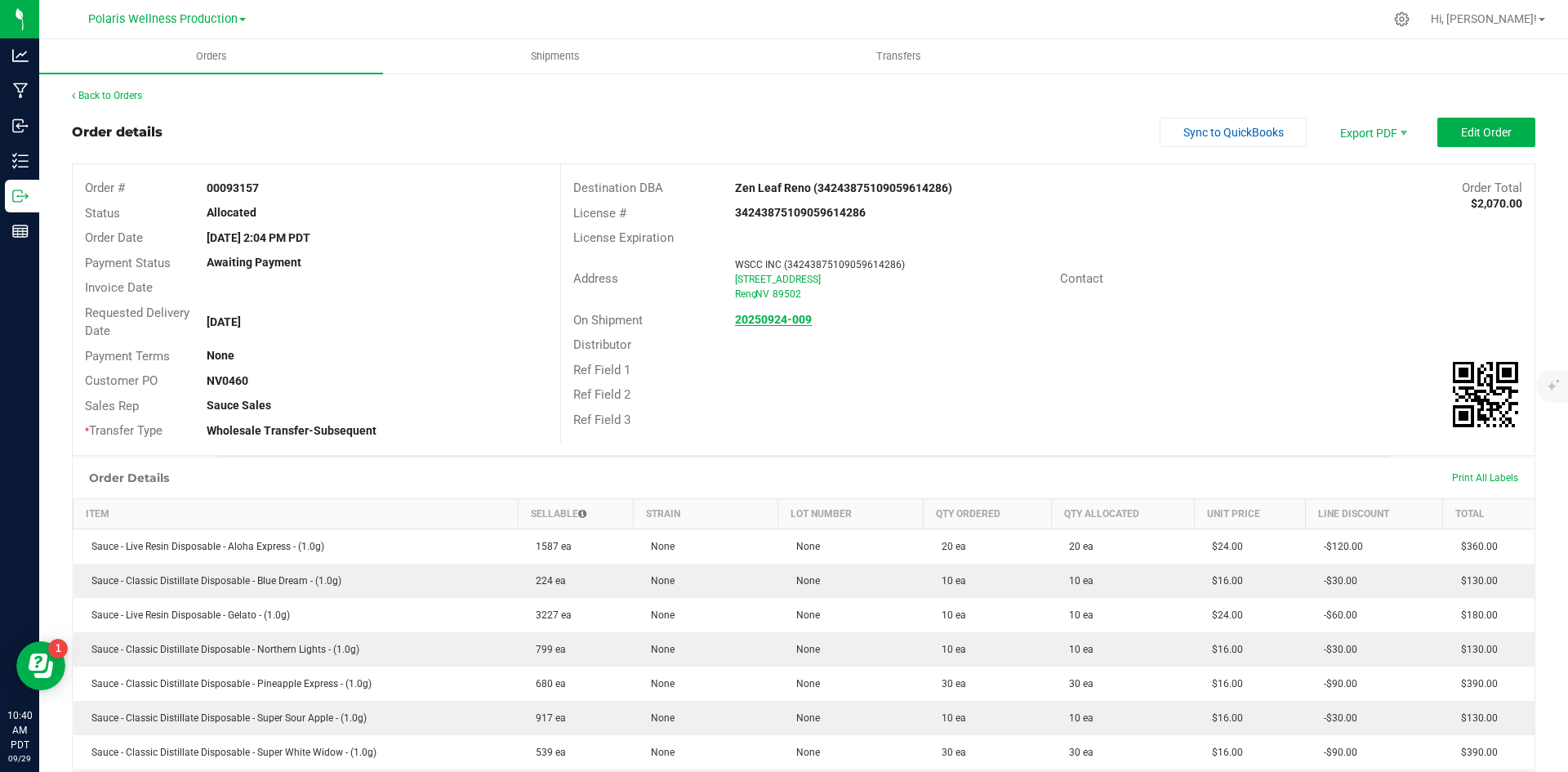
click at [768, 326] on link "20250924-009" at bounding box center [773, 319] width 77 height 13
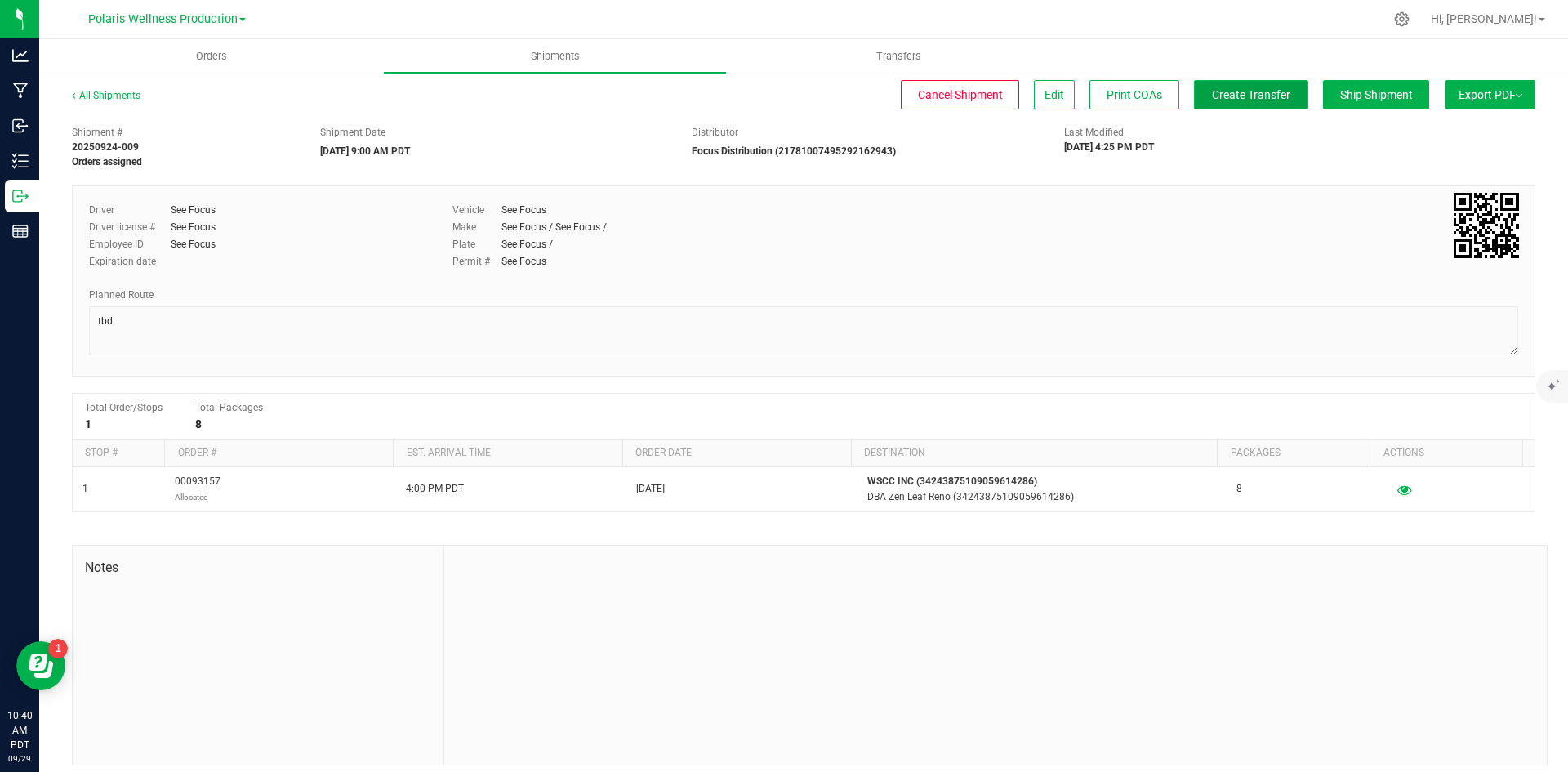
click at [1241, 102] on span "Create Transfer" at bounding box center [1252, 95] width 79 height 13
click at [100, 94] on link "All Shipments" at bounding box center [106, 96] width 69 height 11
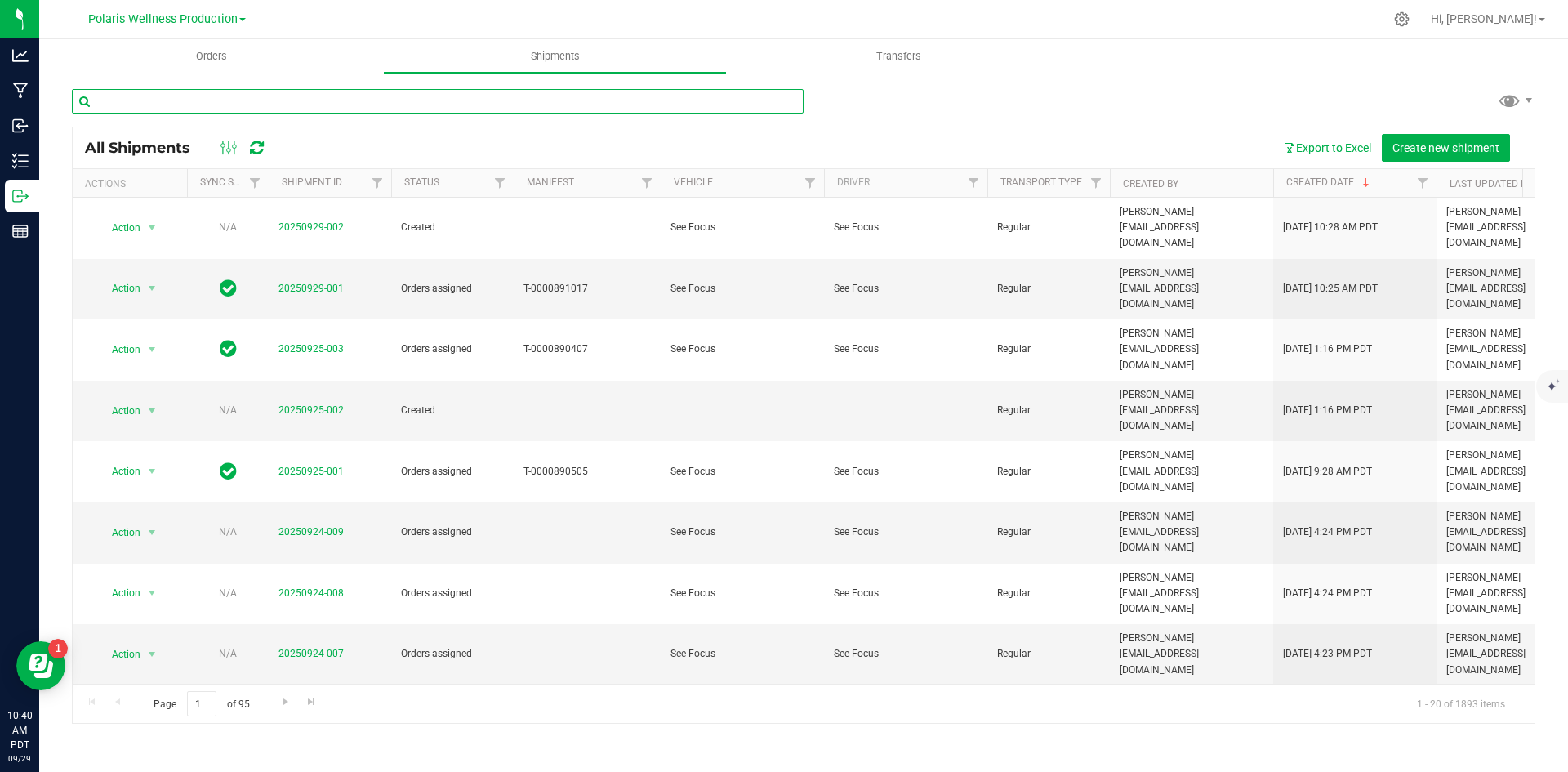
click at [172, 107] on input "text" at bounding box center [438, 102] width 732 height 25
click at [177, 66] on uib-tab-heading "Orders" at bounding box center [210, 56] width 344 height 34
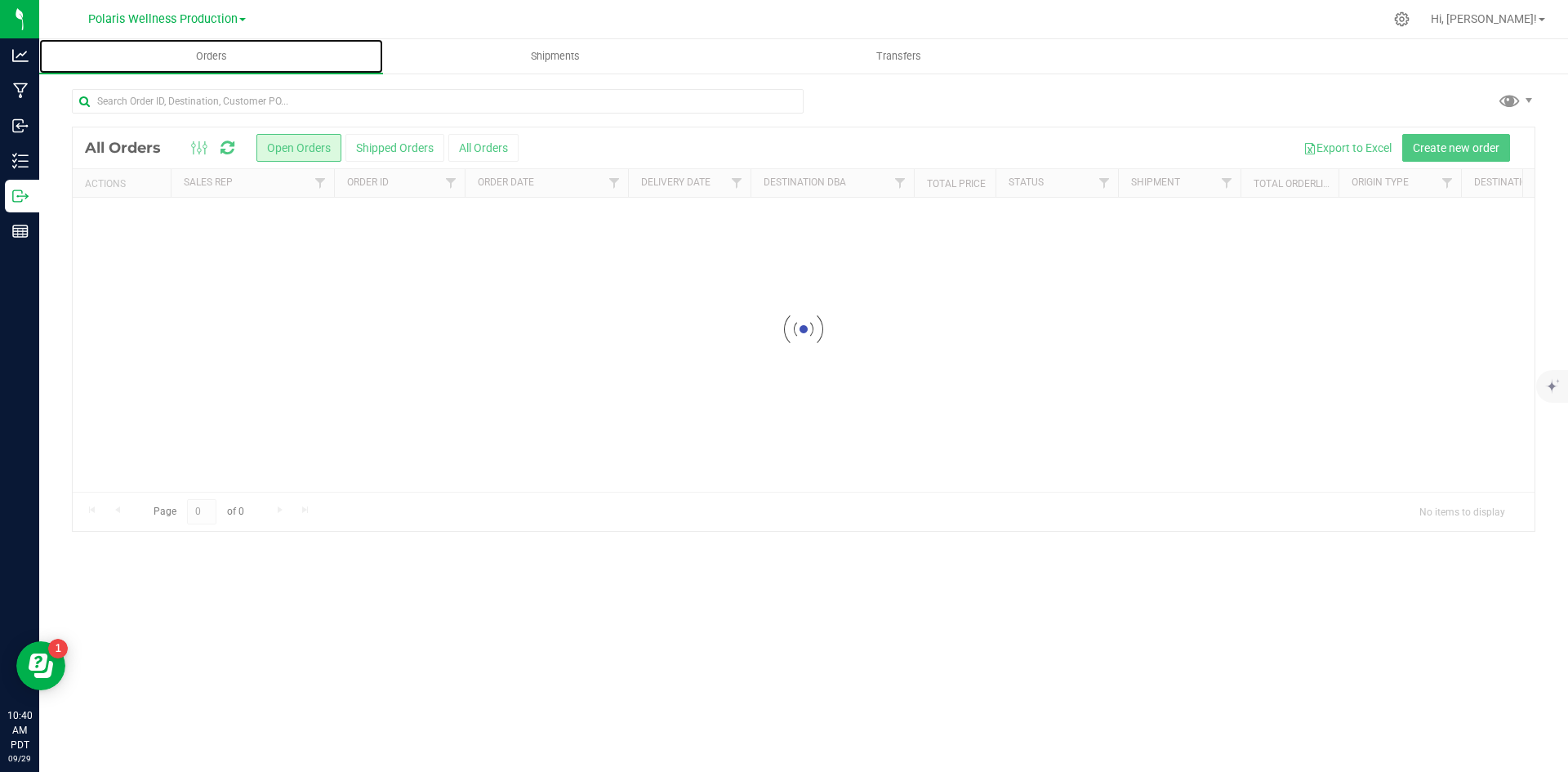
click at [209, 50] on span "Orders" at bounding box center [211, 56] width 75 height 15
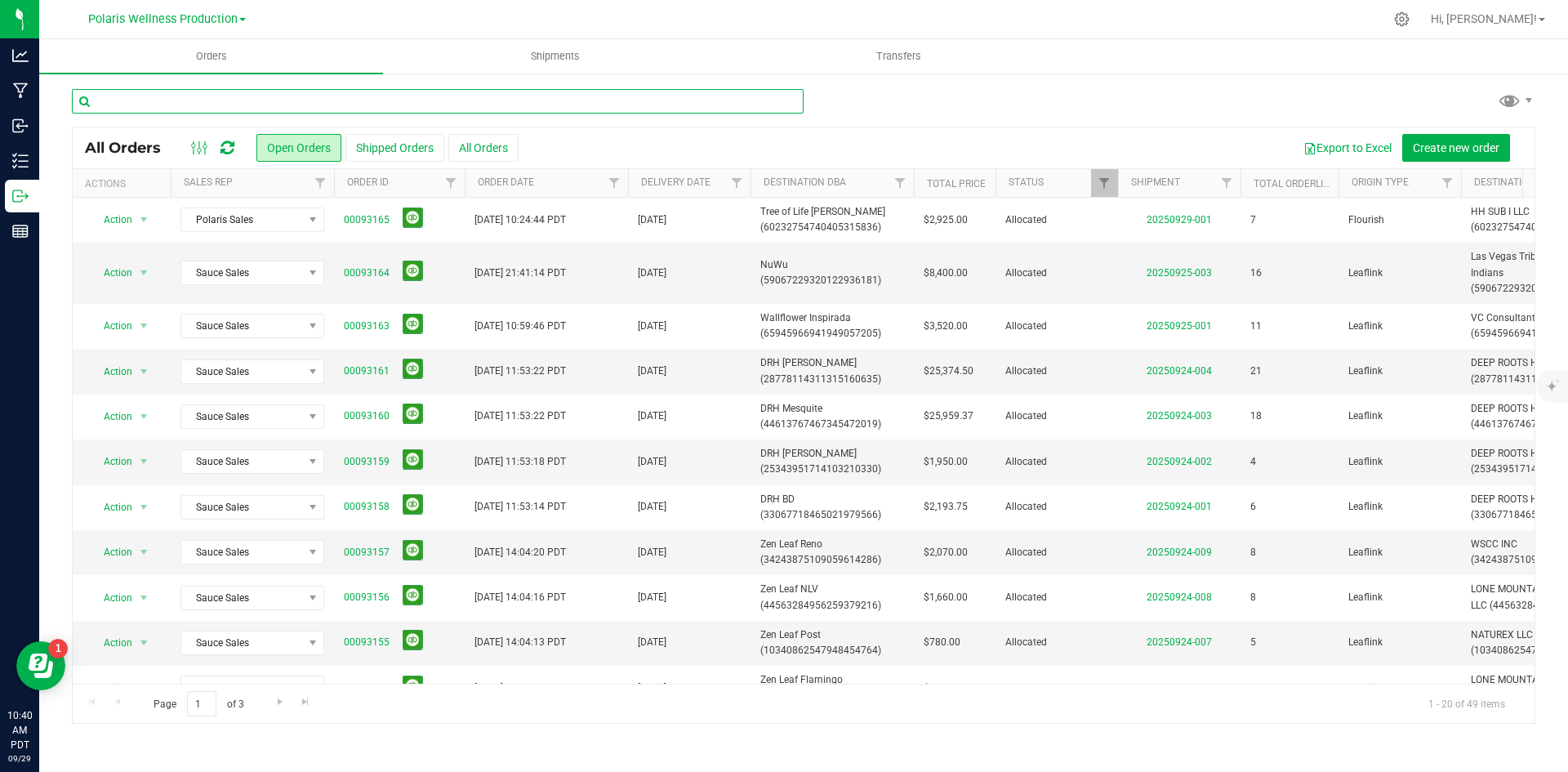
click at [225, 101] on input "text" at bounding box center [438, 102] width 732 height 25
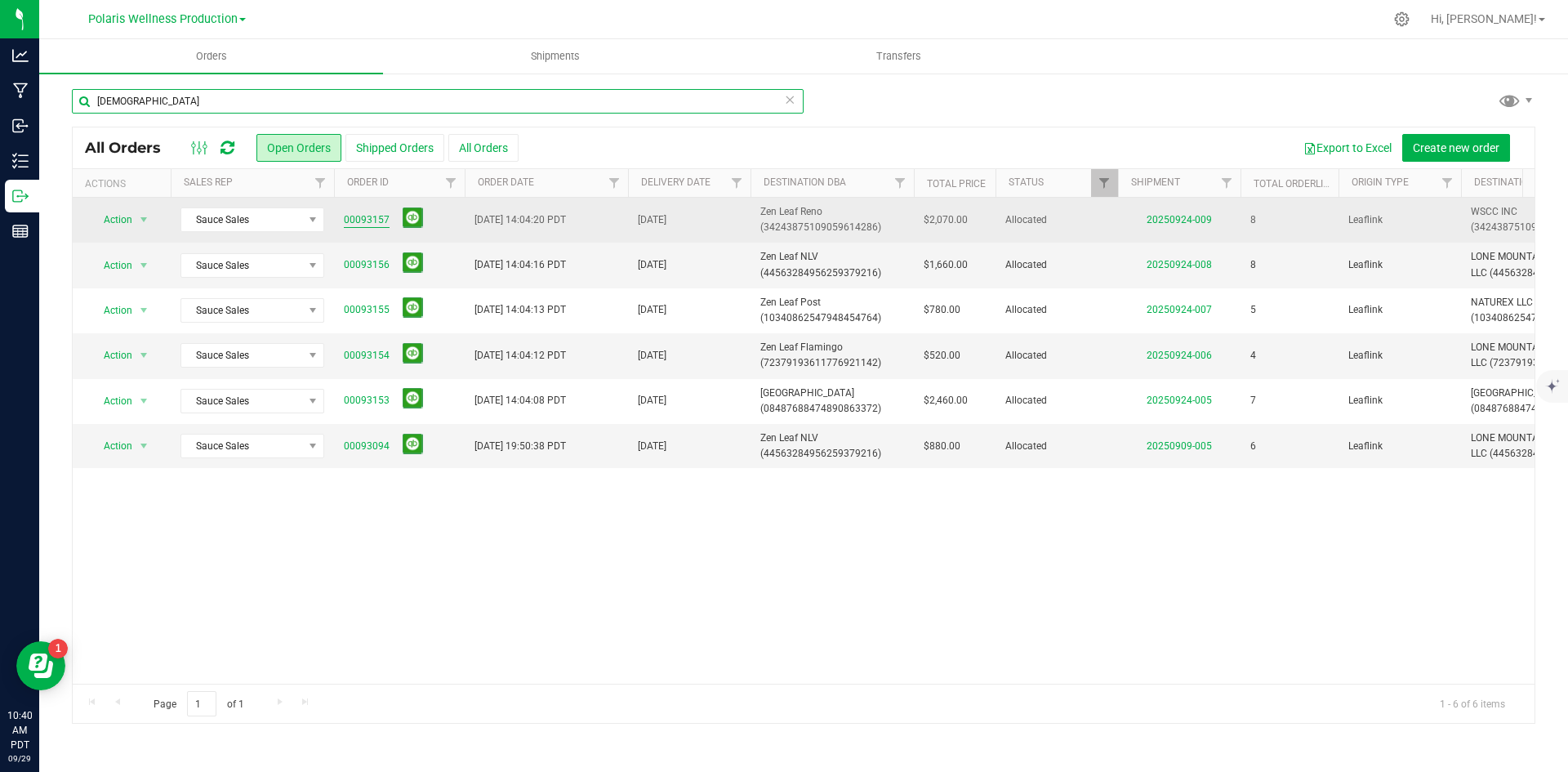
type input "[DEMOGRAPHIC_DATA]"
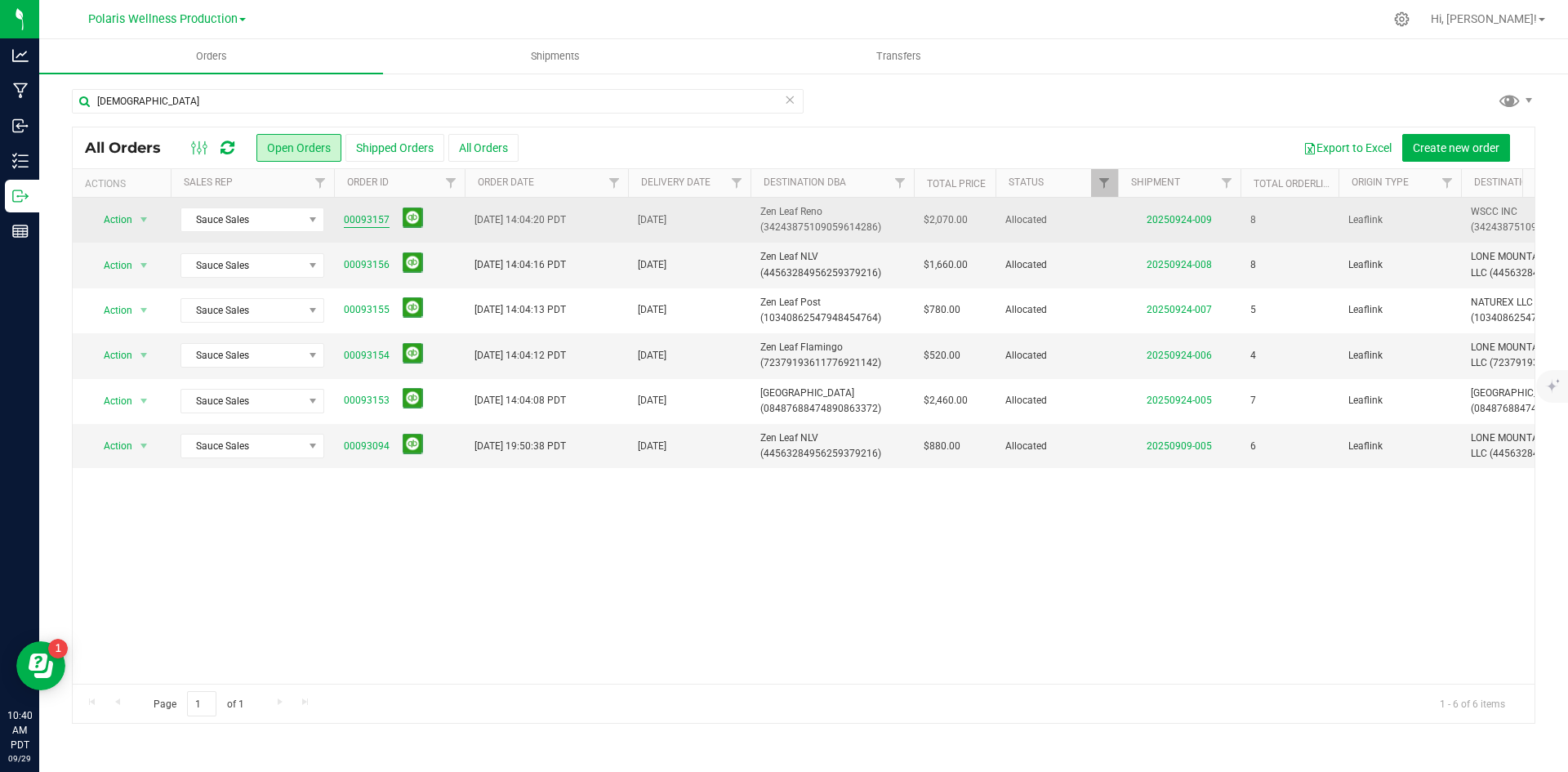
click at [373, 221] on link "00093157" at bounding box center [367, 220] width 46 height 16
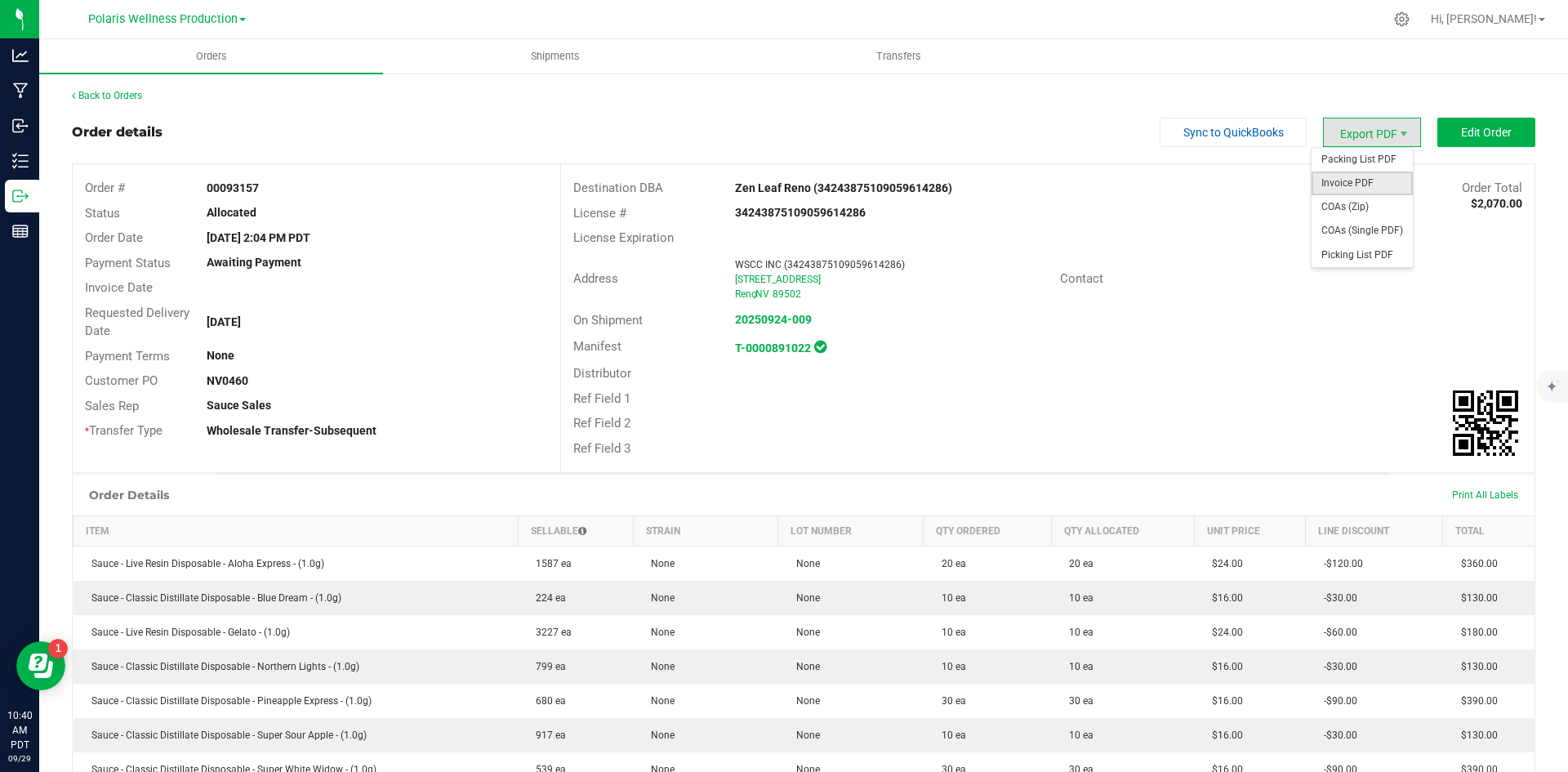
click at [1350, 188] on span "Invoice PDF" at bounding box center [1362, 183] width 102 height 24
click at [511, 127] on div "Order details Sync to QuickBooks Export PDF Edit Order" at bounding box center [803, 132] width 1464 height 29
click at [1489, 132] on span "Edit Order" at bounding box center [1486, 132] width 50 height 13
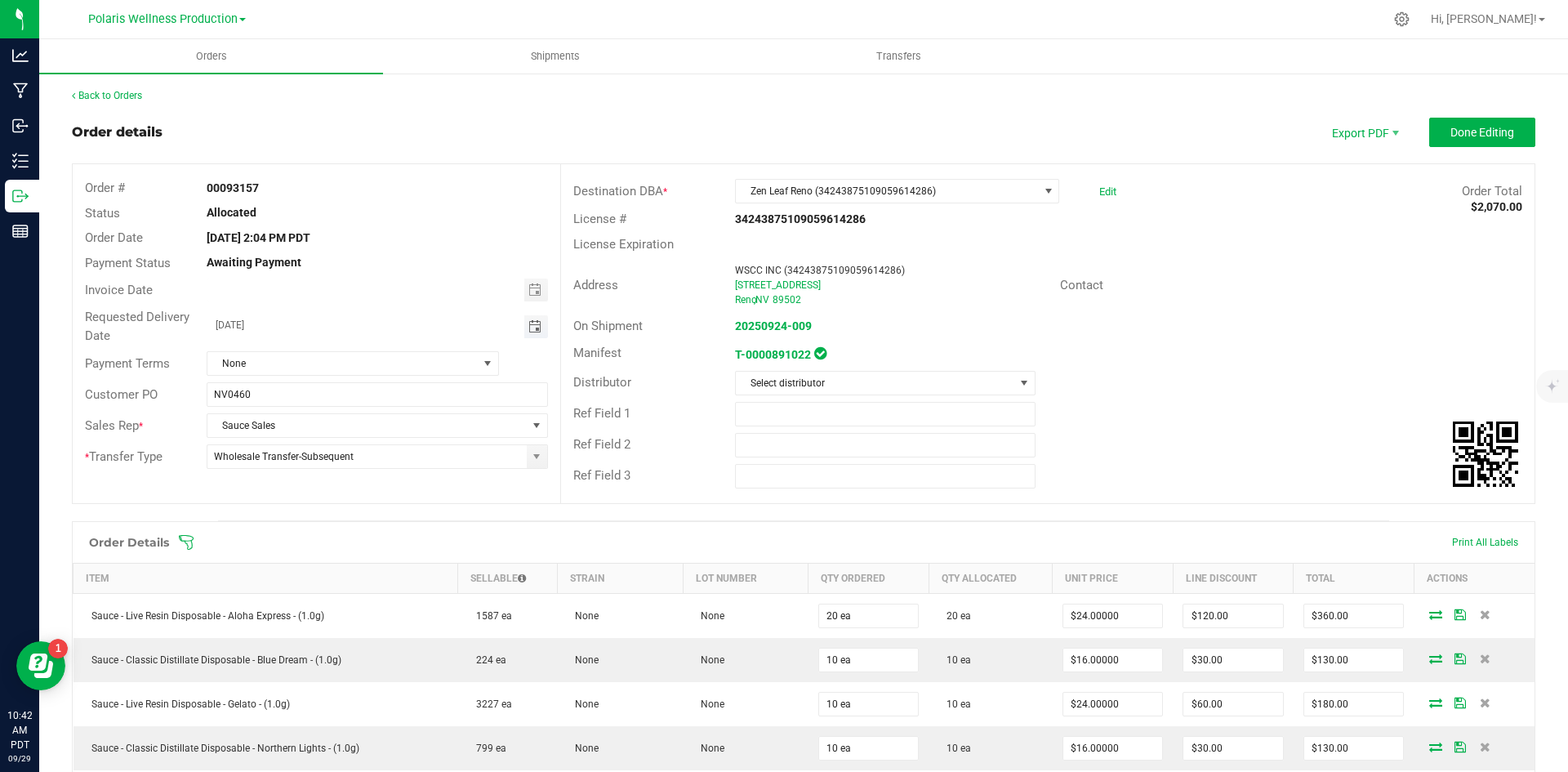
click at [532, 330] on span "Toggle calendar" at bounding box center [535, 326] width 13 height 13
click at [240, 472] on li "Oct" at bounding box center [231, 476] width 49 height 19
click at [372, 407] on span "2" at bounding box center [375, 410] width 24 height 26
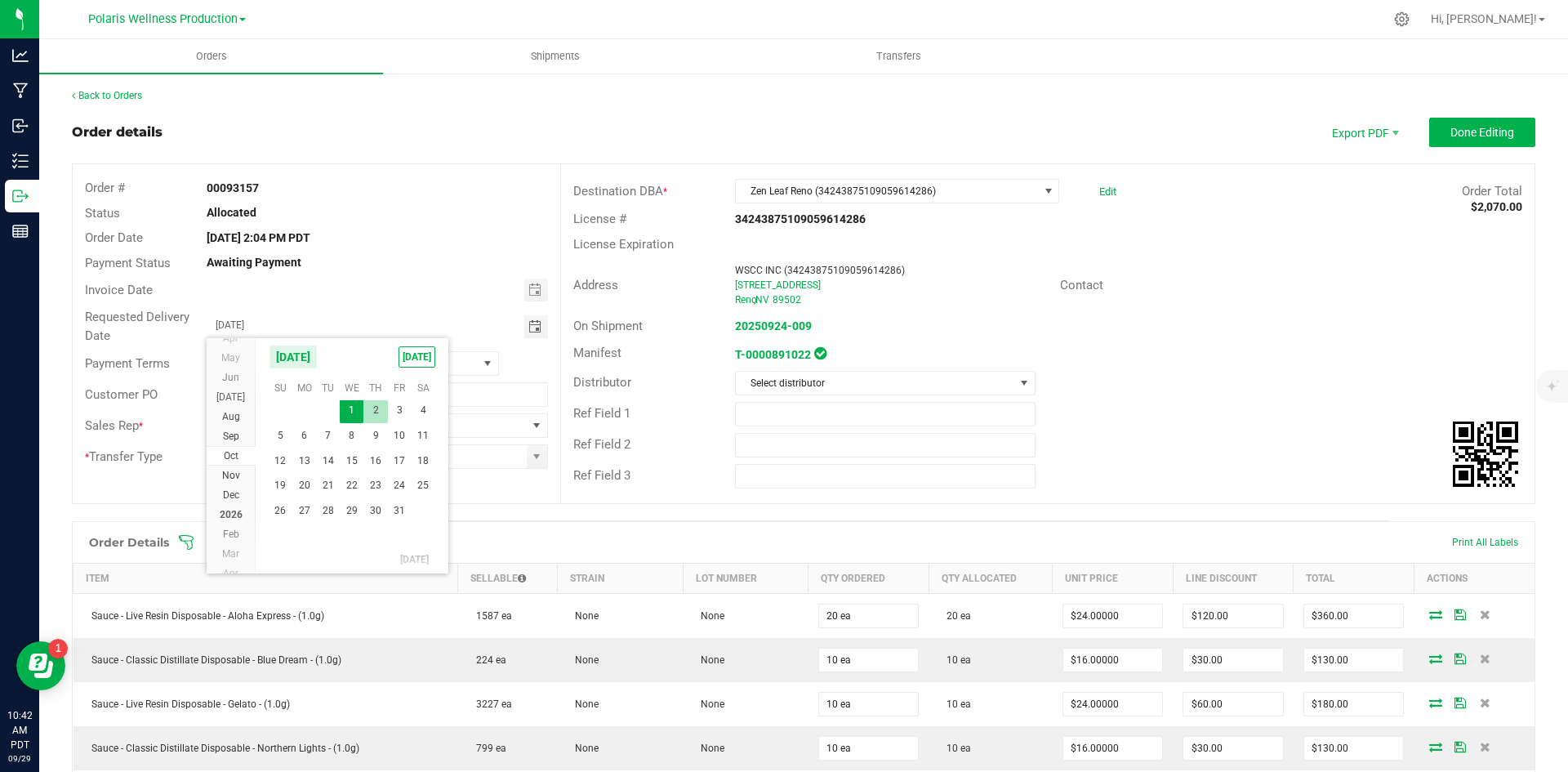
type input "[DATE]"
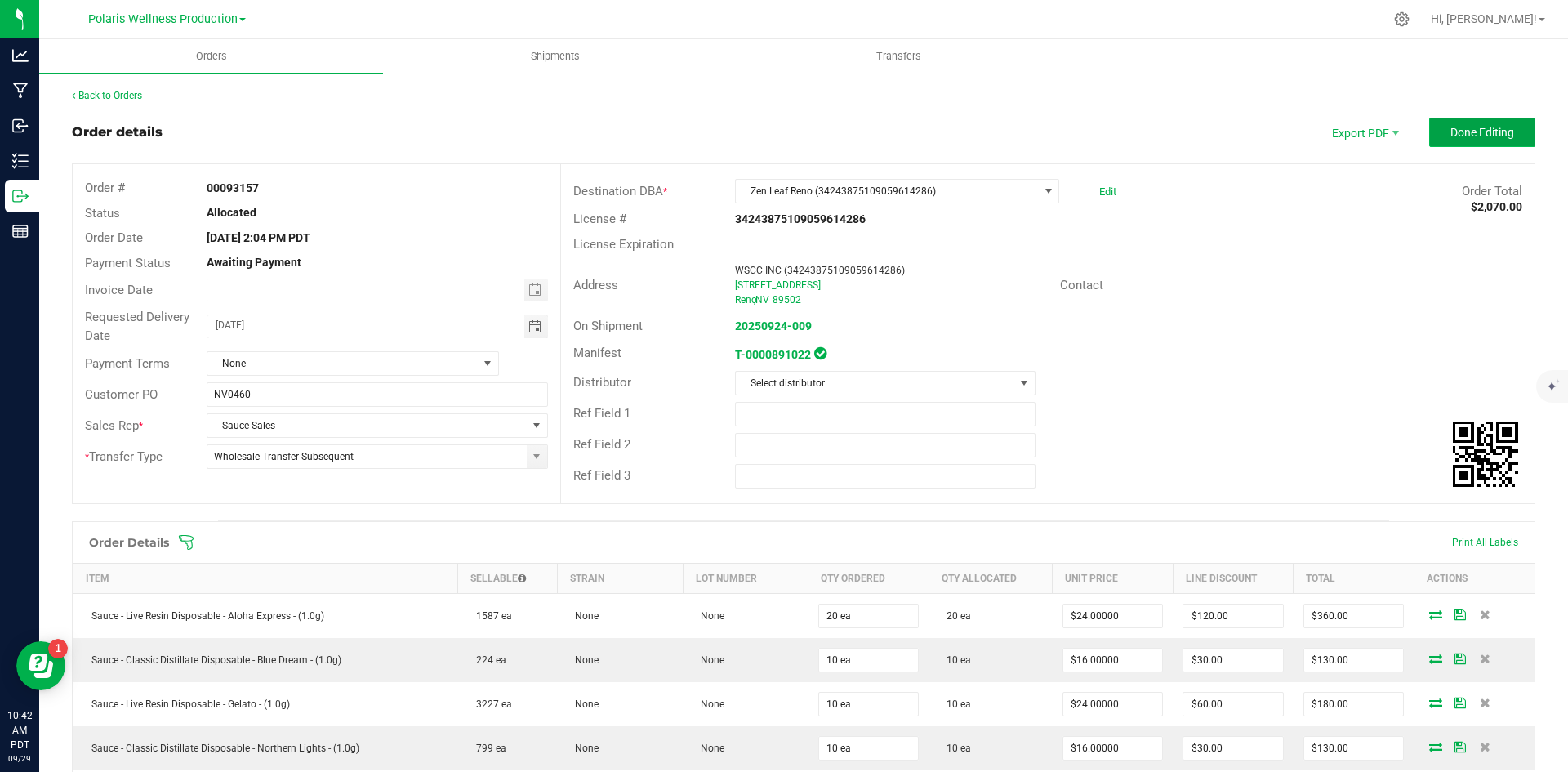
click at [1474, 134] on span "Done Editing" at bounding box center [1482, 132] width 64 height 13
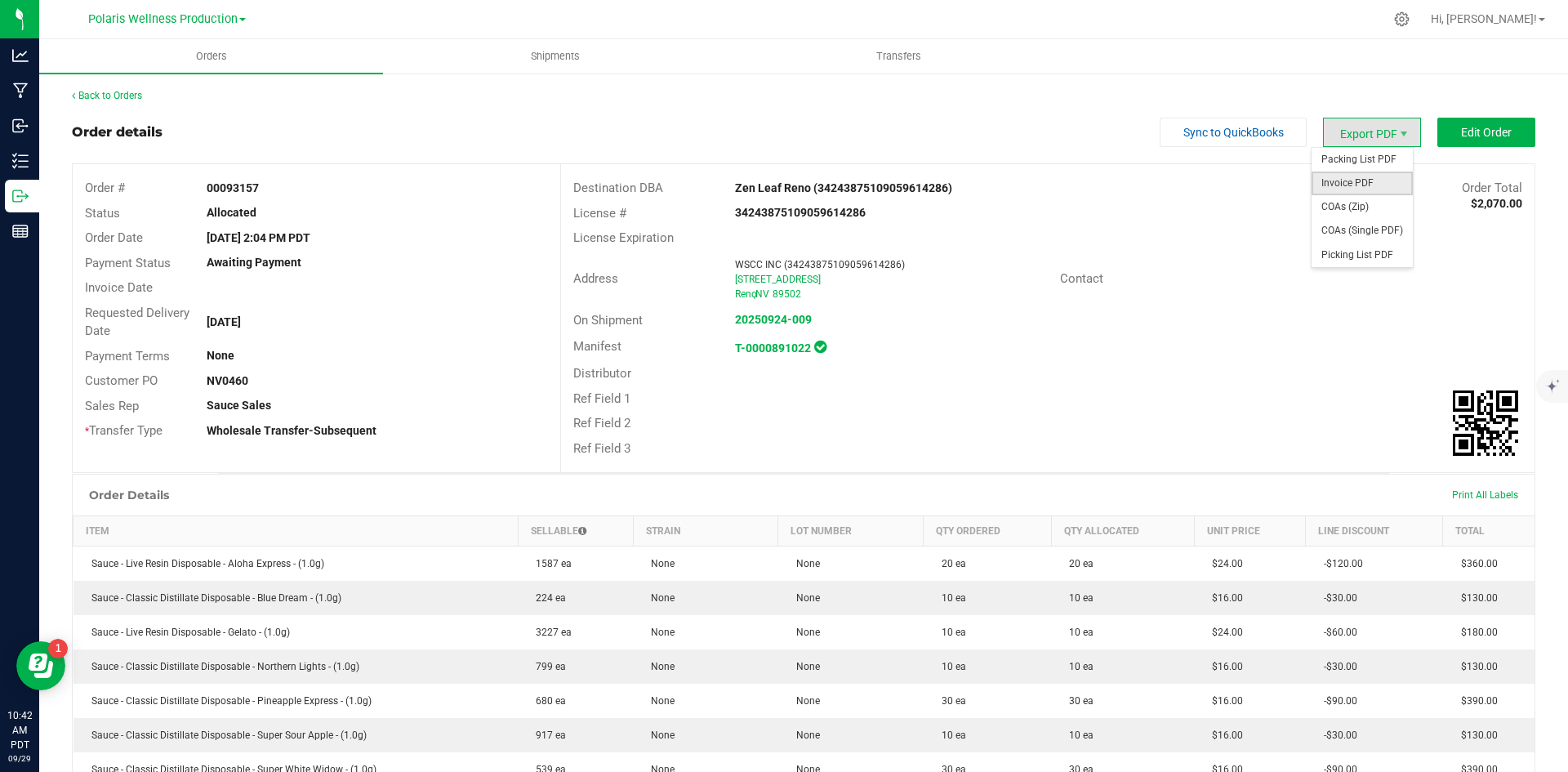
click at [1355, 180] on span "Invoice PDF" at bounding box center [1362, 183] width 102 height 24
click at [104, 101] on link "Back to Orders" at bounding box center [106, 96] width 70 height 11
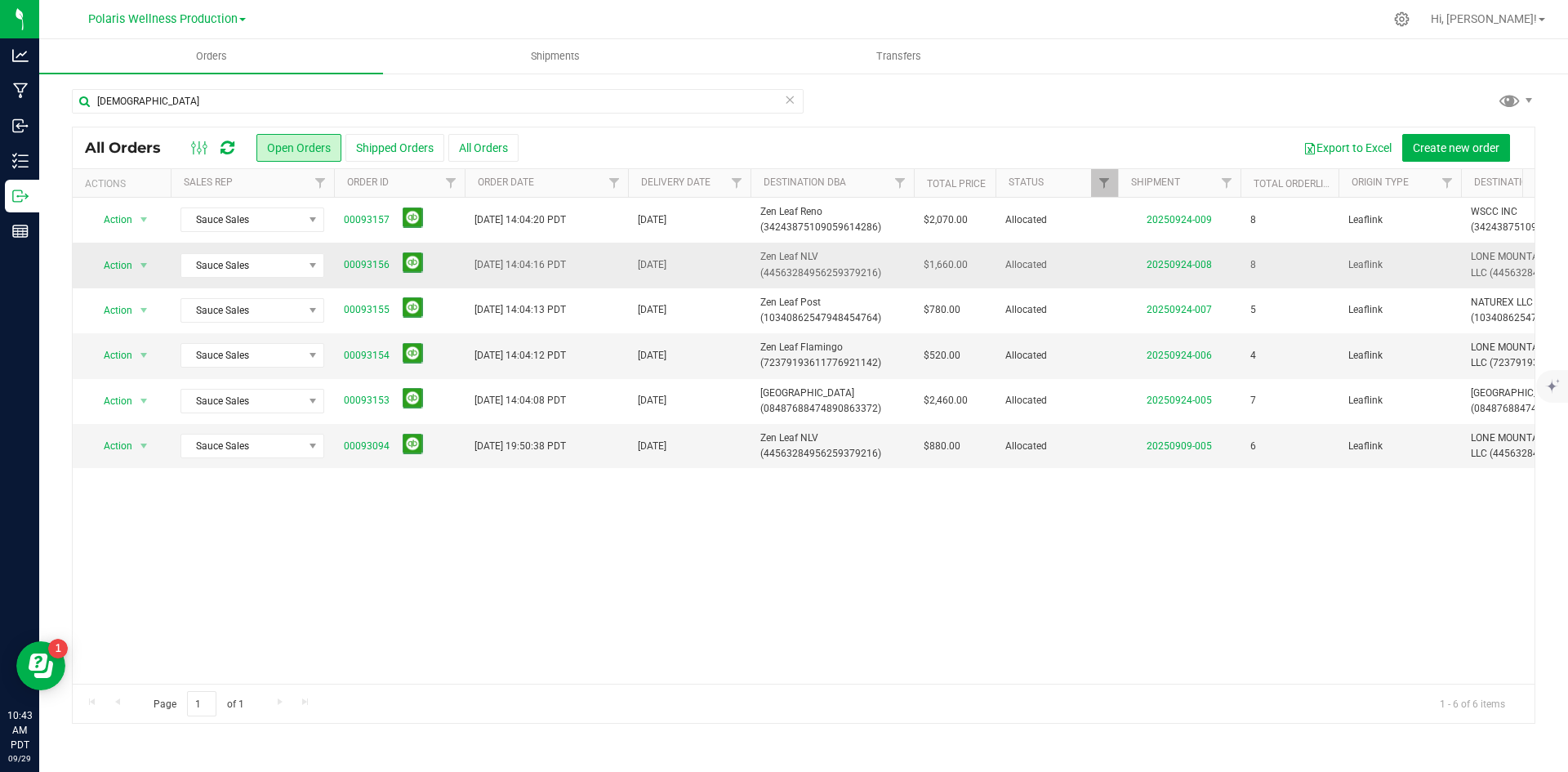
click at [340, 258] on td "00093156" at bounding box center [400, 264] width 131 height 45
click at [362, 261] on link "00093156" at bounding box center [367, 265] width 46 height 16
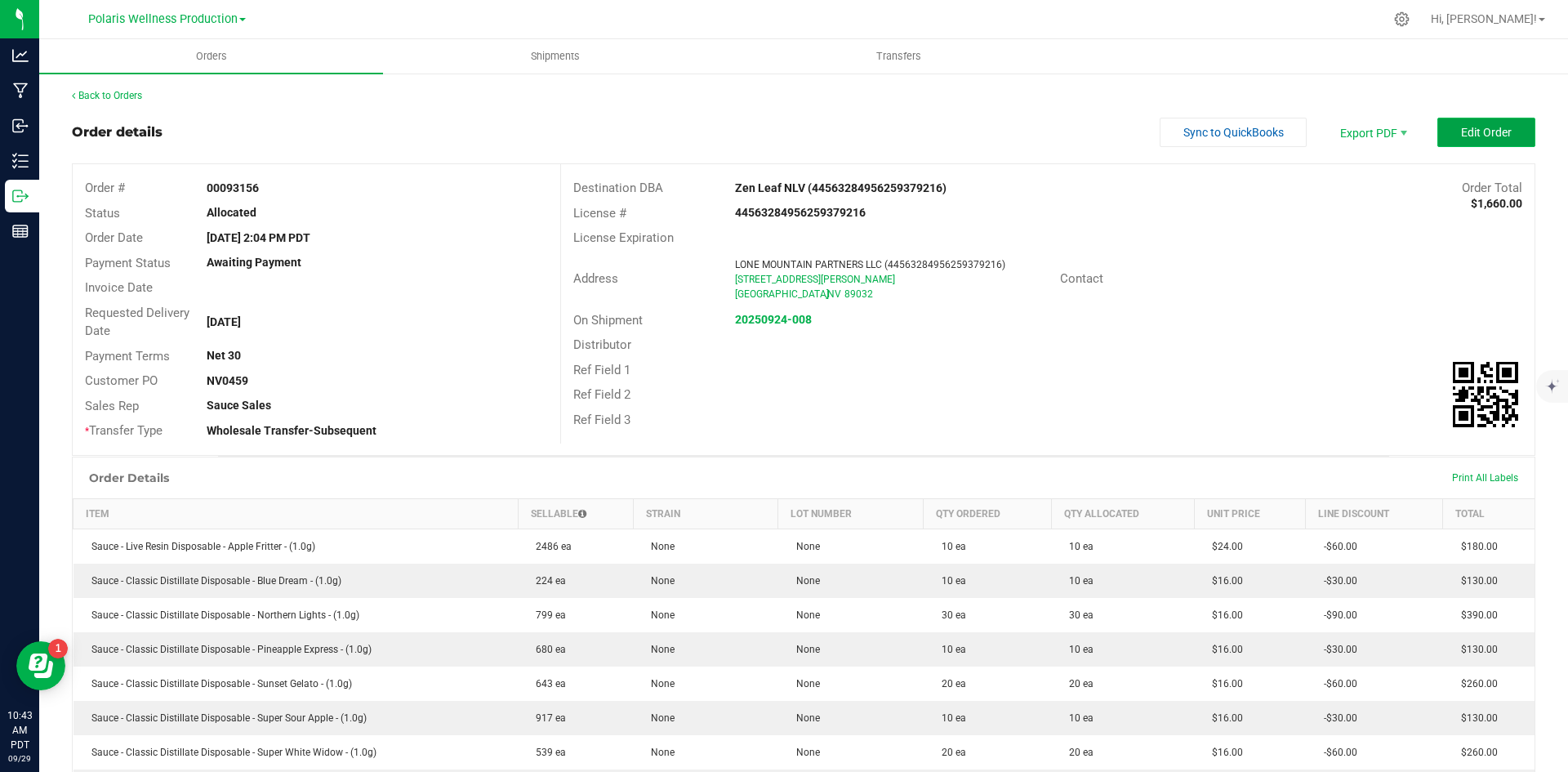
click at [1480, 139] on span "Edit Order" at bounding box center [1486, 132] width 50 height 13
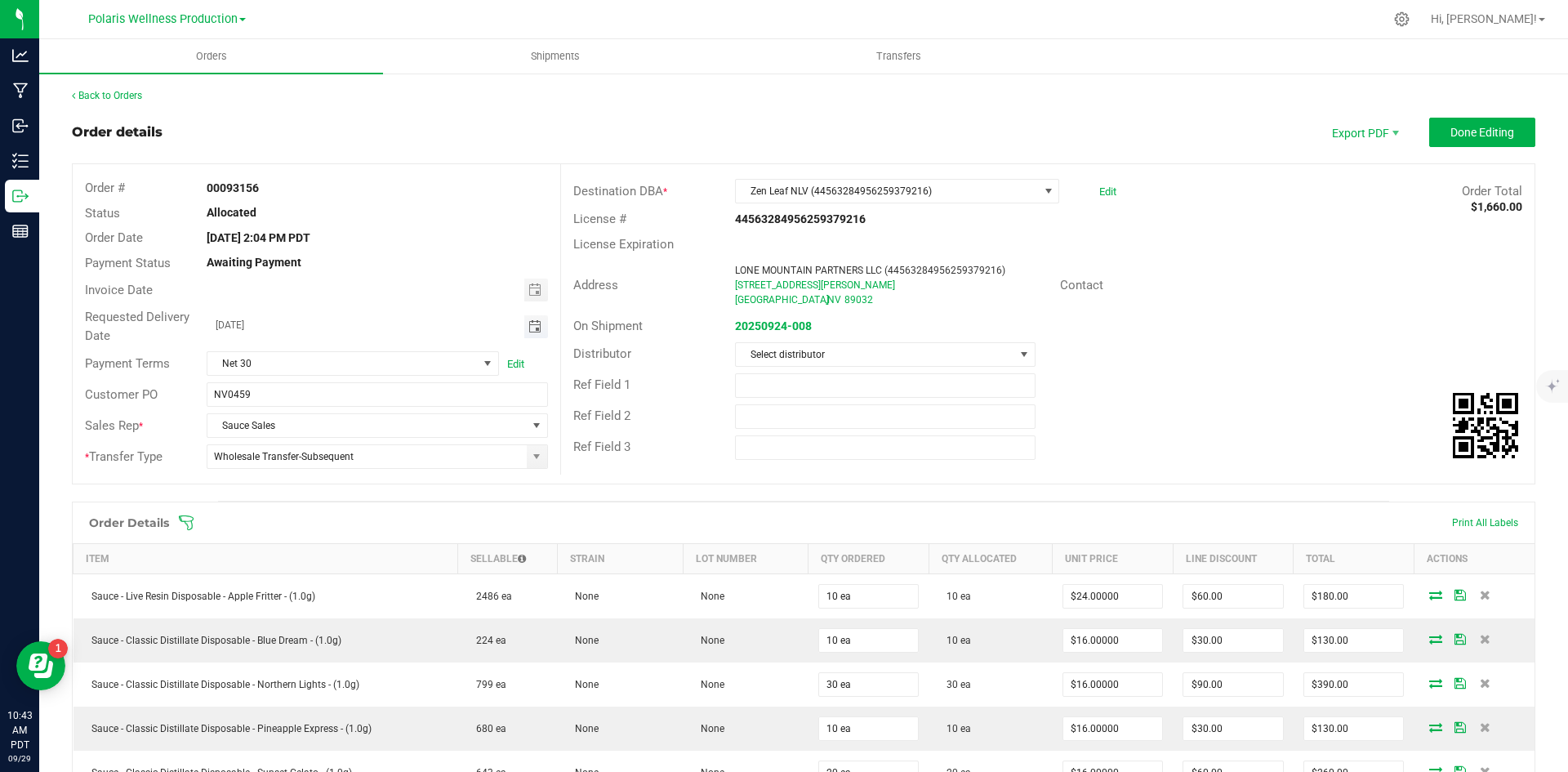
click at [535, 329] on span "Toggle calendar" at bounding box center [535, 326] width 13 height 13
click at [382, 496] on span "2" at bounding box center [375, 504] width 24 height 26
type input "[DATE]"
click at [1475, 126] on span "Done Editing" at bounding box center [1482, 132] width 64 height 13
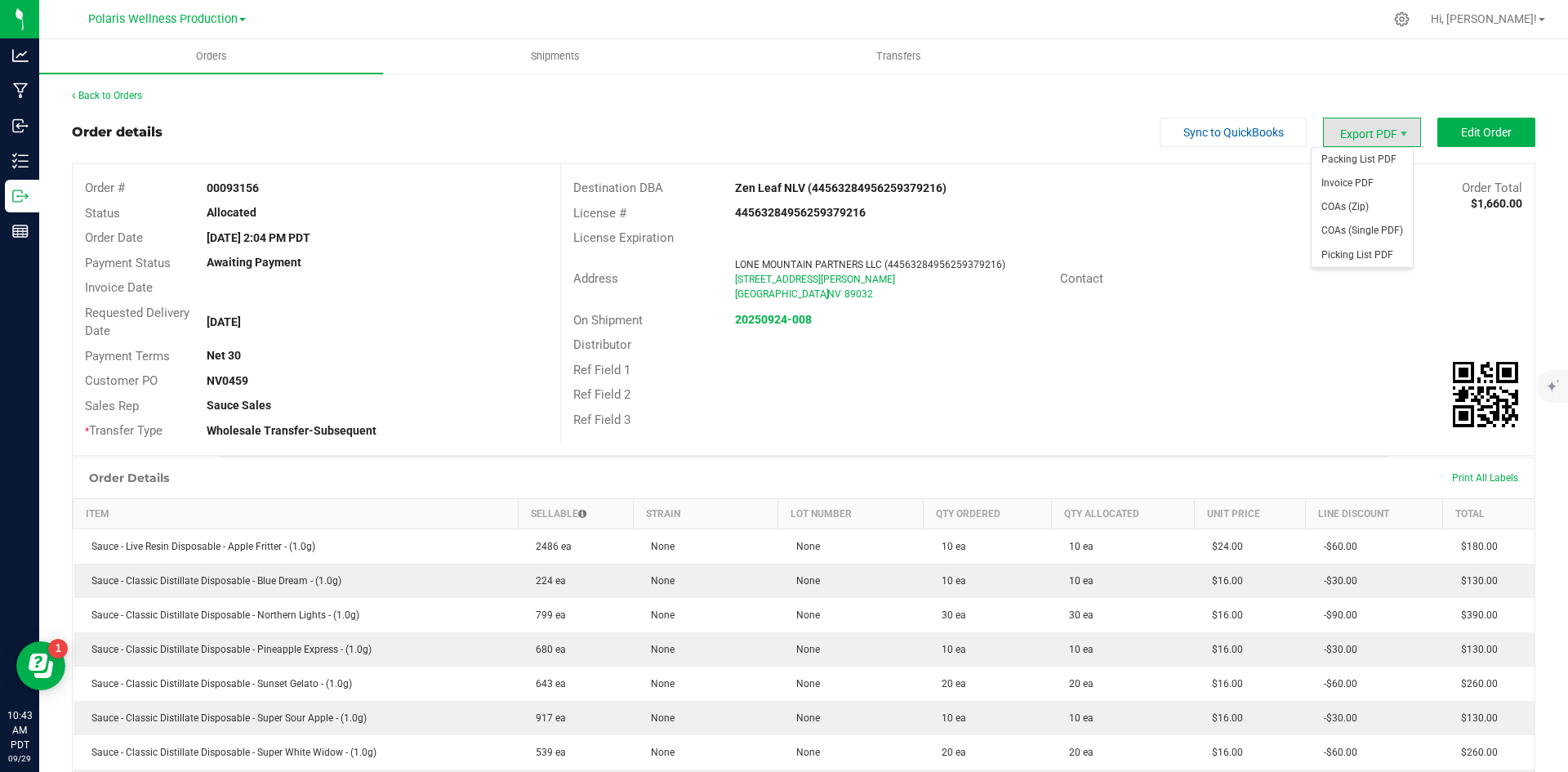
click at [1356, 127] on span "Export PDF" at bounding box center [1372, 132] width 98 height 29
click at [1340, 188] on span "Invoice PDF" at bounding box center [1362, 183] width 102 height 24
click at [132, 94] on link "Back to Orders" at bounding box center [106, 96] width 70 height 11
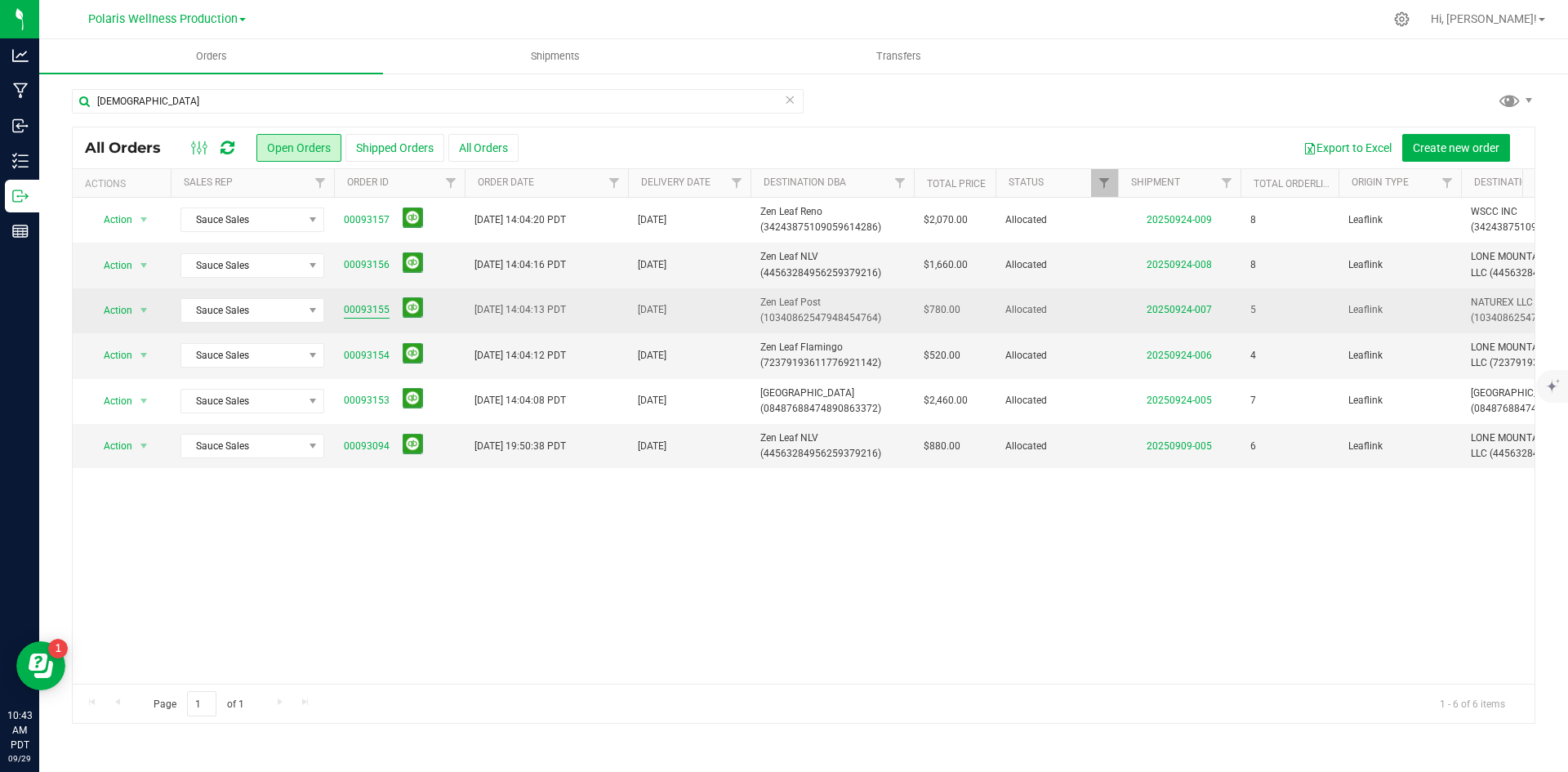
click at [362, 303] on link "00093155" at bounding box center [367, 310] width 46 height 16
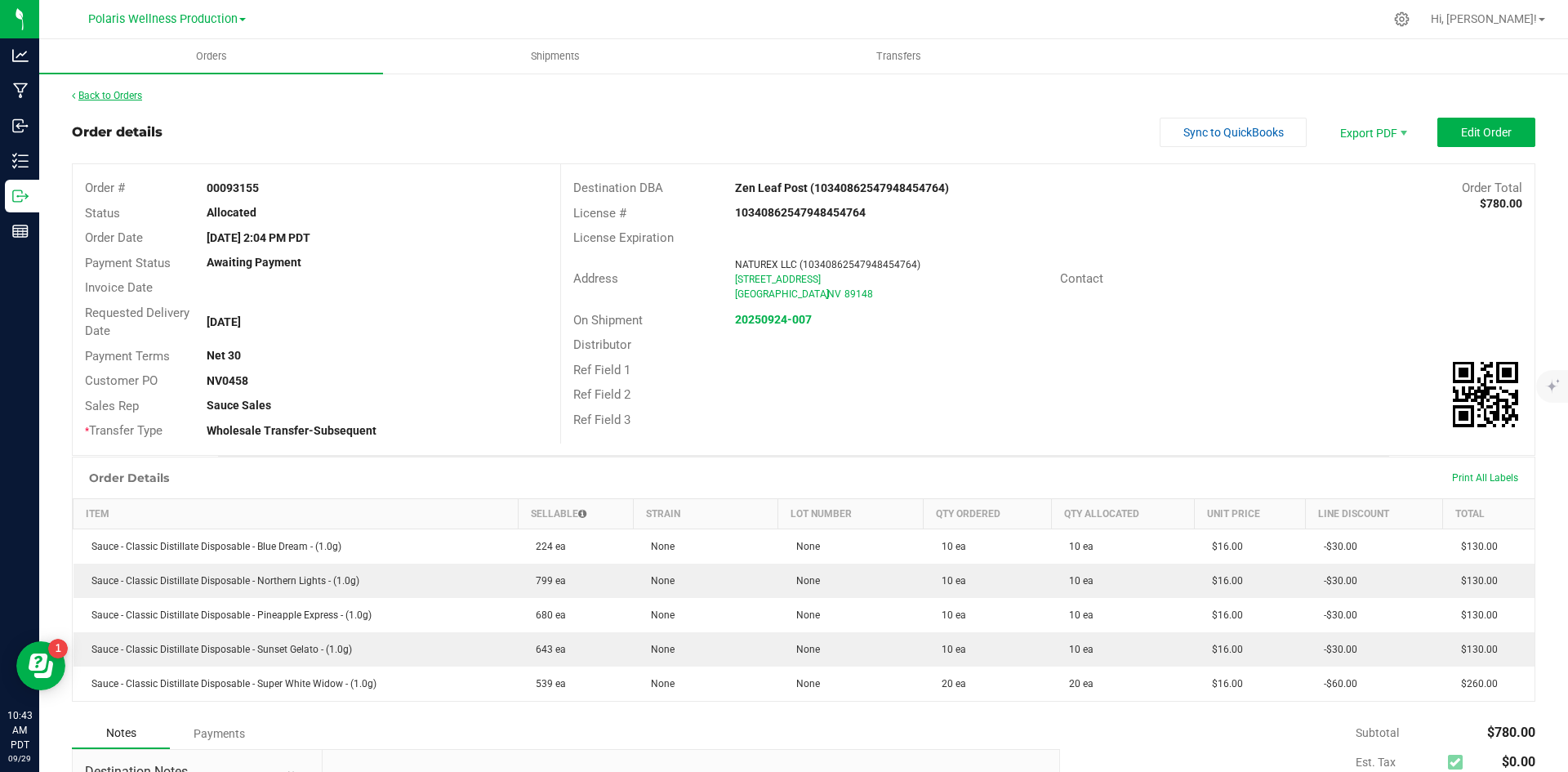
click at [138, 92] on link "Back to Orders" at bounding box center [106, 96] width 70 height 11
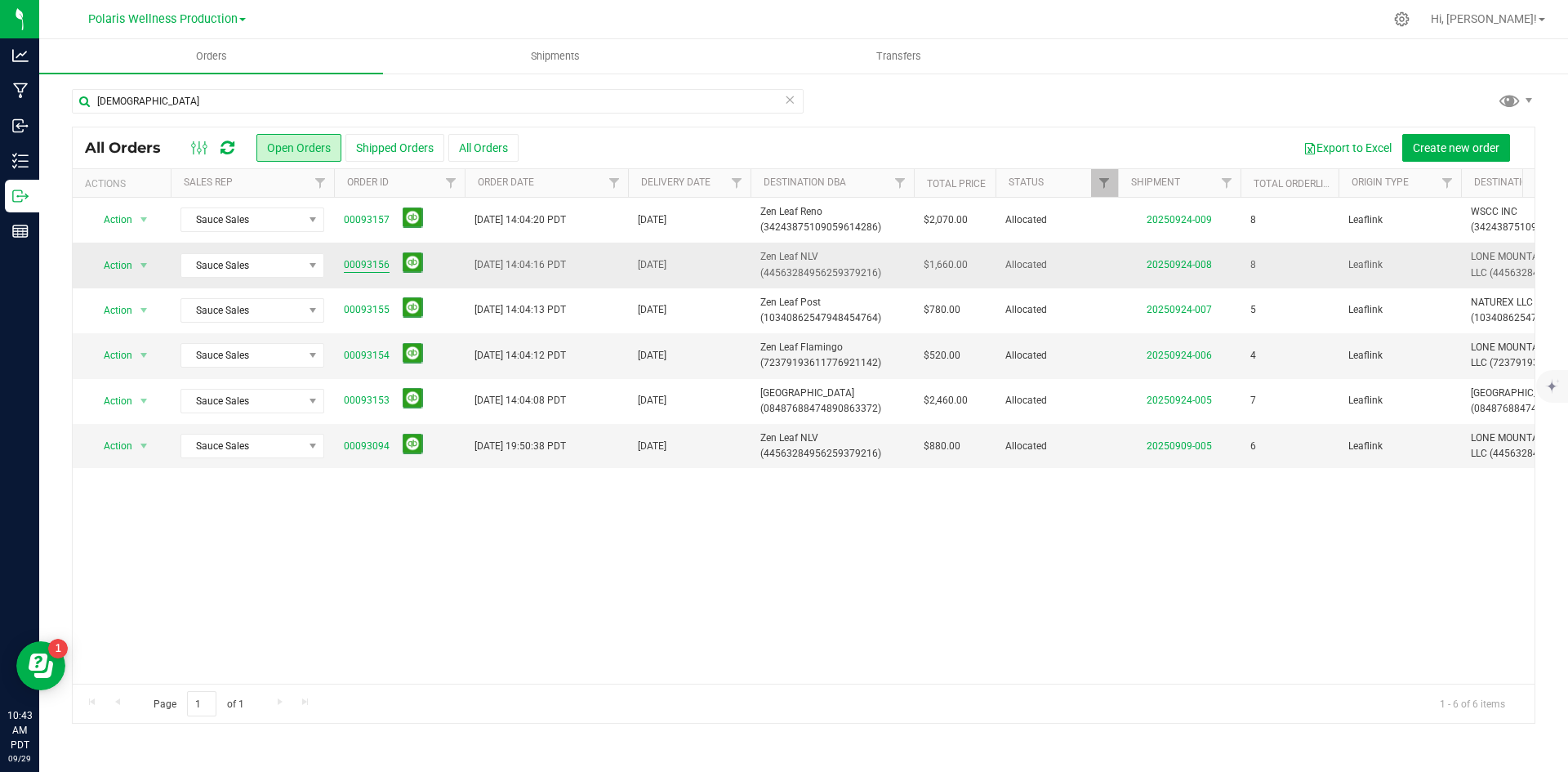
click at [351, 263] on link "00093156" at bounding box center [367, 265] width 46 height 16
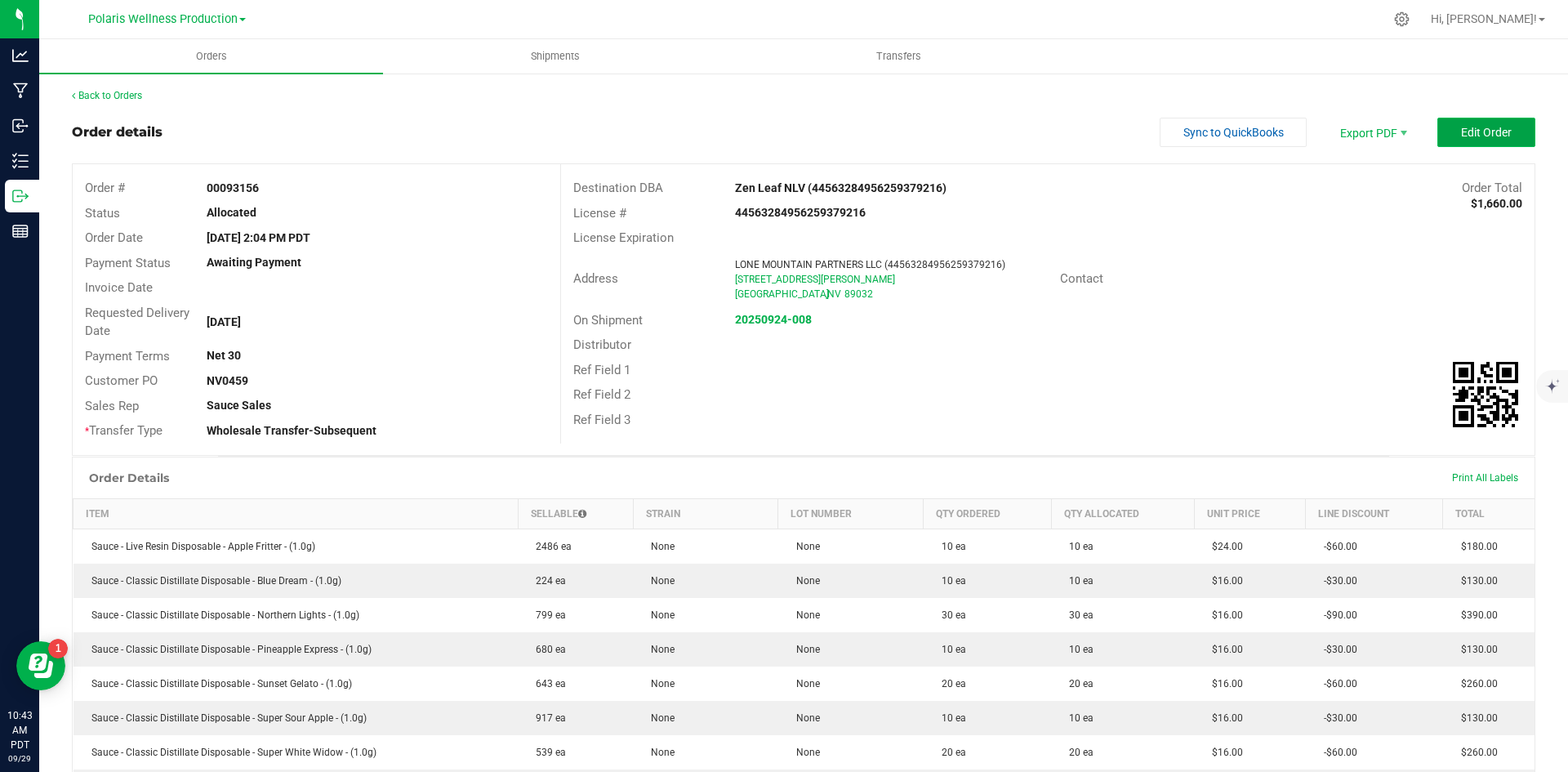
click at [1463, 129] on span "Edit Order" at bounding box center [1486, 132] width 50 height 13
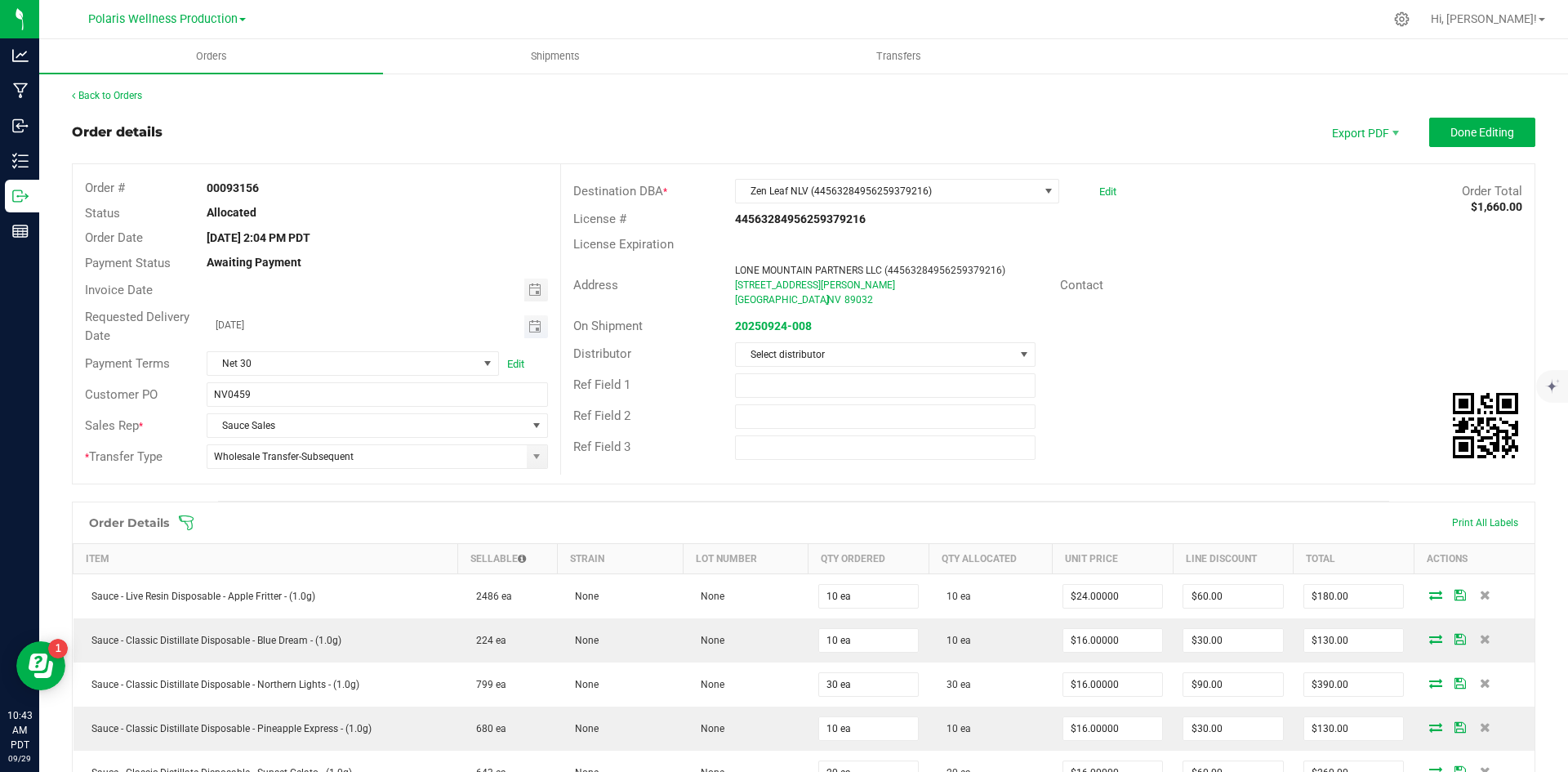
click at [540, 328] on span "Toggle calendar" at bounding box center [536, 327] width 24 height 23
click at [377, 509] on span "2" at bounding box center [375, 504] width 24 height 26
type input "[DATE]"
click at [1465, 134] on span "Done Editing" at bounding box center [1482, 132] width 64 height 13
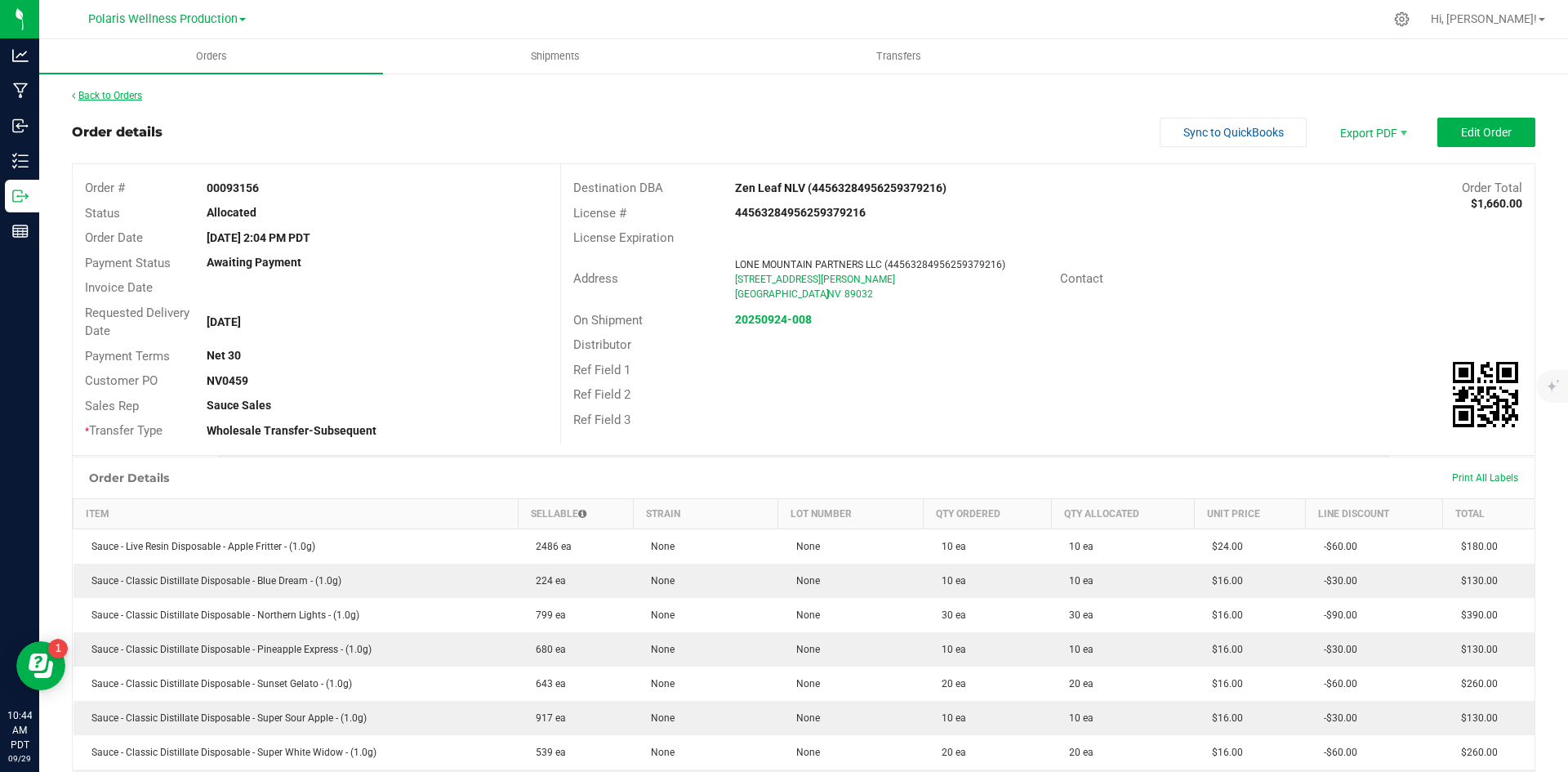
click at [124, 90] on link "Back to Orders" at bounding box center [106, 96] width 70 height 11
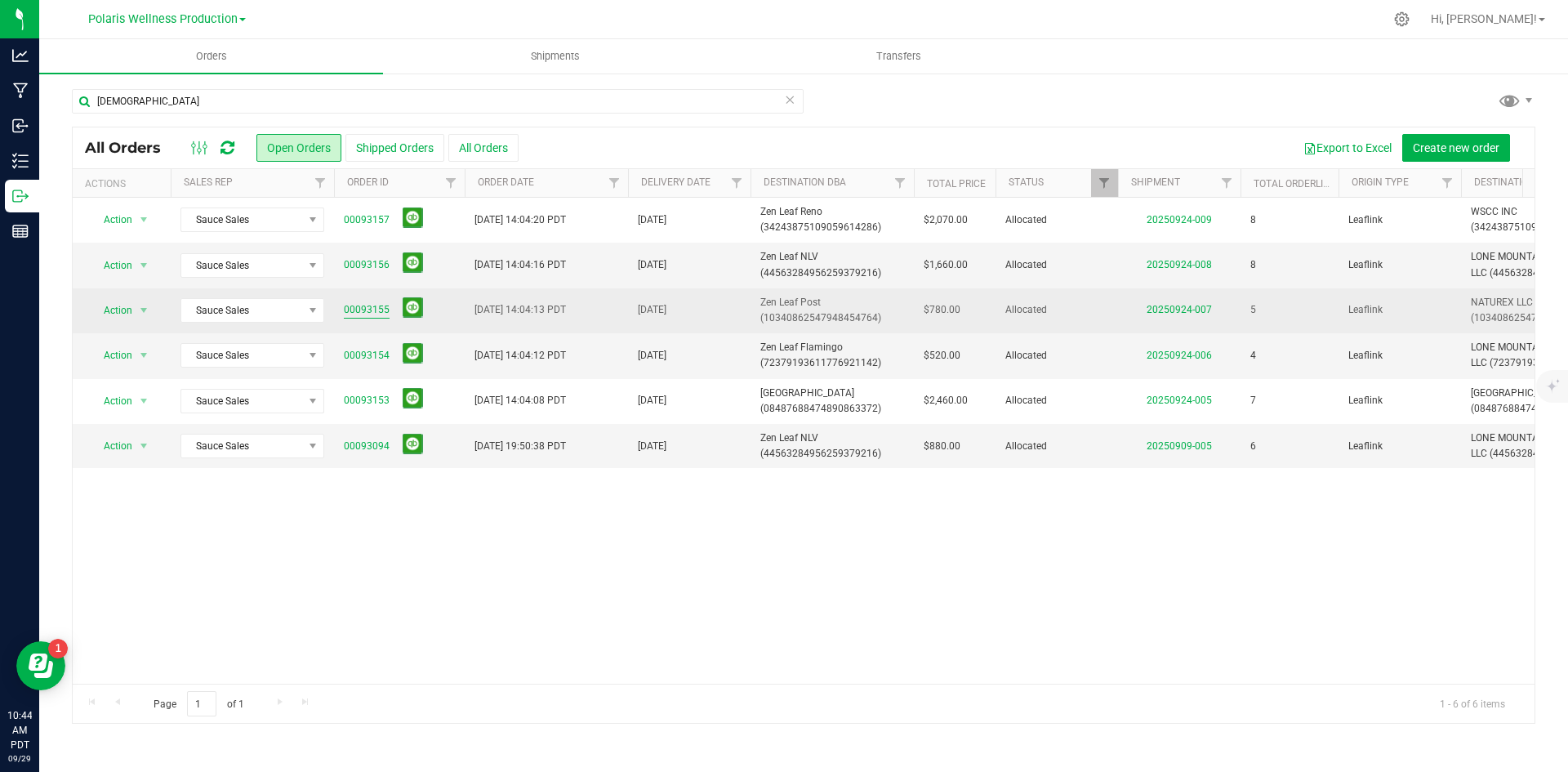
click at [376, 310] on link "00093155" at bounding box center [367, 310] width 46 height 16
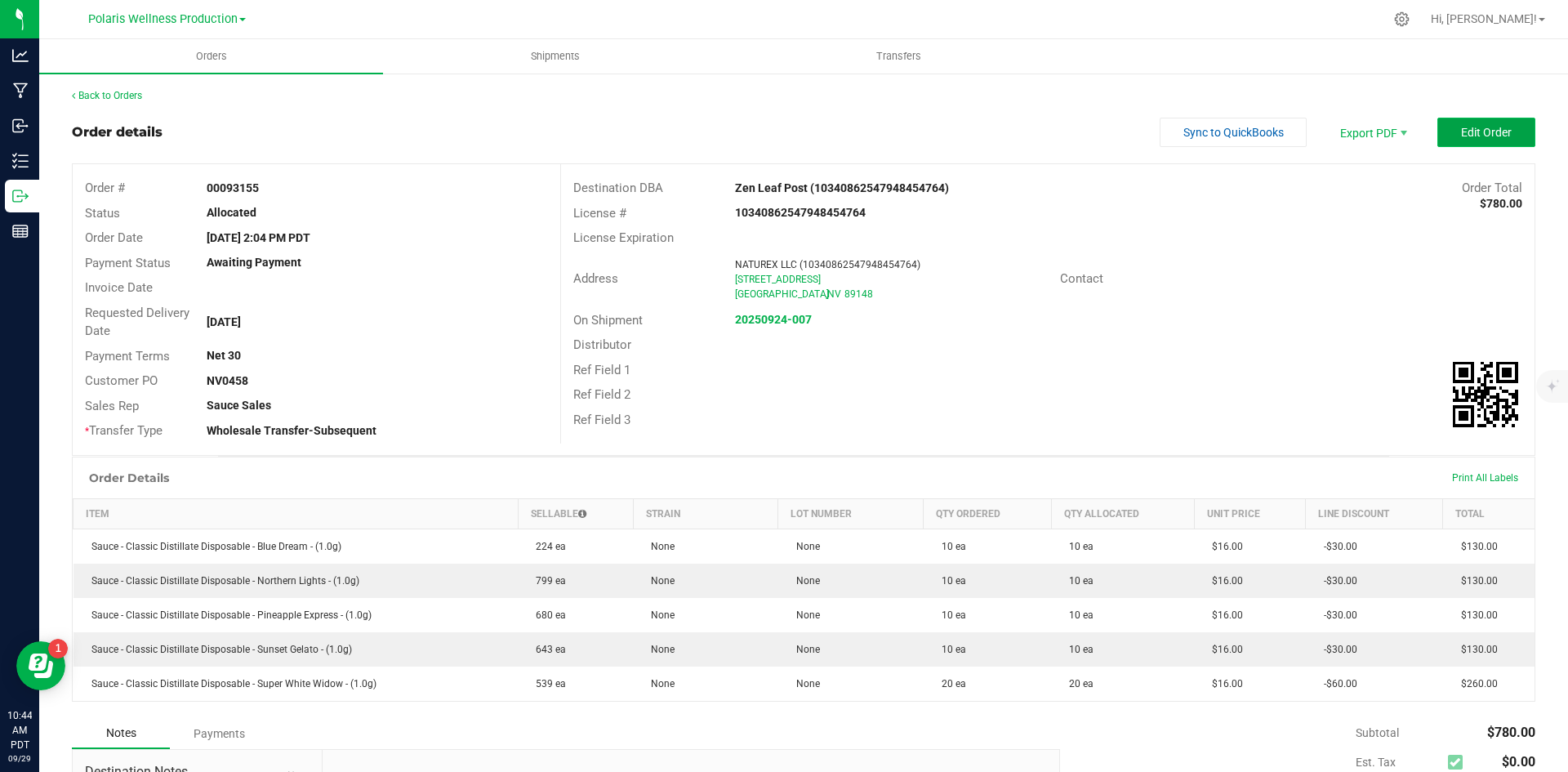
click at [1487, 134] on span "Edit Order" at bounding box center [1486, 132] width 50 height 13
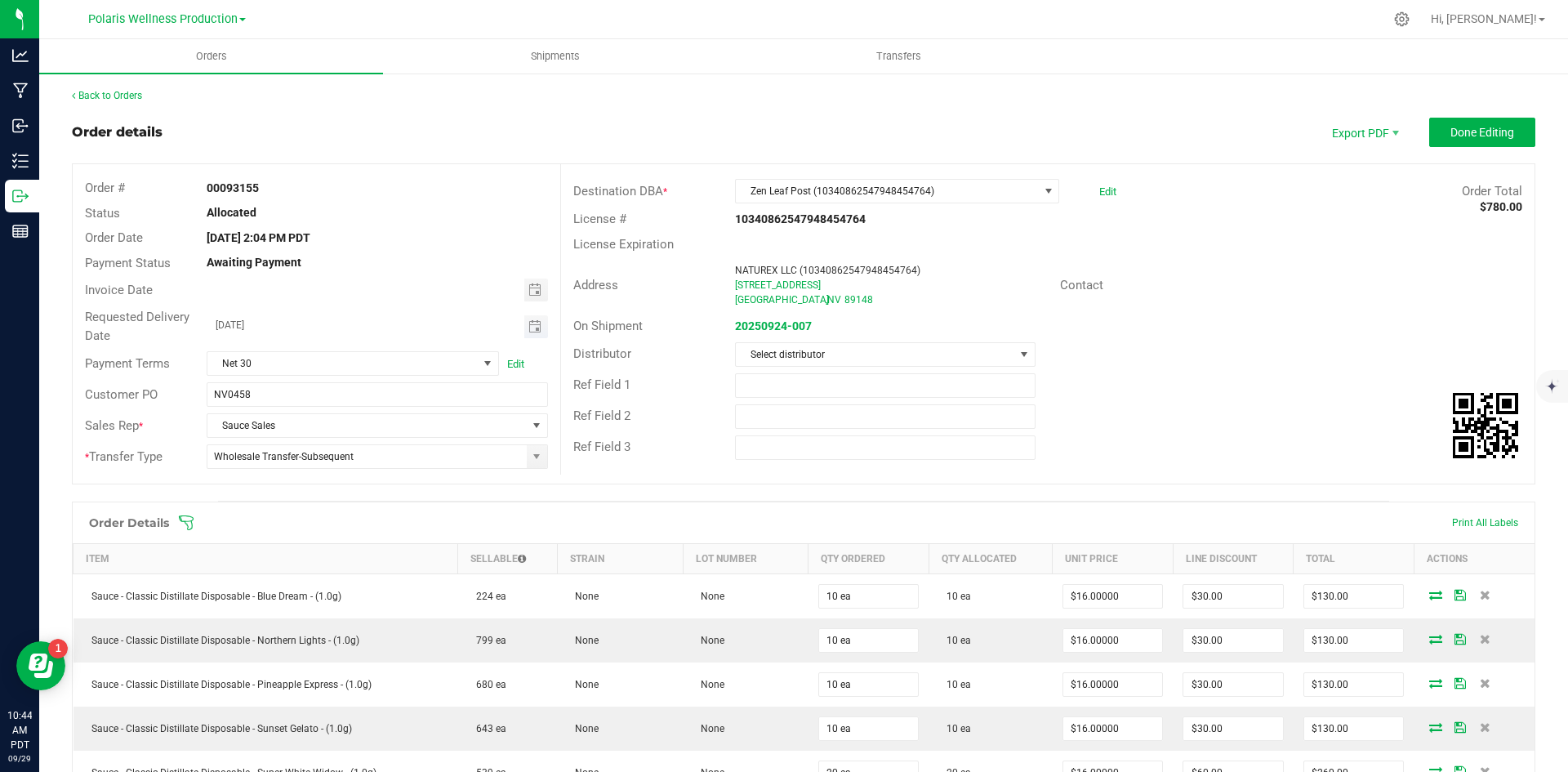
click at [532, 333] on span "Toggle calendar" at bounding box center [536, 327] width 24 height 23
click at [383, 509] on span "2" at bounding box center [375, 504] width 24 height 26
type input "[DATE]"
click at [1472, 113] on div "Back to Orders Order details Export PDF Done Editing Order # 00093155 Status Al…" at bounding box center [803, 600] width 1464 height 1022
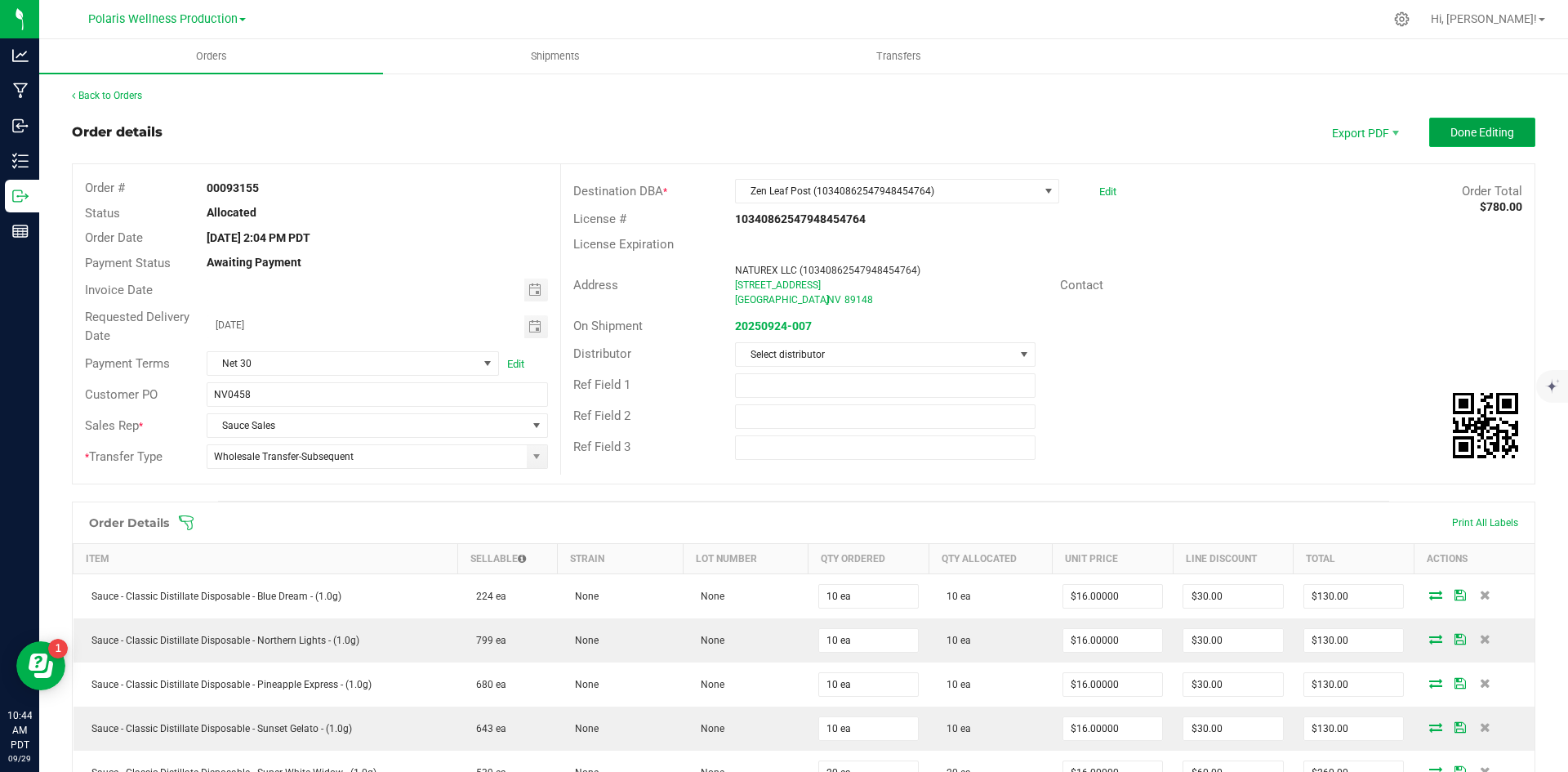
click at [1472, 129] on span "Done Editing" at bounding box center [1482, 132] width 64 height 13
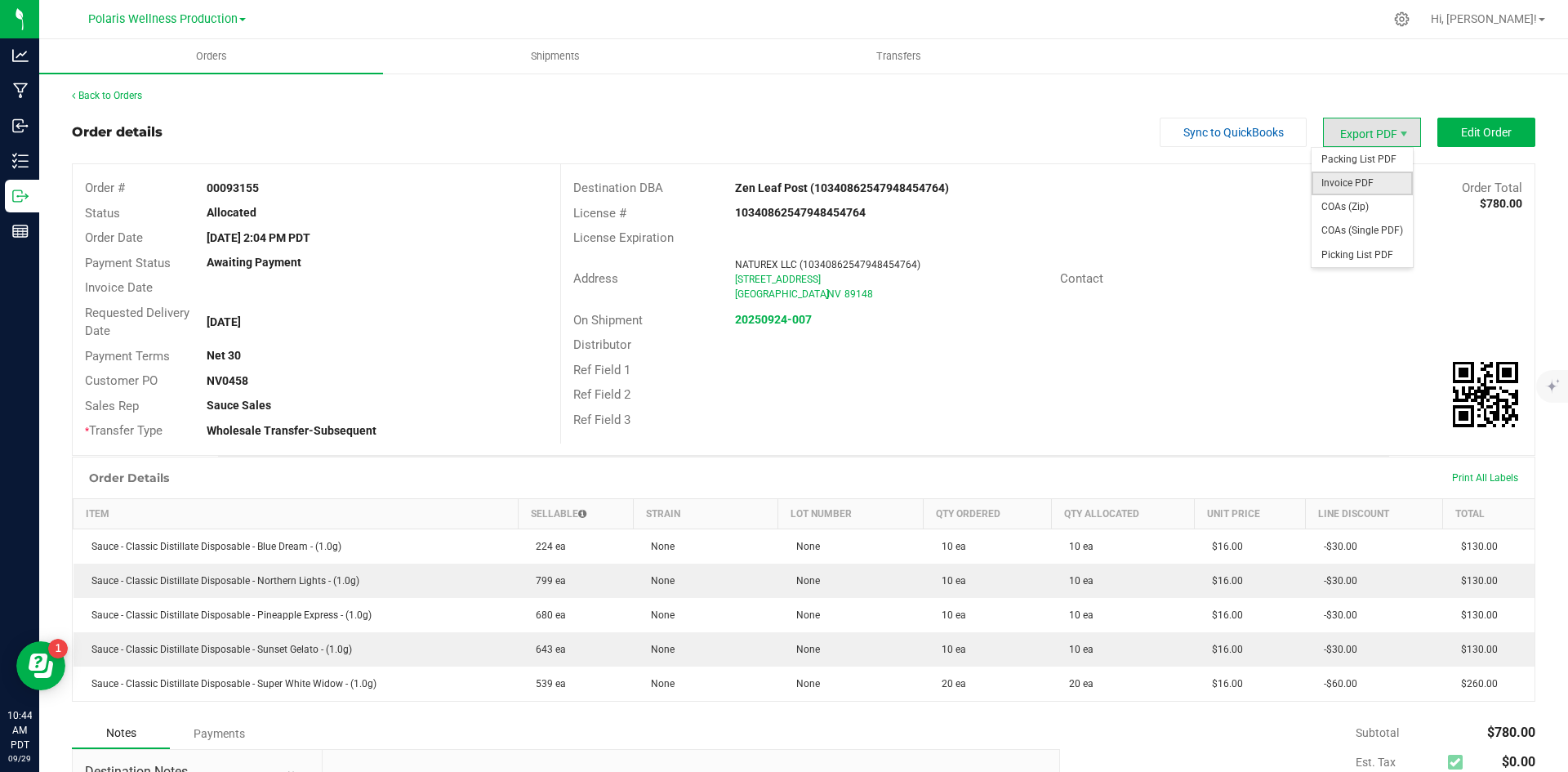
click at [1360, 190] on span "Invoice PDF" at bounding box center [1362, 183] width 102 height 24
click at [115, 98] on link "Back to Orders" at bounding box center [106, 96] width 70 height 11
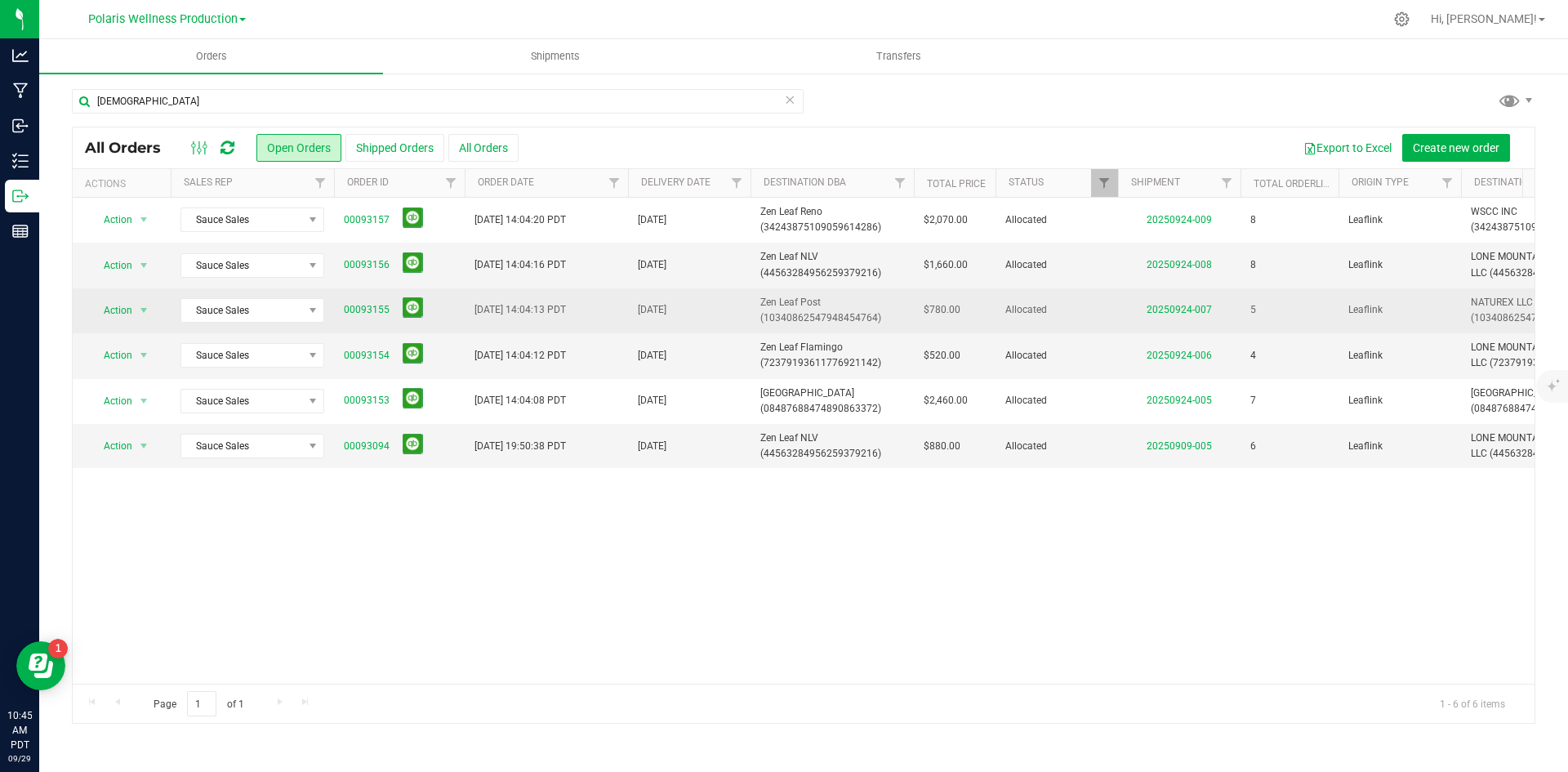
click at [365, 302] on span "00093155" at bounding box center [400, 310] width 111 height 26
click at [361, 305] on link "00093155" at bounding box center [367, 310] width 46 height 16
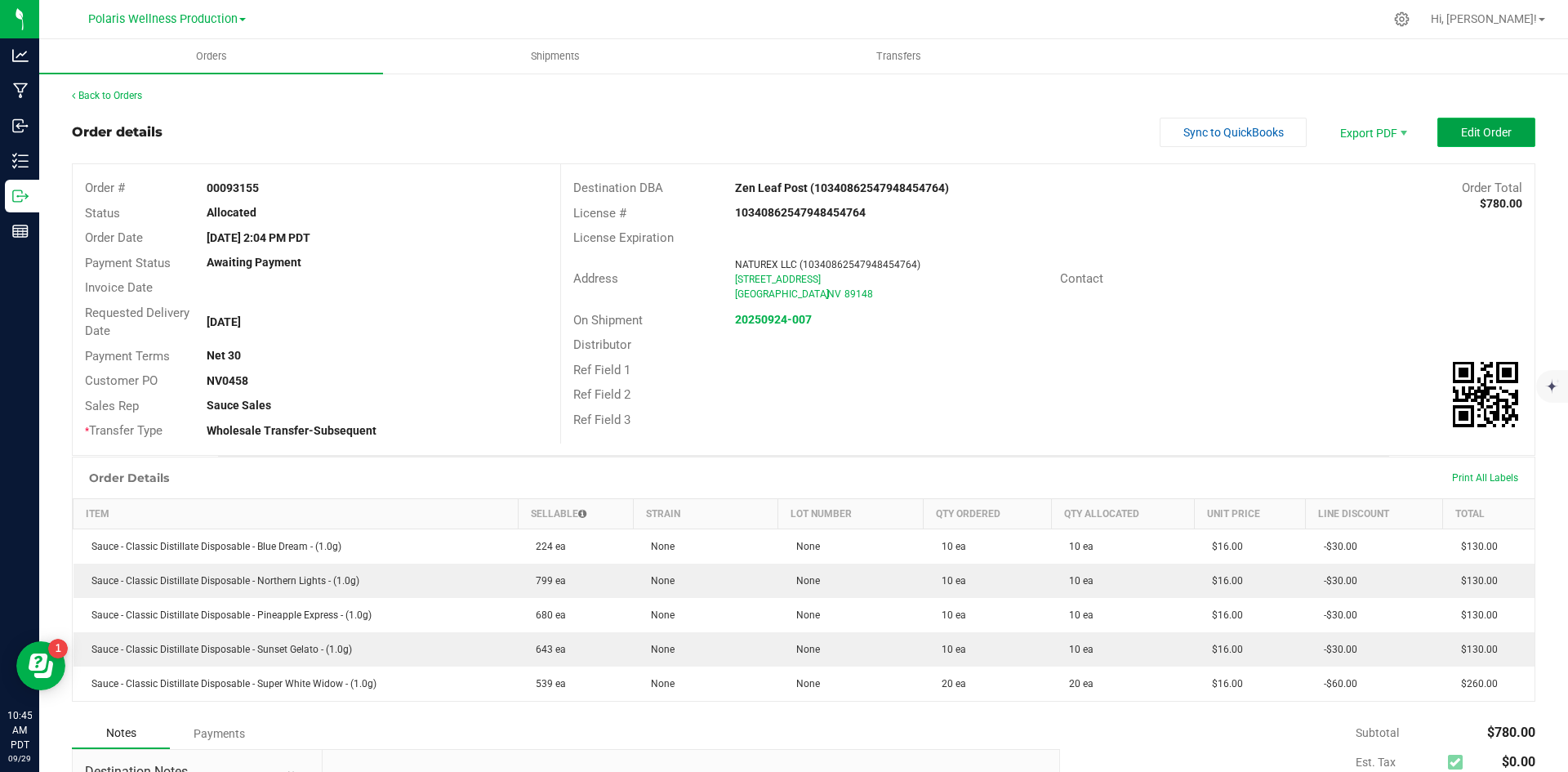
click at [1461, 126] on span "Edit Order" at bounding box center [1486, 132] width 50 height 13
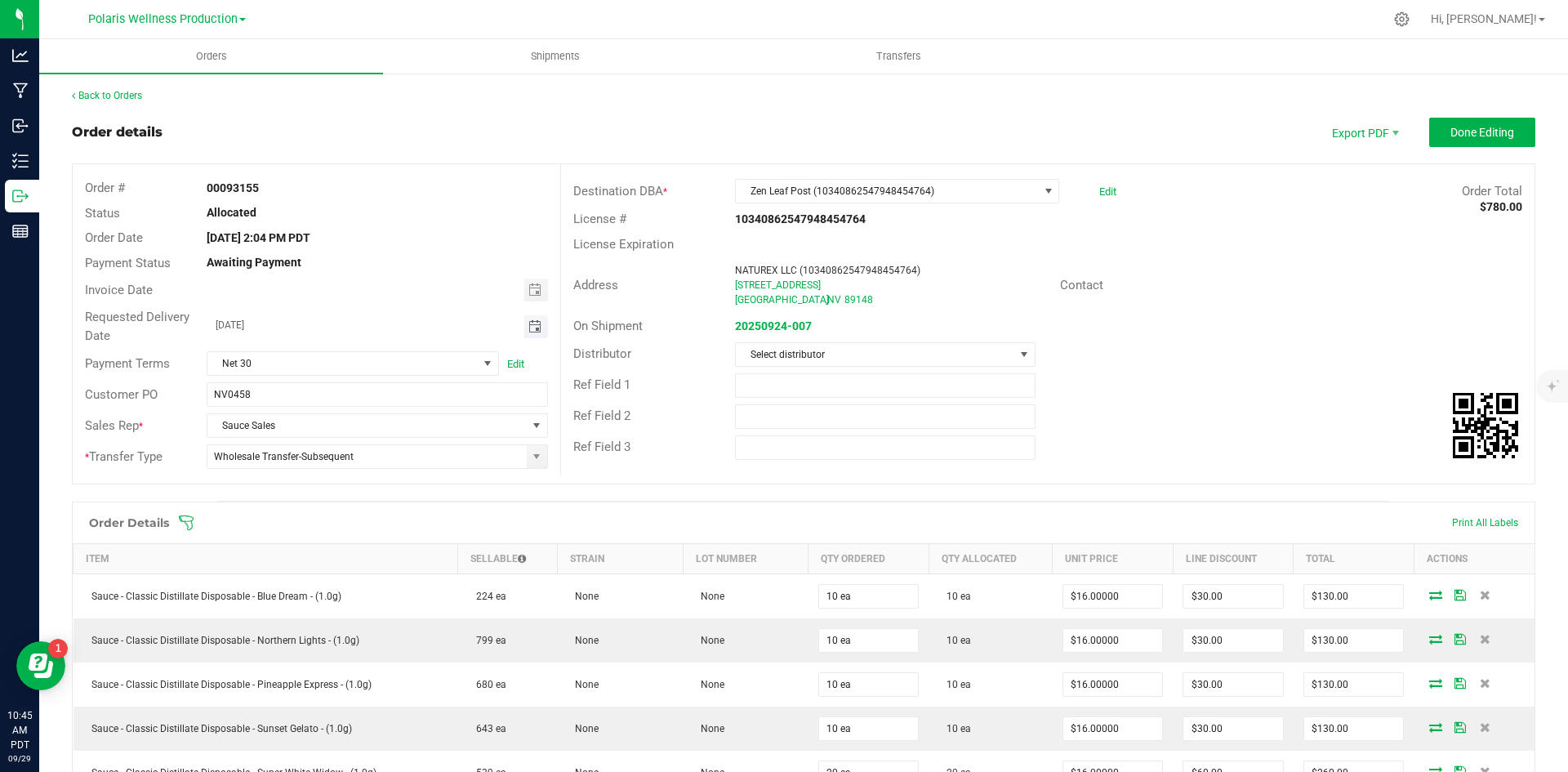
click at [535, 329] on span "Toggle calendar" at bounding box center [535, 326] width 13 height 13
click at [378, 508] on span "2" at bounding box center [375, 504] width 24 height 26
type input "[DATE]"
click at [1488, 134] on span "Done Editing" at bounding box center [1482, 132] width 64 height 13
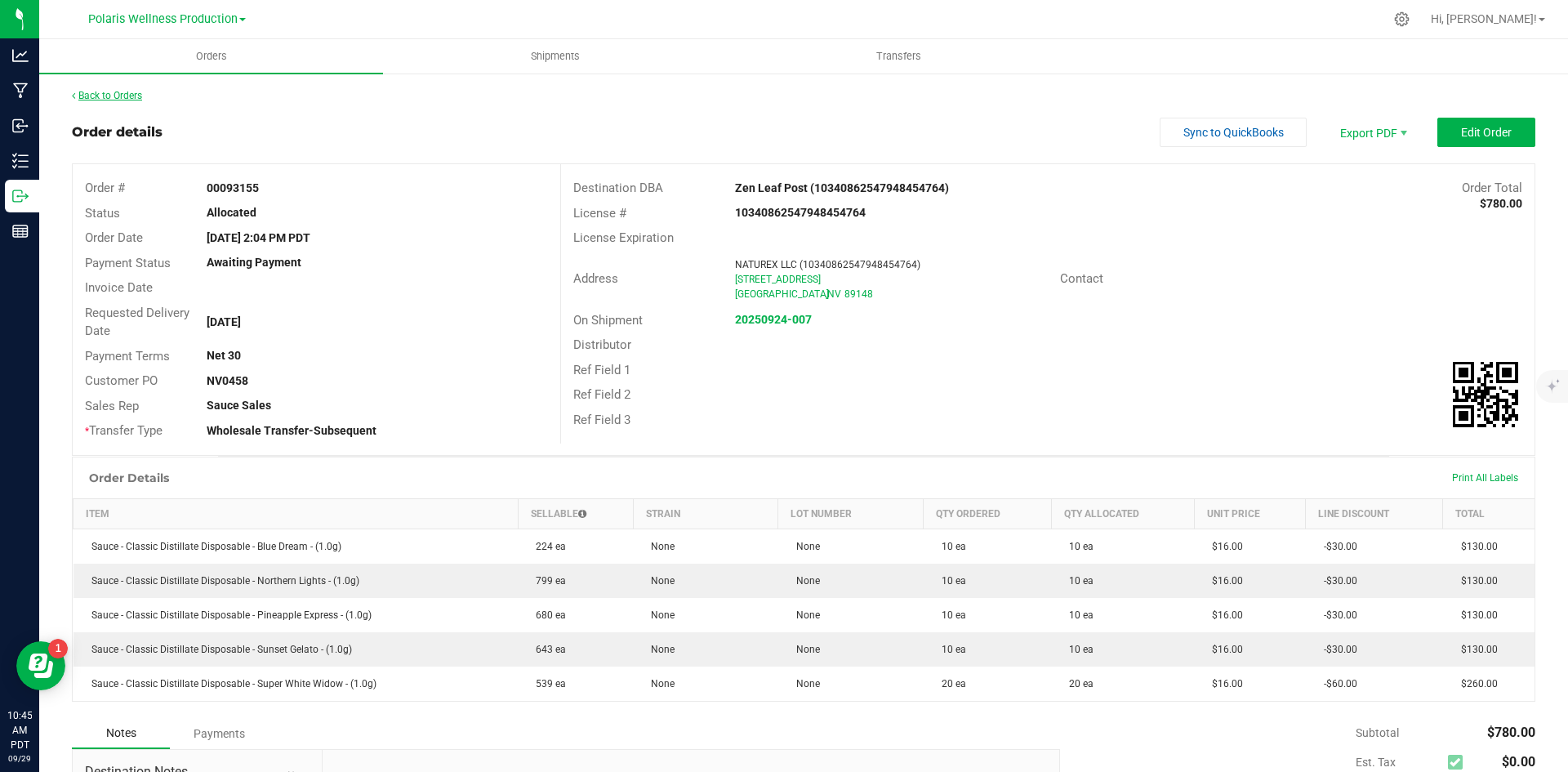
click at [110, 96] on link "Back to Orders" at bounding box center [106, 96] width 70 height 11
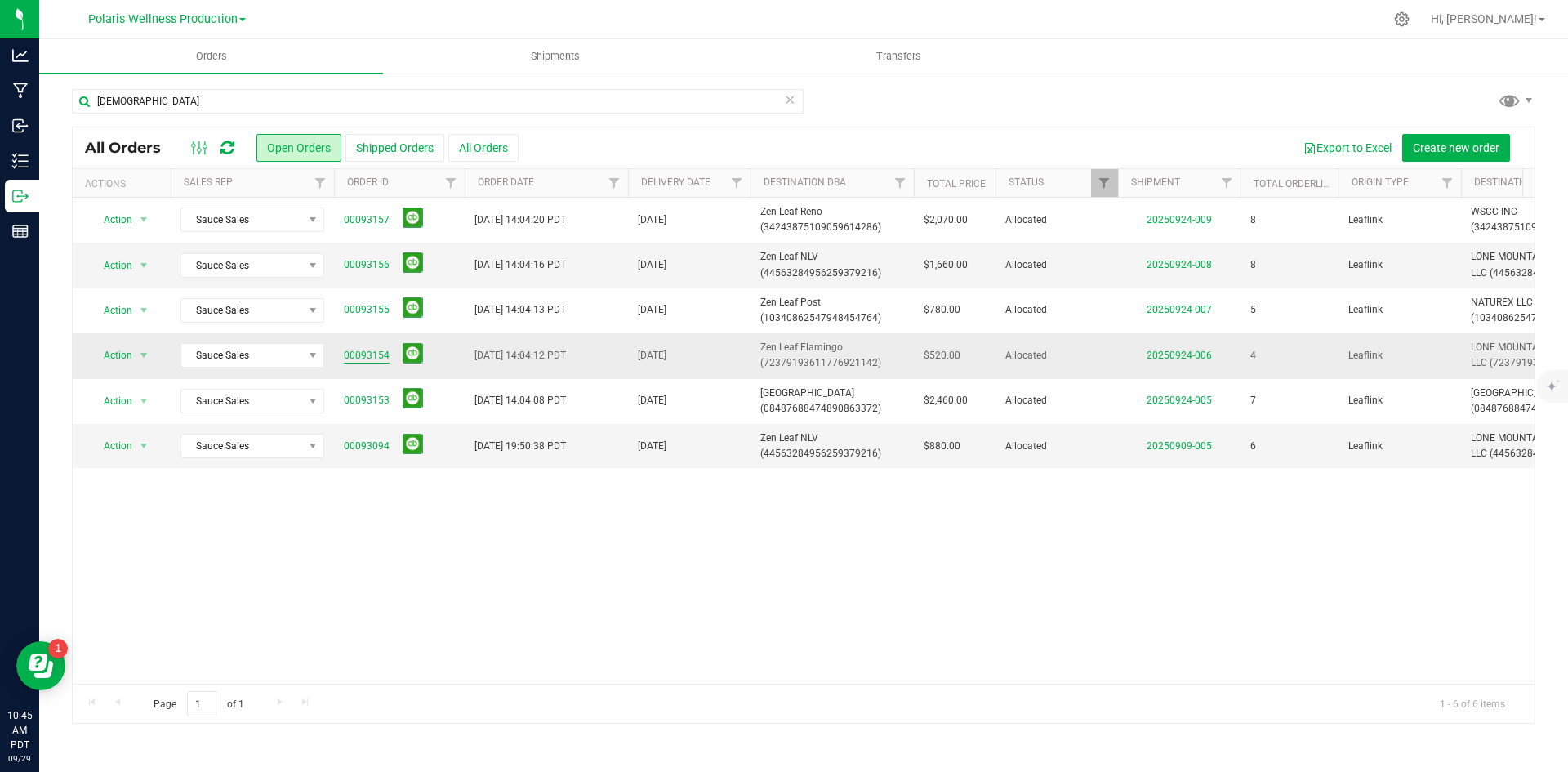
click at [364, 352] on link "00093154" at bounding box center [367, 356] width 46 height 16
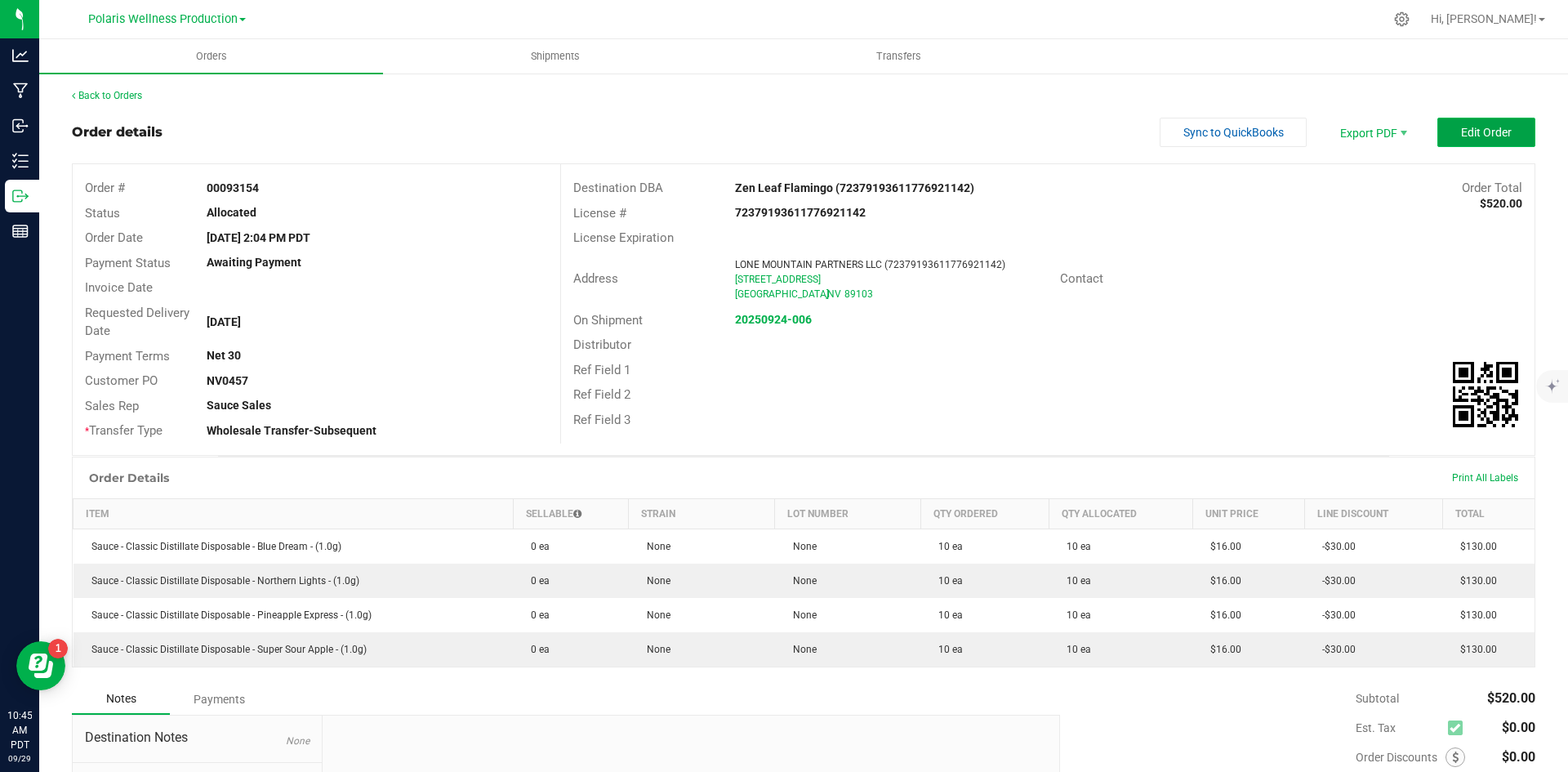
click at [1461, 139] on span "Edit Order" at bounding box center [1486, 132] width 50 height 13
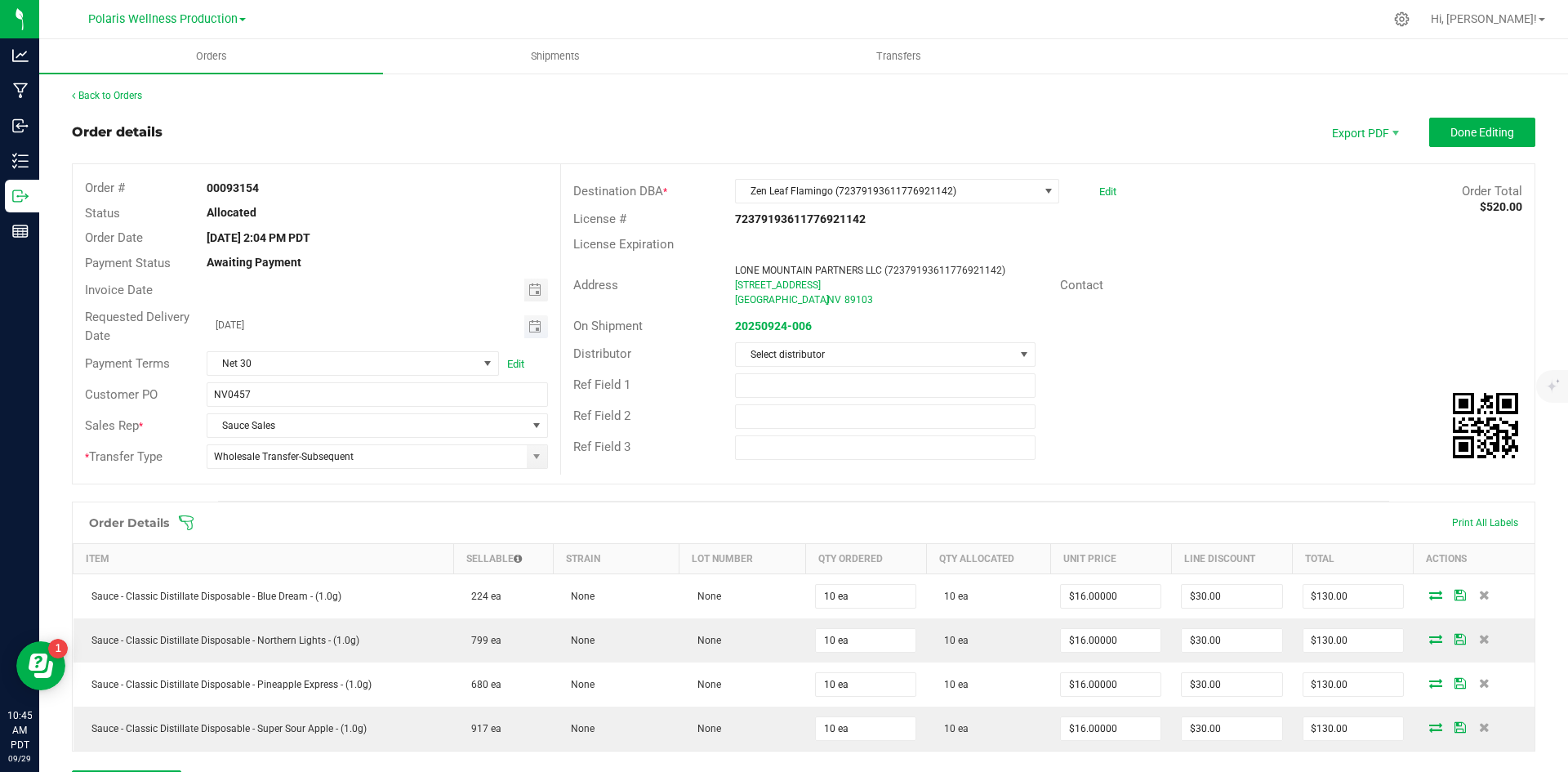
click at [538, 319] on span "Toggle calendar" at bounding box center [536, 327] width 24 height 23
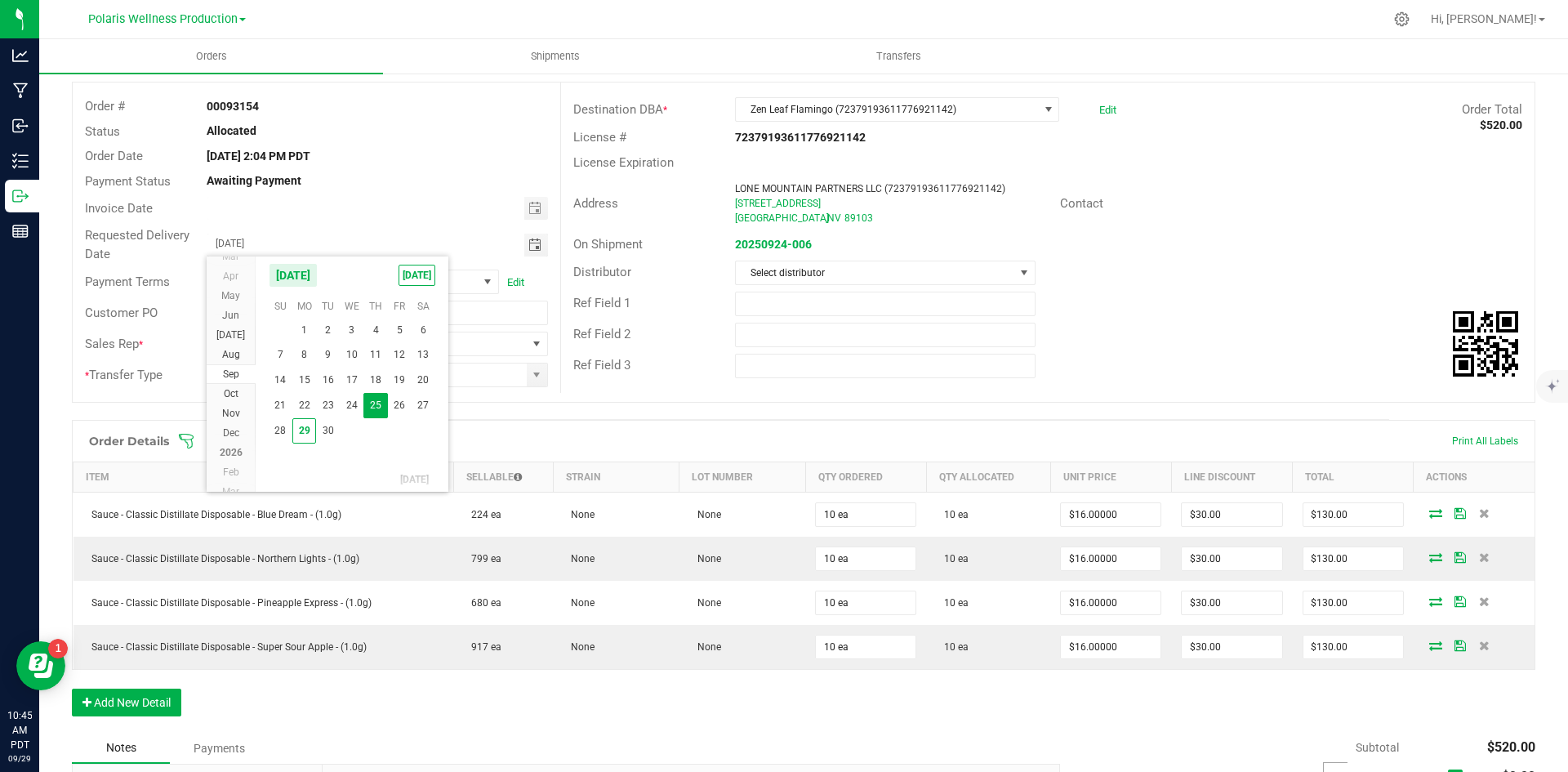
scroll to position [29588, 0]
click at [380, 432] on span "2" at bounding box center [375, 423] width 24 height 26
type input "[DATE]"
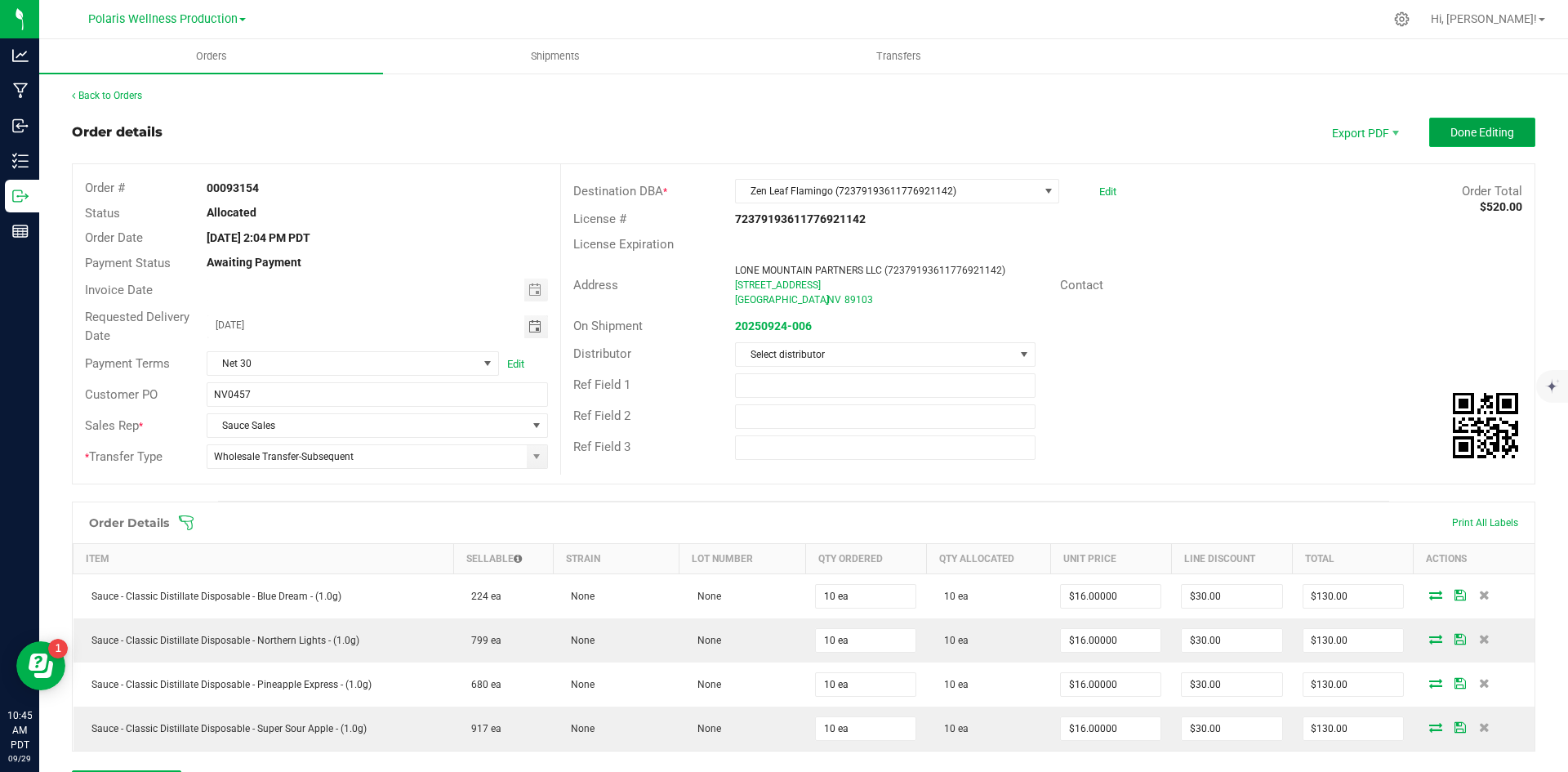
click at [1450, 126] on span "Done Editing" at bounding box center [1482, 132] width 64 height 13
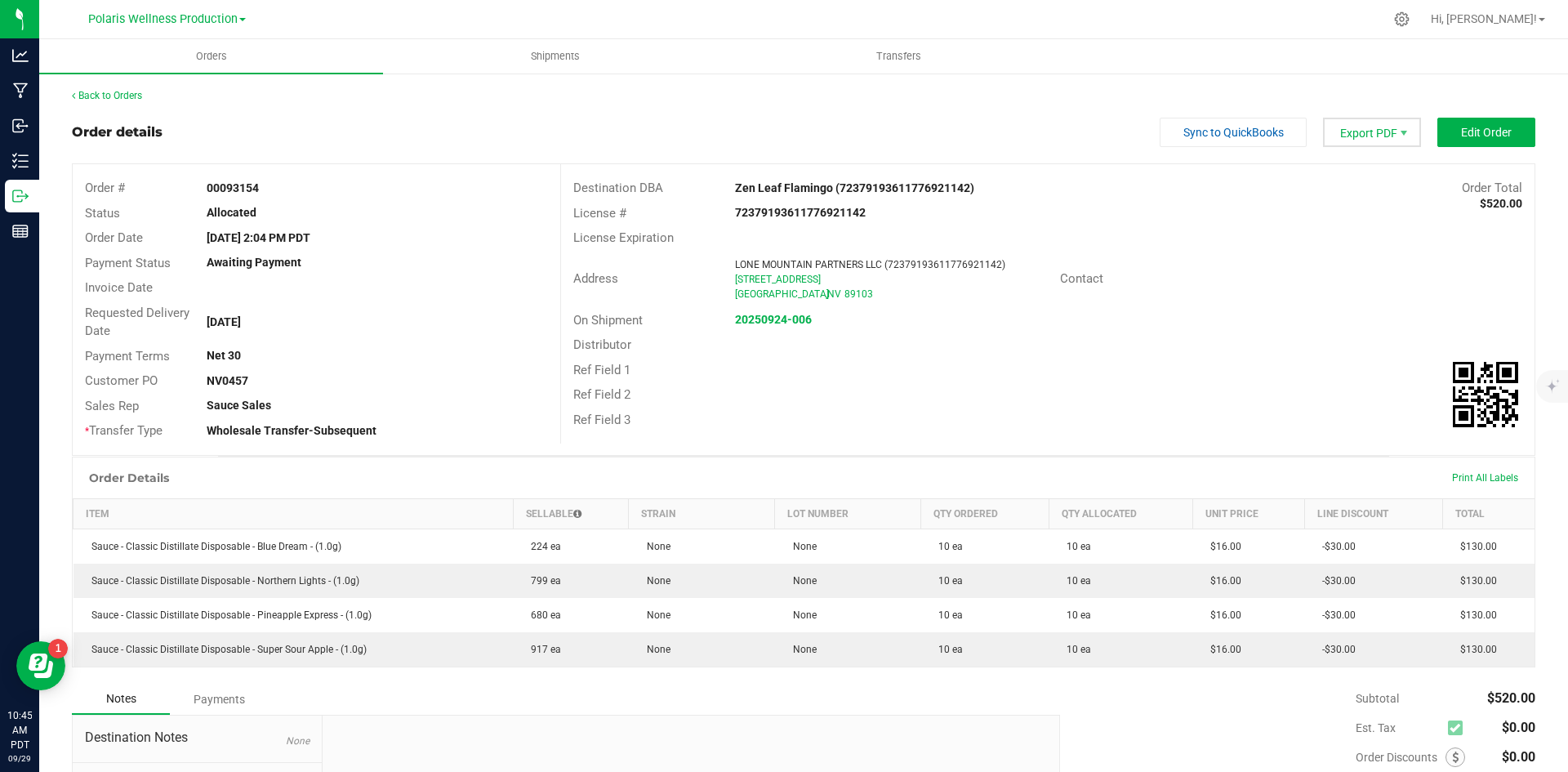
click at [1324, 134] on span "Export PDF" at bounding box center [1372, 132] width 98 height 29
click at [1342, 174] on span "Invoice PDF" at bounding box center [1362, 183] width 102 height 24
click at [86, 98] on link "Back to Orders" at bounding box center [106, 96] width 70 height 11
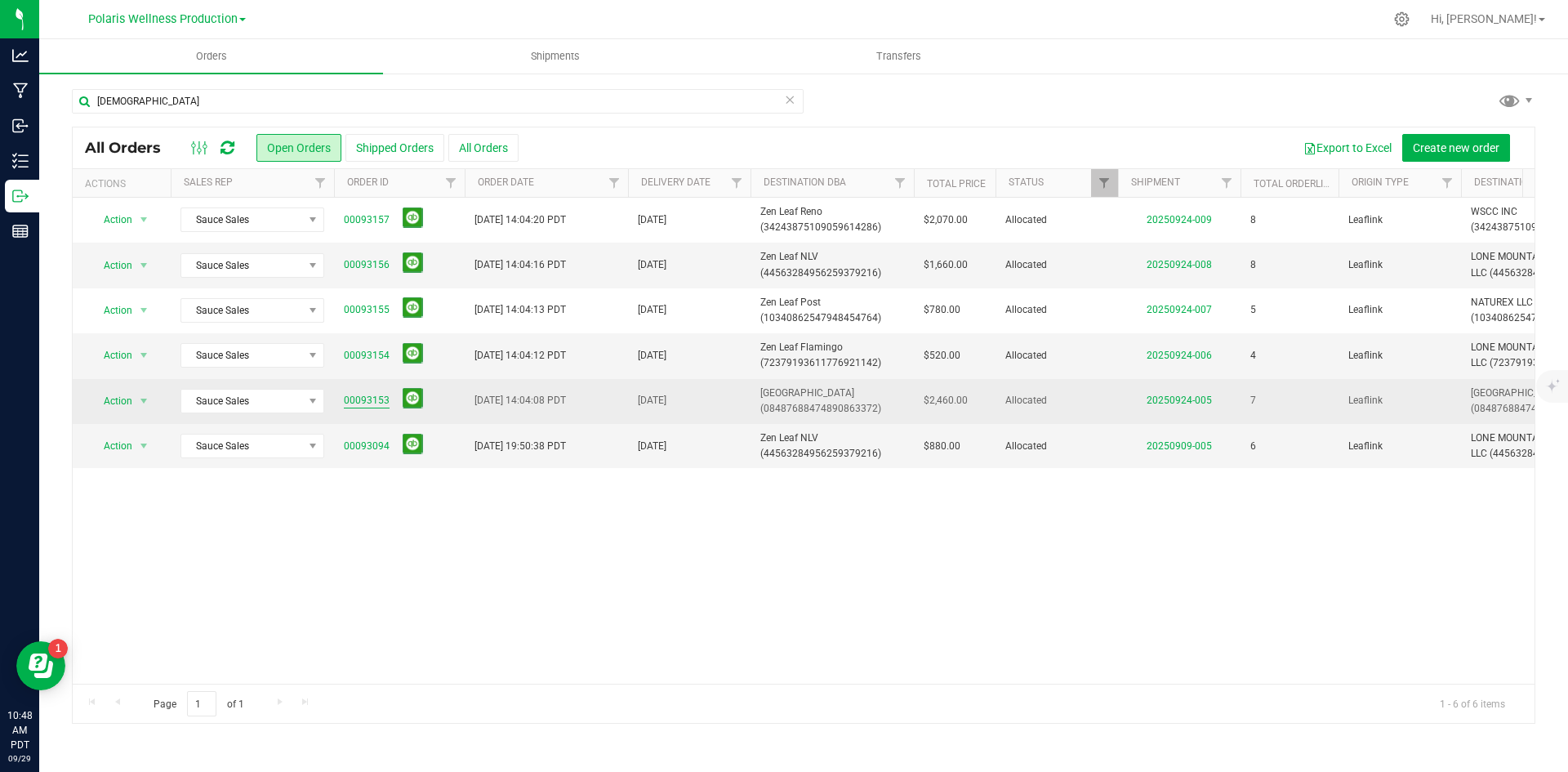
click at [354, 398] on link "00093153" at bounding box center [367, 401] width 46 height 16
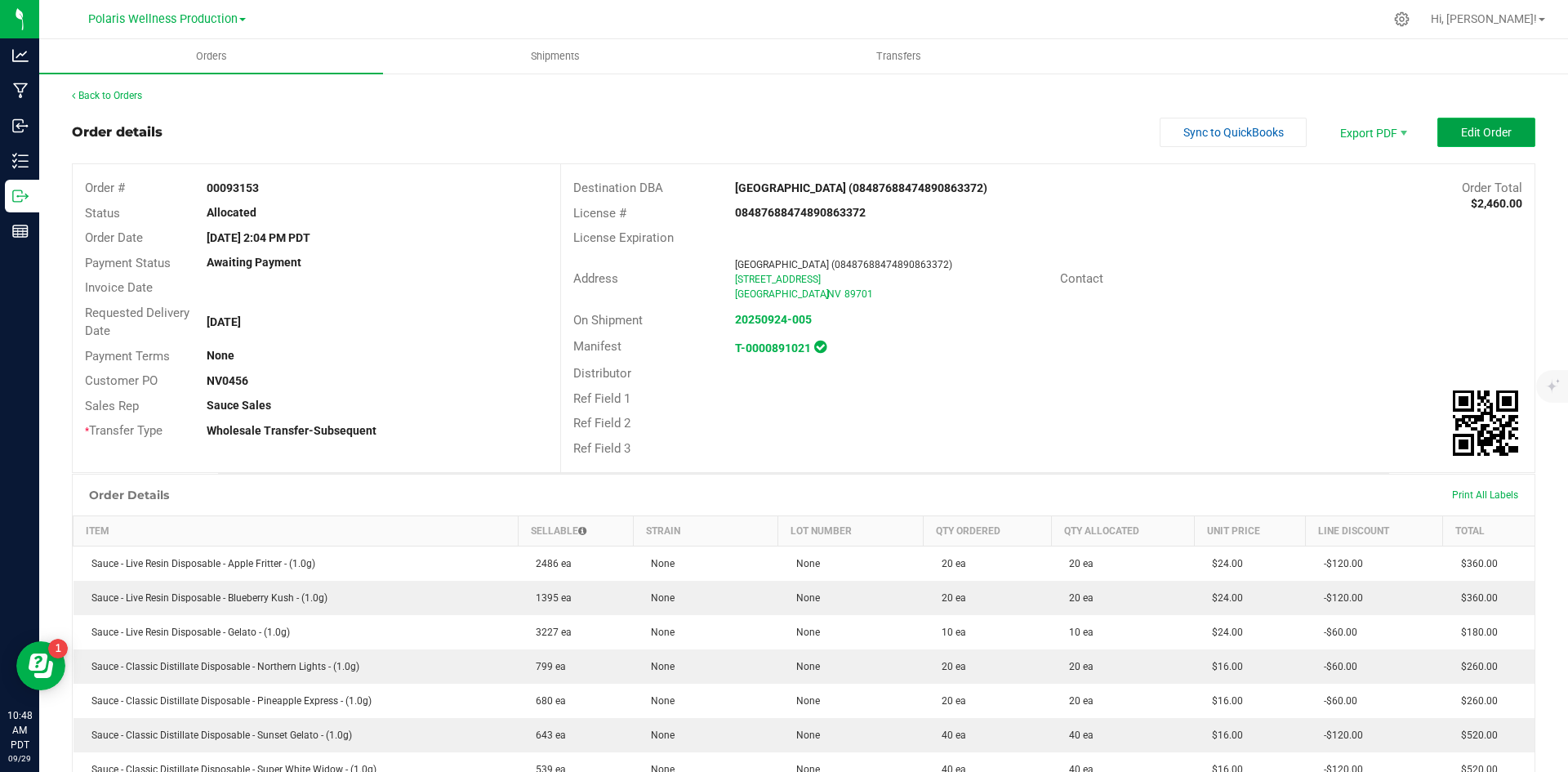
click at [1497, 141] on button "Edit Order" at bounding box center [1487, 132] width 98 height 29
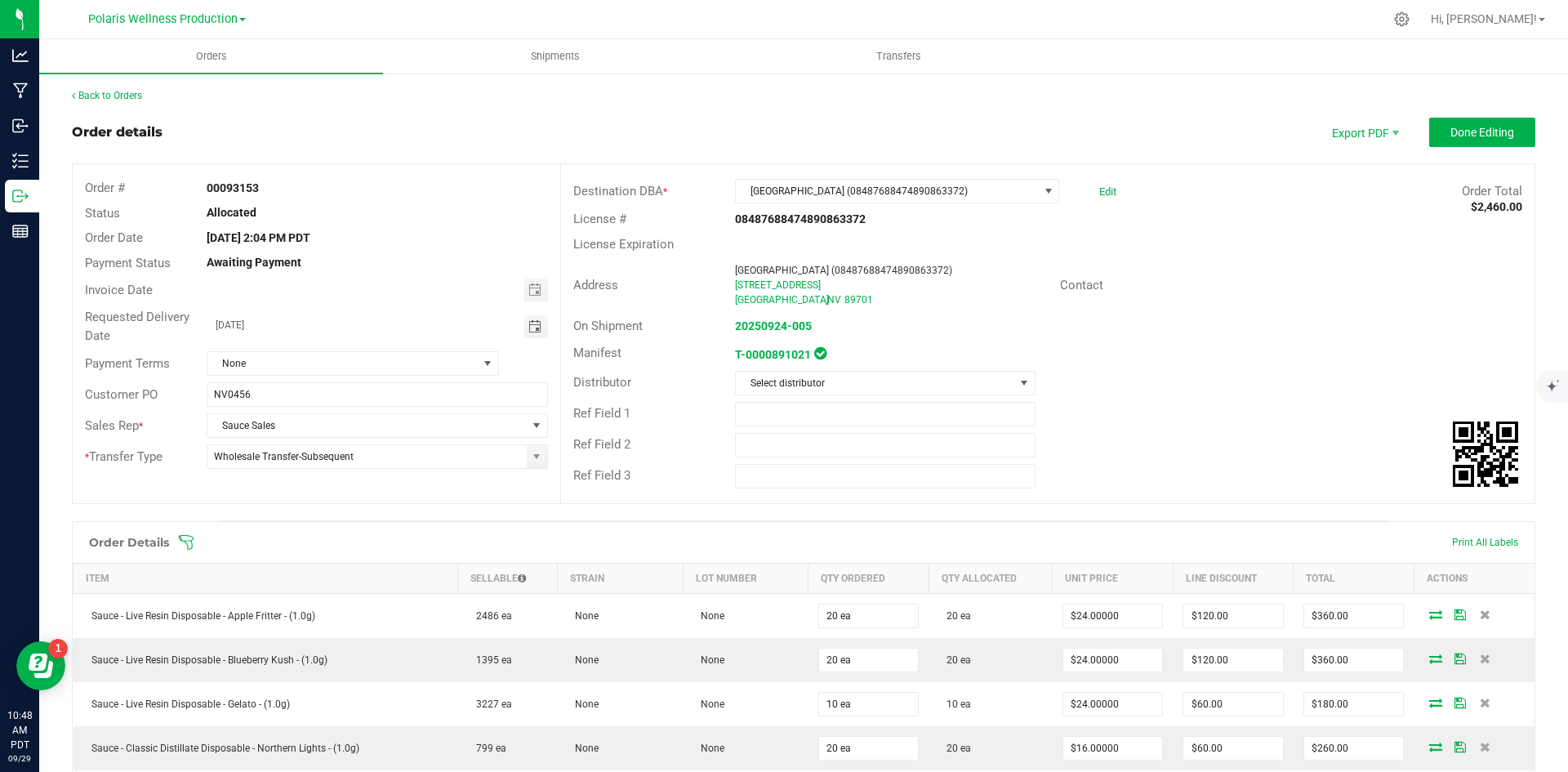
click at [531, 330] on span "Toggle calendar" at bounding box center [535, 326] width 13 height 13
click at [369, 502] on span "2" at bounding box center [375, 504] width 24 height 26
type input "[DATE]"
click at [445, 113] on div "Back to Orders Order details Export PDF Done Editing Order # 00093153 Status Al…" at bounding box center [803, 654] width 1464 height 1130
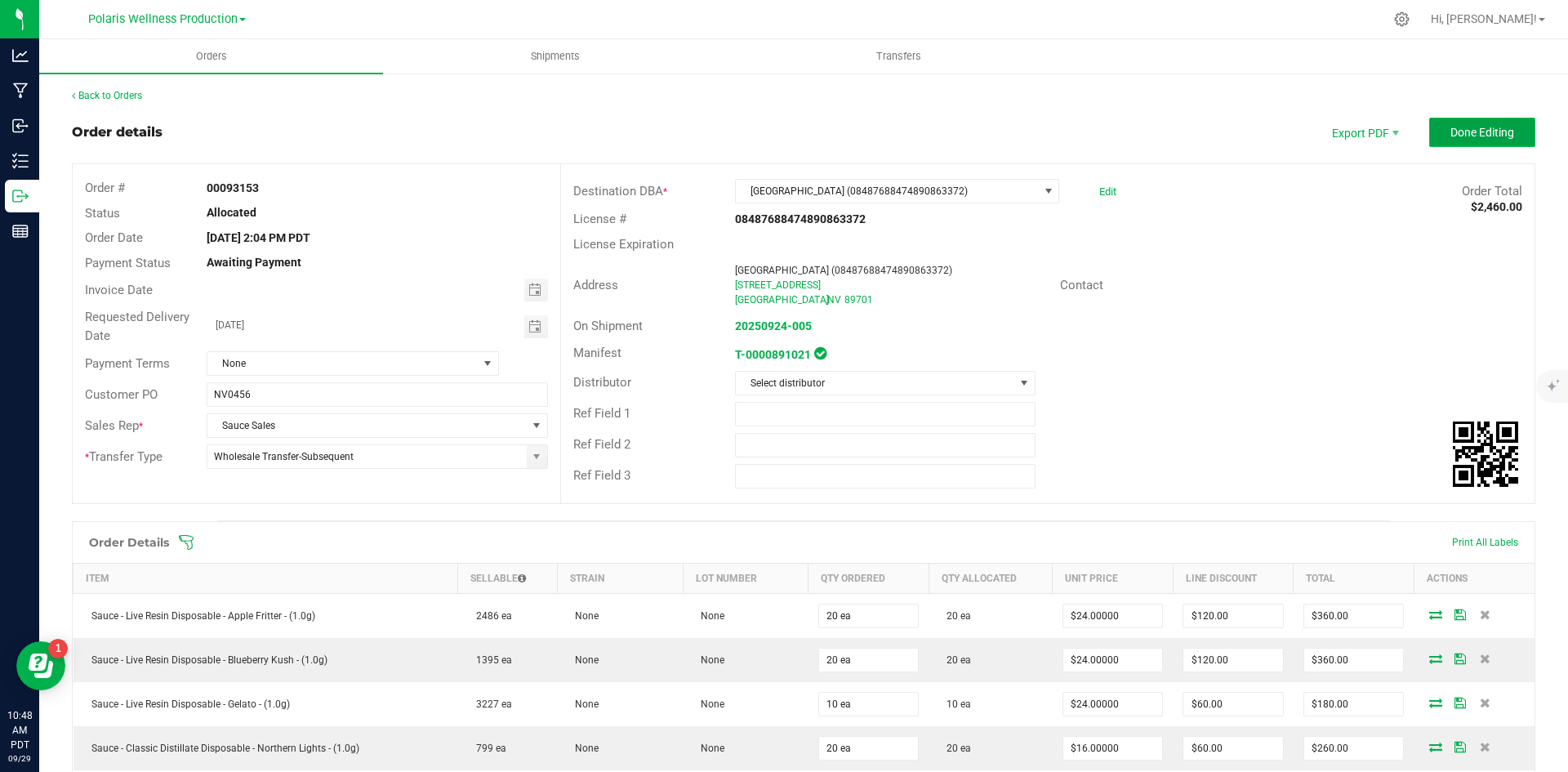
click at [1473, 122] on button "Done Editing" at bounding box center [1482, 132] width 106 height 29
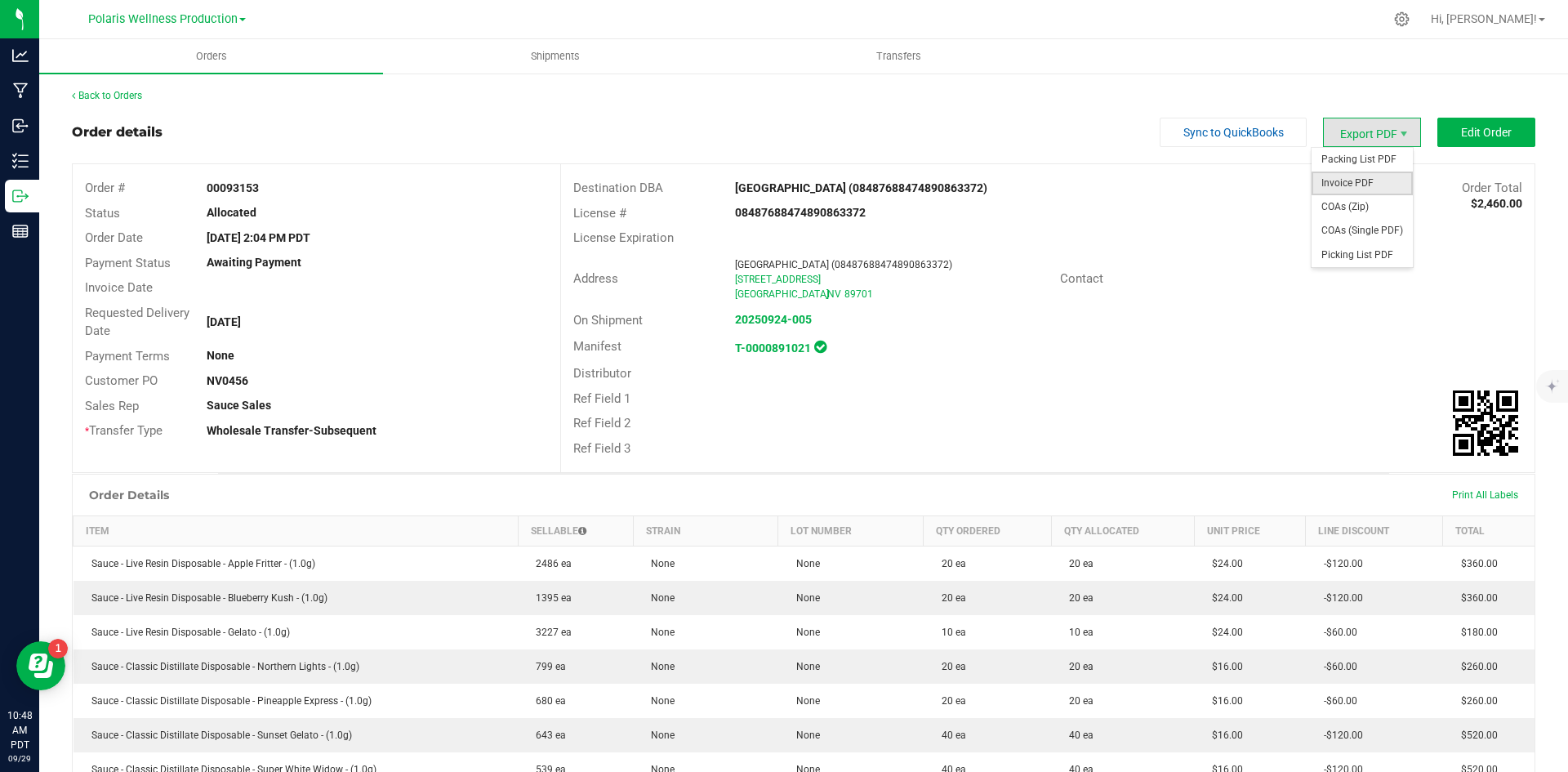
click at [1332, 179] on span "Invoice PDF" at bounding box center [1362, 183] width 102 height 24
click at [779, 137] on div "Order details Sync to QuickBooks Export PDF Edit Order" at bounding box center [803, 132] width 1464 height 29
click at [1369, 158] on span "Packing List PDF" at bounding box center [1362, 159] width 102 height 24
click at [178, 97] on div "Back to Orders" at bounding box center [803, 96] width 1464 height 15
click at [136, 92] on link "Back to Orders" at bounding box center [106, 96] width 70 height 11
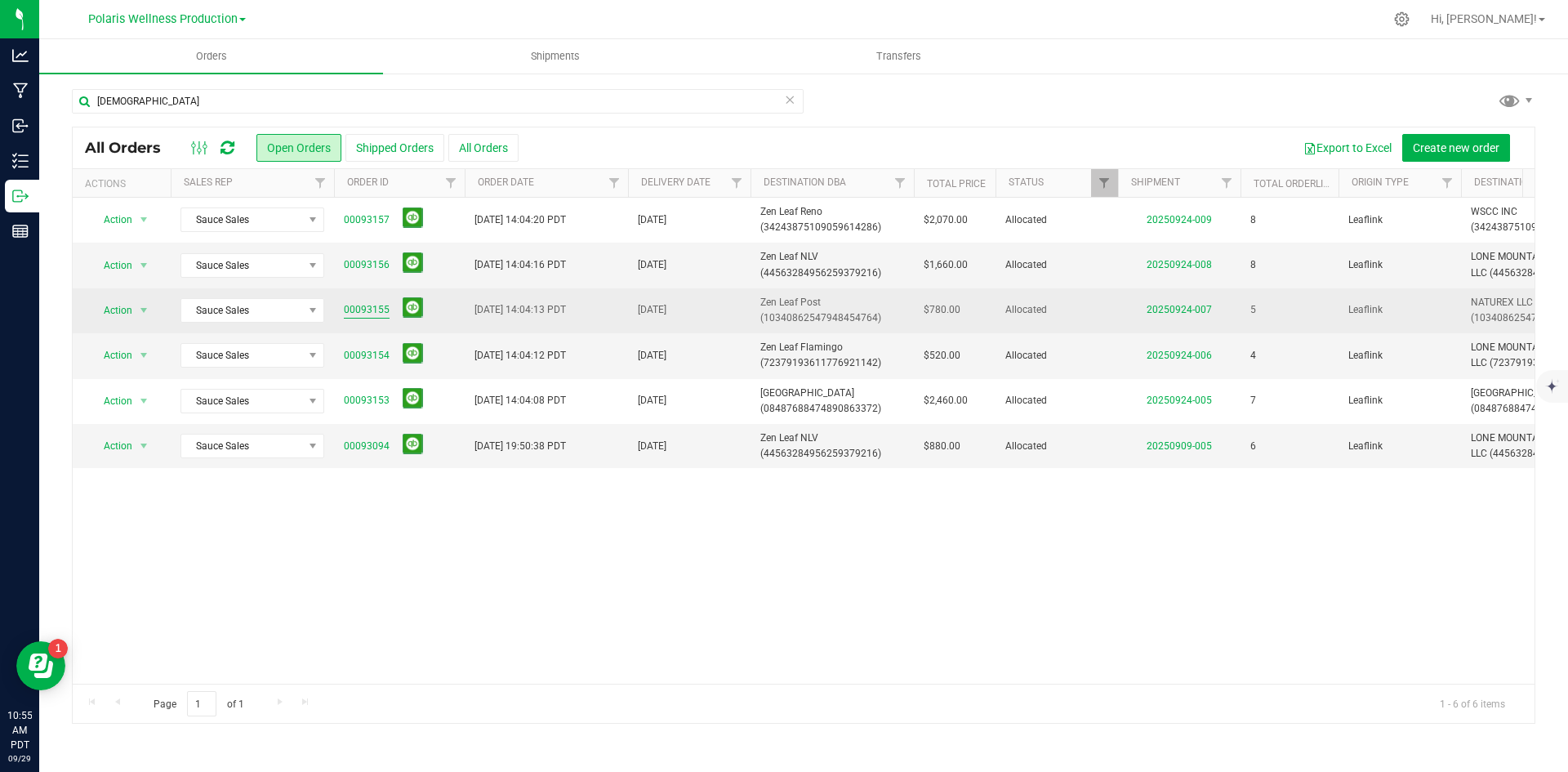
click at [383, 312] on link "00093155" at bounding box center [367, 310] width 46 height 16
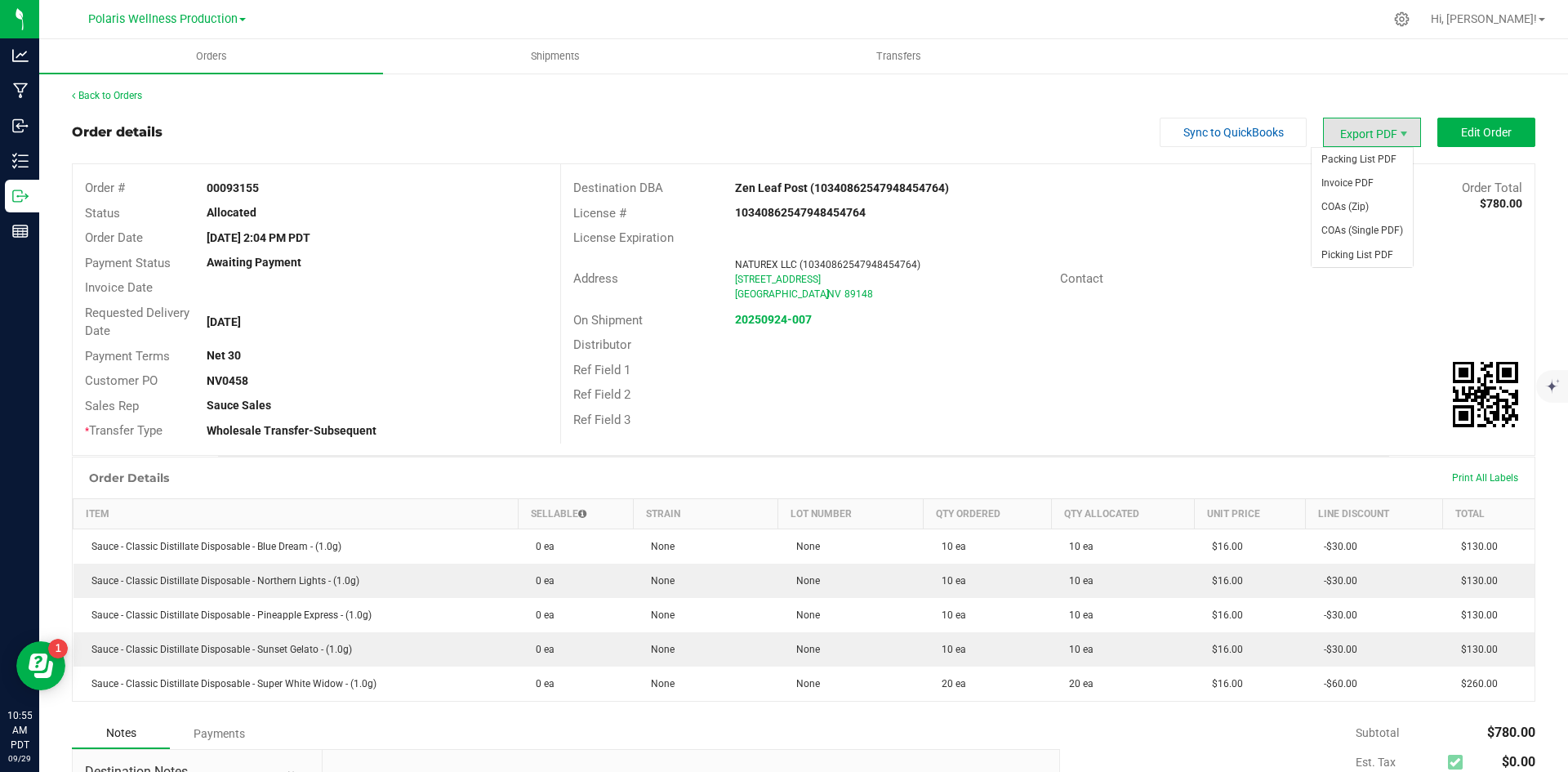
click at [1374, 123] on span "Export PDF" at bounding box center [1372, 132] width 98 height 29
click at [1352, 156] on span "Packing List PDF" at bounding box center [1362, 159] width 102 height 24
click at [120, 88] on div "Back to Orders Order details Sync to QuickBooks Export PDF Edit Order Order # 0…" at bounding box center [803, 529] width 1529 height 914
click at [107, 92] on link "Back to Orders" at bounding box center [106, 96] width 70 height 11
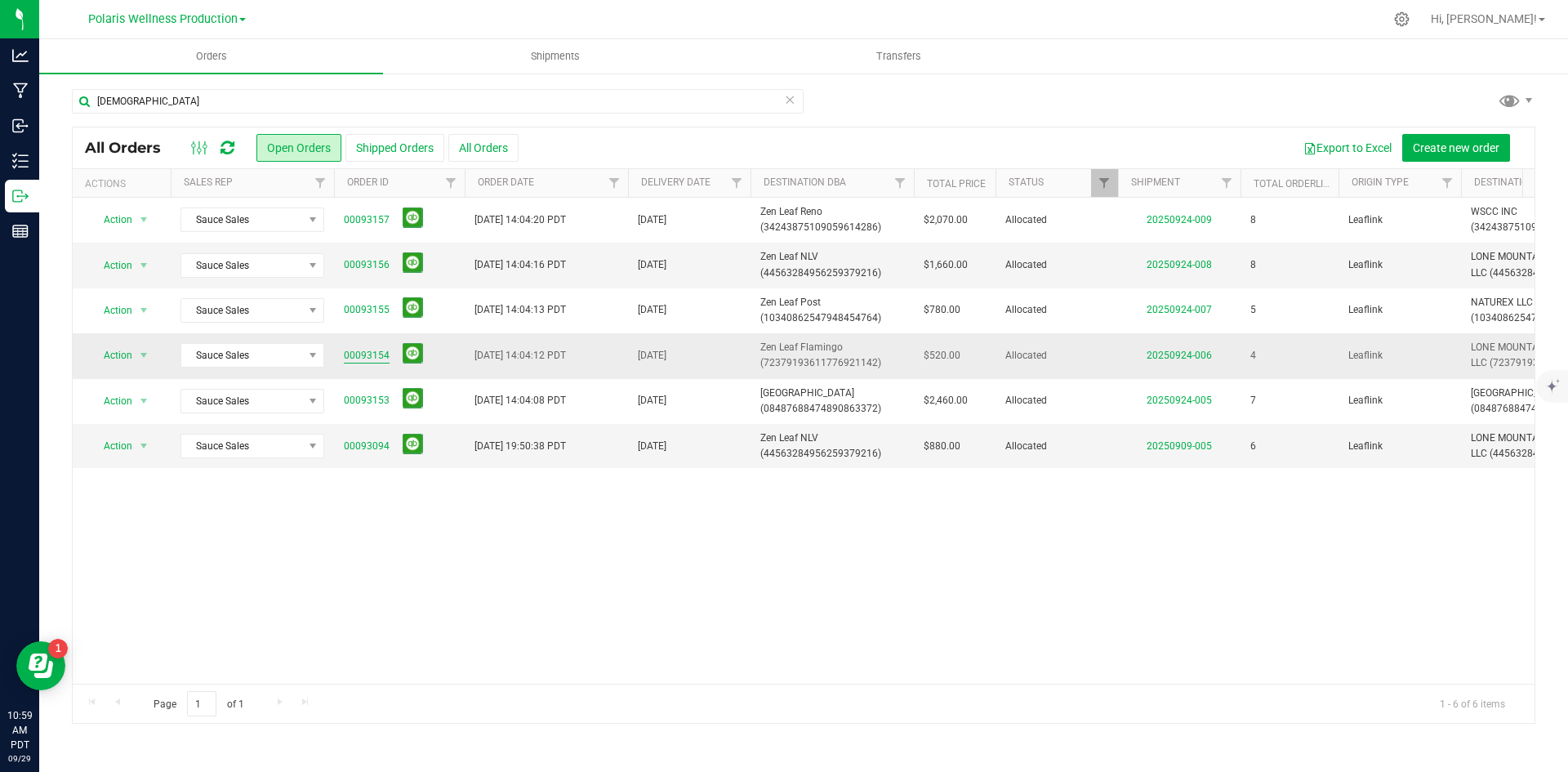
click at [371, 356] on link "00093154" at bounding box center [367, 356] width 46 height 16
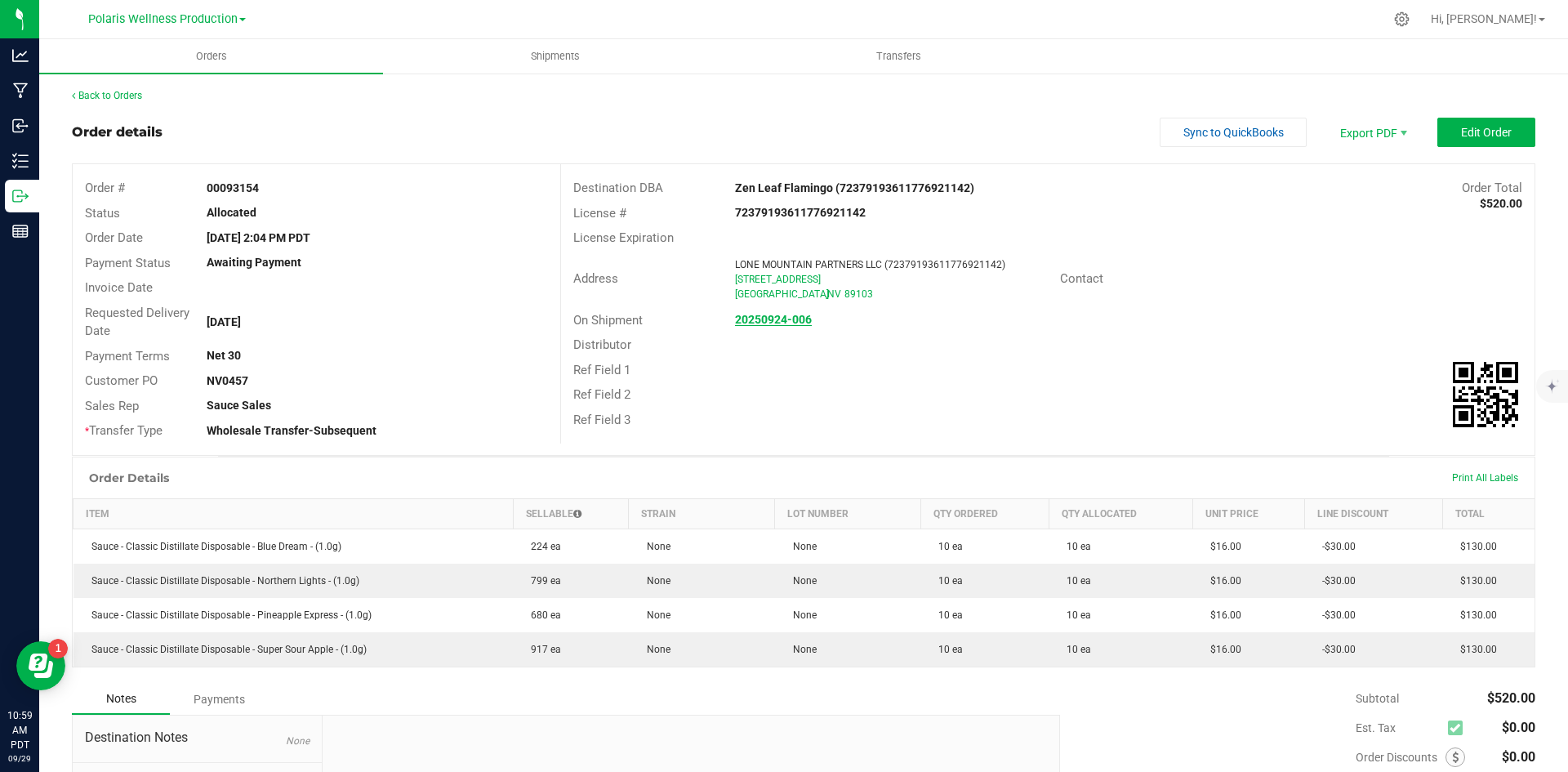
click at [781, 318] on strong "20250924-006" at bounding box center [773, 319] width 77 height 13
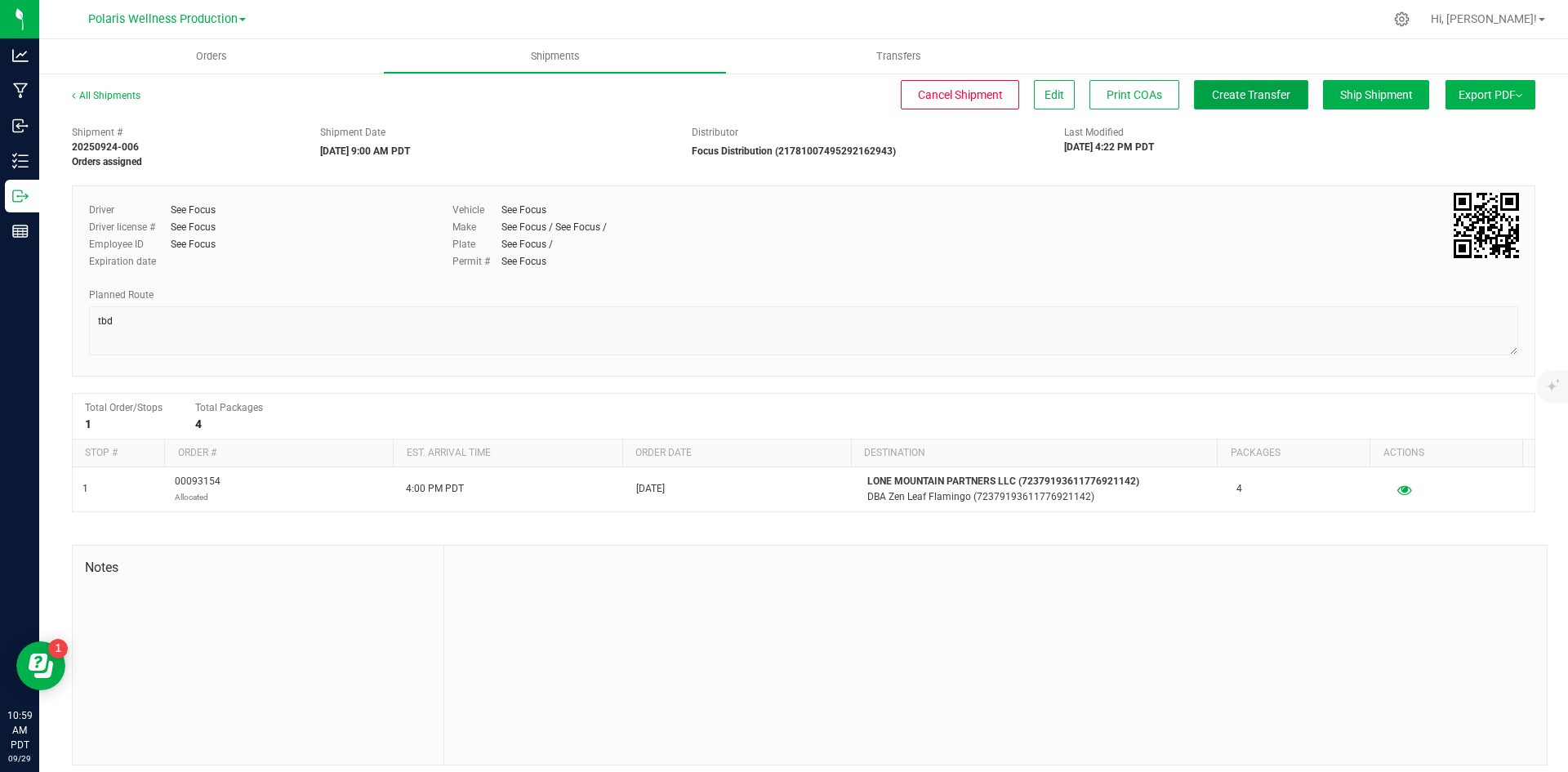
click at [1250, 98] on span "Create Transfer" at bounding box center [1252, 95] width 79 height 13
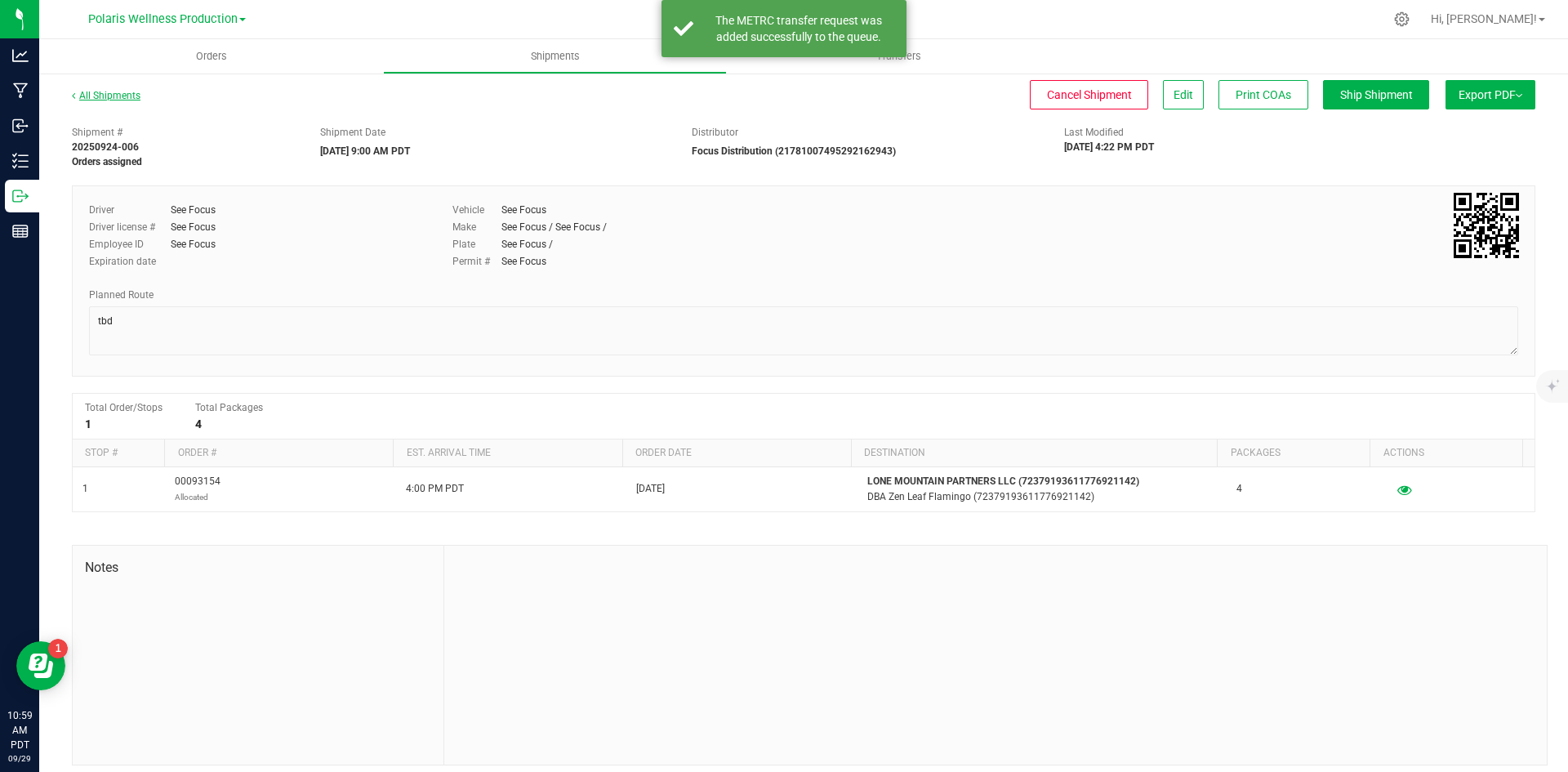
click at [98, 92] on link "All Shipments" at bounding box center [106, 96] width 69 height 11
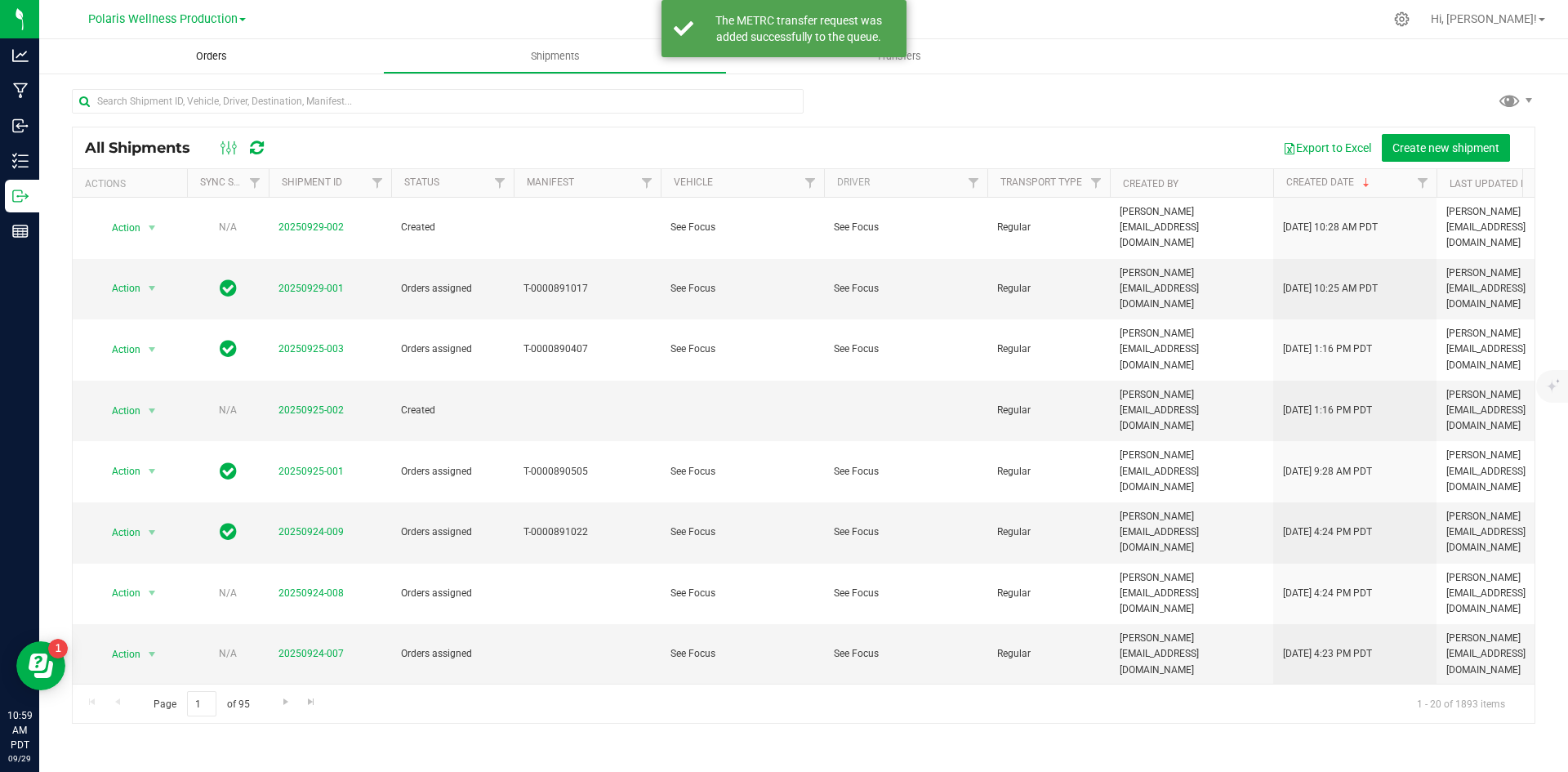
click at [217, 56] on span "Orders" at bounding box center [211, 56] width 75 height 15
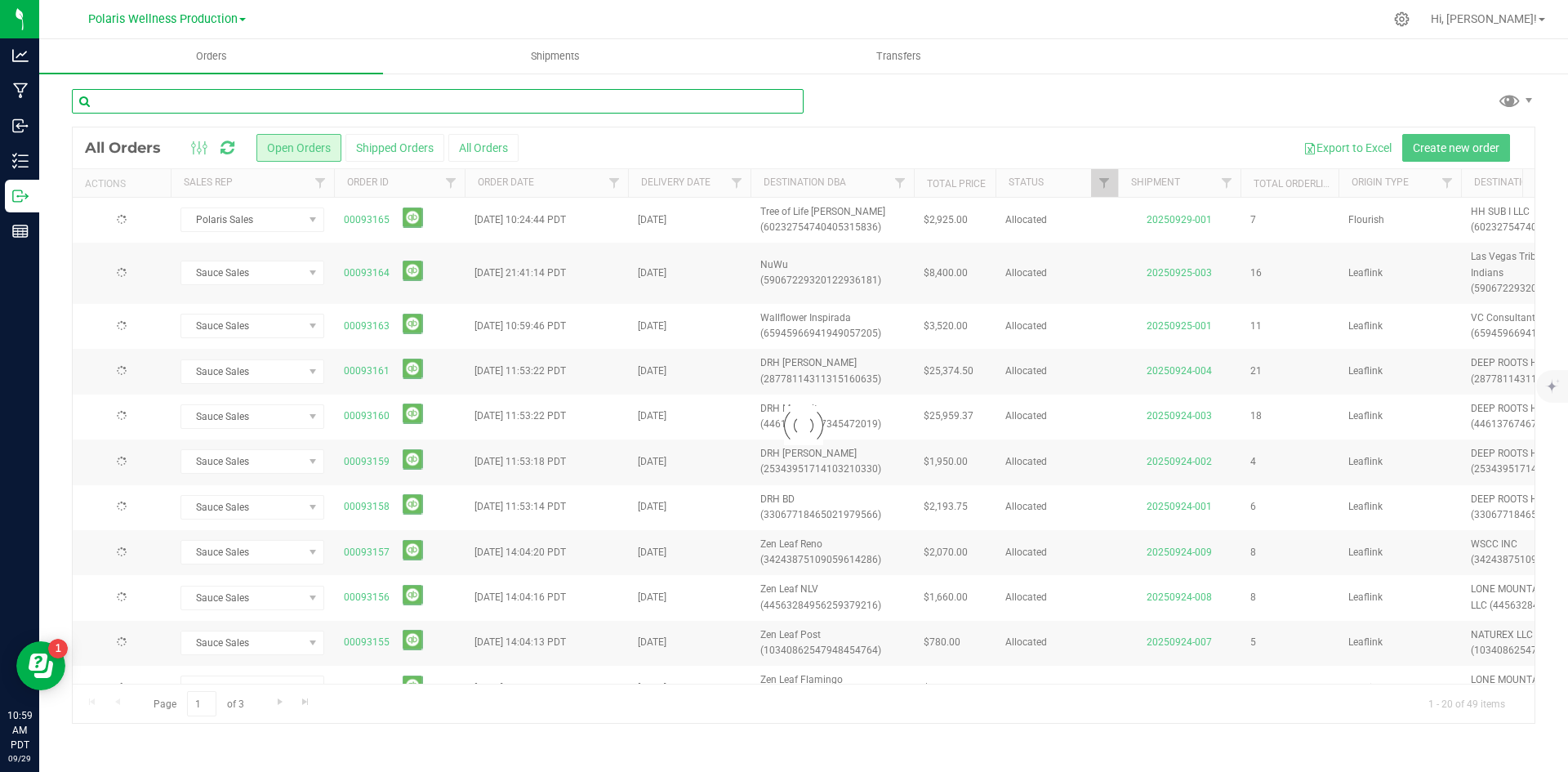
click at [353, 103] on input "text" at bounding box center [438, 102] width 732 height 25
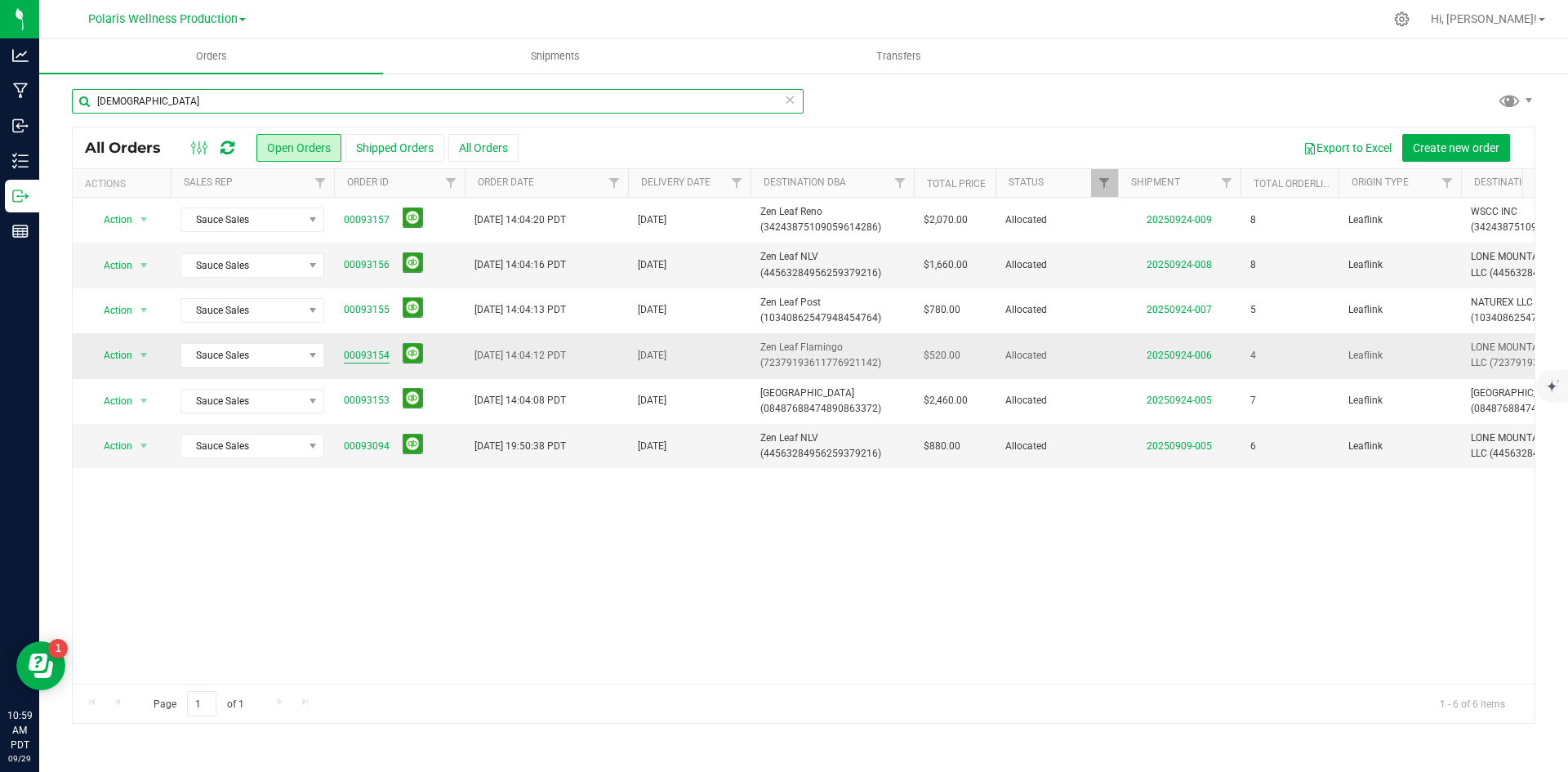
type input "[DEMOGRAPHIC_DATA]"
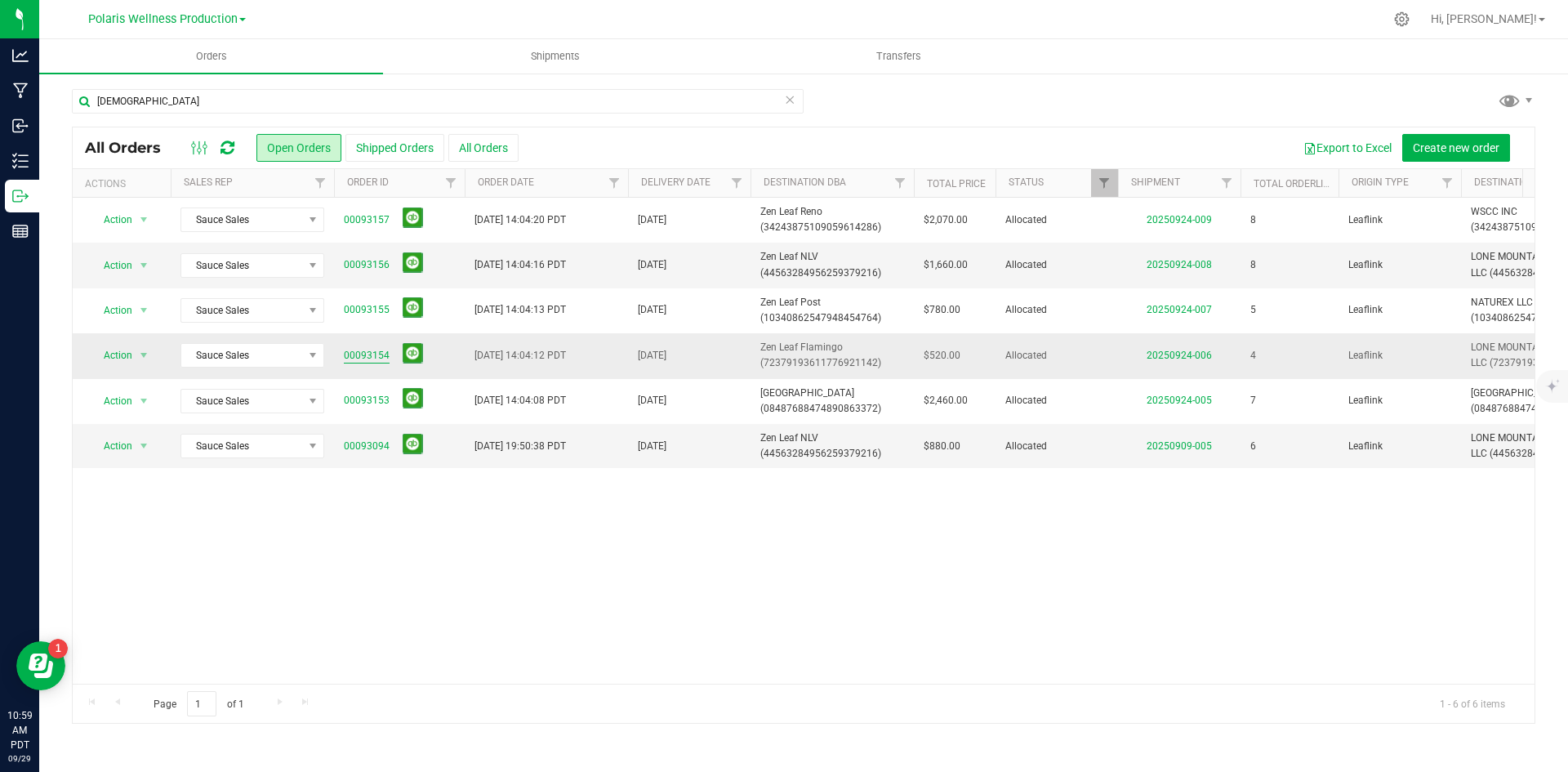
click at [369, 350] on link "00093154" at bounding box center [367, 356] width 46 height 16
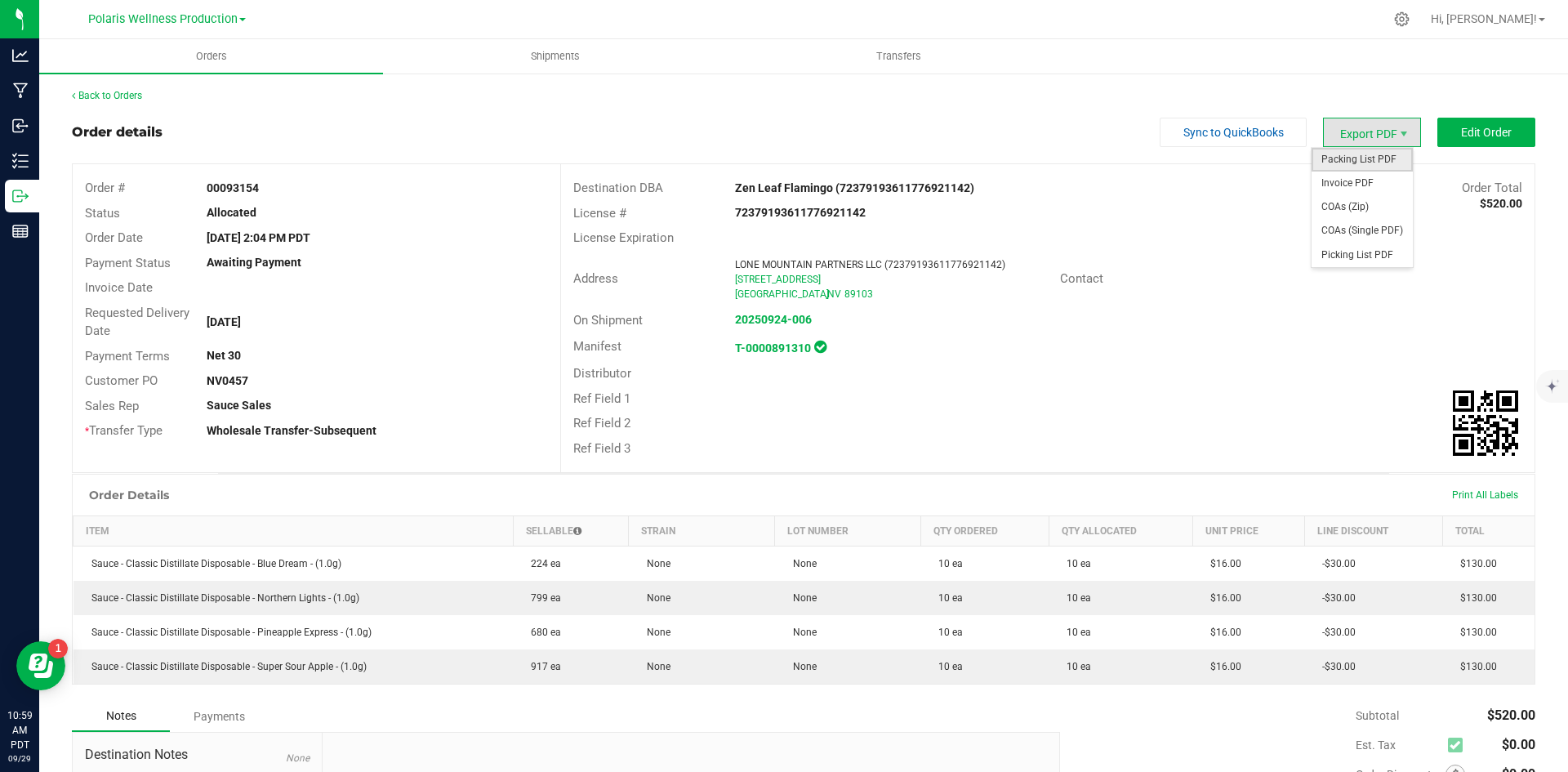
click at [1374, 157] on span "Packing List PDF" at bounding box center [1362, 159] width 102 height 24
click at [126, 93] on link "Back to Orders" at bounding box center [106, 96] width 70 height 11
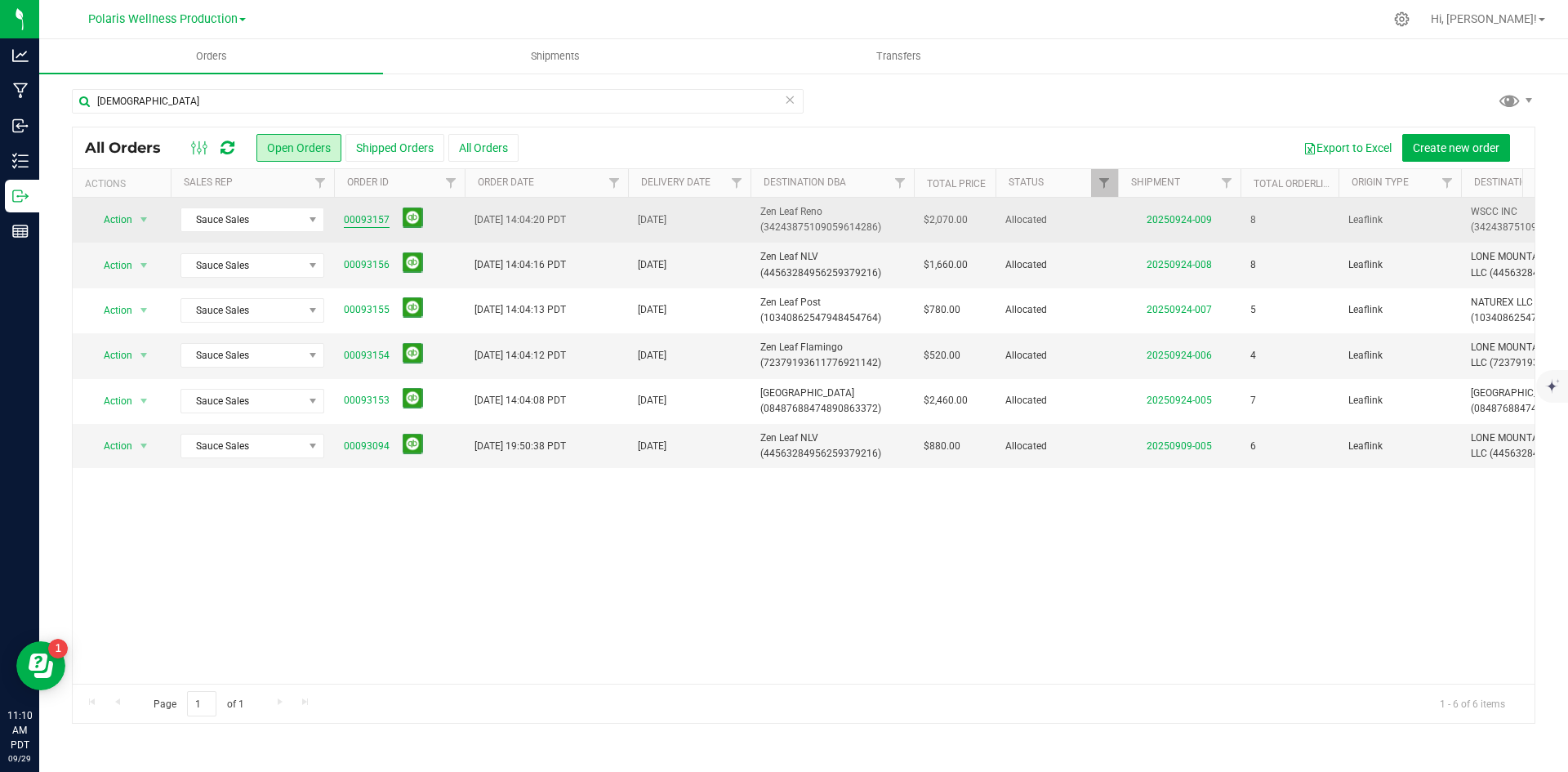
click at [367, 224] on link "00093157" at bounding box center [367, 220] width 46 height 16
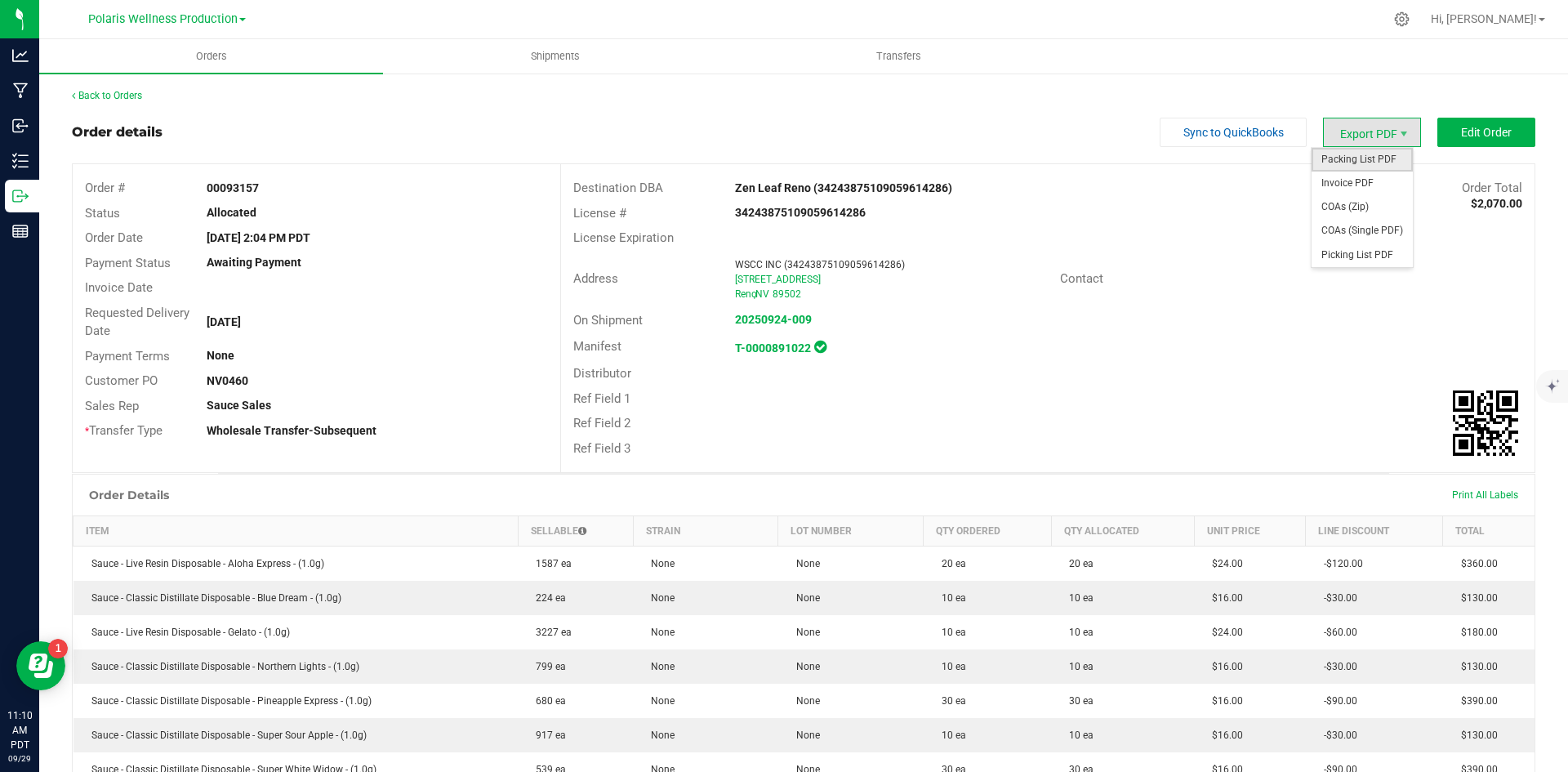
click at [1361, 150] on span "Packing List PDF" at bounding box center [1362, 159] width 102 height 24
click at [114, 90] on link "Back to Orders" at bounding box center [106, 96] width 70 height 11
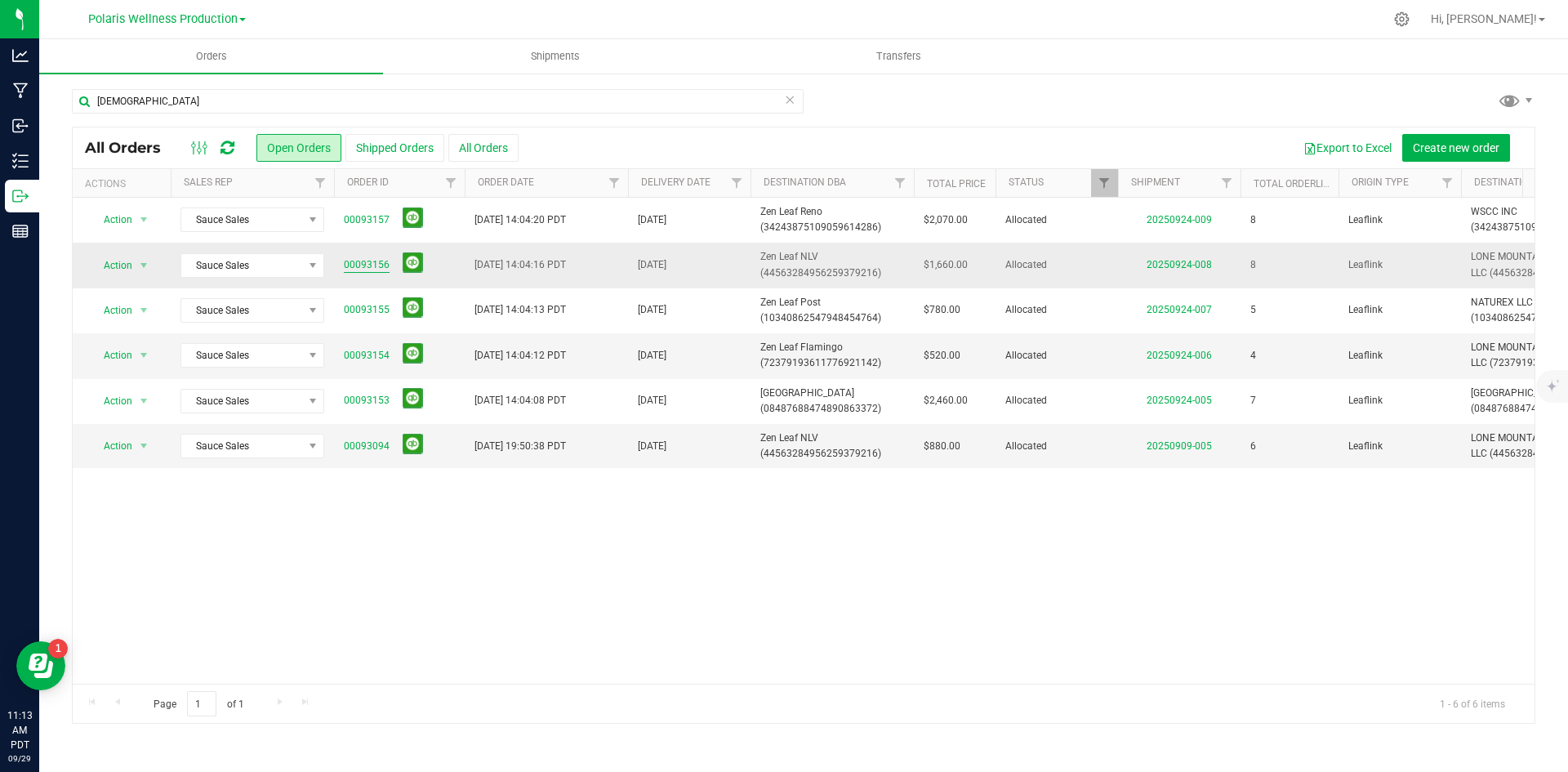
click at [361, 265] on link "00093156" at bounding box center [367, 265] width 46 height 16
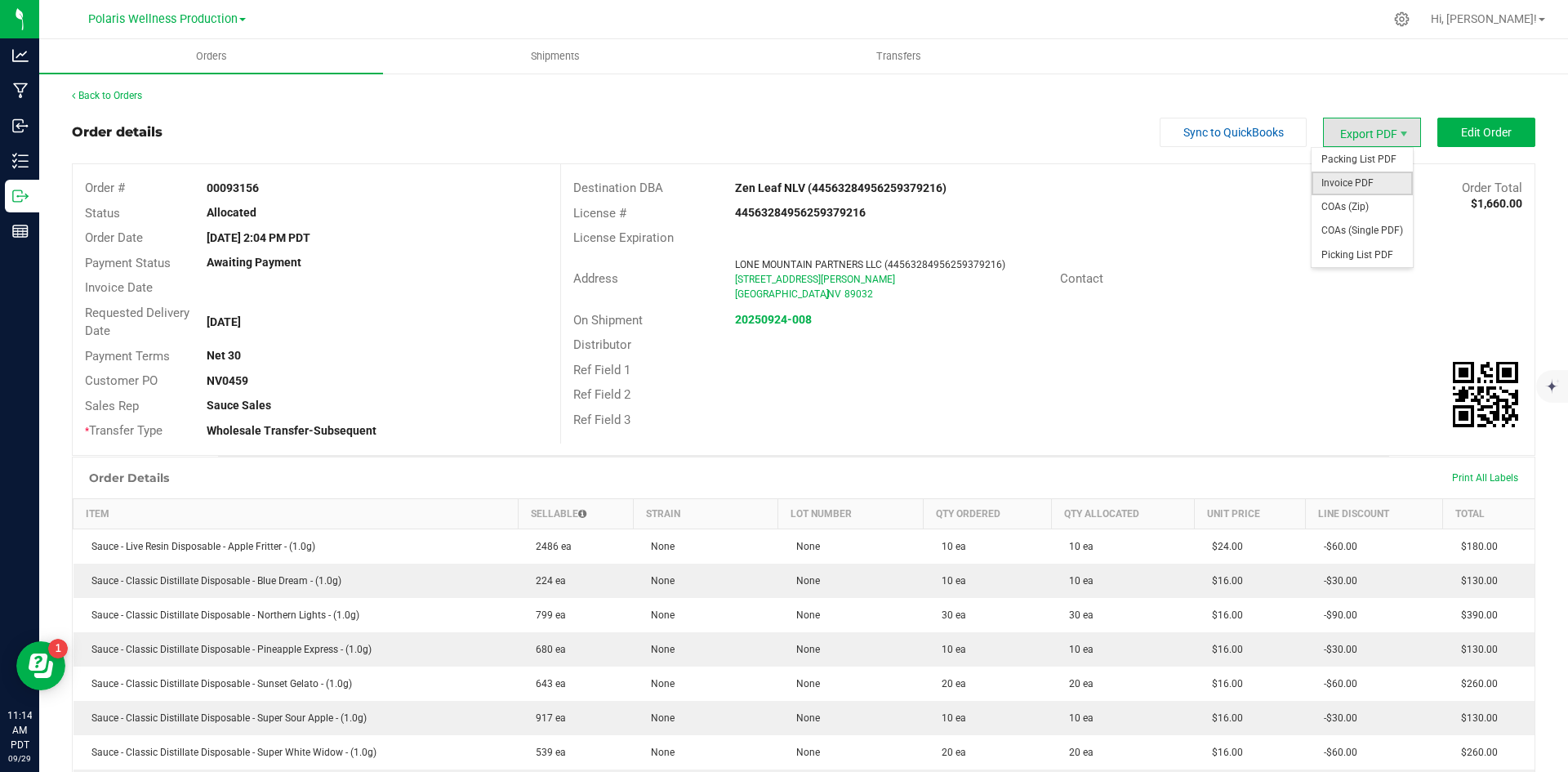
click at [1359, 178] on span "Invoice PDF" at bounding box center [1362, 183] width 102 height 24
click at [1373, 141] on span "Export PDF" at bounding box center [1372, 132] width 98 height 29
click at [1368, 157] on span "Packing List PDF" at bounding box center [1362, 159] width 102 height 24
click at [1470, 132] on span "Edit Order" at bounding box center [1486, 132] width 50 height 13
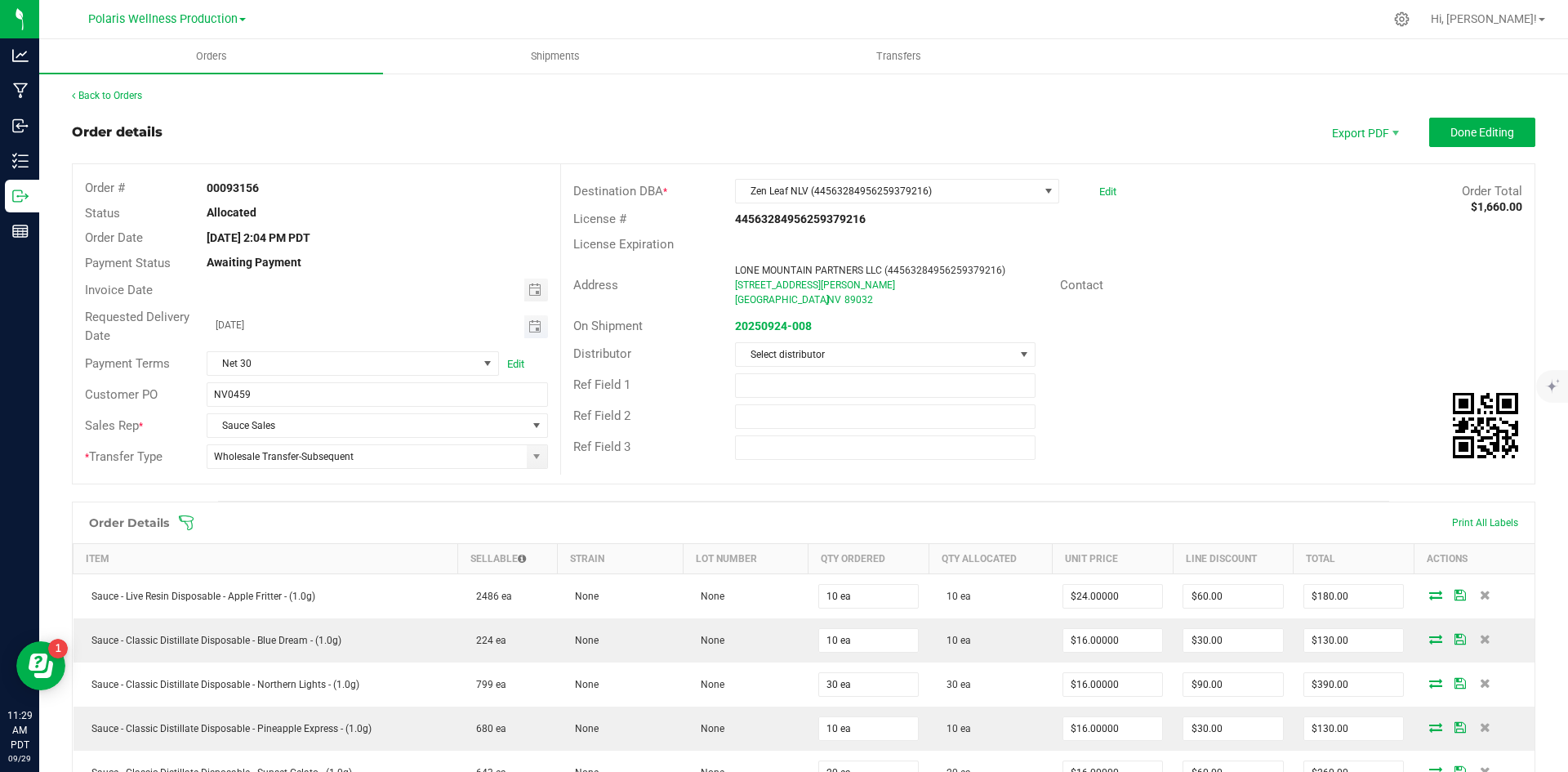
click at [540, 329] on span "Toggle calendar" at bounding box center [536, 327] width 24 height 23
click at [340, 408] on span "1" at bounding box center [351, 413] width 24 height 26
type input "10/01/2025"
click at [1479, 119] on button "Done Editing" at bounding box center [1482, 132] width 106 height 29
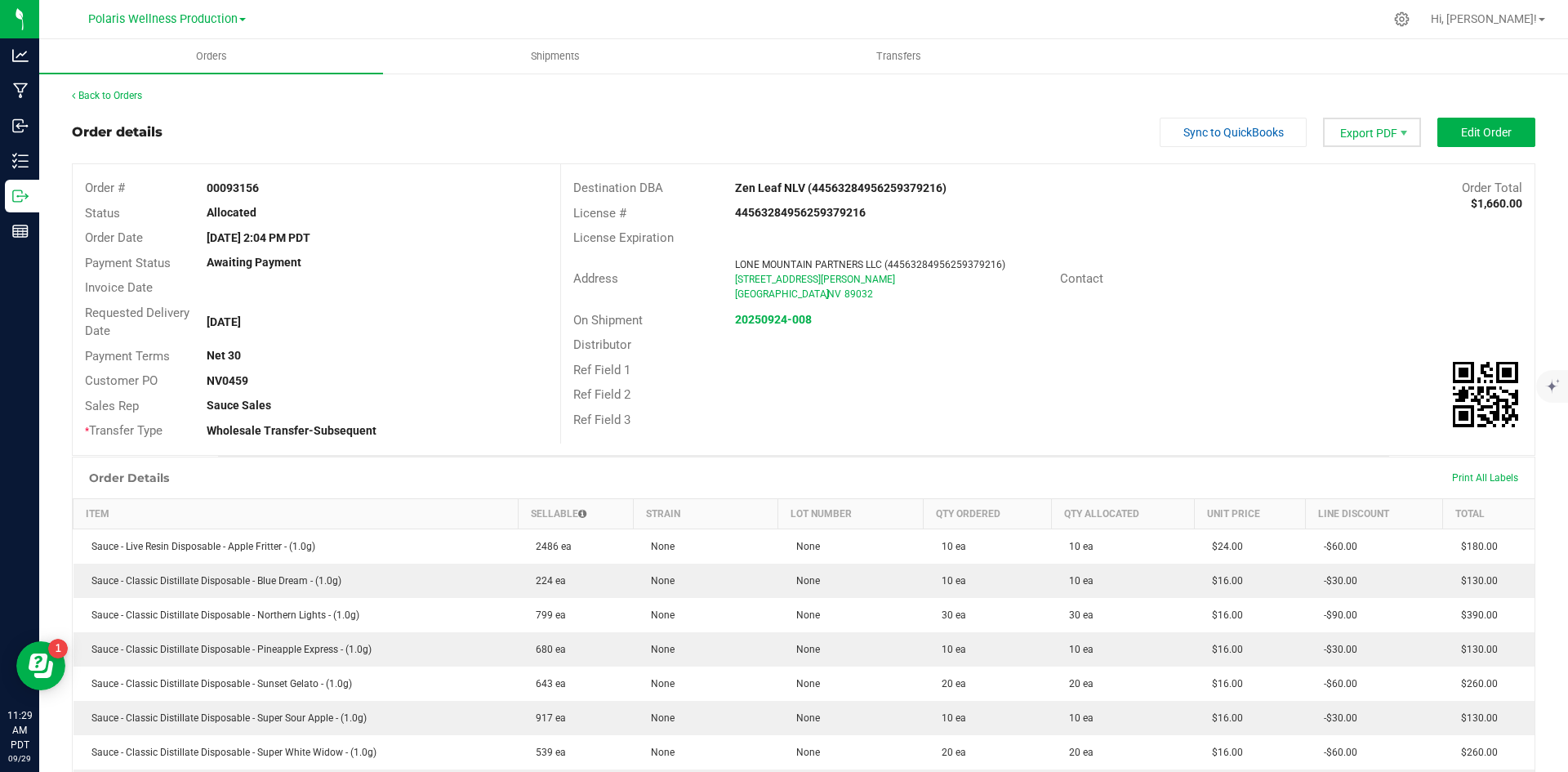
click at [1366, 133] on span "Export PDF" at bounding box center [1372, 132] width 98 height 29
click at [1366, 186] on span "Invoice PDF" at bounding box center [1362, 183] width 102 height 24
click at [110, 86] on div "Back to Orders Order details Sync to QuickBooks Export PDF Edit Order Order # 0…" at bounding box center [803, 580] width 1529 height 1018
click at [121, 84] on div "Back to Orders Order details Sync to QuickBooks Export PDF Edit Order Order # 0…" at bounding box center [803, 580] width 1529 height 1018
click at [119, 92] on link "Back to Orders" at bounding box center [106, 96] width 70 height 11
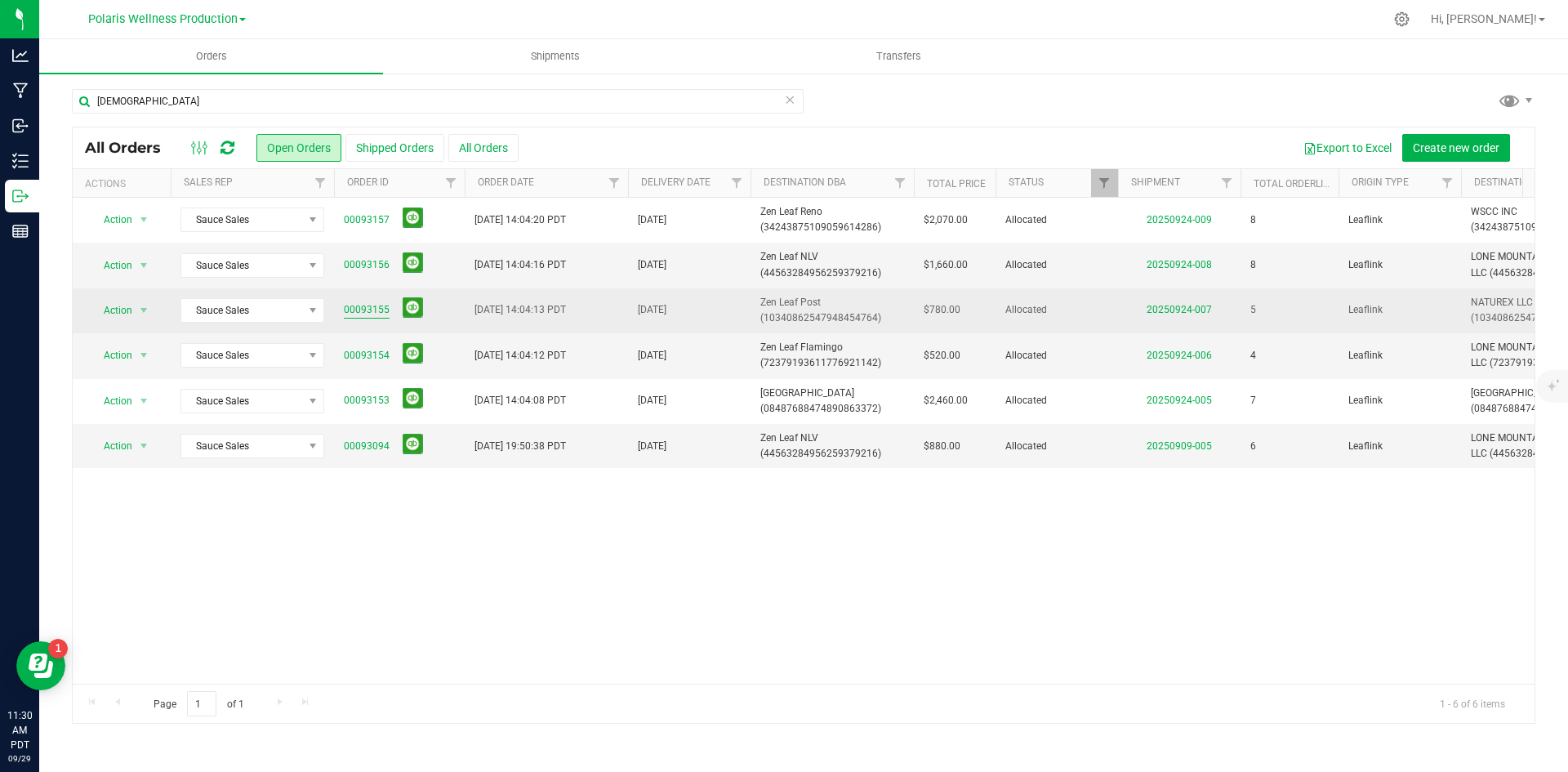
click at [381, 310] on link "00093155" at bounding box center [367, 310] width 46 height 16
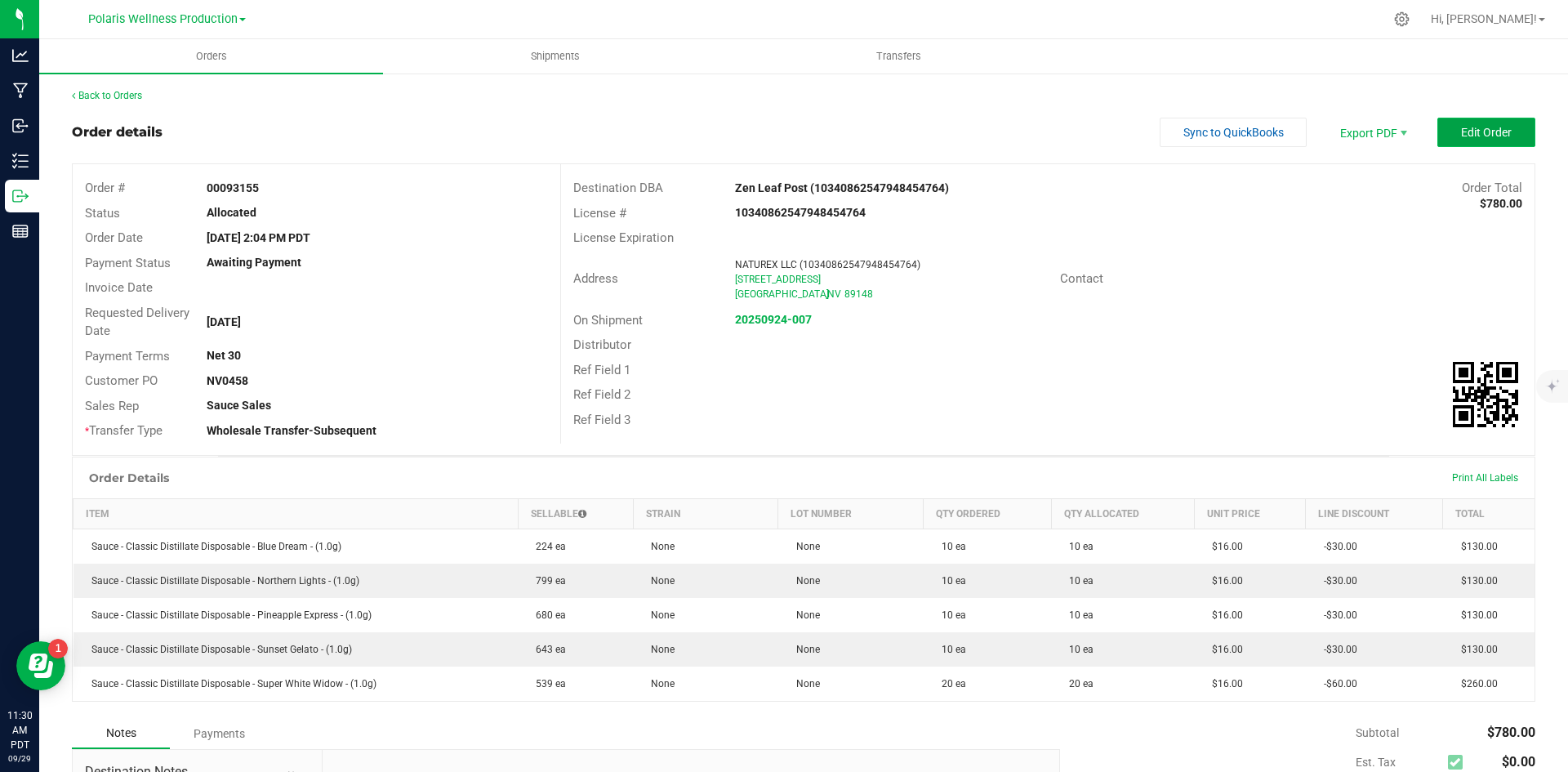
click at [1496, 128] on span "Edit Order" at bounding box center [1486, 132] width 50 height 13
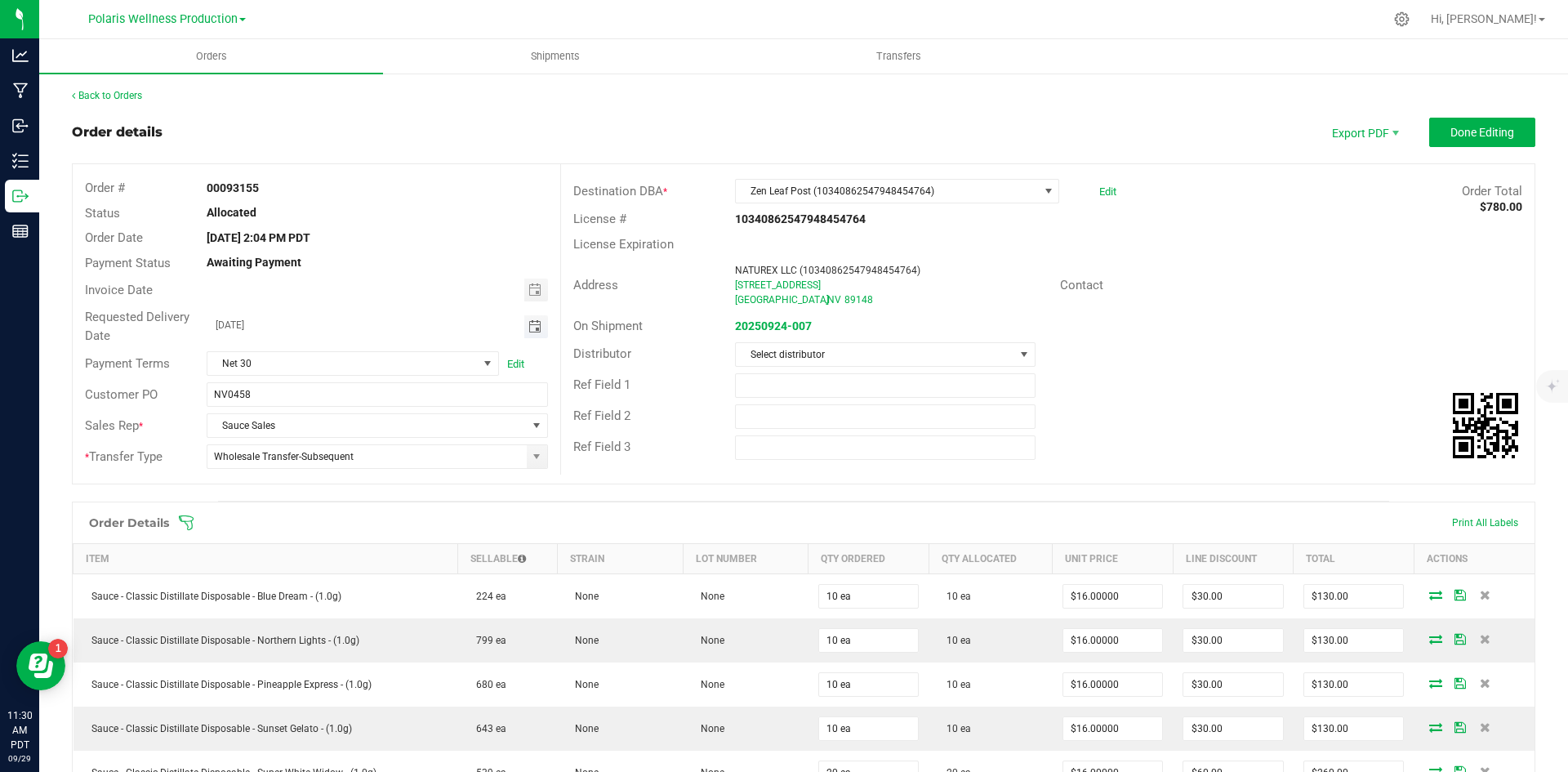
click at [529, 323] on span "Toggle calendar" at bounding box center [535, 326] width 13 height 13
click at [345, 407] on span "1" at bounding box center [351, 413] width 24 height 26
type input "10/01/2025"
click at [1461, 119] on button "Done Editing" at bounding box center [1482, 132] width 106 height 29
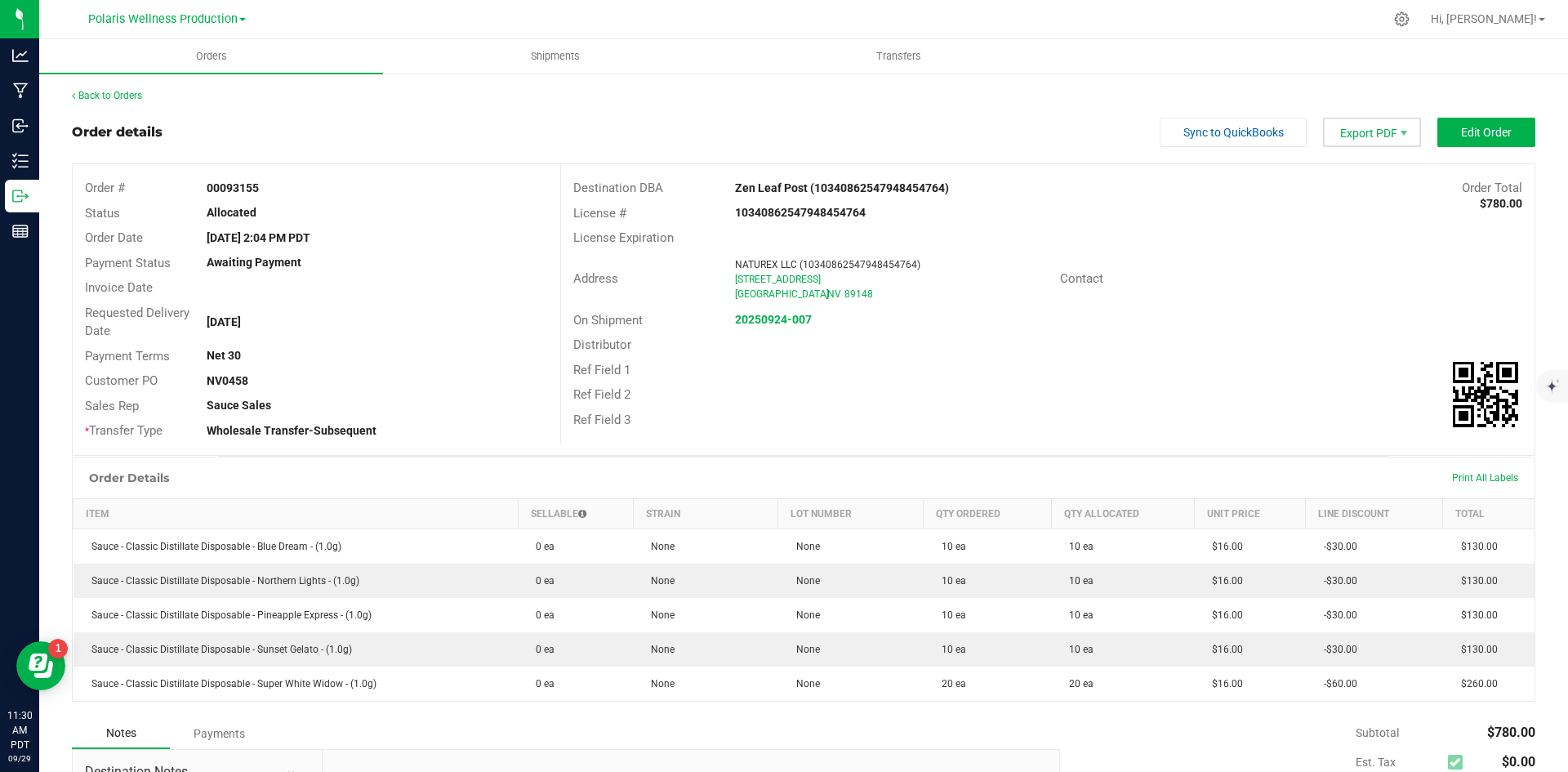
click at [1359, 131] on span "Export PDF" at bounding box center [1372, 132] width 98 height 29
click at [1352, 180] on span "Invoice PDF" at bounding box center [1362, 183] width 102 height 24
click at [130, 96] on link "Back to Orders" at bounding box center [106, 96] width 70 height 11
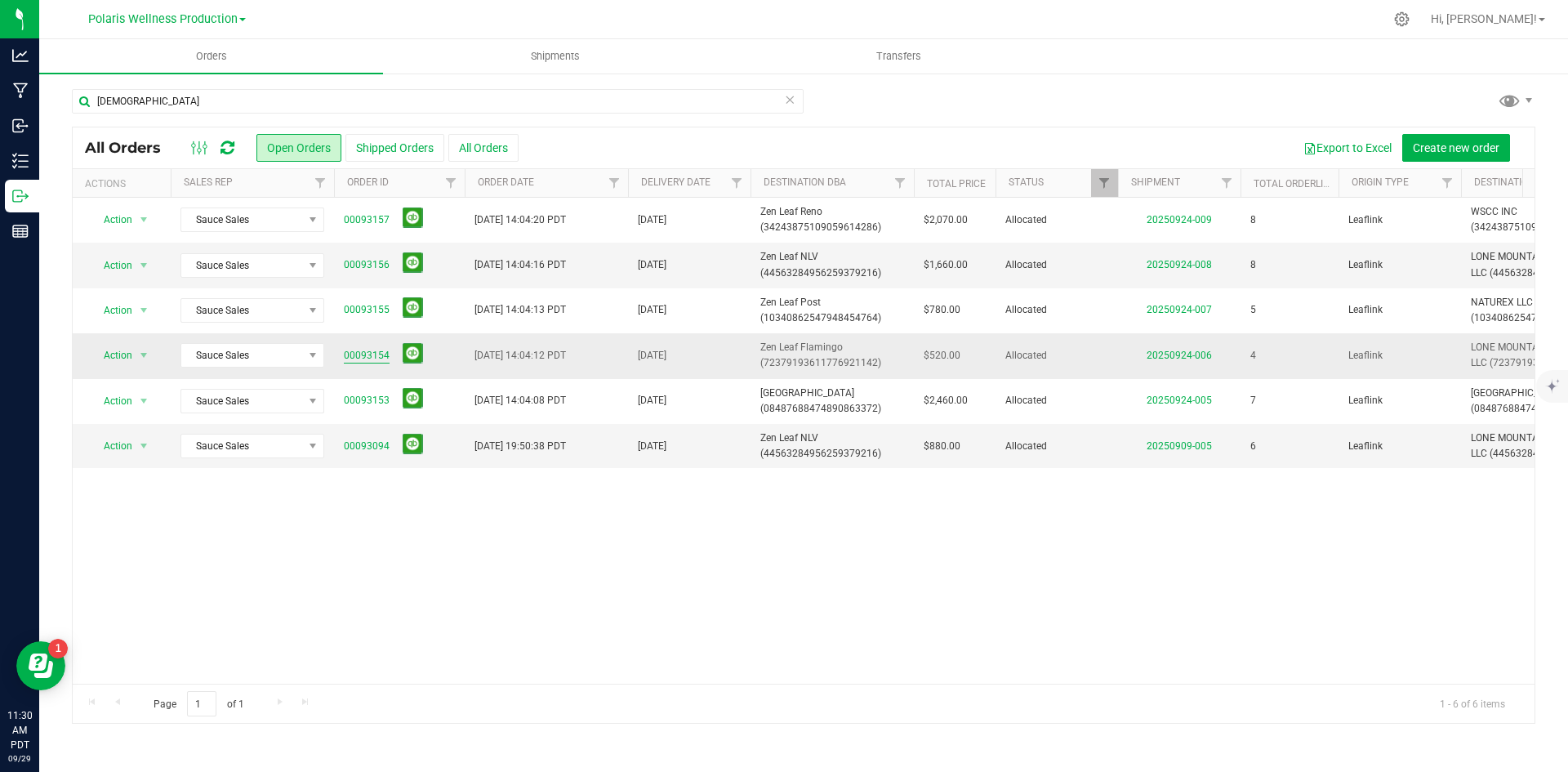
click at [365, 354] on link "00093154" at bounding box center [367, 356] width 46 height 16
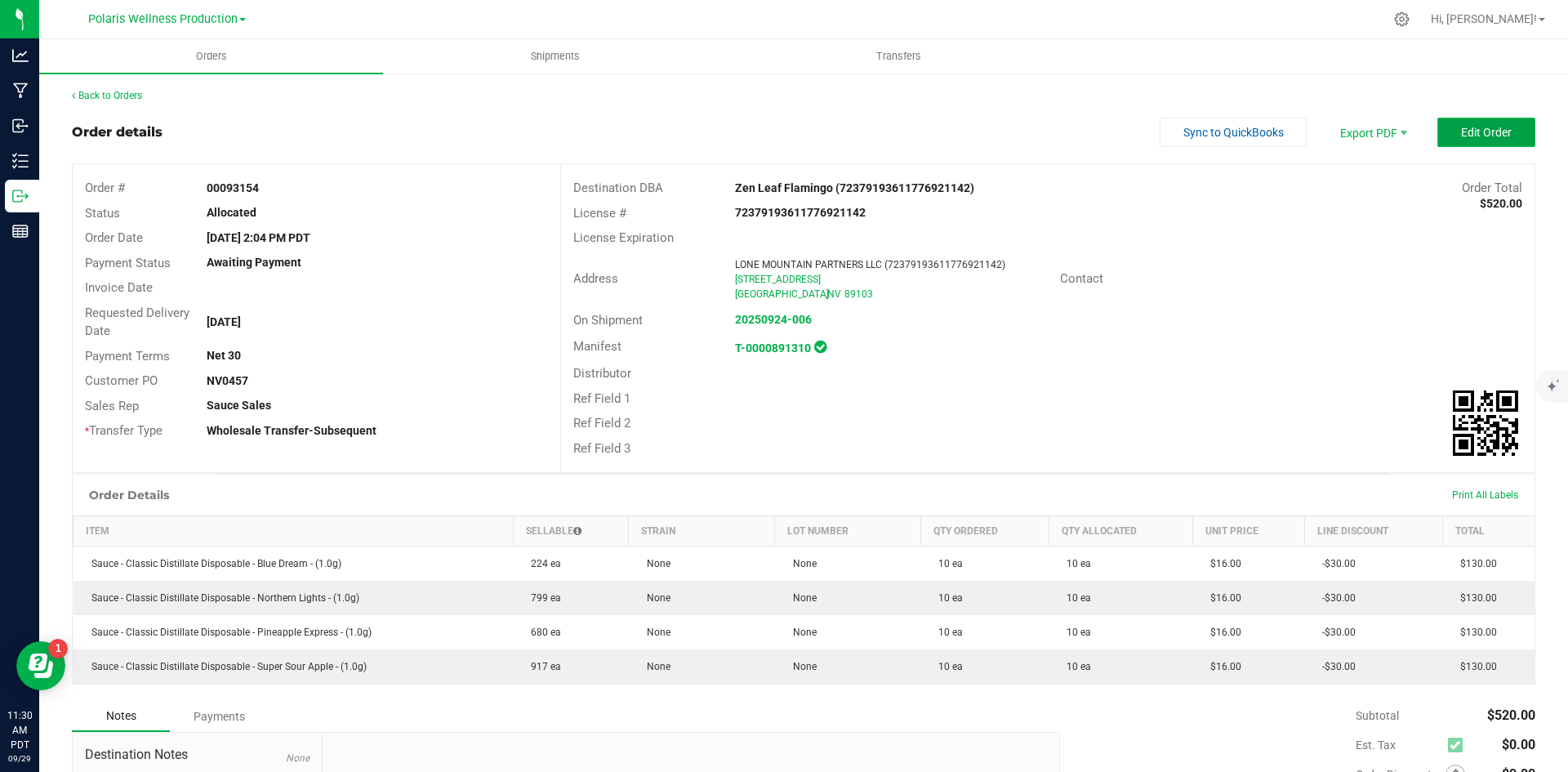
click at [1478, 135] on span "Edit Order" at bounding box center [1486, 132] width 50 height 13
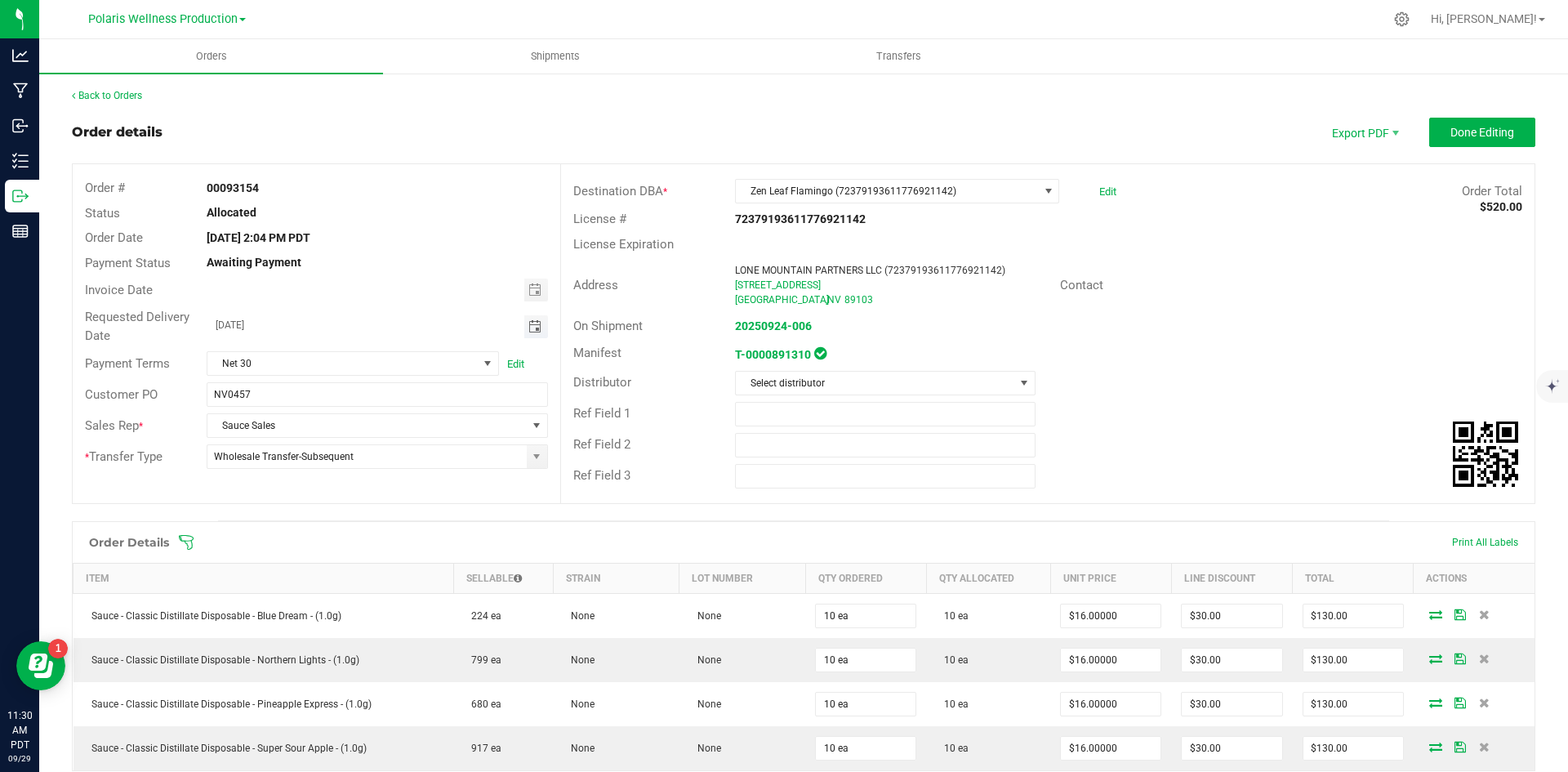
click at [529, 329] on span "Toggle calendar" at bounding box center [535, 326] width 13 height 13
drag, startPoint x: 361, startPoint y: 413, endPoint x: 390, endPoint y: 411, distance: 29.1
click at [361, 411] on span "1" at bounding box center [351, 413] width 24 height 26
type input "10/01/2025"
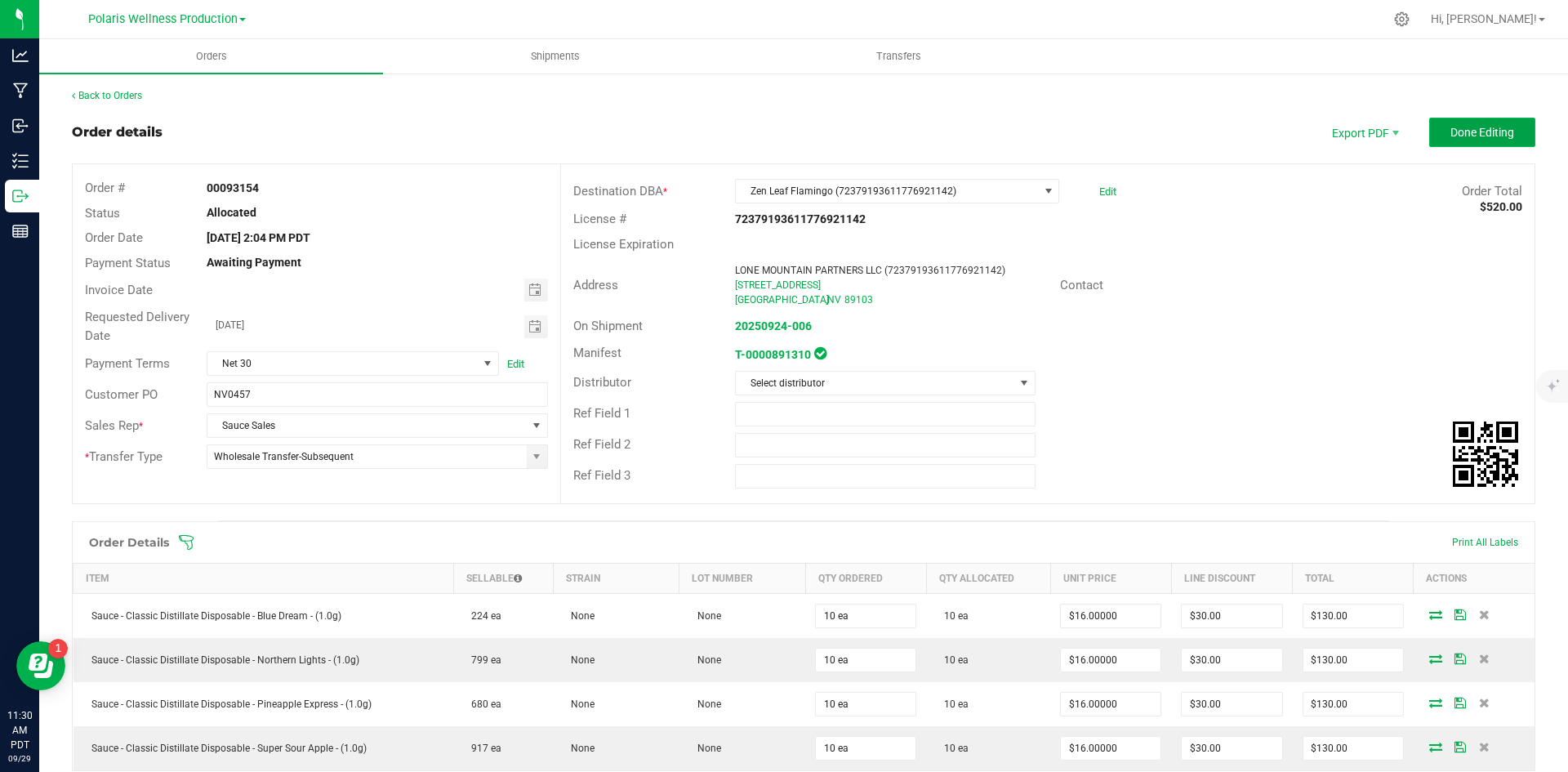
click at [1471, 136] on span "Done Editing" at bounding box center [1482, 132] width 64 height 13
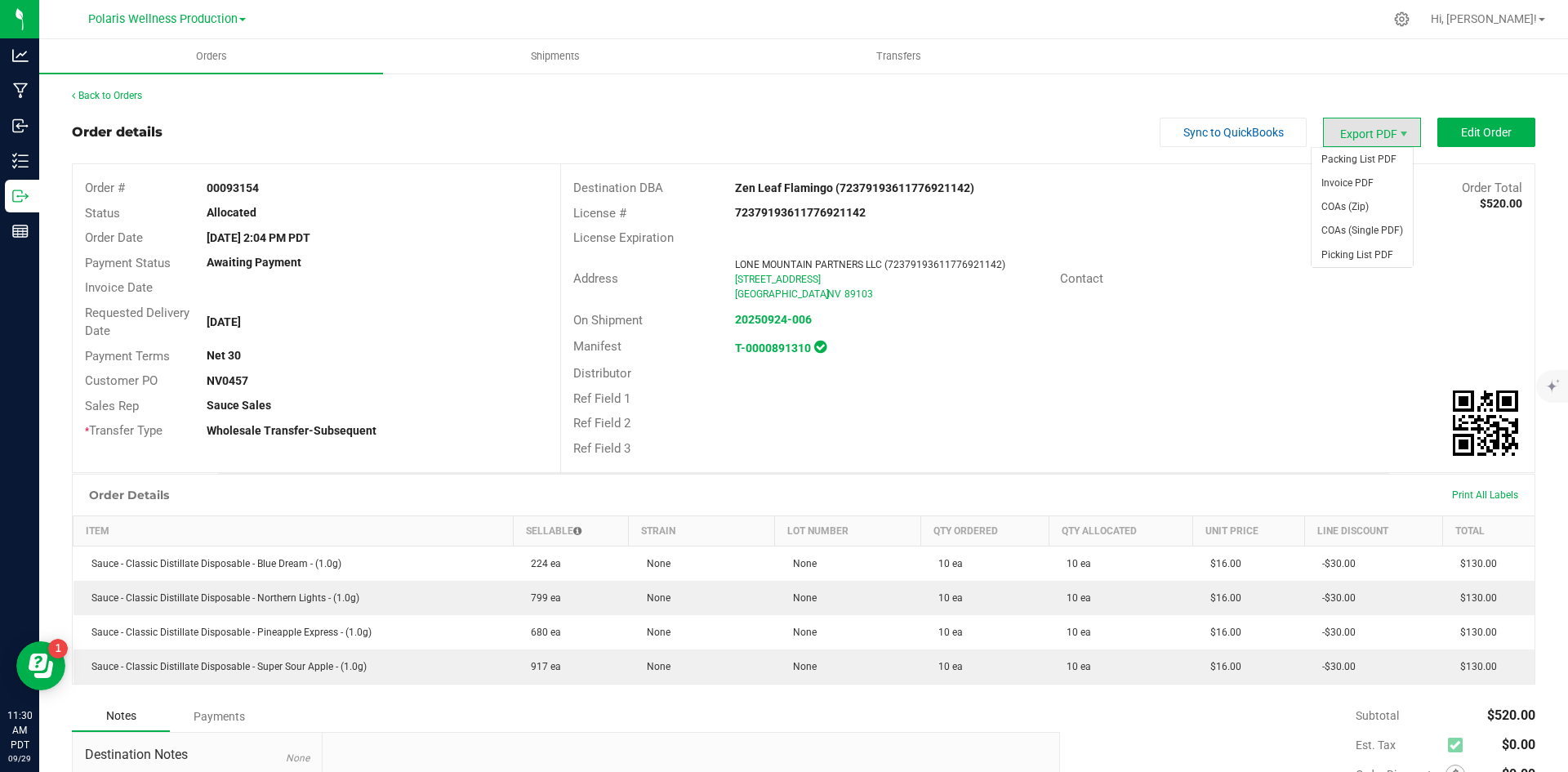
click at [1358, 126] on span "Export PDF" at bounding box center [1372, 132] width 98 height 29
click at [1352, 172] on span "Invoice PDF" at bounding box center [1362, 183] width 102 height 24
click at [511, 134] on div "Order details Sync to QuickBooks Export PDF Edit Order" at bounding box center [803, 132] width 1464 height 29
